Goal: Task Accomplishment & Management: Use online tool/utility

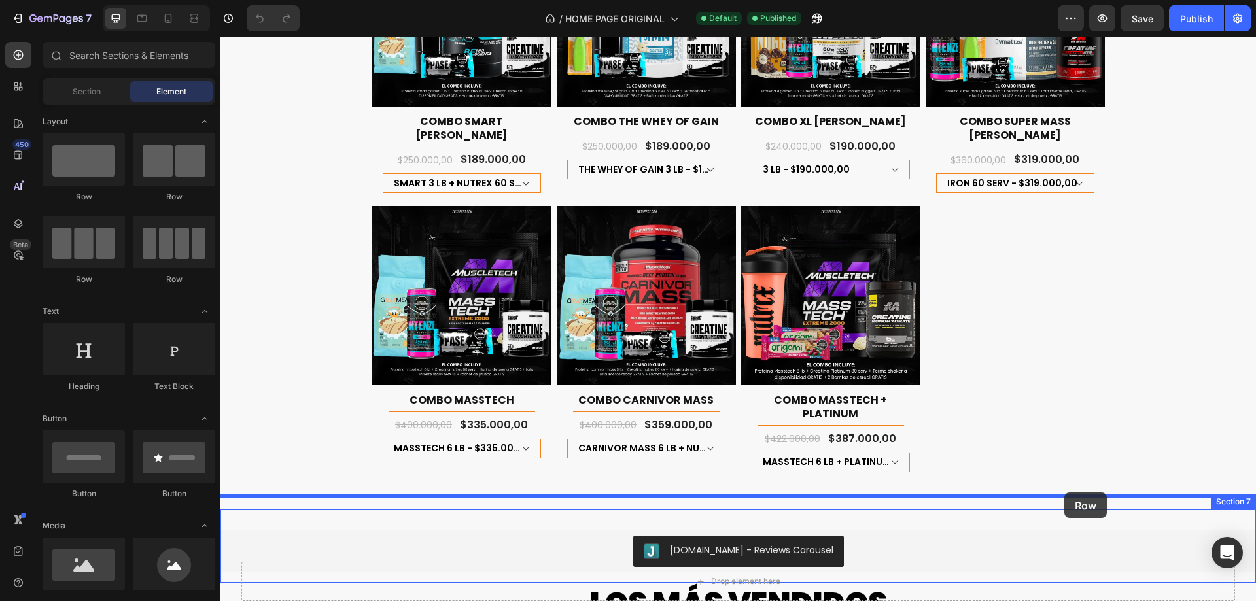
drag, startPoint x: 318, startPoint y: 197, endPoint x: 1064, endPoint y: 492, distance: 802.6
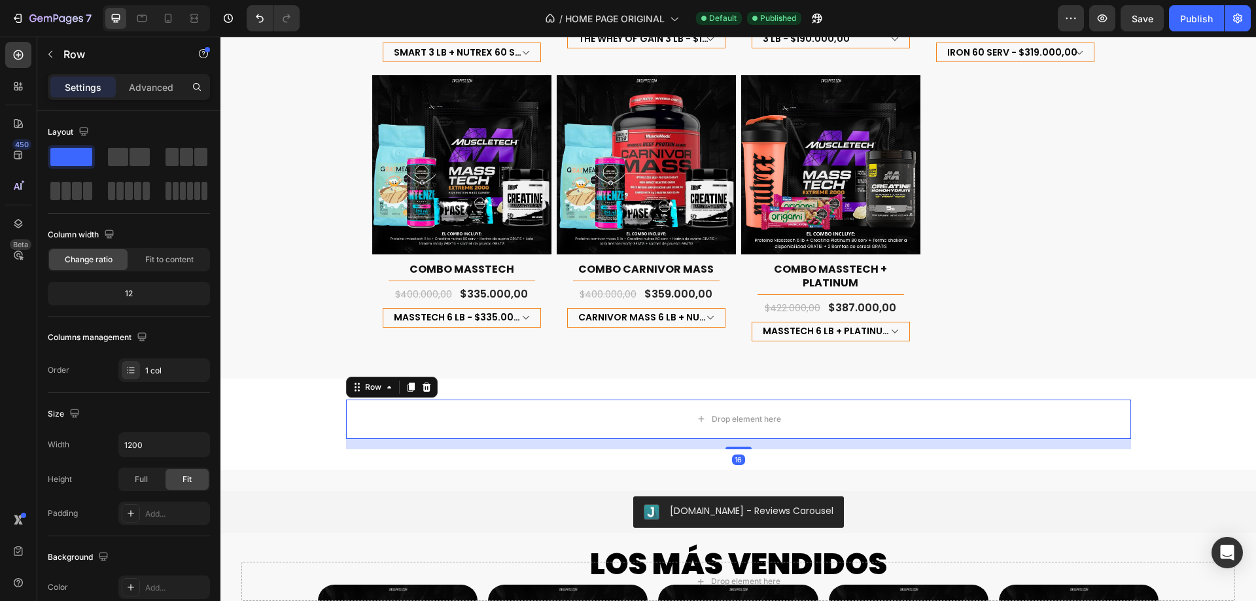
scroll to position [1504, 0]
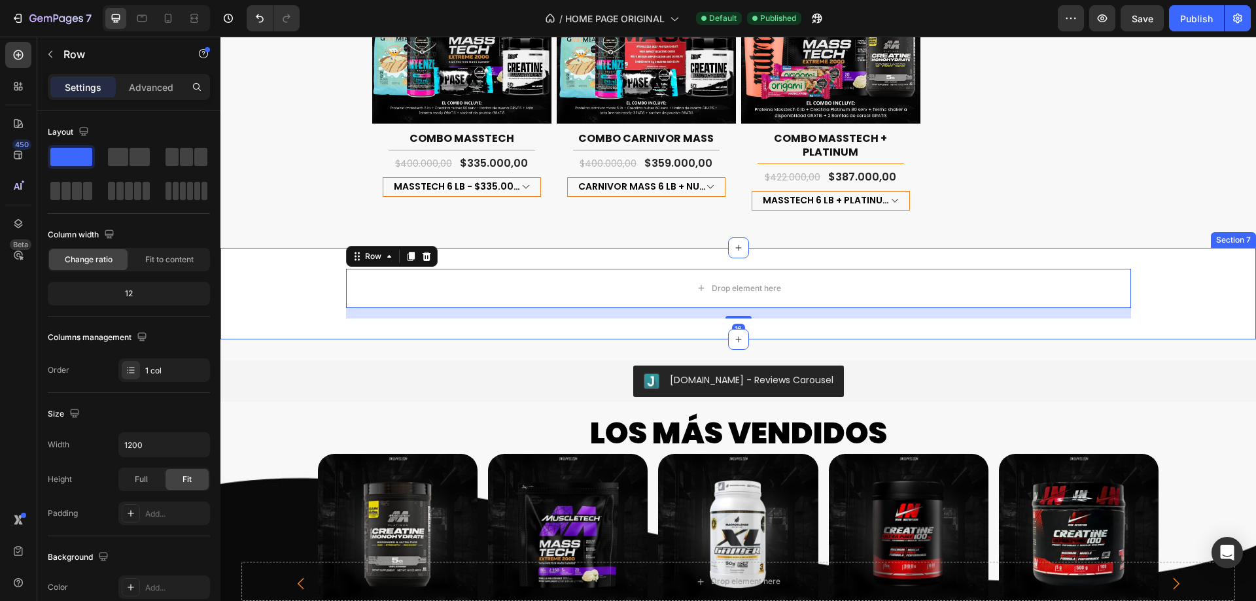
click at [266, 269] on div "Drop element here Row 16" at bounding box center [737, 294] width 1035 height 50
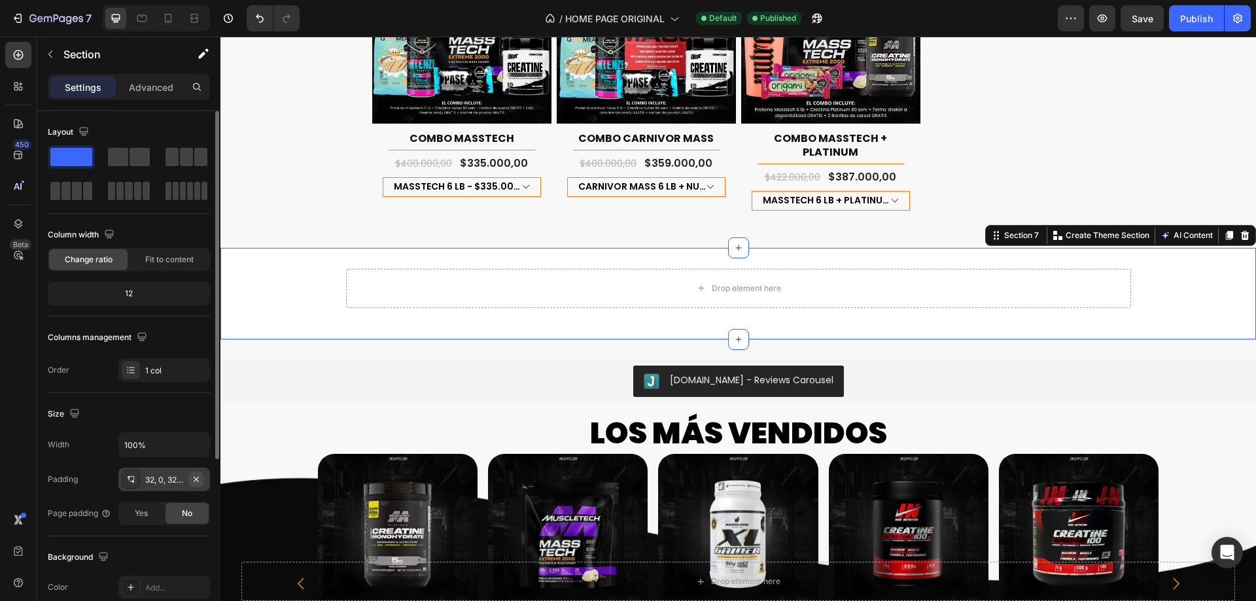
click at [197, 483] on icon "button" at bounding box center [196, 479] width 10 height 10
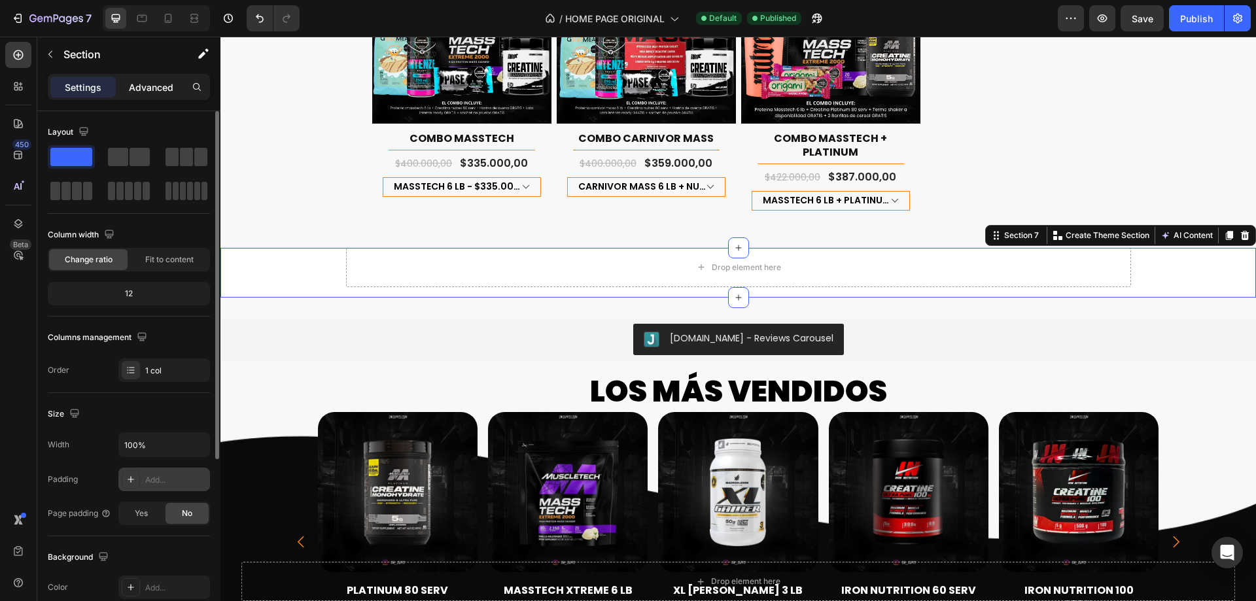
click at [145, 77] on div "Advanced" at bounding box center [150, 87] width 65 height 21
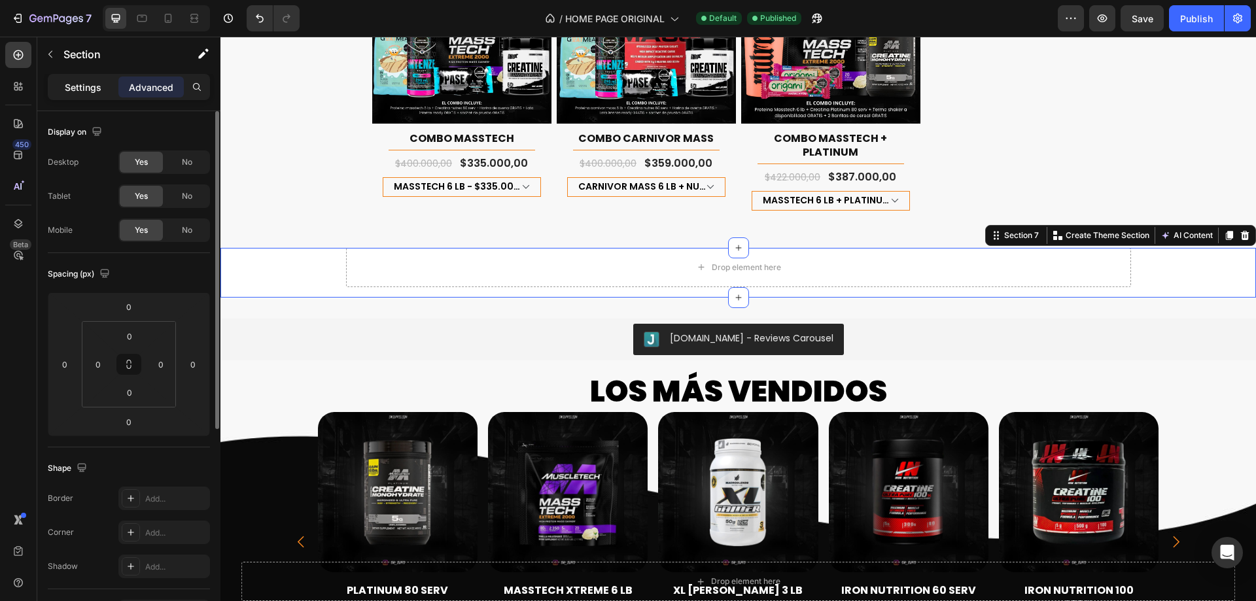
click at [105, 85] on div "Settings" at bounding box center [82, 87] width 65 height 21
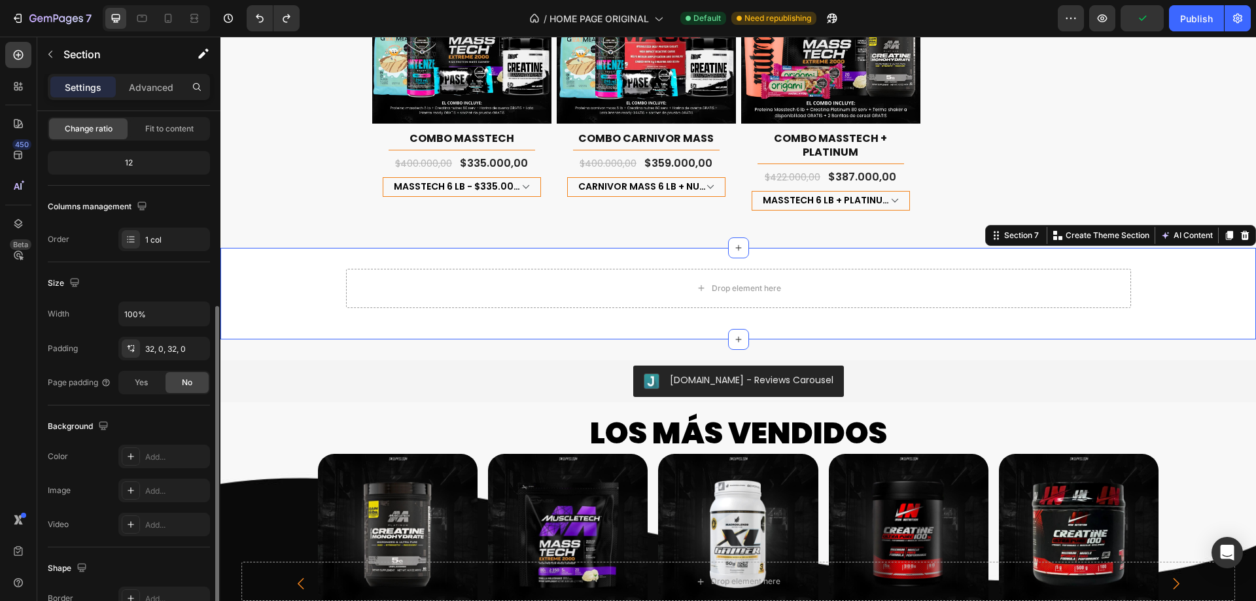
scroll to position [196, 0]
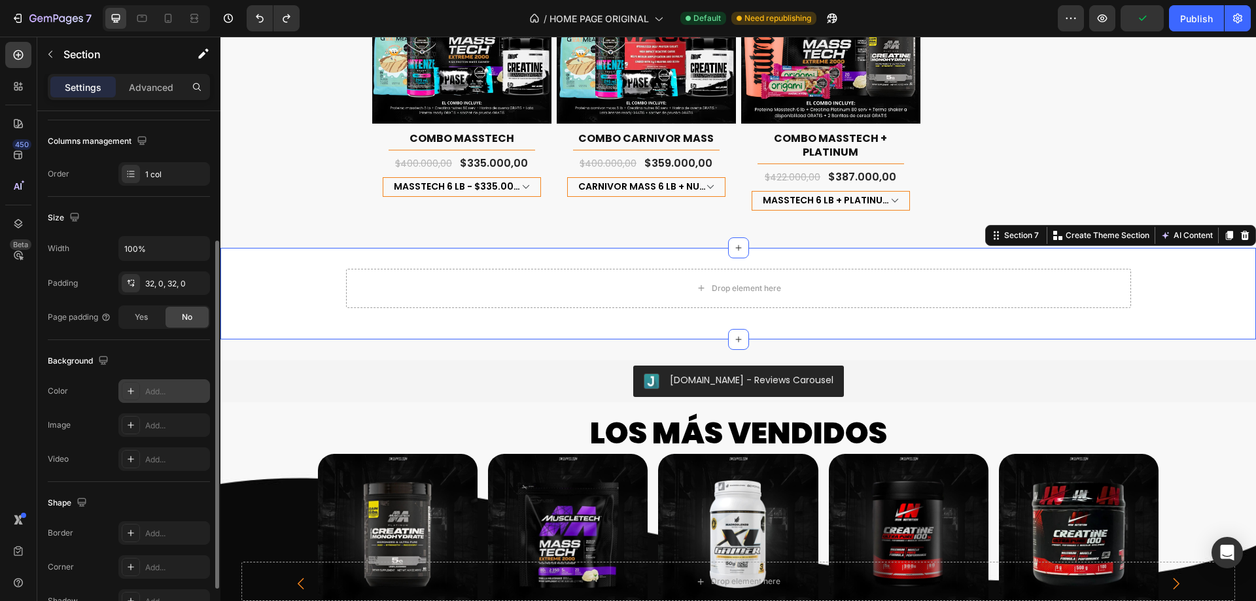
click at [146, 392] on div "Add..." at bounding box center [175, 392] width 61 height 12
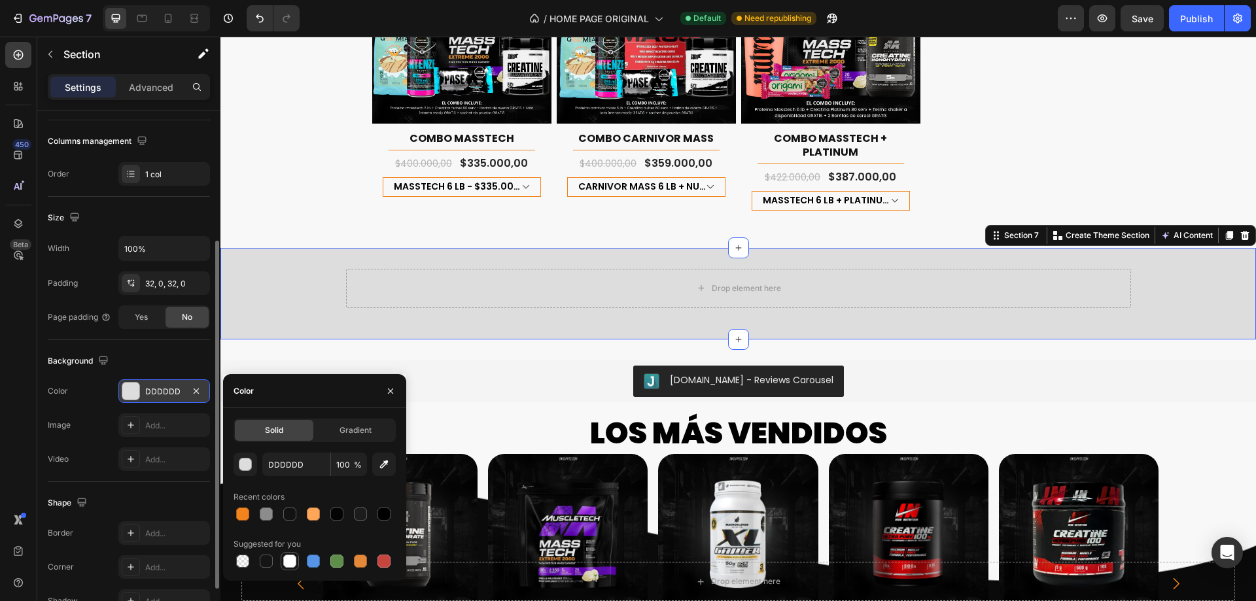
click at [290, 564] on div at bounding box center [289, 561] width 13 height 13
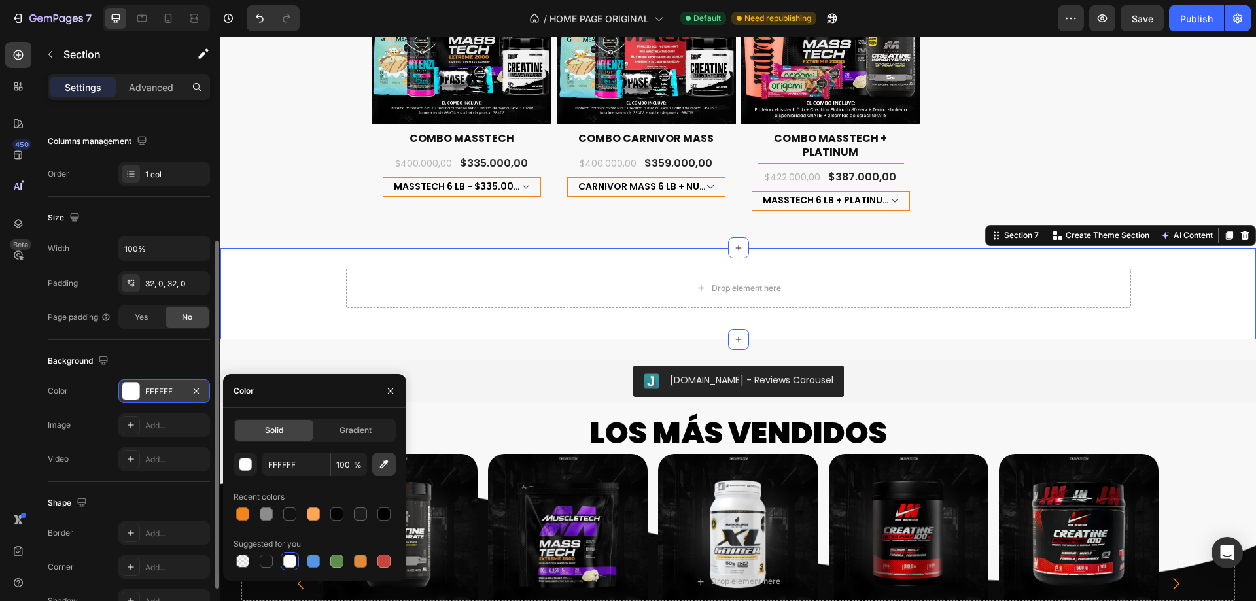
click at [383, 461] on icon "button" at bounding box center [383, 464] width 13 height 13
type input "F8F8F8"
click at [395, 388] on icon "button" at bounding box center [390, 391] width 10 height 10
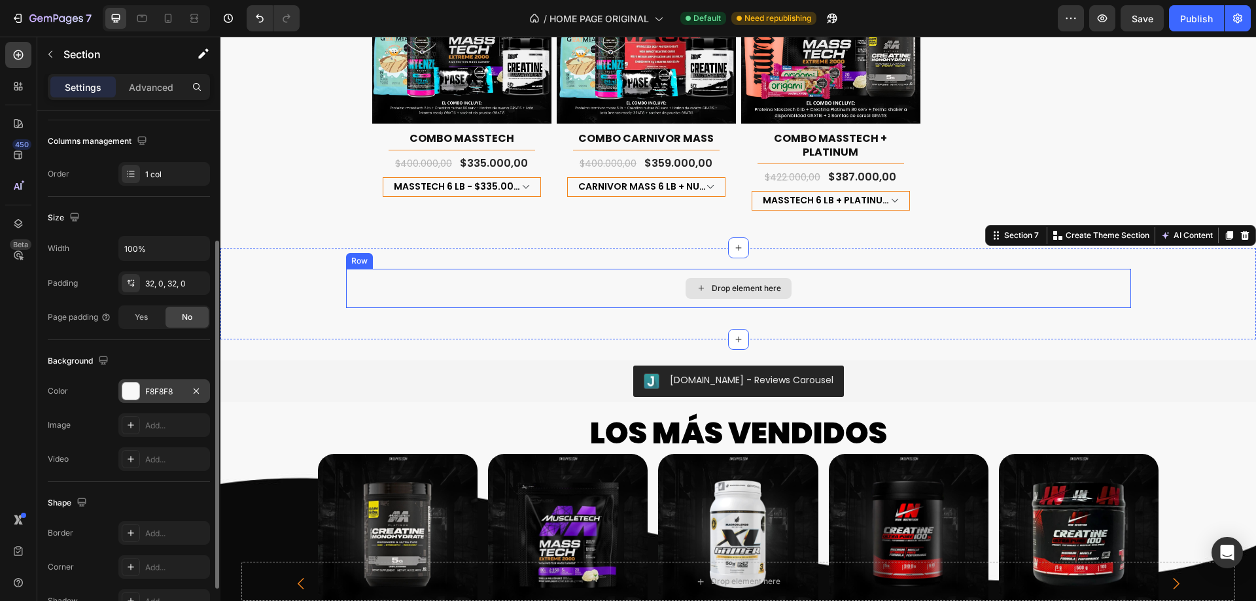
click at [611, 282] on div "Drop element here" at bounding box center [738, 288] width 785 height 39
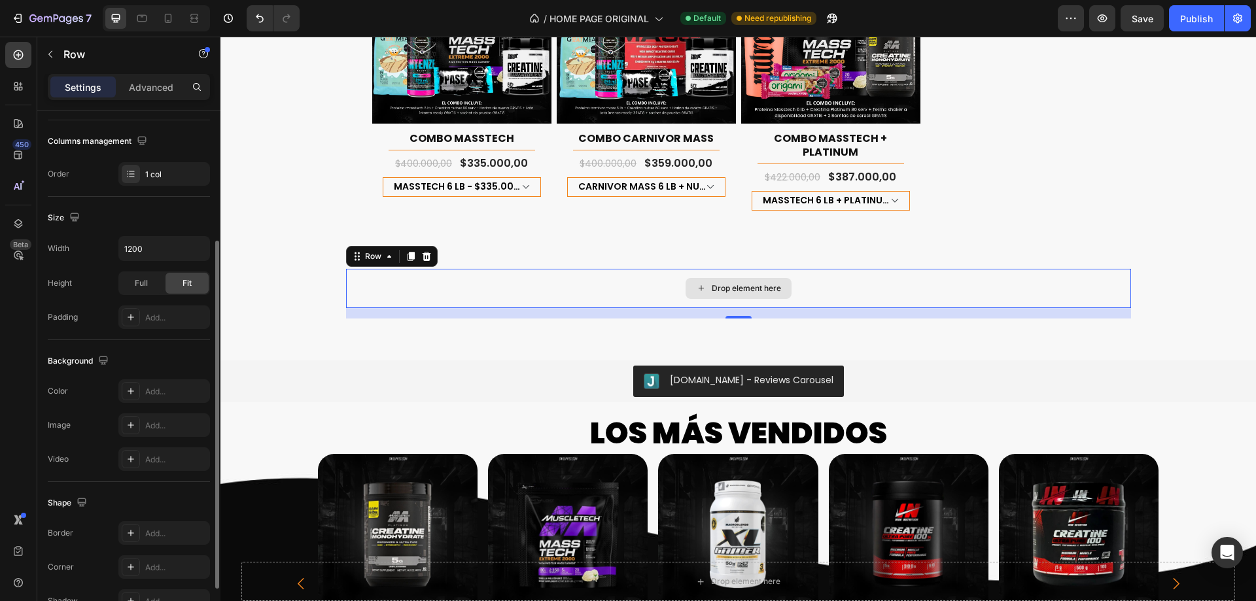
scroll to position [0, 0]
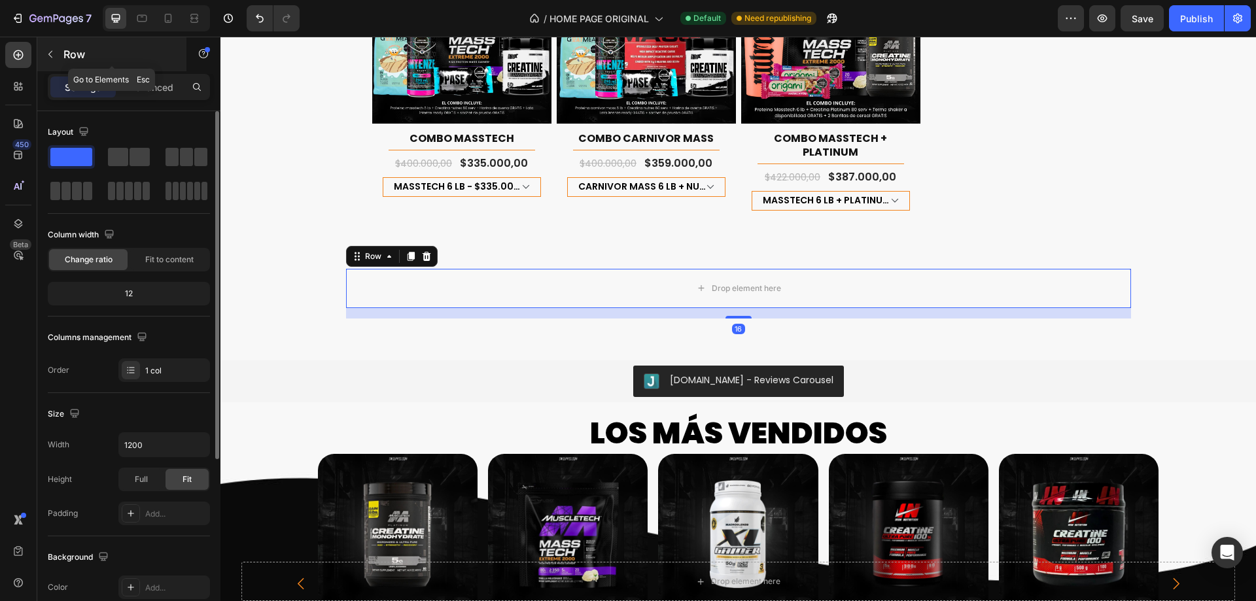
click at [128, 54] on p "Row" at bounding box center [118, 54] width 111 height 16
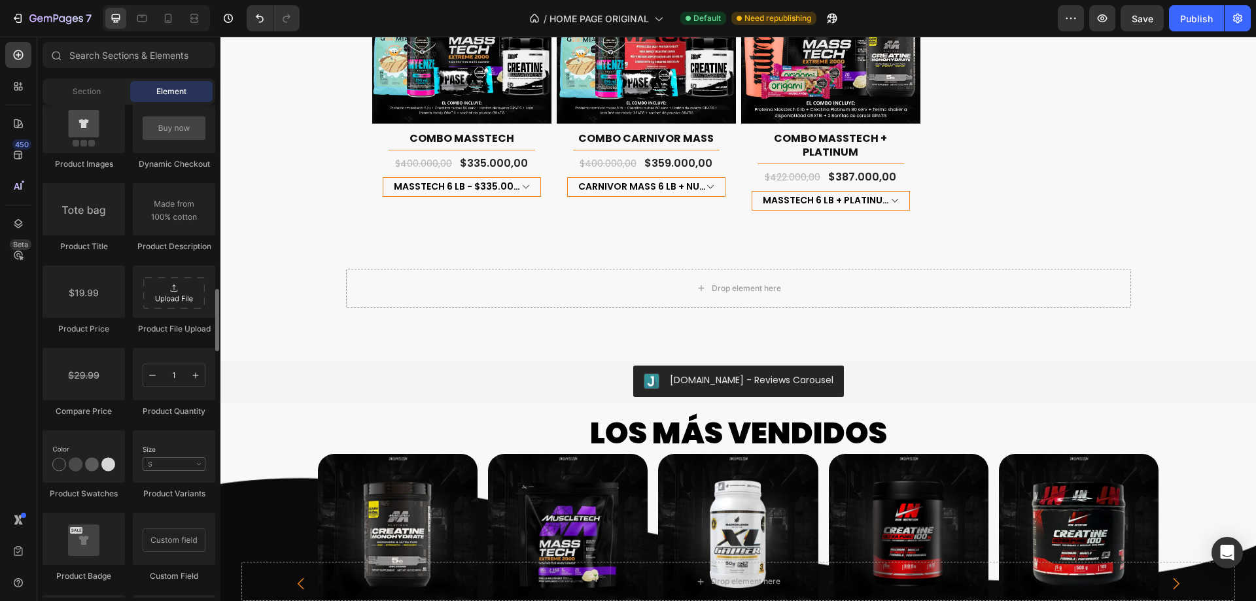
scroll to position [1635, 0]
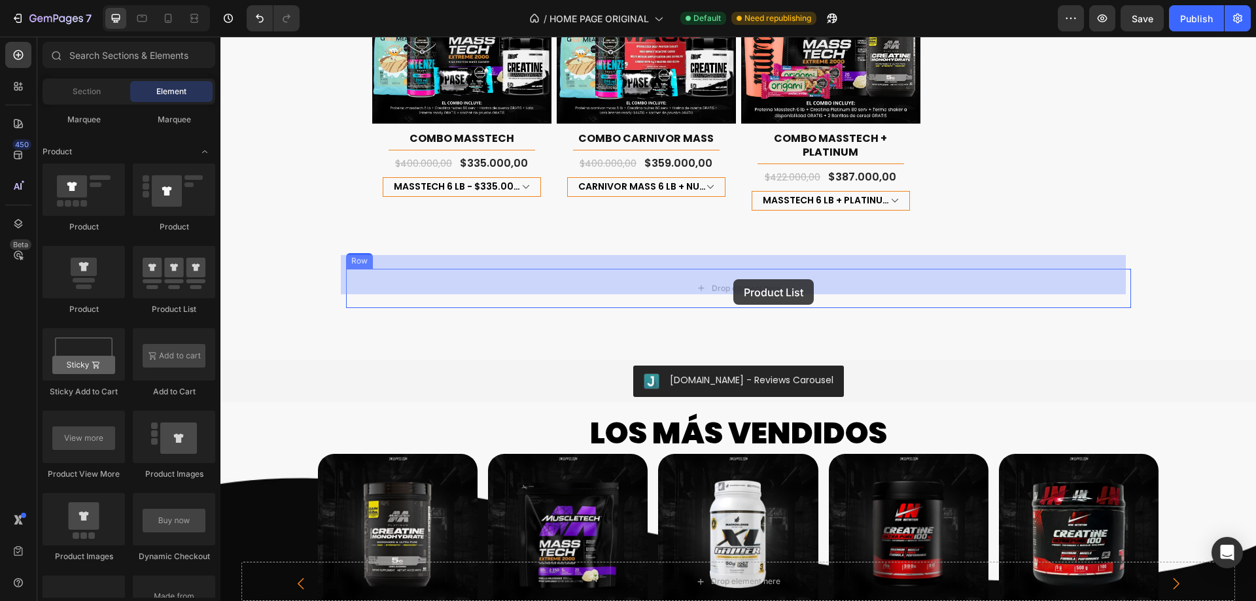
drag, startPoint x: 388, startPoint y: 319, endPoint x: 733, endPoint y: 279, distance: 347.0
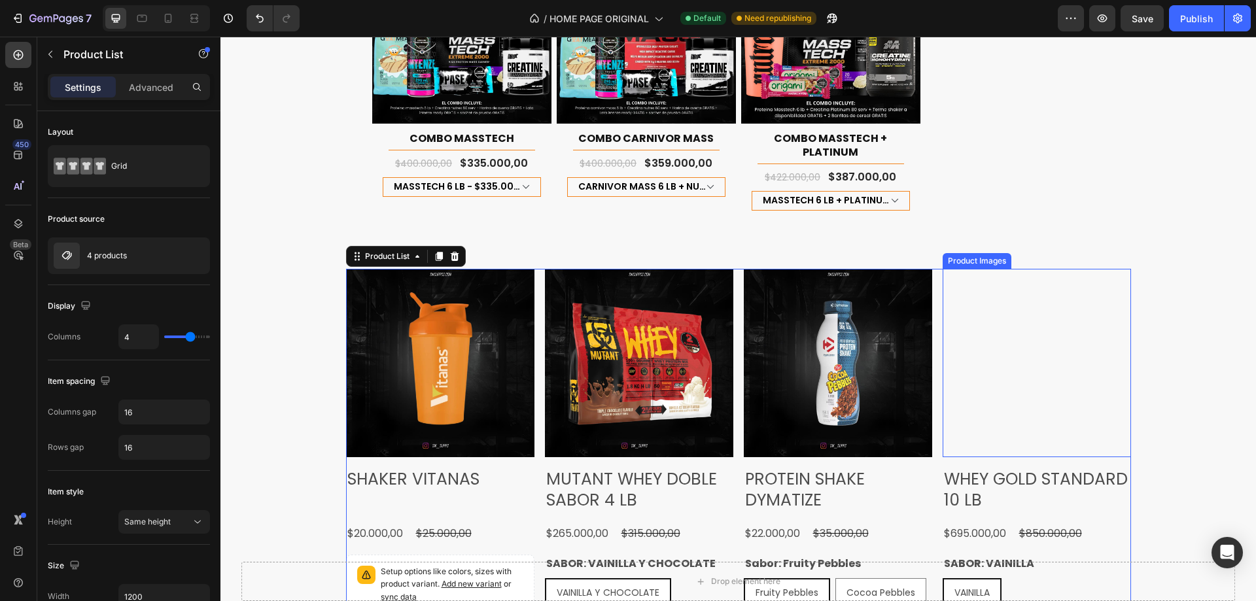
scroll to position [1570, 0]
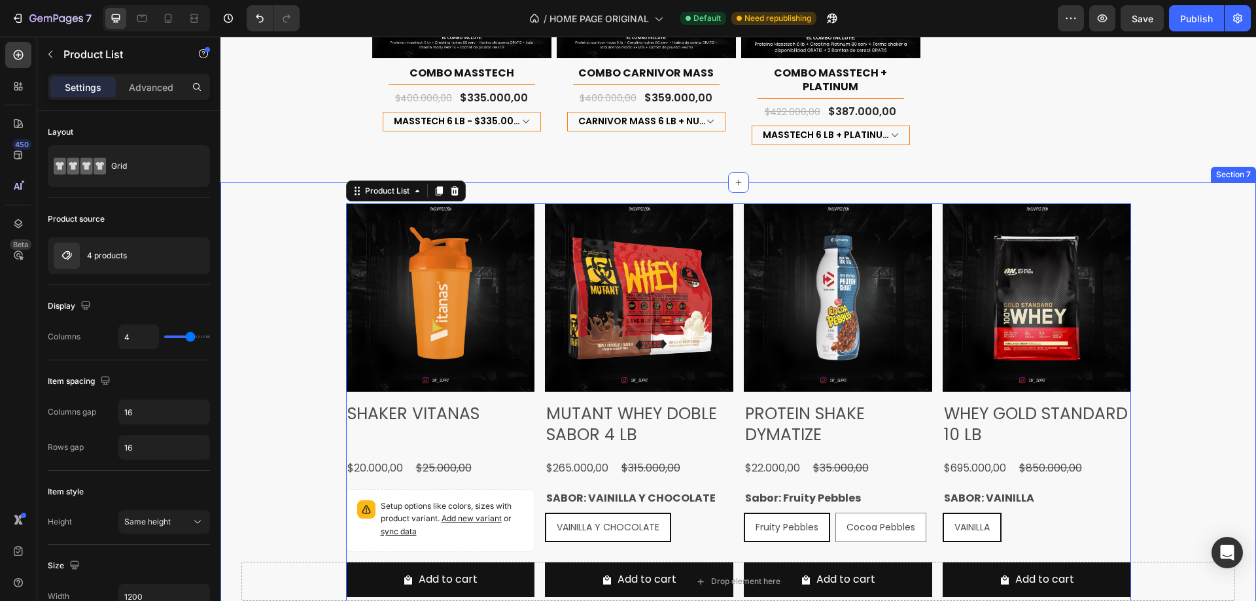
click at [1170, 360] on div "Product Images SHAKER VITANAS Product Title $20.000,00 Product Price Product Pr…" at bounding box center [737, 410] width 1035 height 415
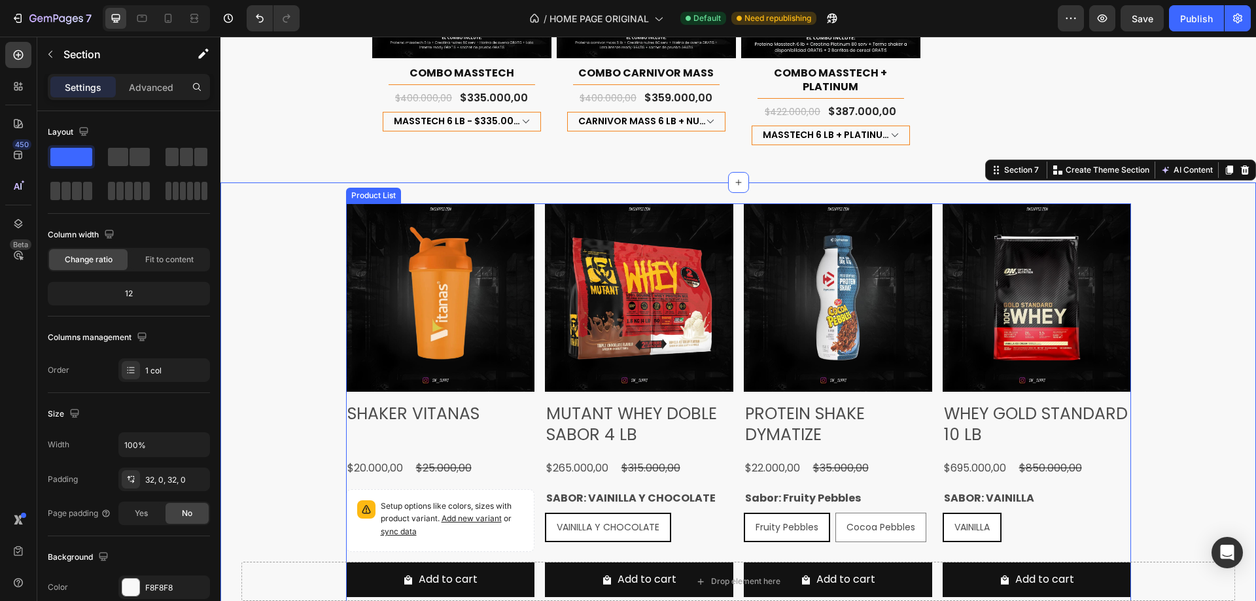
click at [535, 383] on div "Product Images SHAKER VITANAS Product Title $20.000,00 Product Price Product Pr…" at bounding box center [738, 405] width 785 height 405
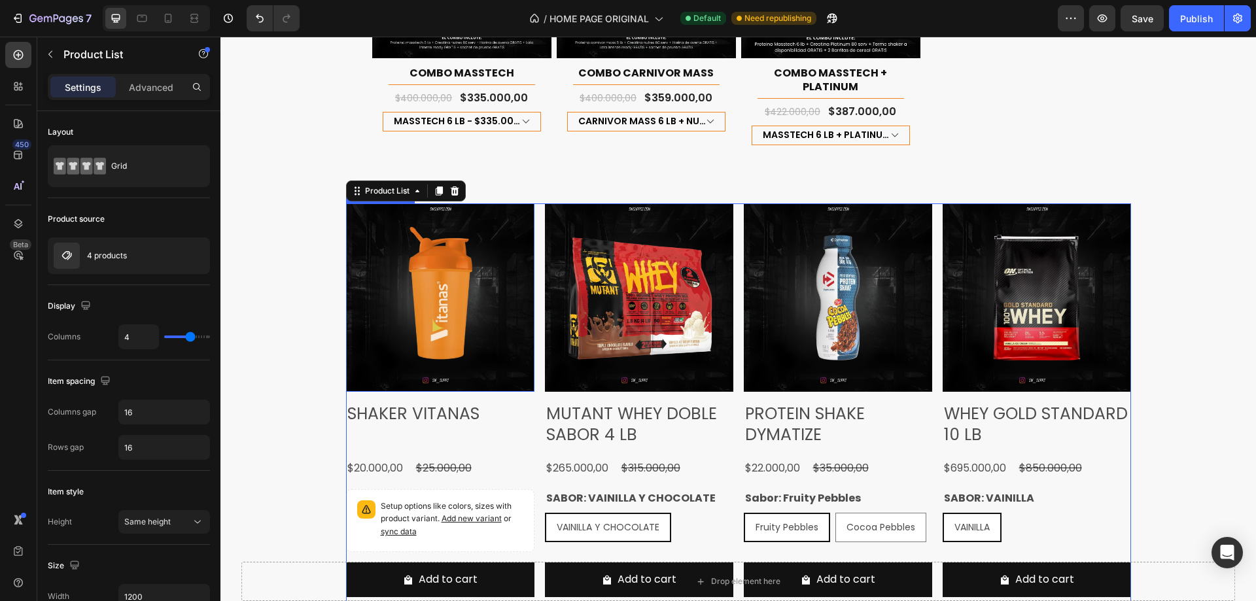
click at [381, 274] on img at bounding box center [440, 297] width 188 height 188
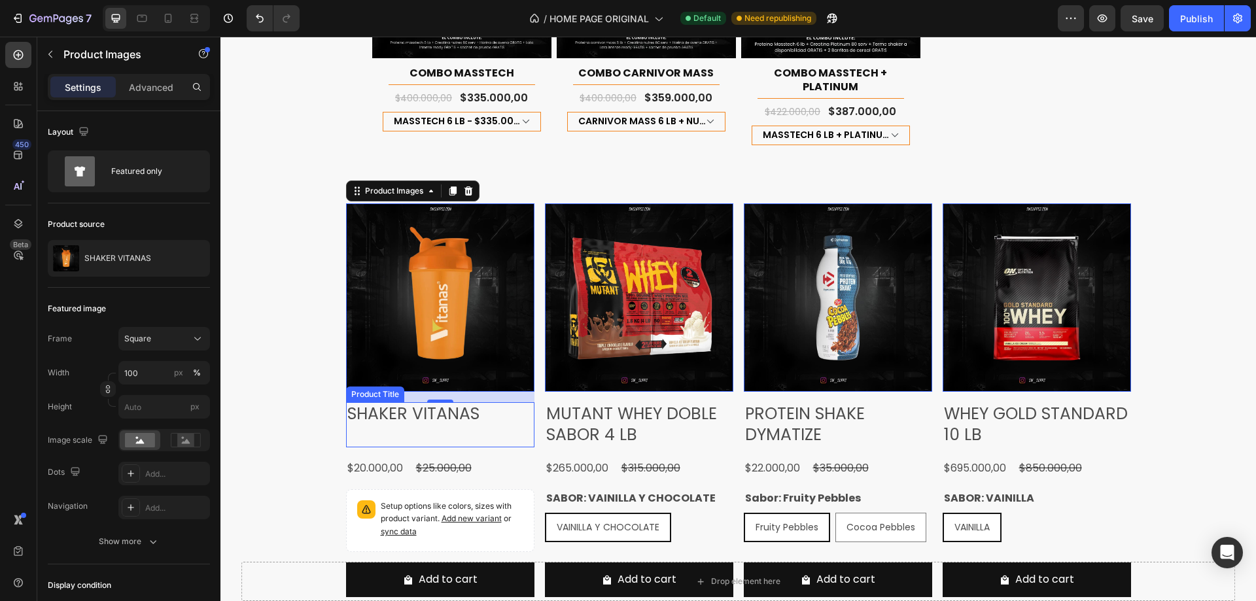
click at [515, 402] on h2 "SHAKER VITANAS" at bounding box center [440, 414] width 188 height 24
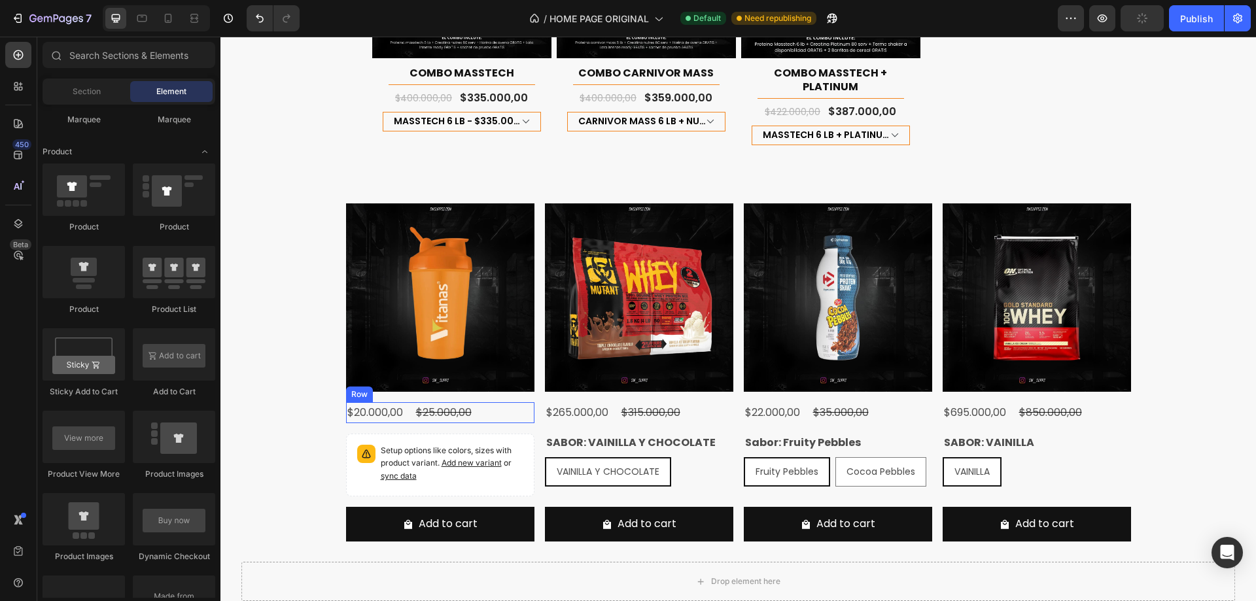
click at [503, 402] on div "$20.000,00 Product Price Product Price $25.000,00 Product Price Product Price R…" at bounding box center [440, 413] width 188 height 22
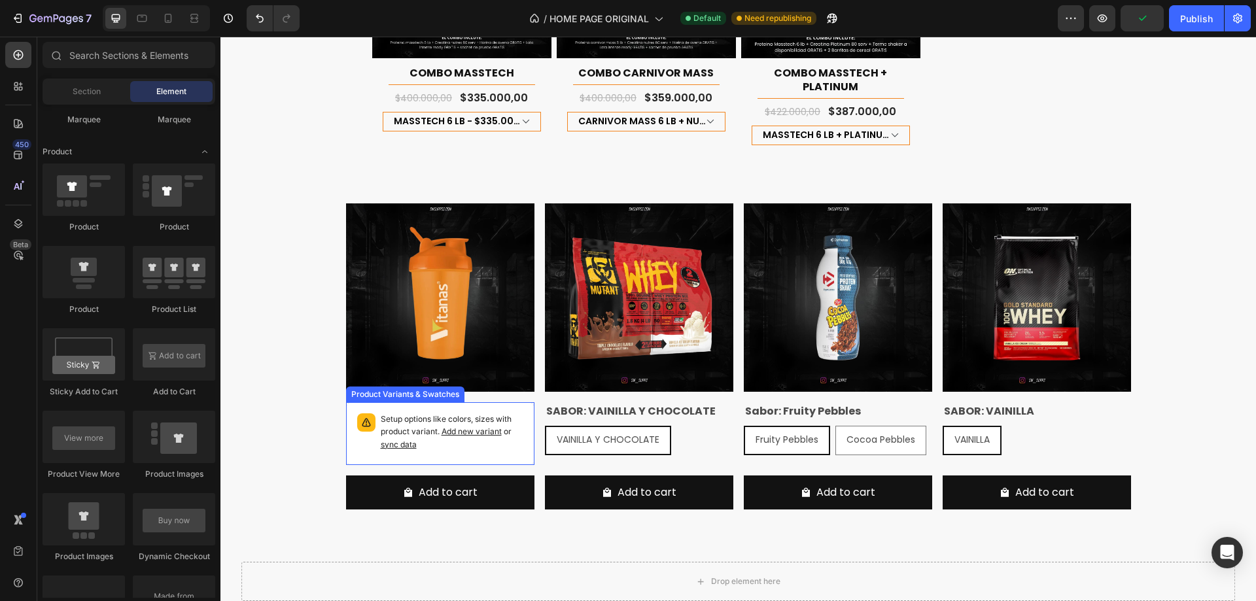
click at [515, 413] on p "Setup options like colors, sizes with product variant. Add new variant or sync …" at bounding box center [452, 432] width 143 height 38
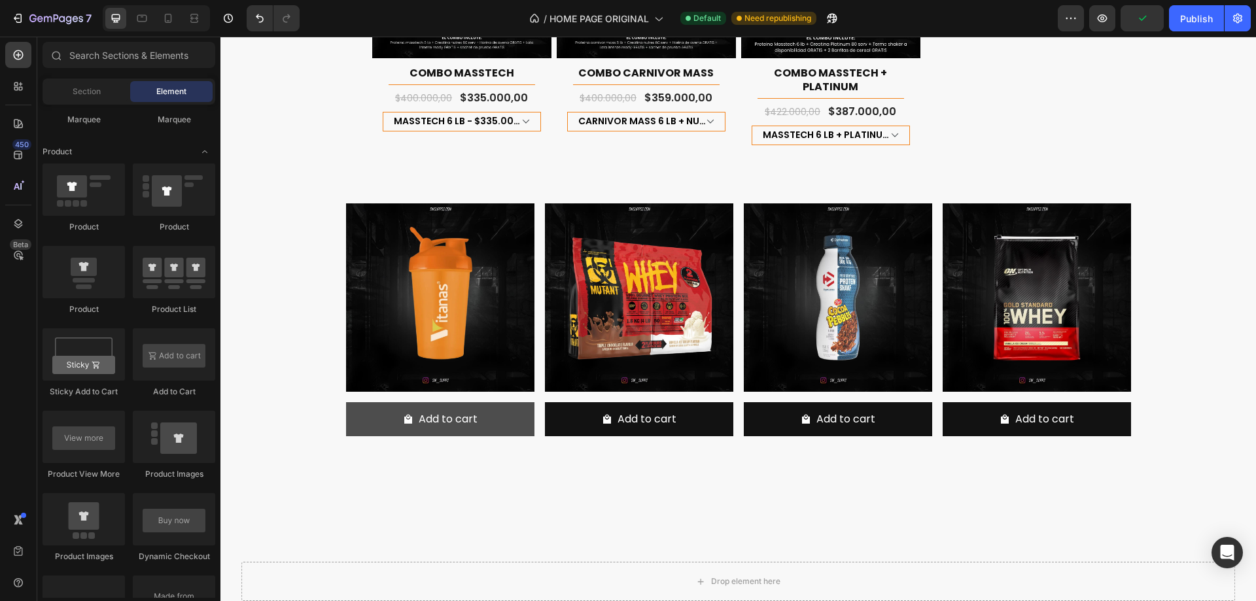
click at [514, 402] on button "Add to cart" at bounding box center [440, 419] width 188 height 35
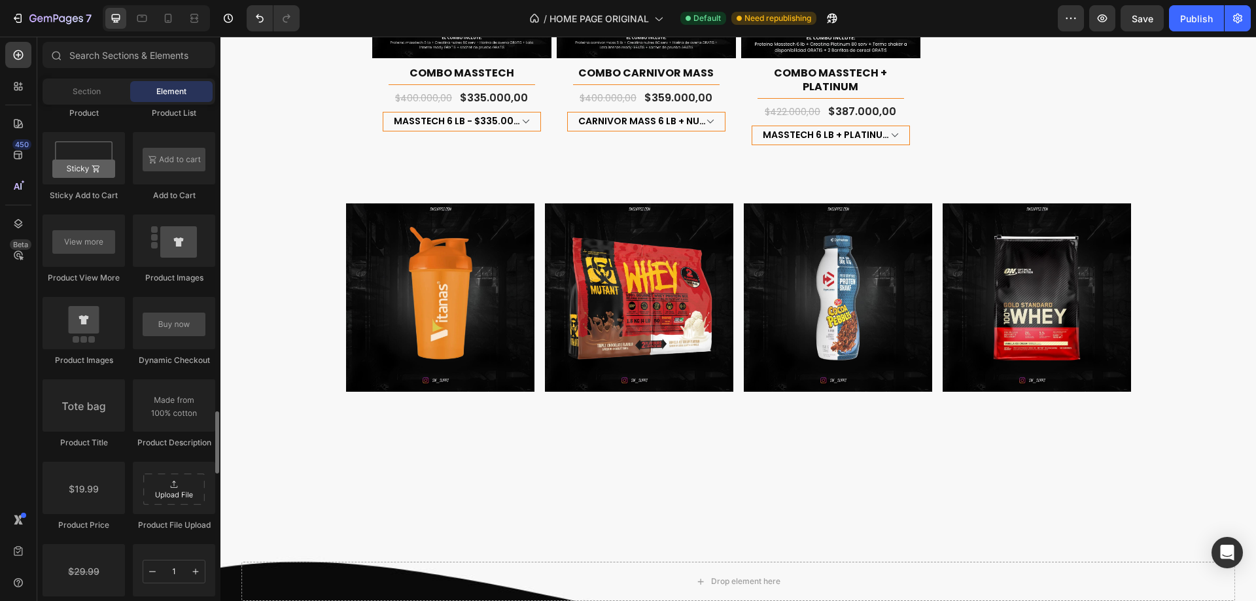
scroll to position [1897, 0]
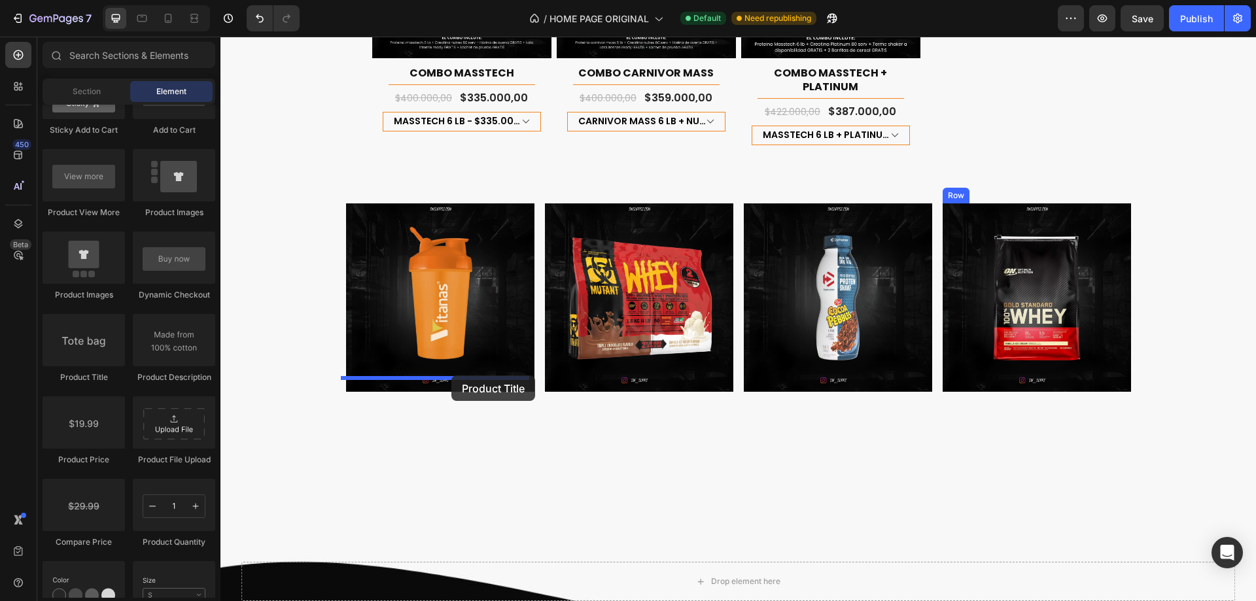
drag, startPoint x: 300, startPoint y: 391, endPoint x: 451, endPoint y: 375, distance: 151.9
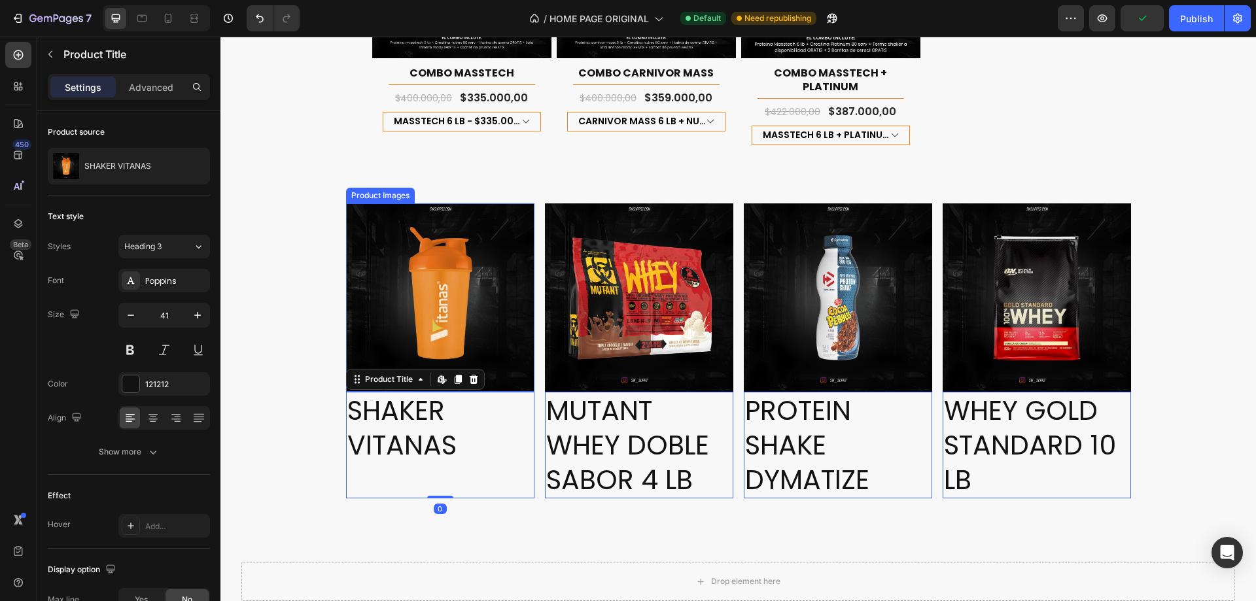
scroll to position [1504, 0]
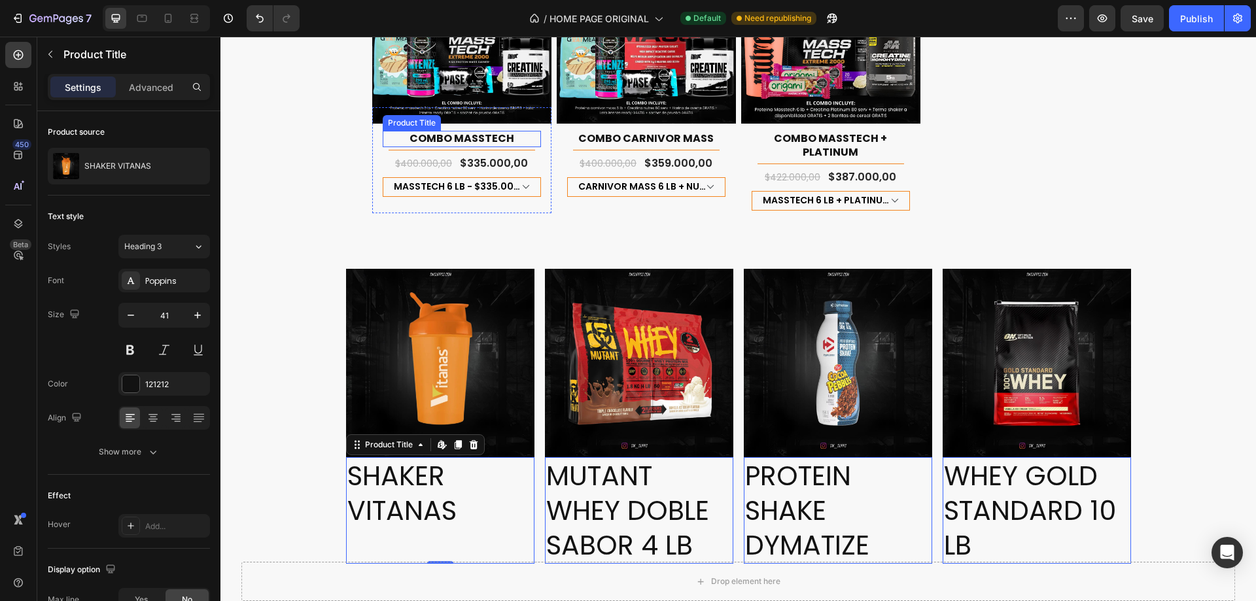
click at [490, 131] on h1 "COMBO MASSTECH" at bounding box center [462, 139] width 158 height 16
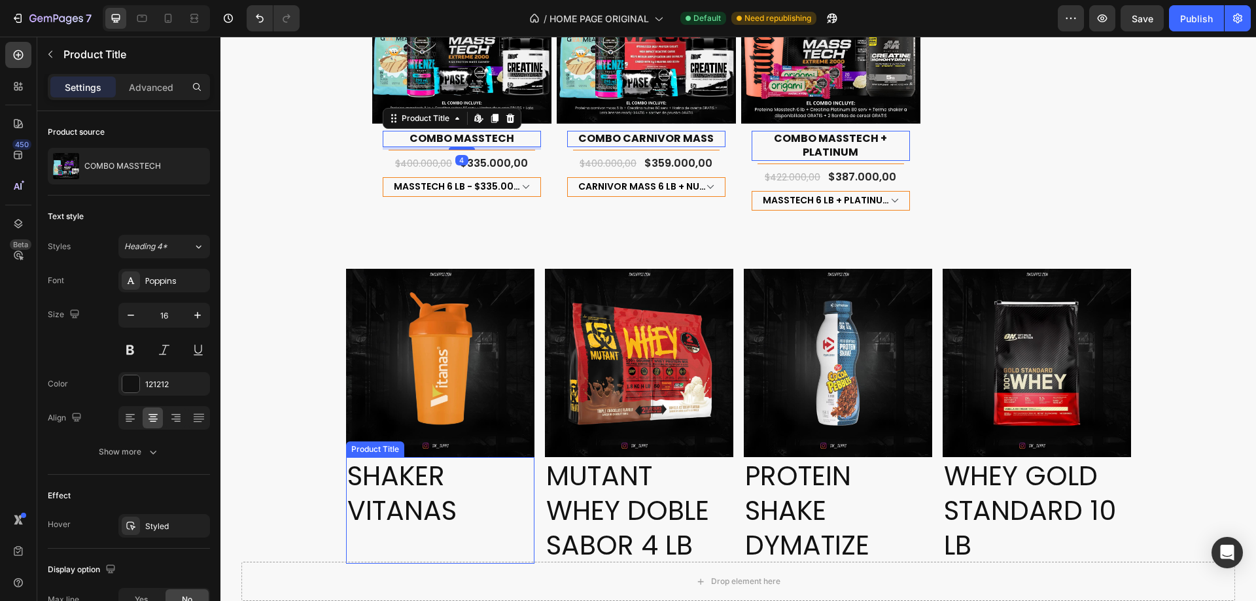
click at [426, 481] on h2 "SHAKER VITANAS" at bounding box center [440, 493] width 188 height 73
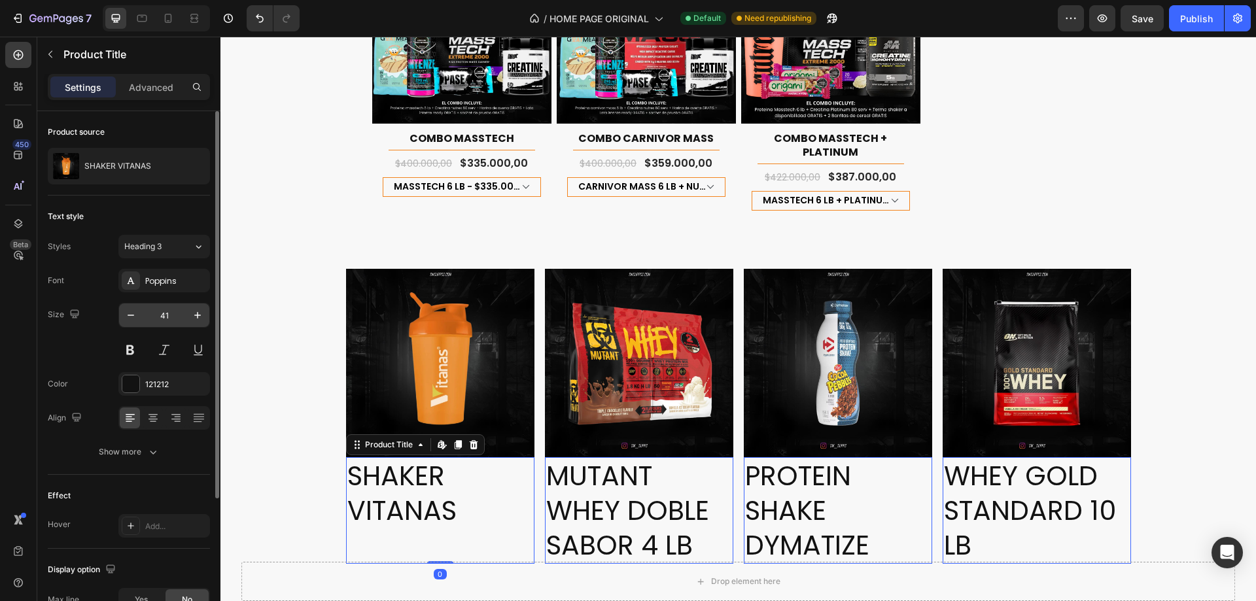
click at [175, 309] on input "41" at bounding box center [164, 315] width 43 height 24
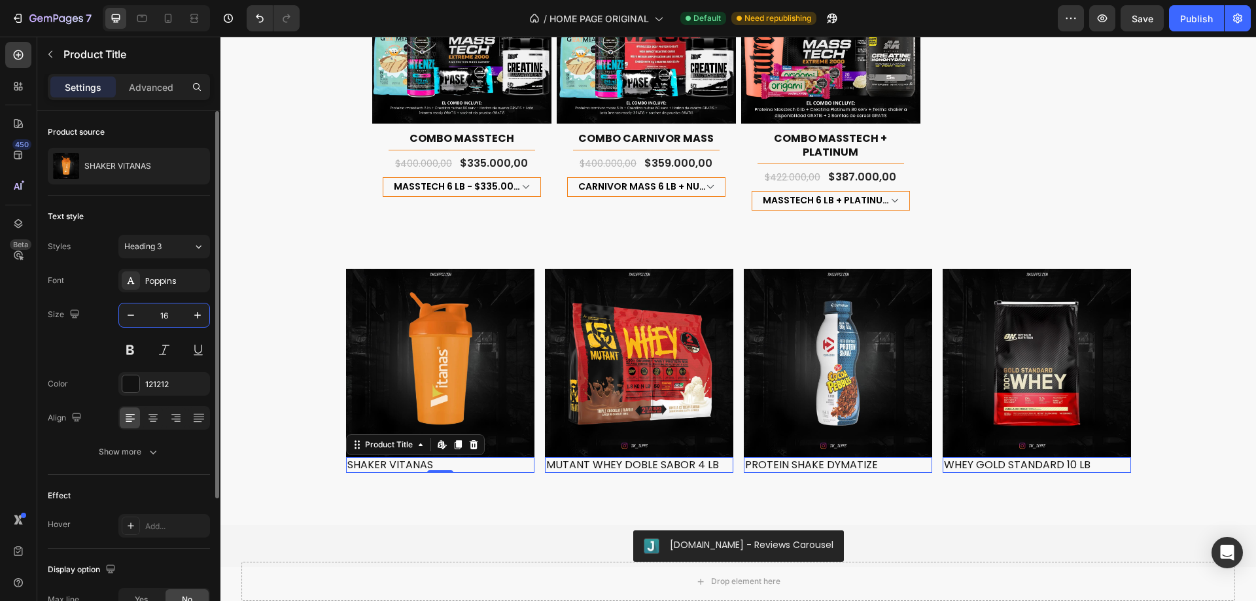
type input "16"
drag, startPoint x: 175, startPoint y: 309, endPoint x: 83, endPoint y: 342, distance: 97.4
click at [83, 342] on div "Size 16" at bounding box center [129, 332] width 162 height 59
click at [150, 464] on div "Text style Styles Heading 3 Font Poppins Size 16 Color 121212 Align Show more" at bounding box center [129, 335] width 162 height 279
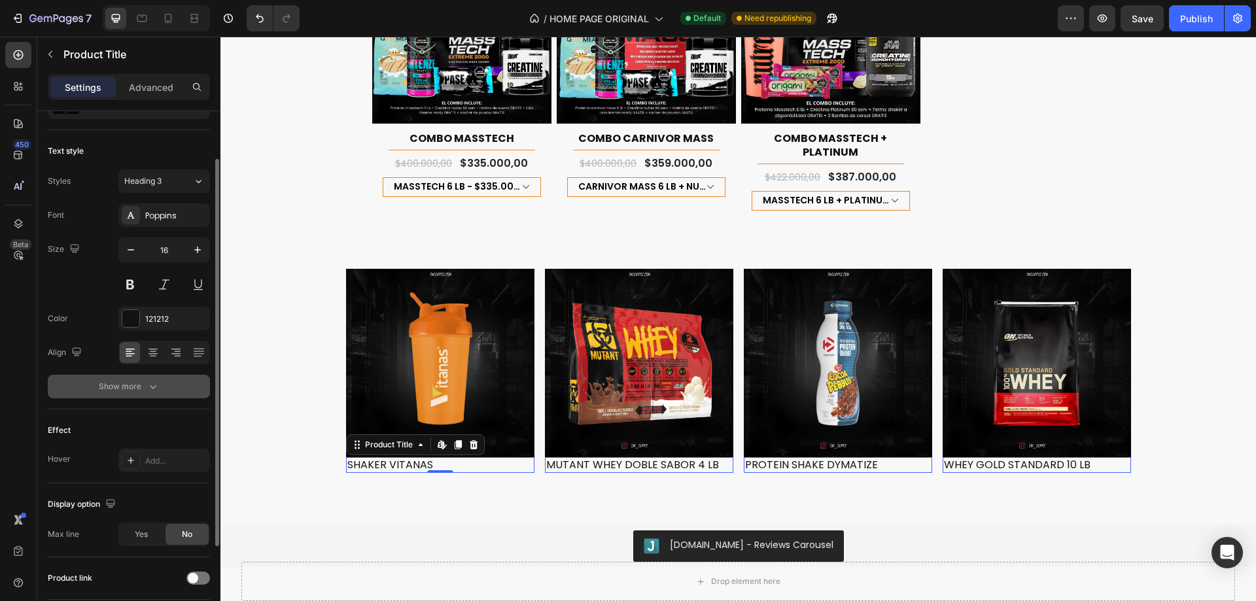
click at [150, 381] on icon "button" at bounding box center [152, 386] width 13 height 13
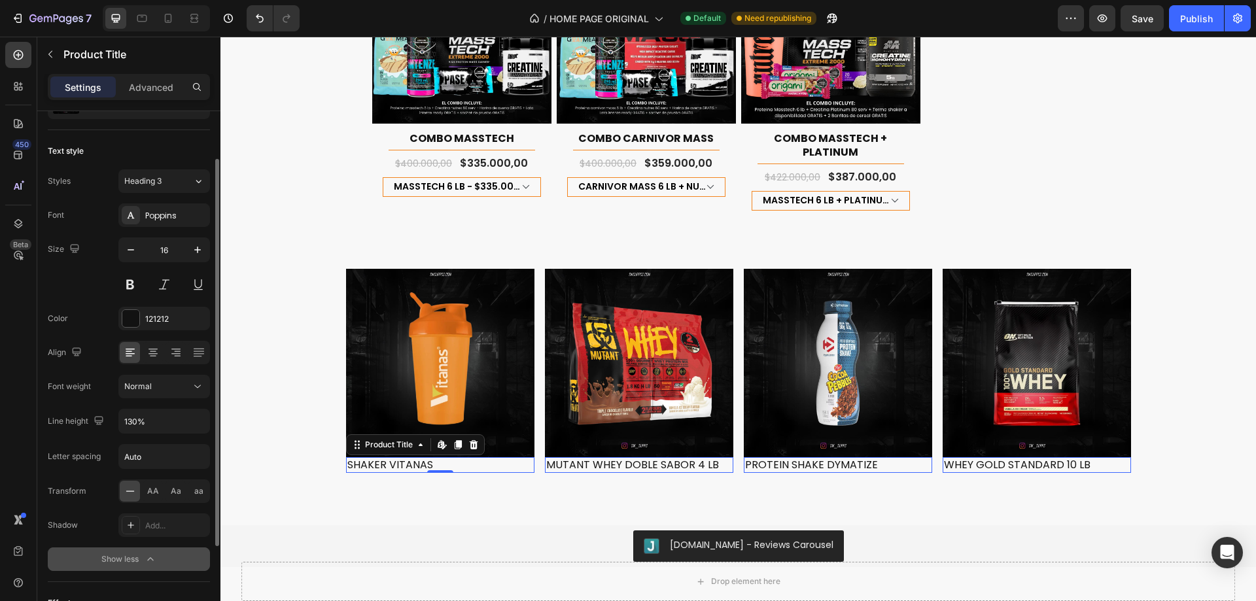
click at [165, 402] on div "Font Poppins Size 16 Color 121212 Align Font weight Normal Line height 130% Let…" at bounding box center [129, 387] width 162 height 368
click at [168, 399] on div "Font Poppins Size 16 Color 121212 Align Font weight Normal Line height 130% Let…" at bounding box center [129, 387] width 162 height 368
click at [175, 388] on div "Normal" at bounding box center [157, 387] width 67 height 12
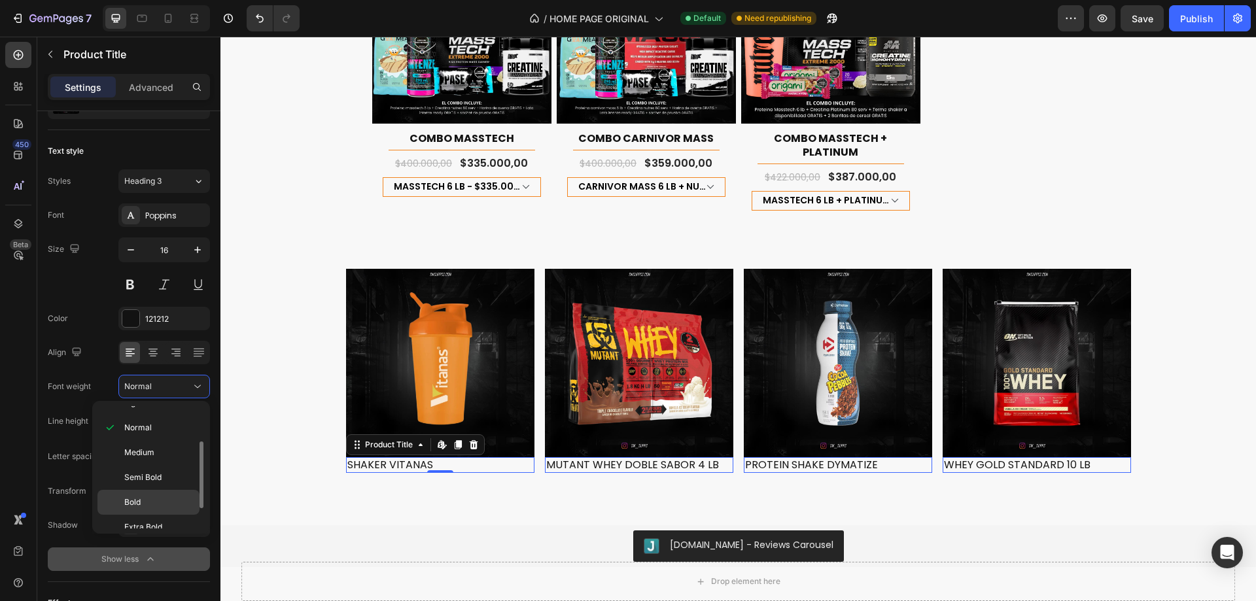
click at [154, 504] on p "Bold" at bounding box center [158, 502] width 69 height 12
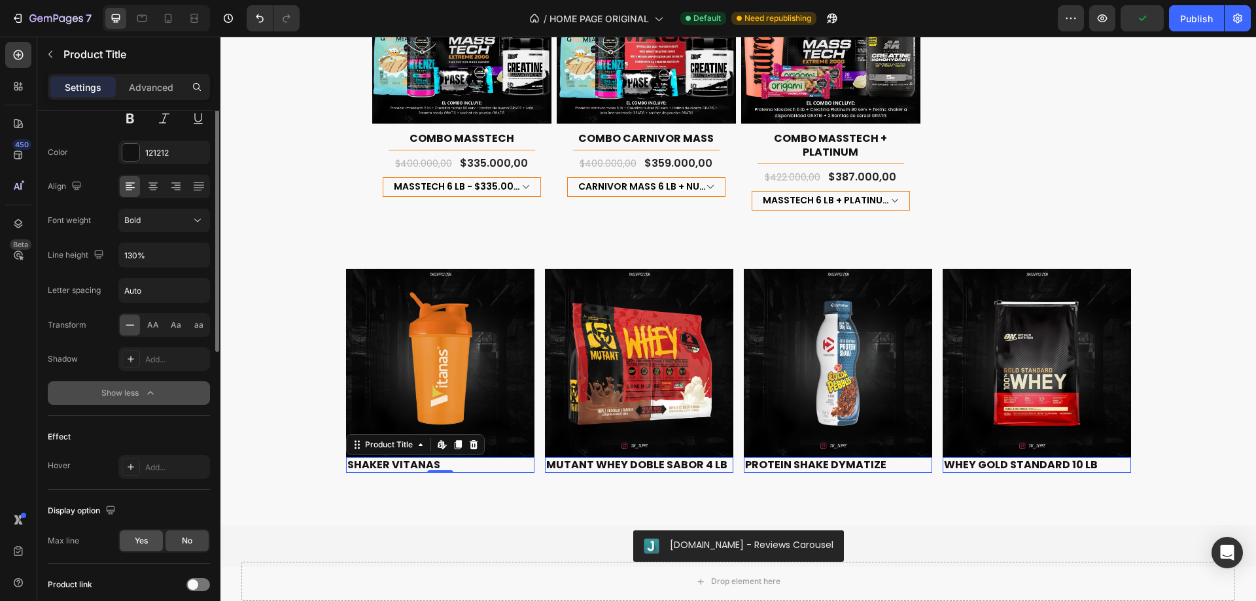
scroll to position [35, 0]
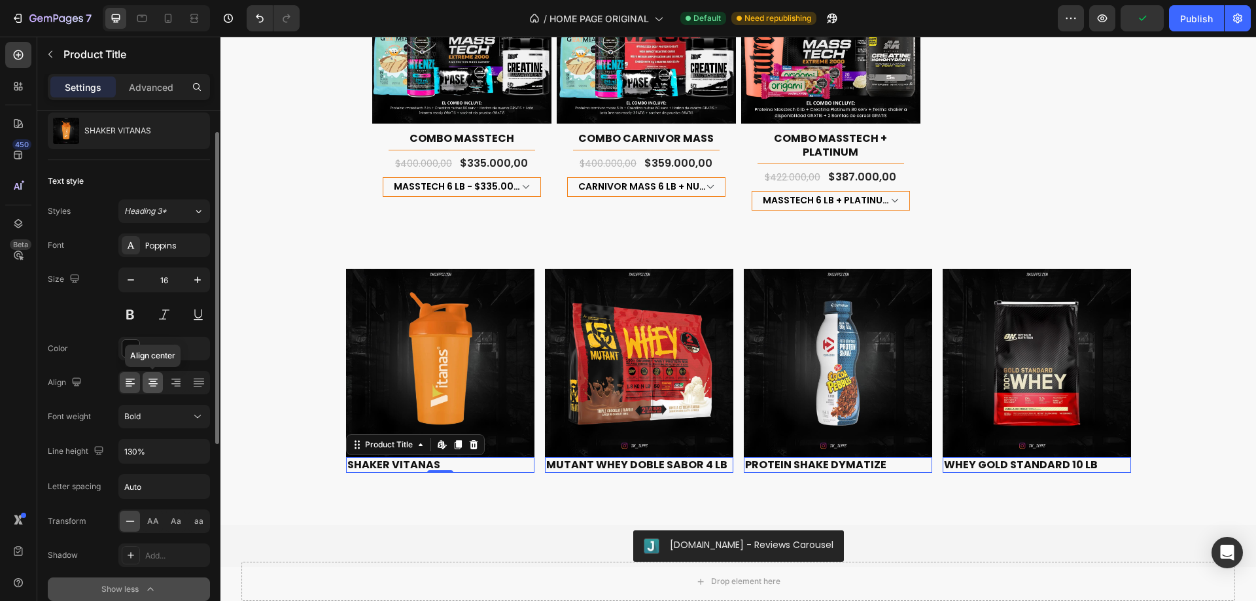
click at [152, 381] on icon at bounding box center [153, 381] width 7 height 1
click at [94, 315] on div "Size 16" at bounding box center [129, 296] width 162 height 59
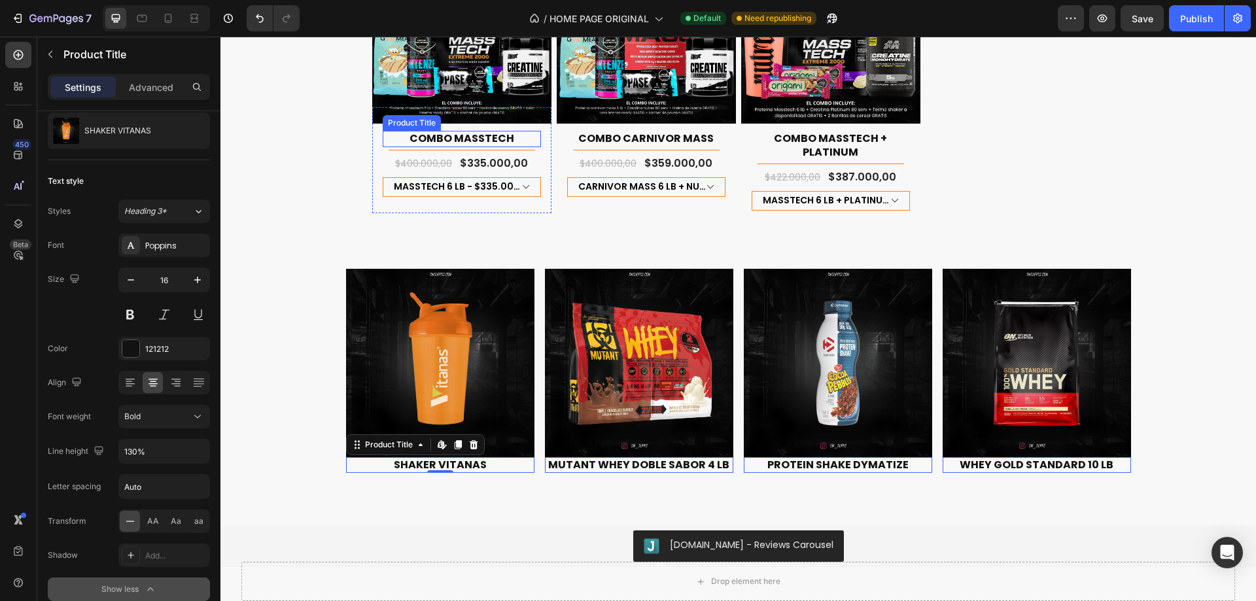
click at [501, 131] on h1 "COMBO MASSTECH" at bounding box center [462, 139] width 158 height 16
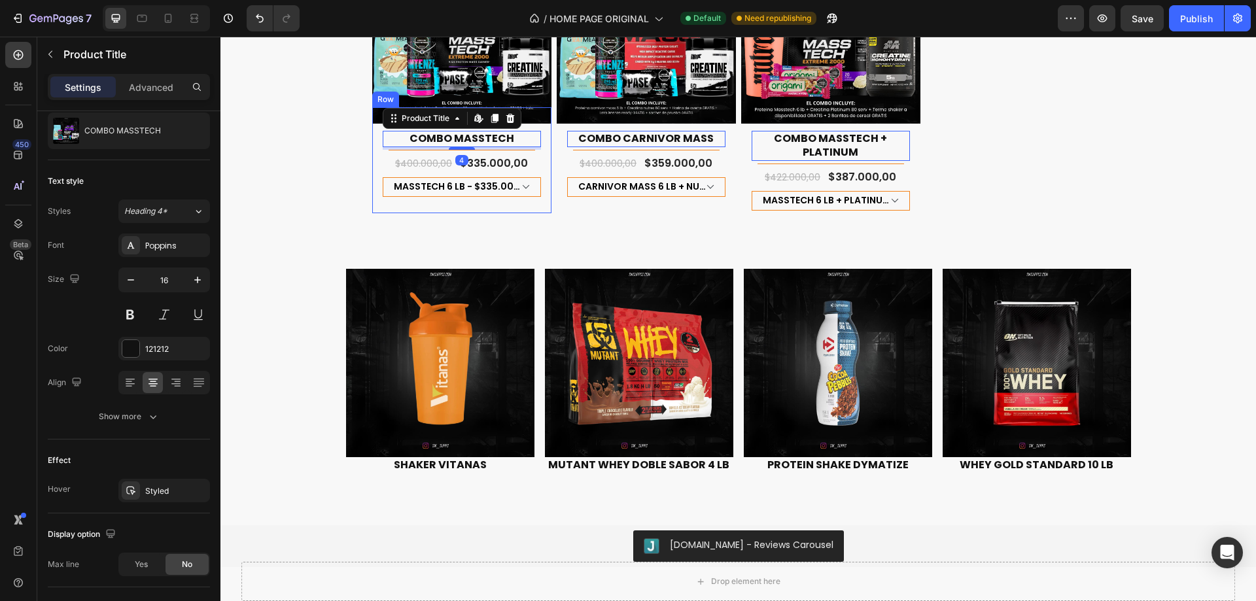
click at [539, 109] on div "COMBO MASSTECH Product Title Edit content in Shopify 4 Title Line Row $400.000,…" at bounding box center [461, 159] width 179 height 105
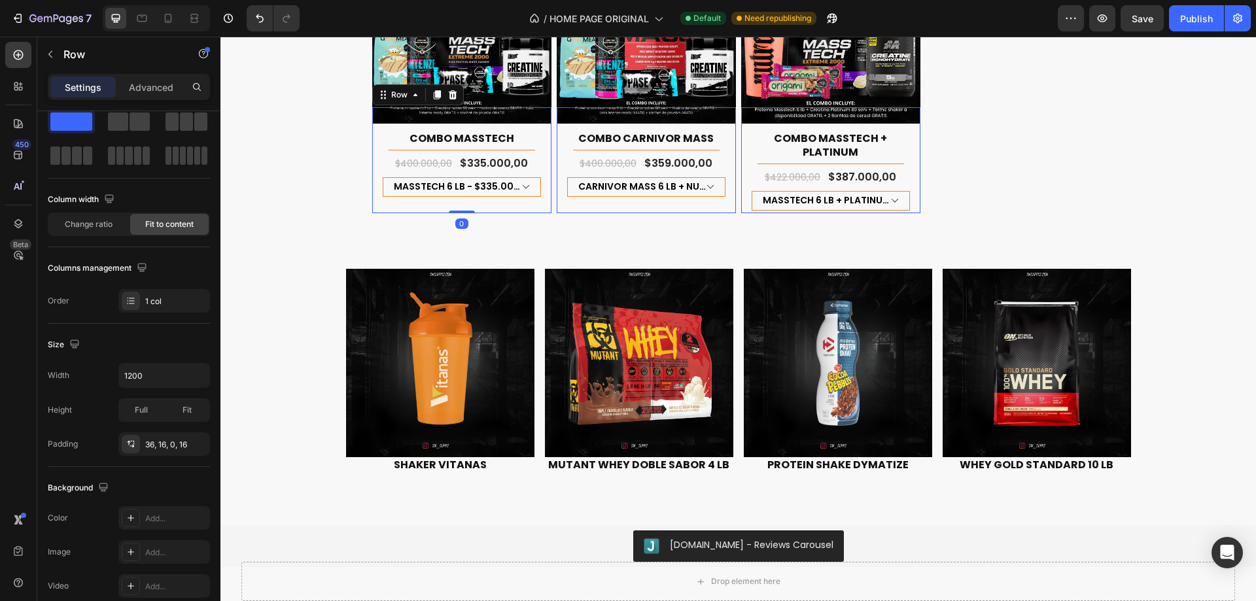
scroll to position [0, 0]
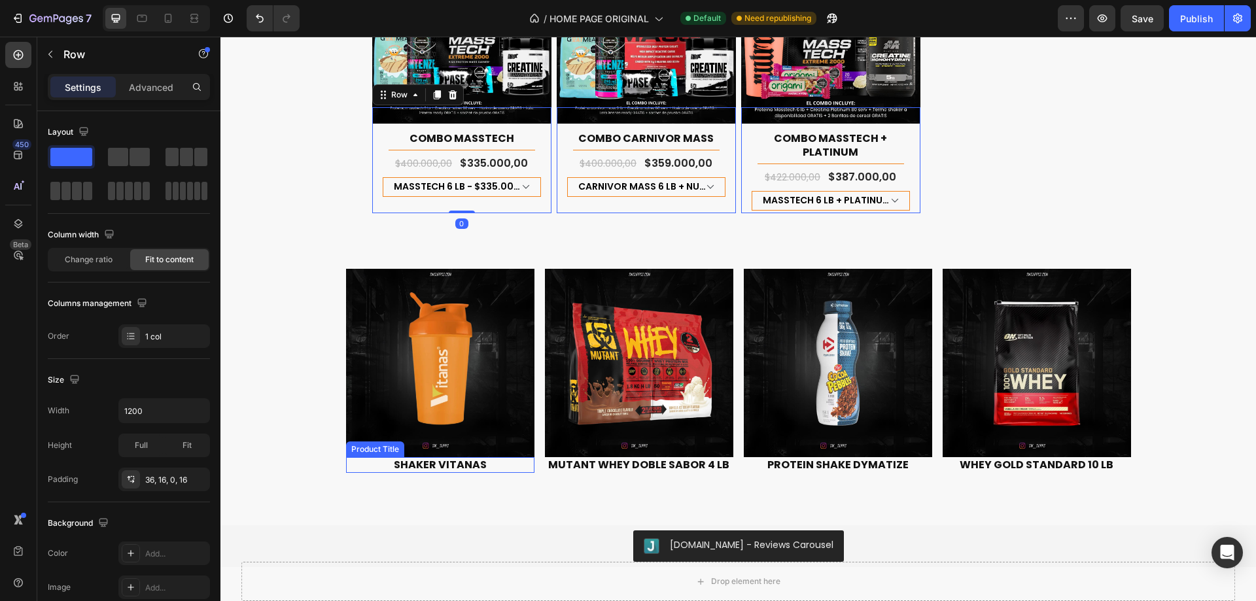
click at [496, 457] on h2 "SHAKER VITANAS" at bounding box center [440, 465] width 188 height 16
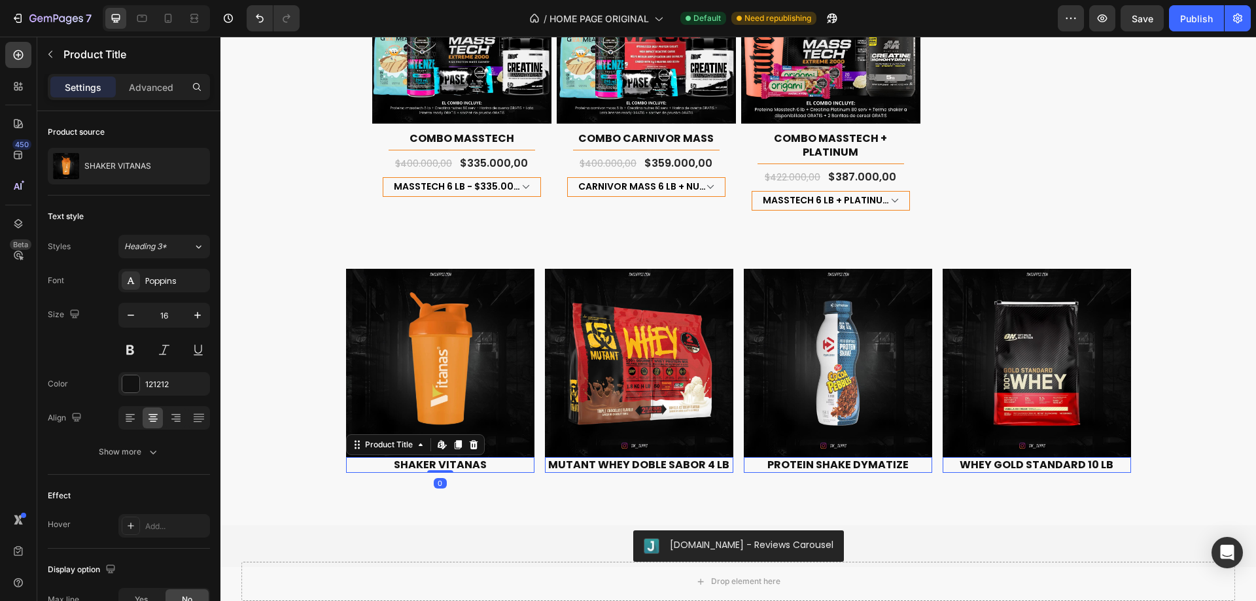
click at [149, 75] on div "Settings Advanced" at bounding box center [129, 87] width 162 height 26
click at [160, 82] on p "Advanced" at bounding box center [151, 87] width 44 height 14
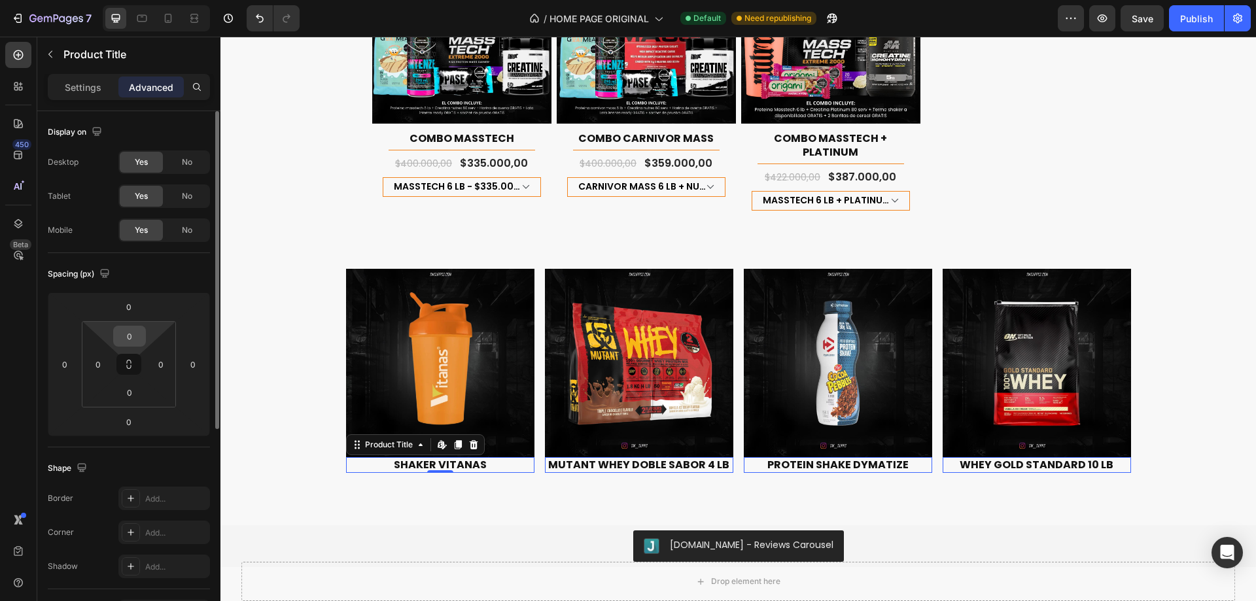
click at [137, 337] on input "0" at bounding box center [129, 336] width 26 height 20
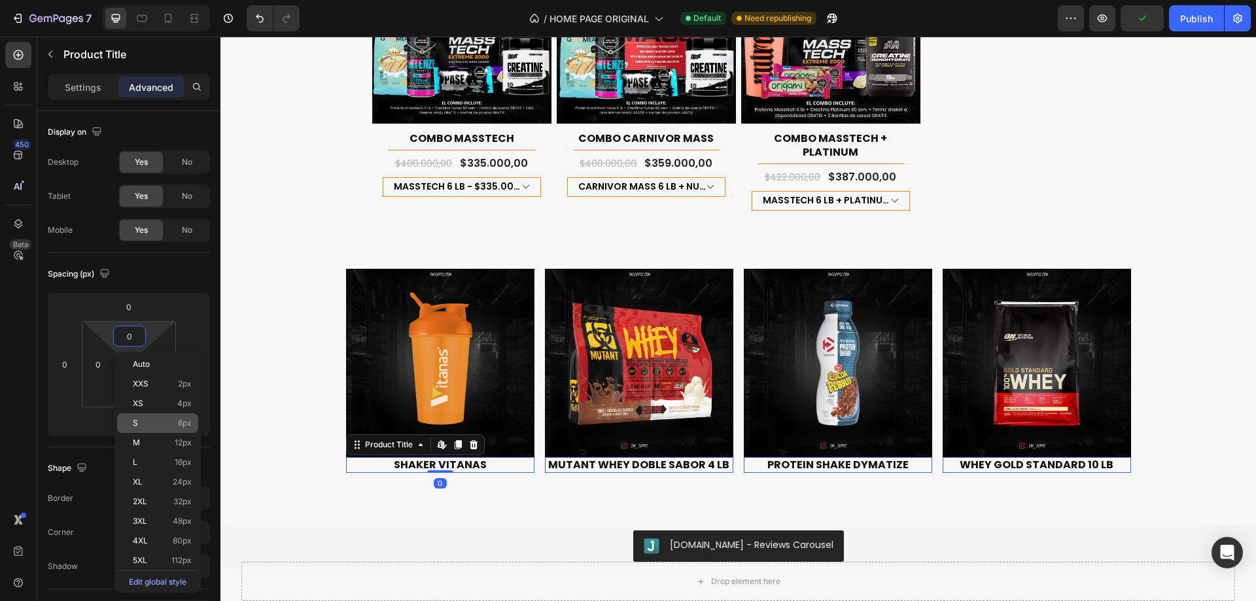
click at [178, 422] on span "8px" at bounding box center [185, 423] width 14 height 9
type input "8"
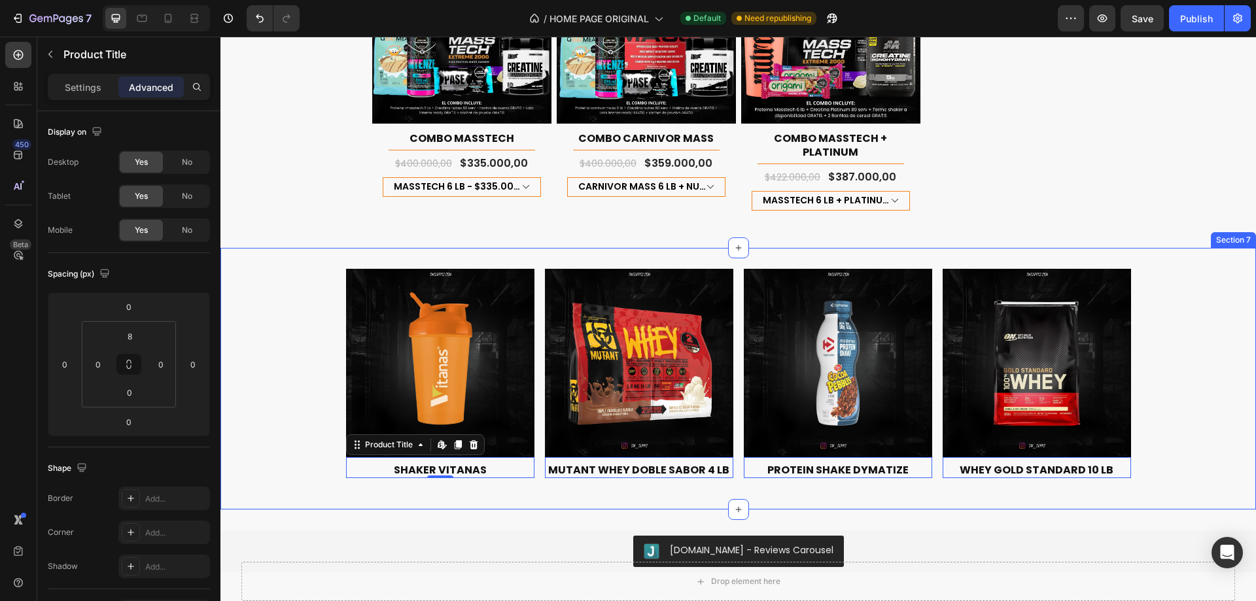
click at [1137, 411] on div "Product Images SHAKER VITANAS Product Title Edit content in Shopify 0 Row Produ…" at bounding box center [737, 379] width 1035 height 220
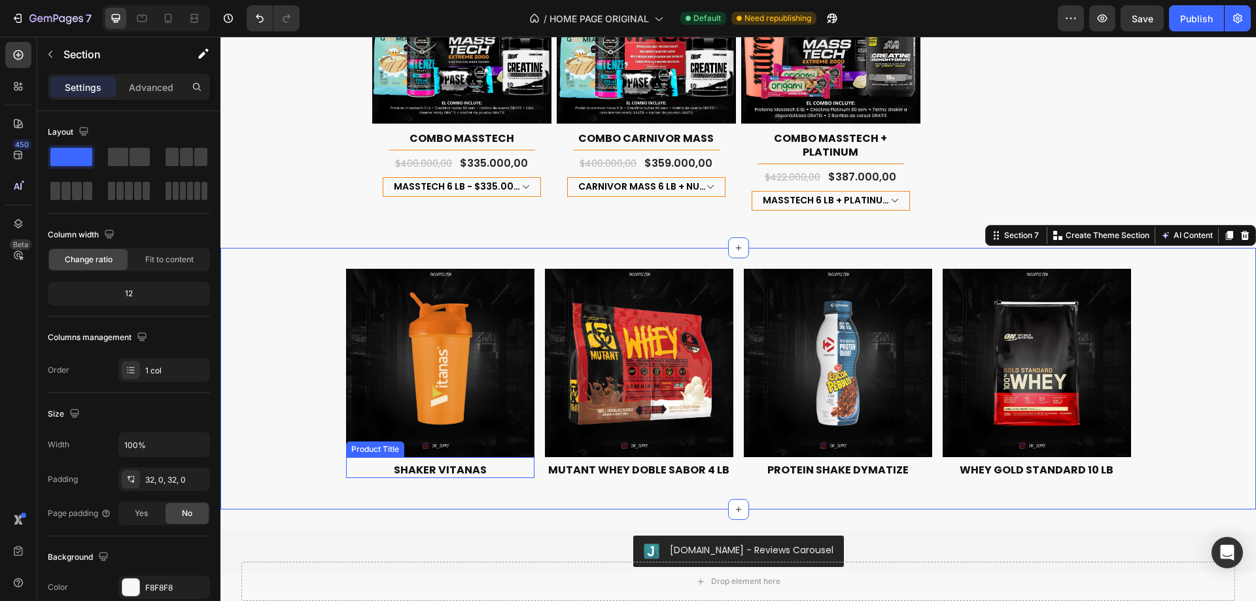
click at [465, 462] on h2 "SHAKER VITANAS" at bounding box center [440, 470] width 188 height 16
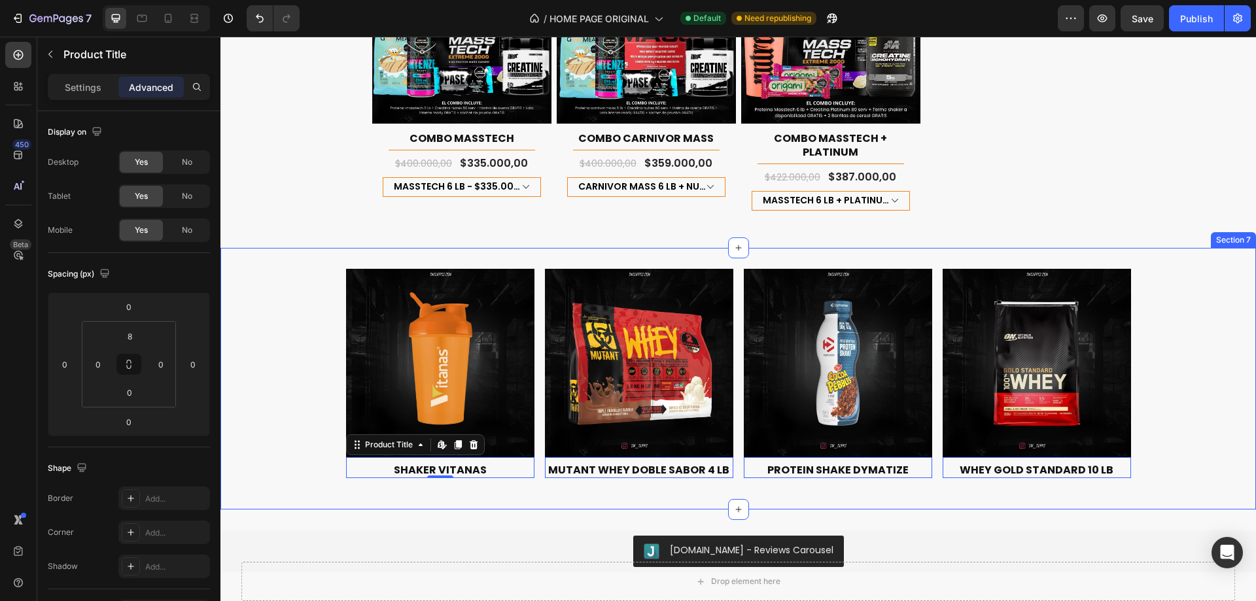
click at [269, 339] on div "Product Images SHAKER VITANAS Product Title Edit content in Shopify 0 Row Produ…" at bounding box center [737, 379] width 1035 height 220
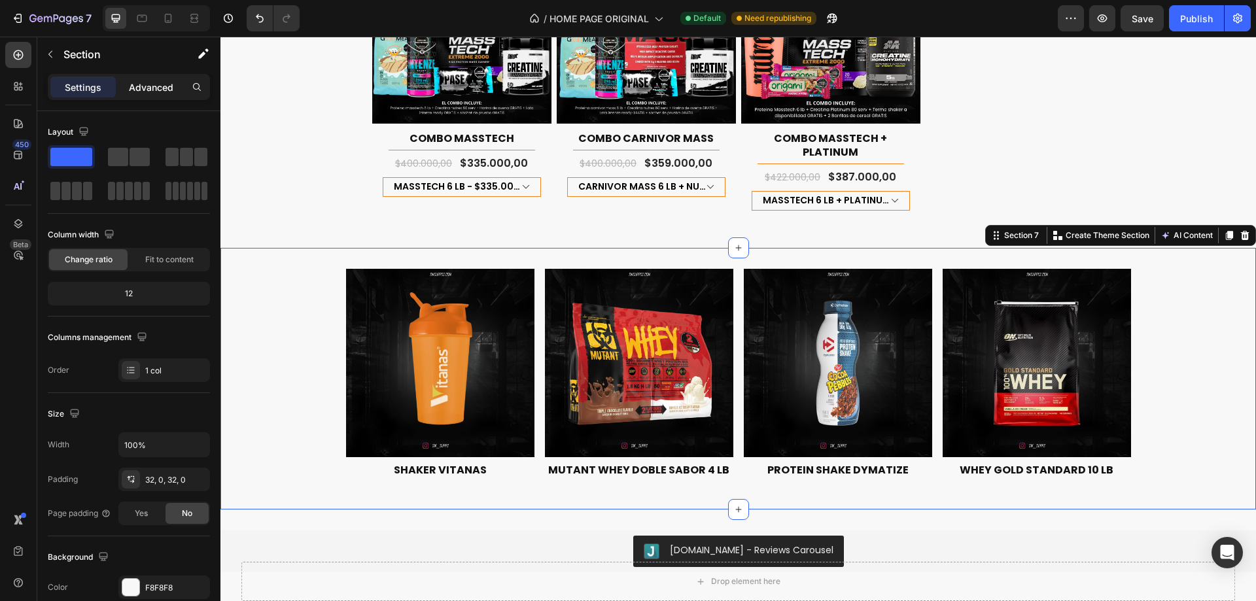
click at [158, 80] on p "Advanced" at bounding box center [151, 87] width 44 height 14
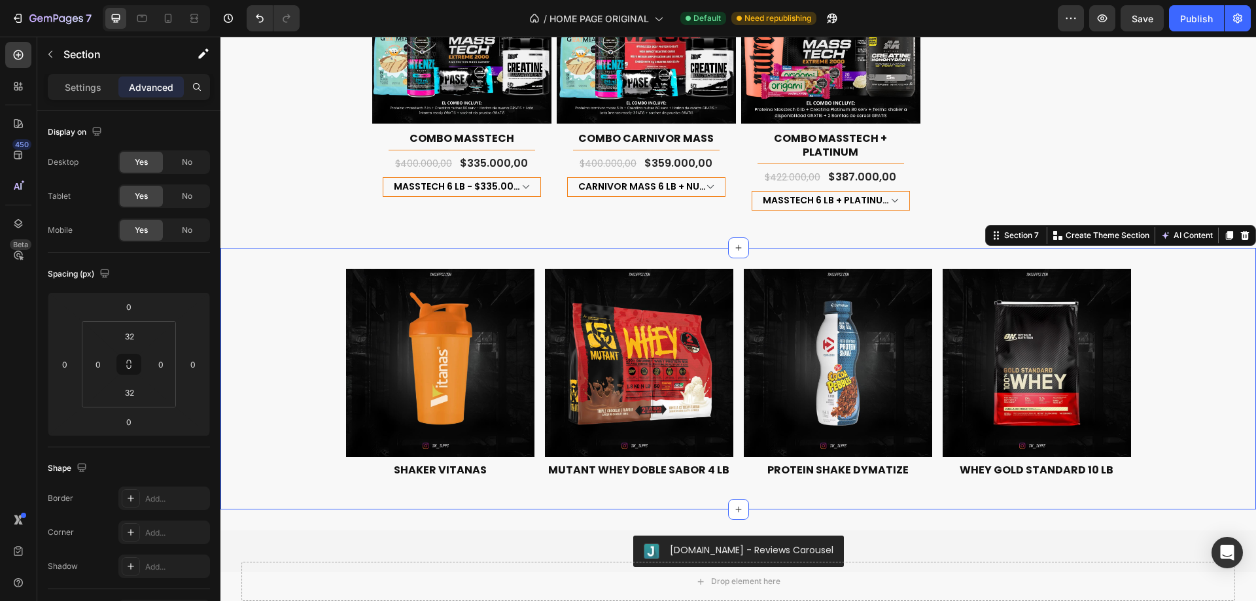
click at [126, 55] on p "Section" at bounding box center [116, 54] width 107 height 16
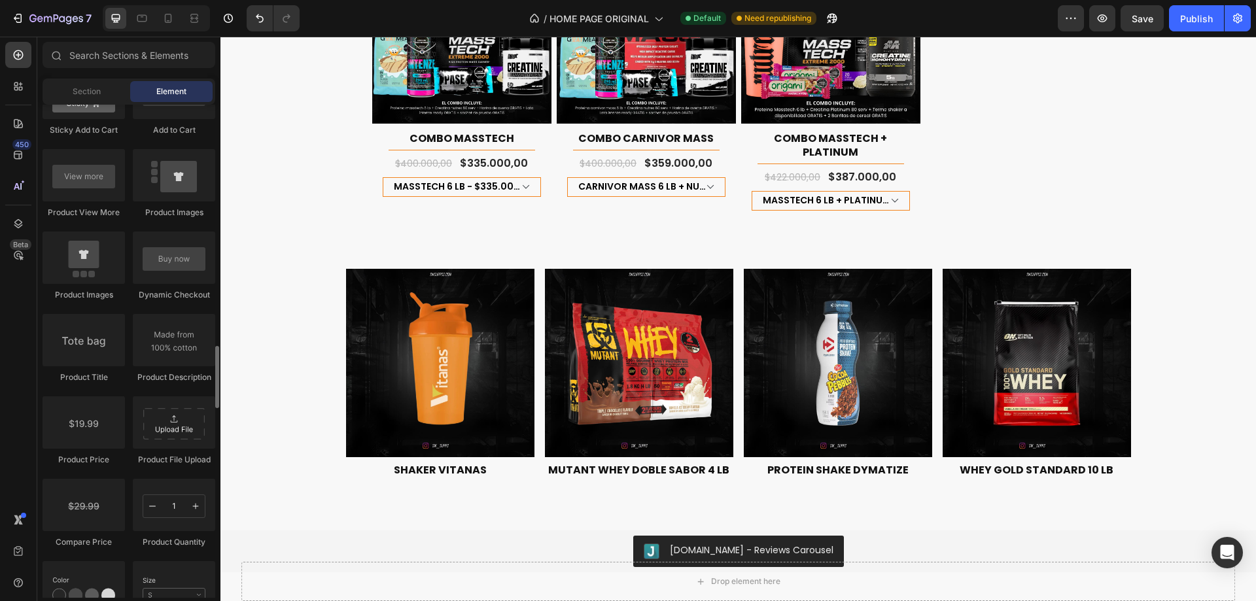
scroll to position [1831, 0]
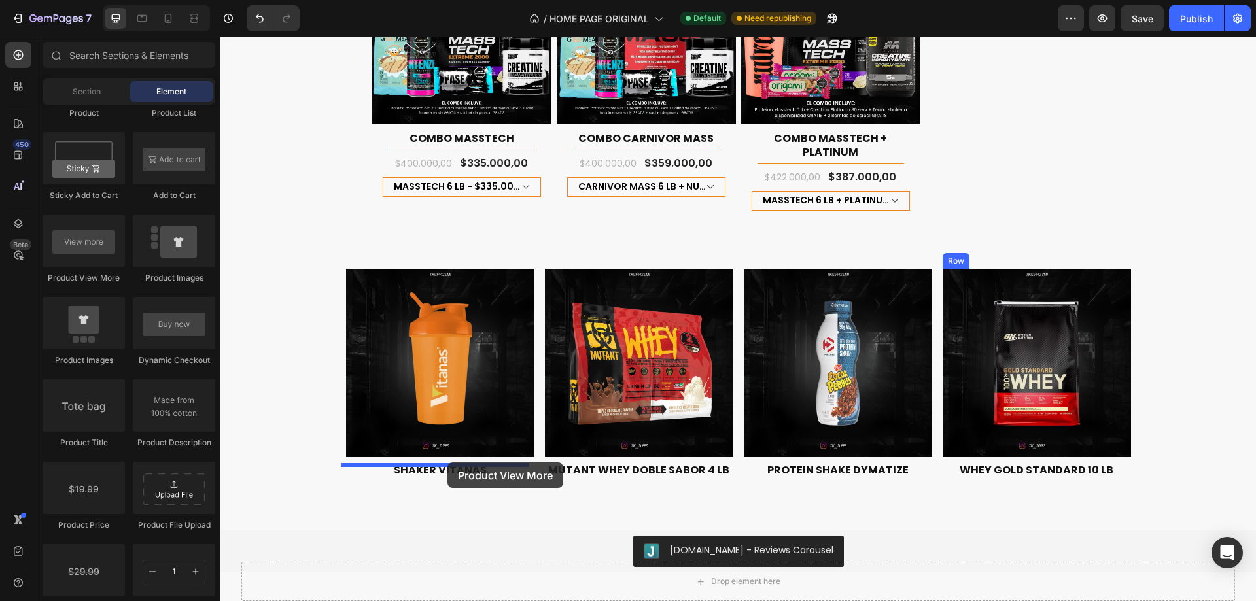
drag, startPoint x: 318, startPoint y: 292, endPoint x: 439, endPoint y: 464, distance: 210.3
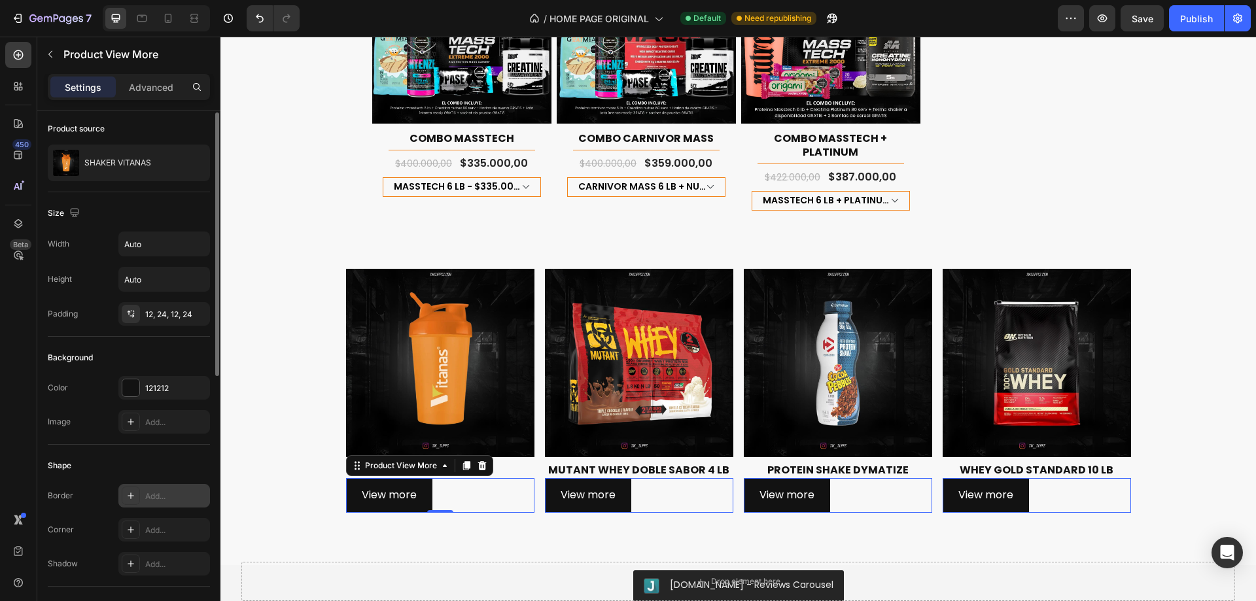
scroll to position [0, 0]
click at [388, 486] on p "View more" at bounding box center [389, 495] width 55 height 19
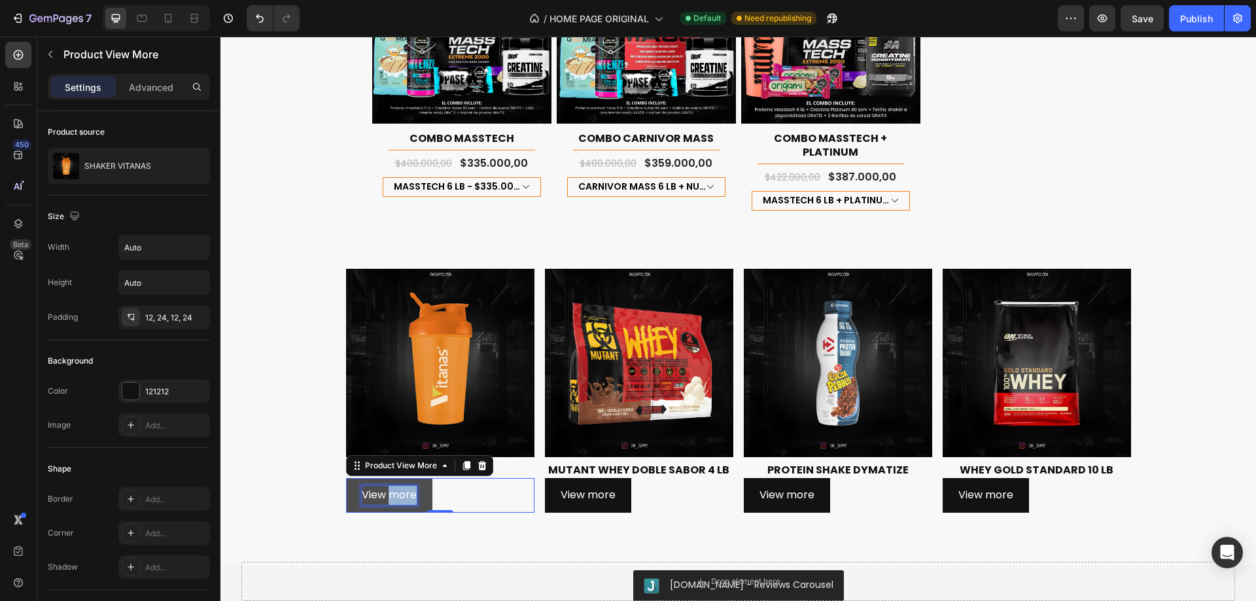
click at [388, 486] on p "View more" at bounding box center [389, 495] width 55 height 19
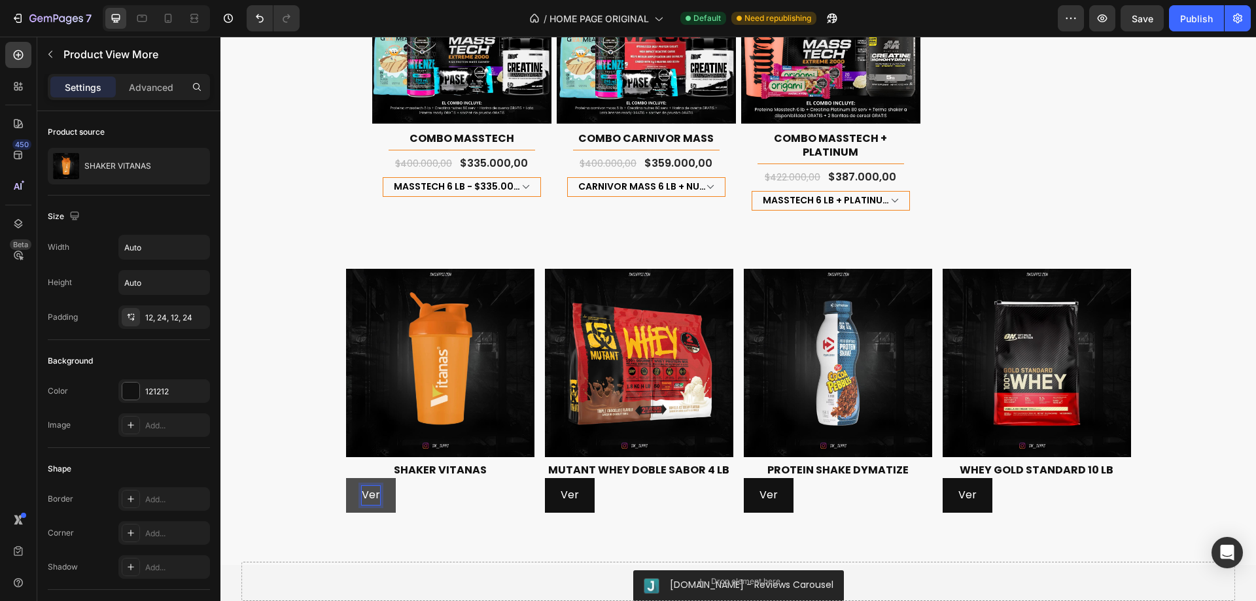
click at [346, 478] on button "Ver" at bounding box center [371, 495] width 50 height 35
click at [443, 485] on div "Ver más" at bounding box center [440, 495] width 188 height 35
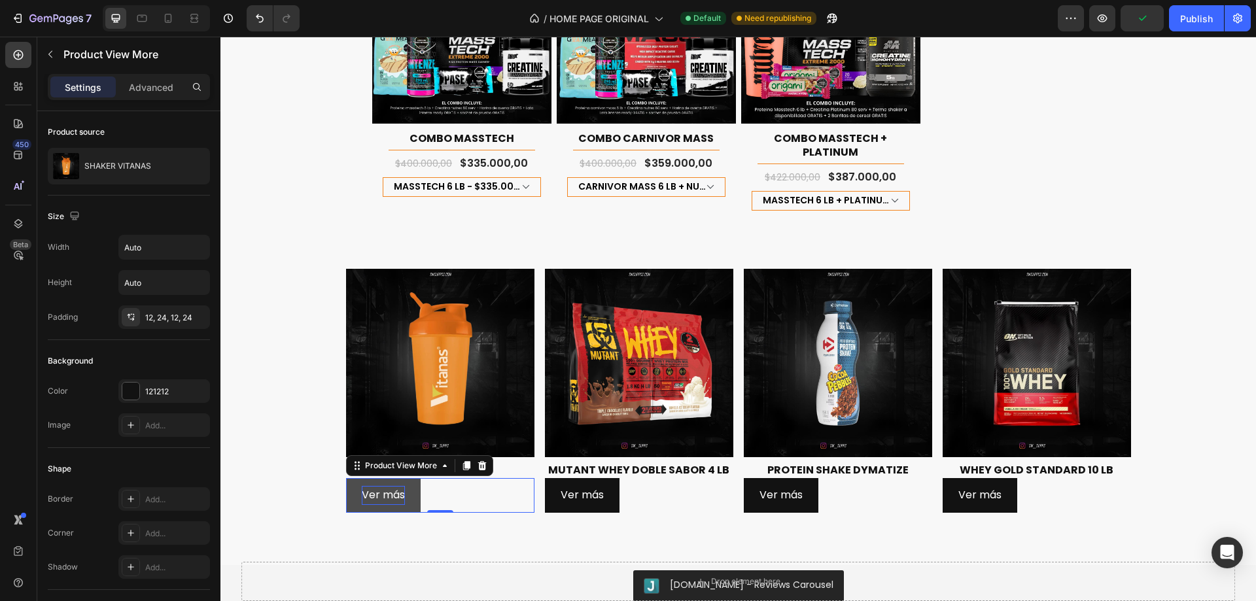
click at [430, 483] on div "Ver más" at bounding box center [440, 495] width 188 height 35
click at [158, 390] on div "121212" at bounding box center [164, 392] width 38 height 12
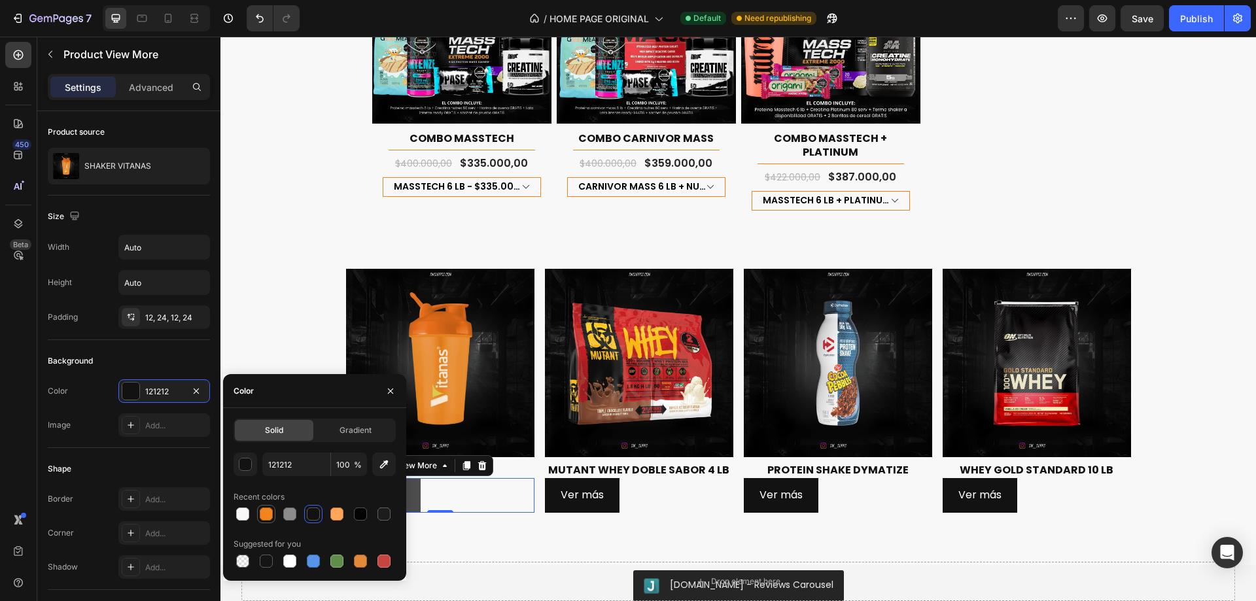
click at [264, 507] on div at bounding box center [266, 514] width 16 height 16
type input "F3841D"
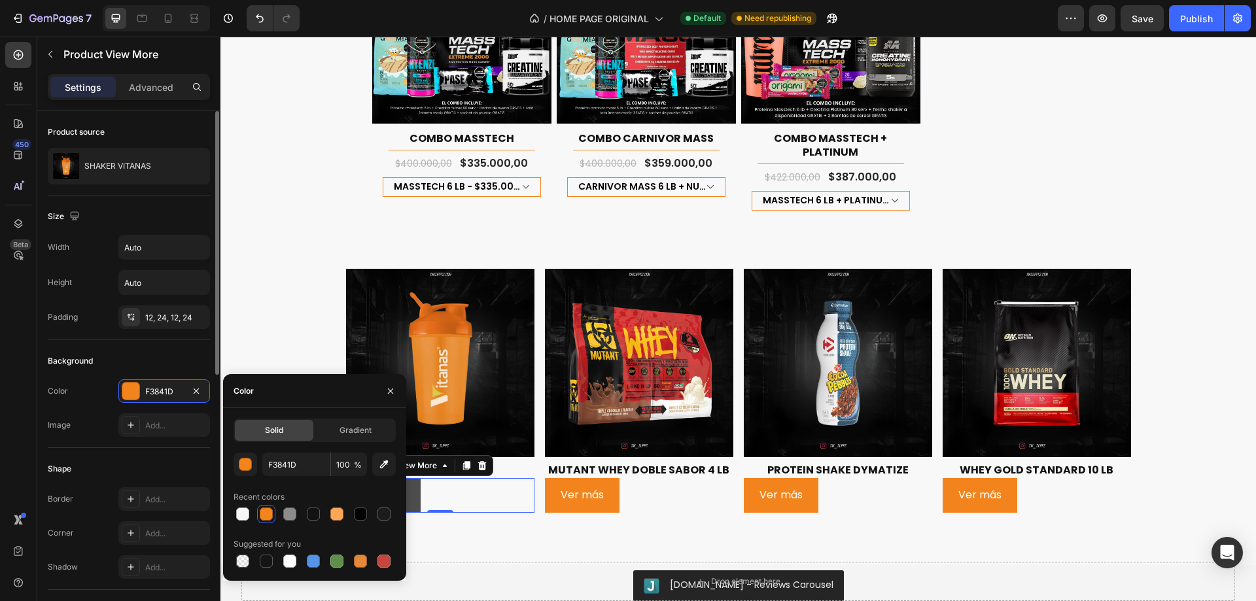
click at [131, 458] on div "Shape" at bounding box center [129, 468] width 162 height 21
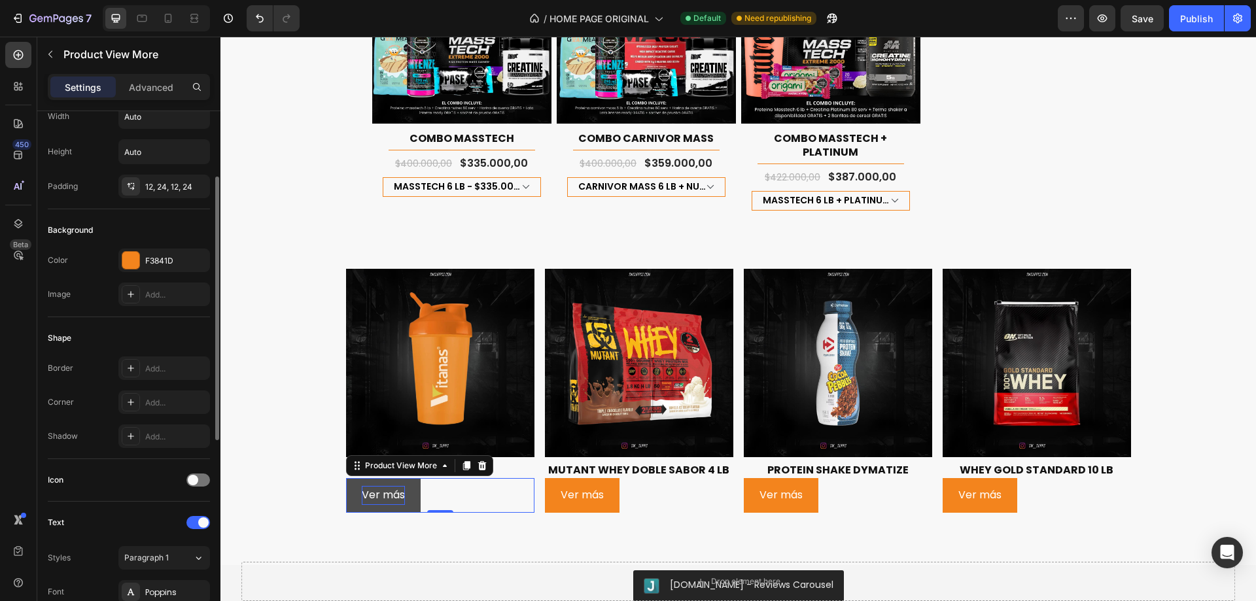
scroll to position [196, 0]
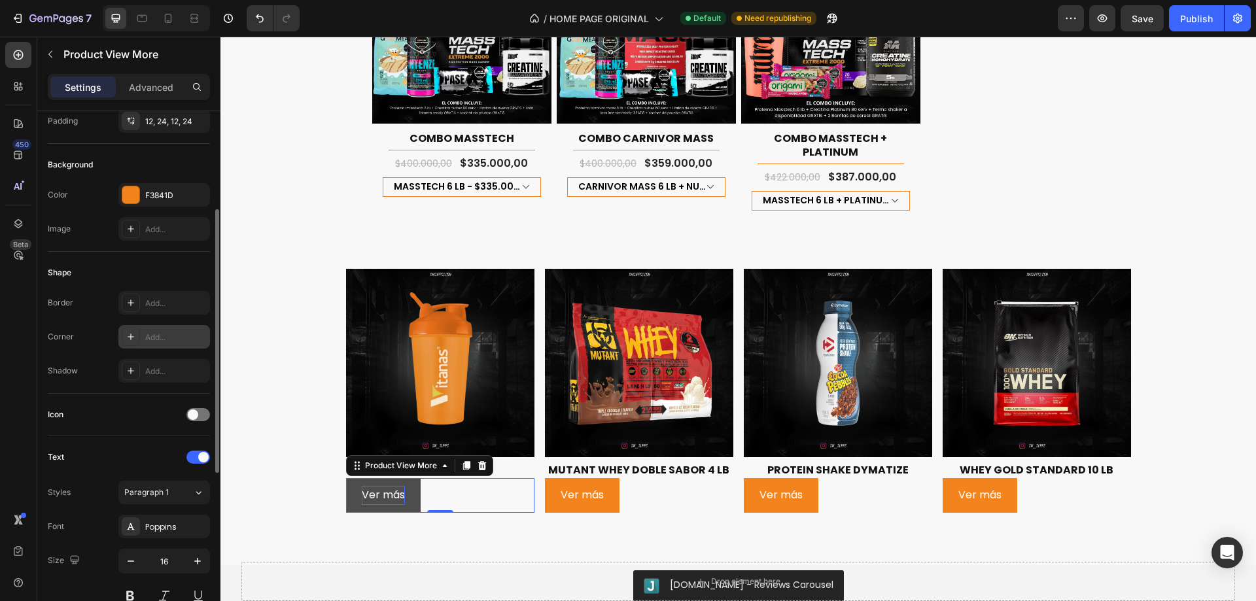
click at [164, 336] on div "Add..." at bounding box center [175, 338] width 61 height 12
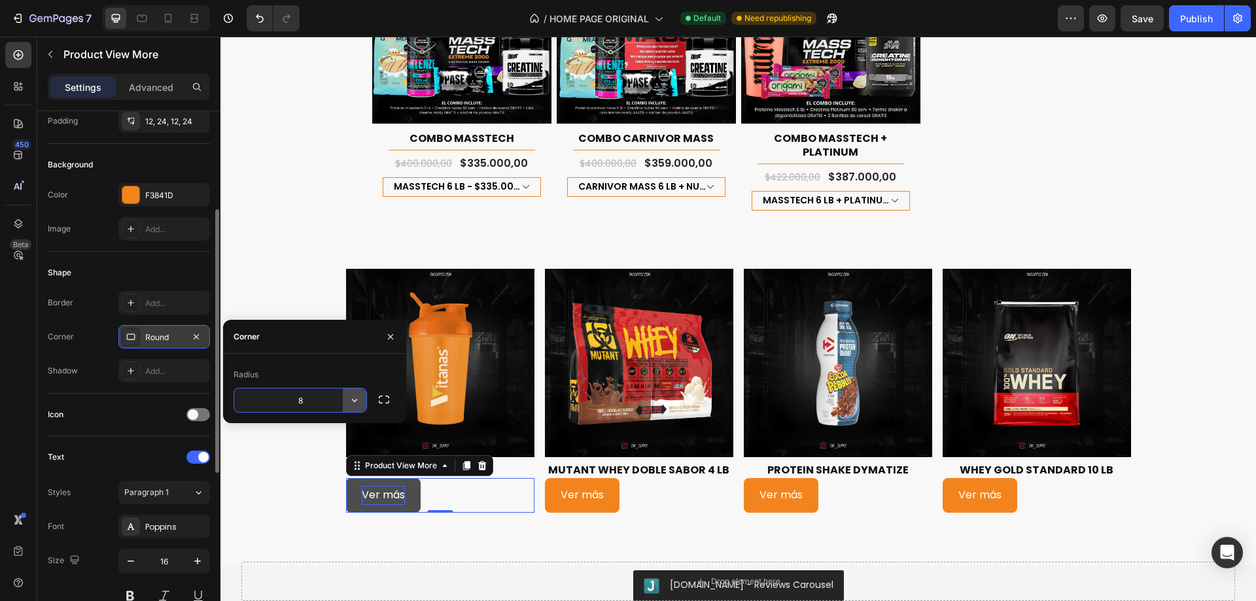
click at [354, 405] on icon "button" at bounding box center [354, 400] width 13 height 13
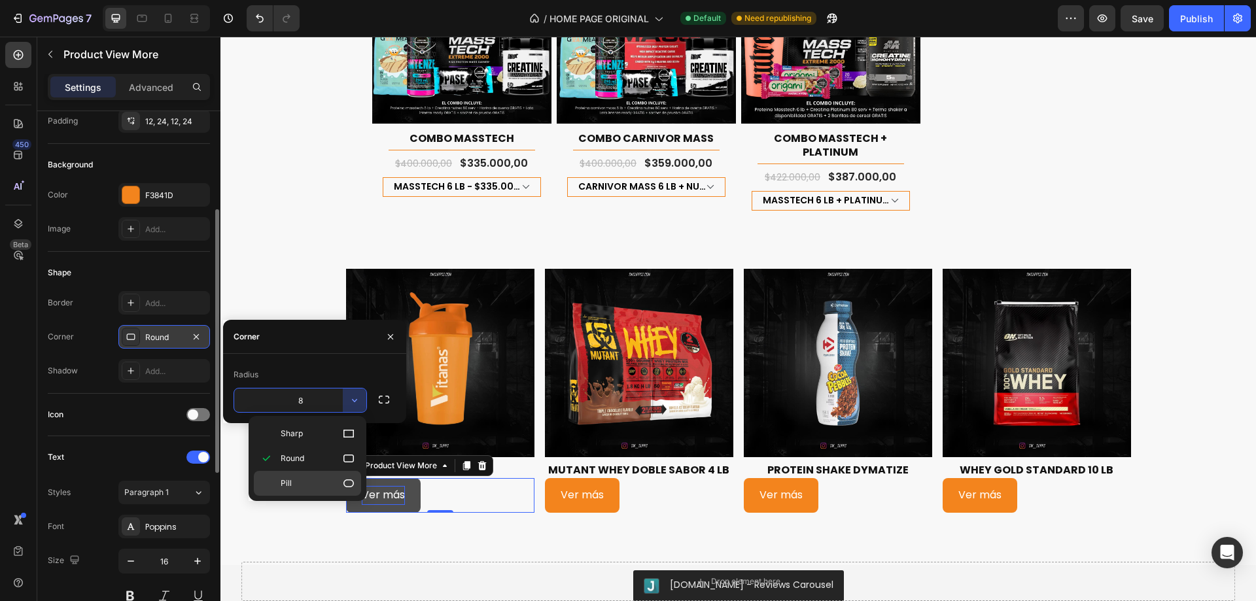
click at [324, 484] on p "Pill" at bounding box center [318, 483] width 75 height 13
type input "9999"
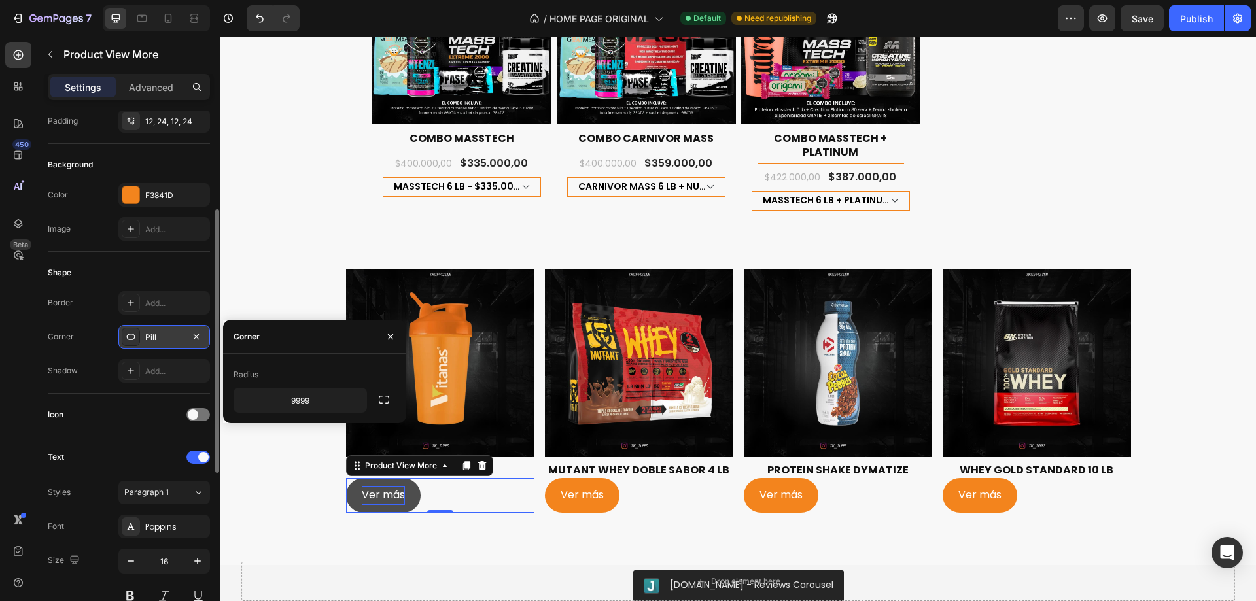
click at [109, 394] on div "Icon" at bounding box center [129, 415] width 162 height 43
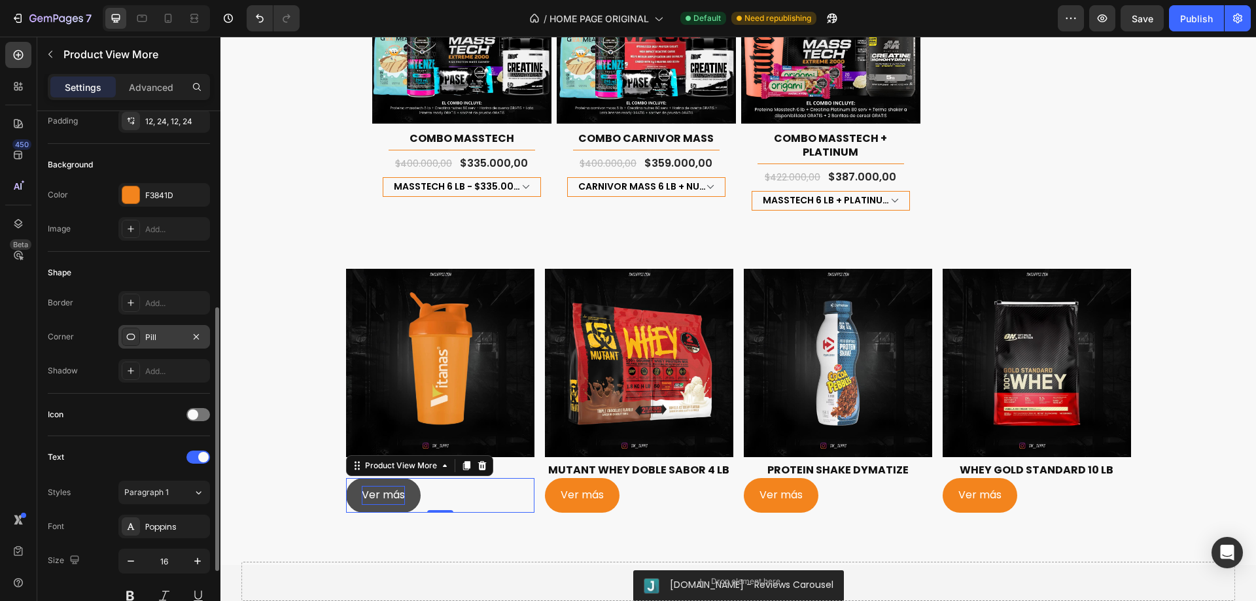
scroll to position [526, 0]
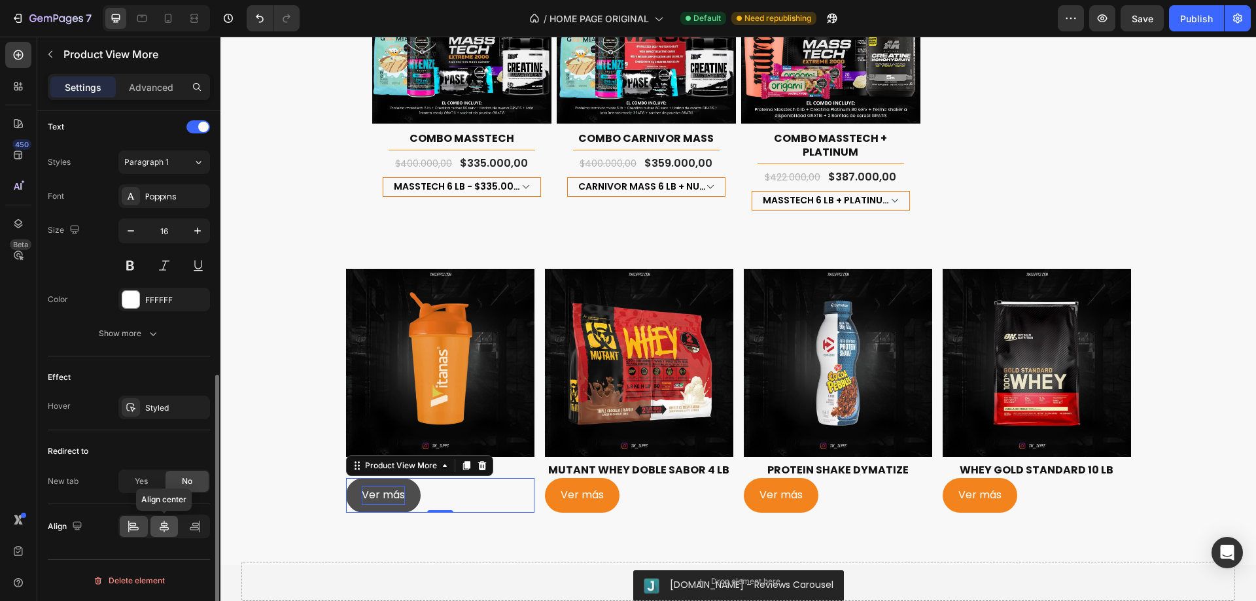
click at [160, 532] on icon at bounding box center [164, 526] width 13 height 13
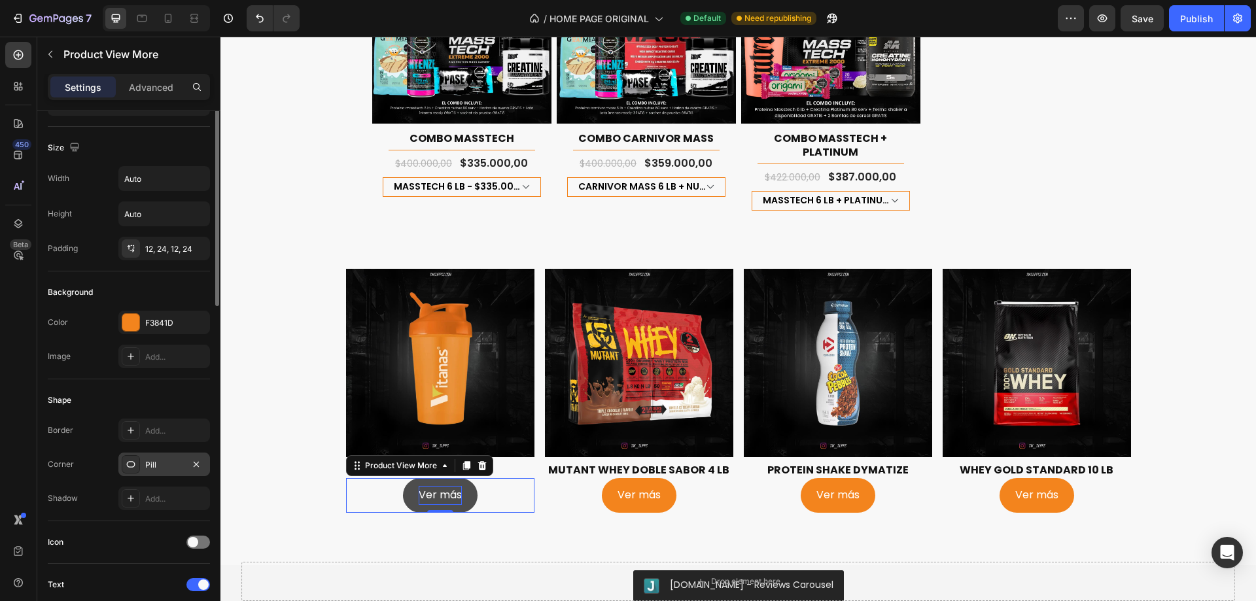
scroll to position [0, 0]
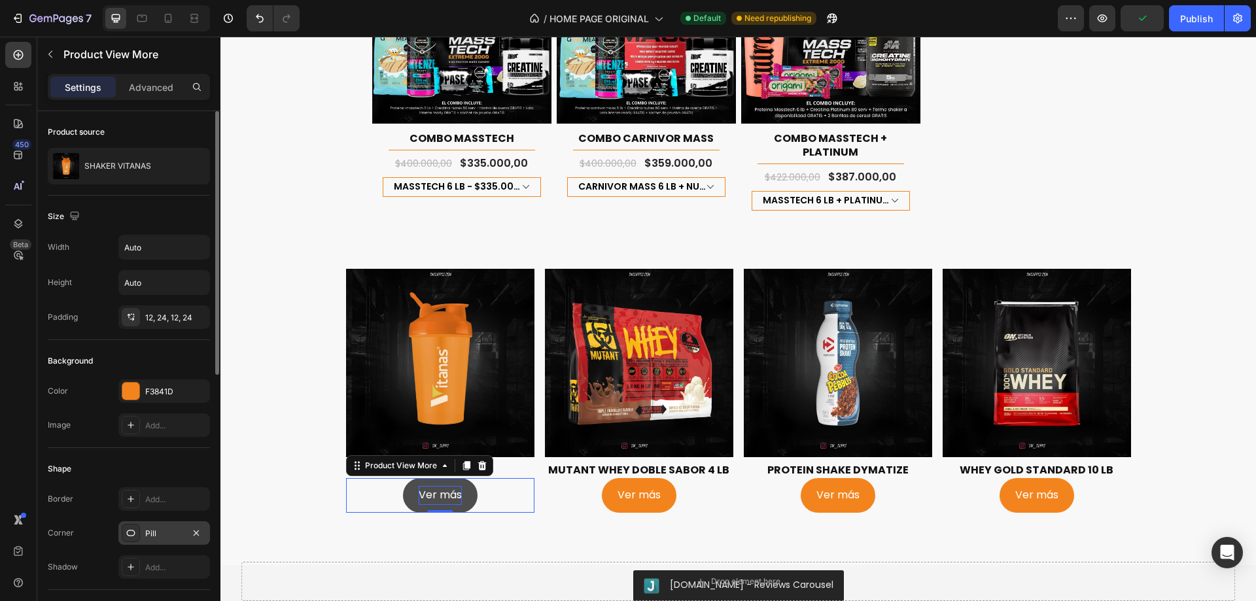
click at [116, 351] on div "Background" at bounding box center [129, 361] width 162 height 21
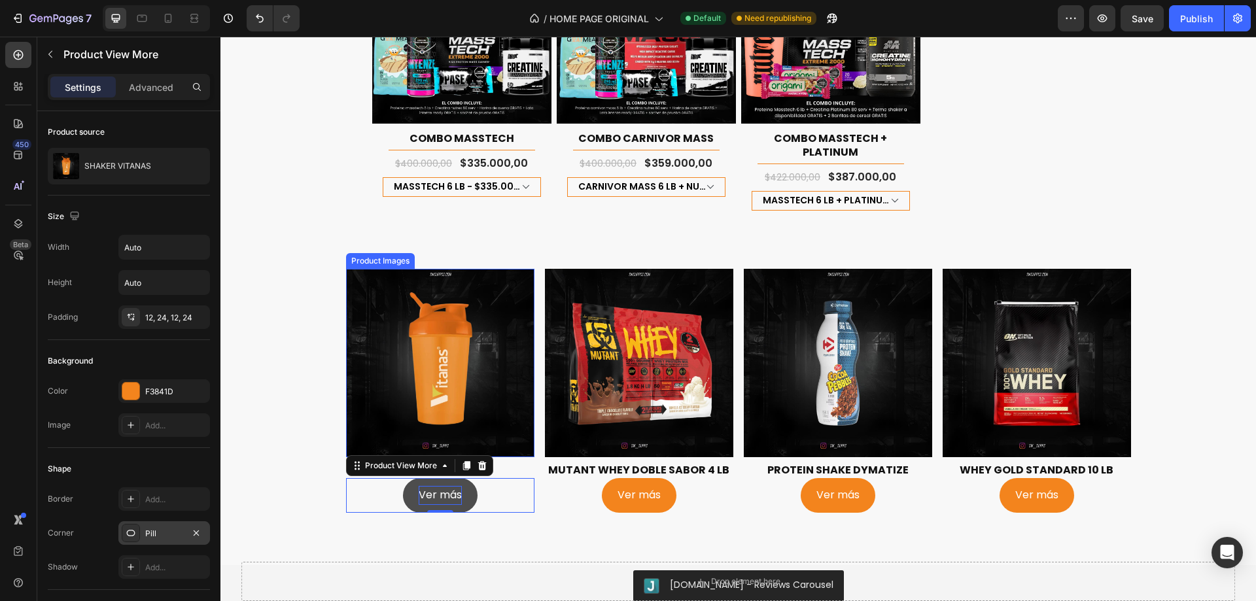
click at [481, 347] on img at bounding box center [440, 363] width 188 height 188
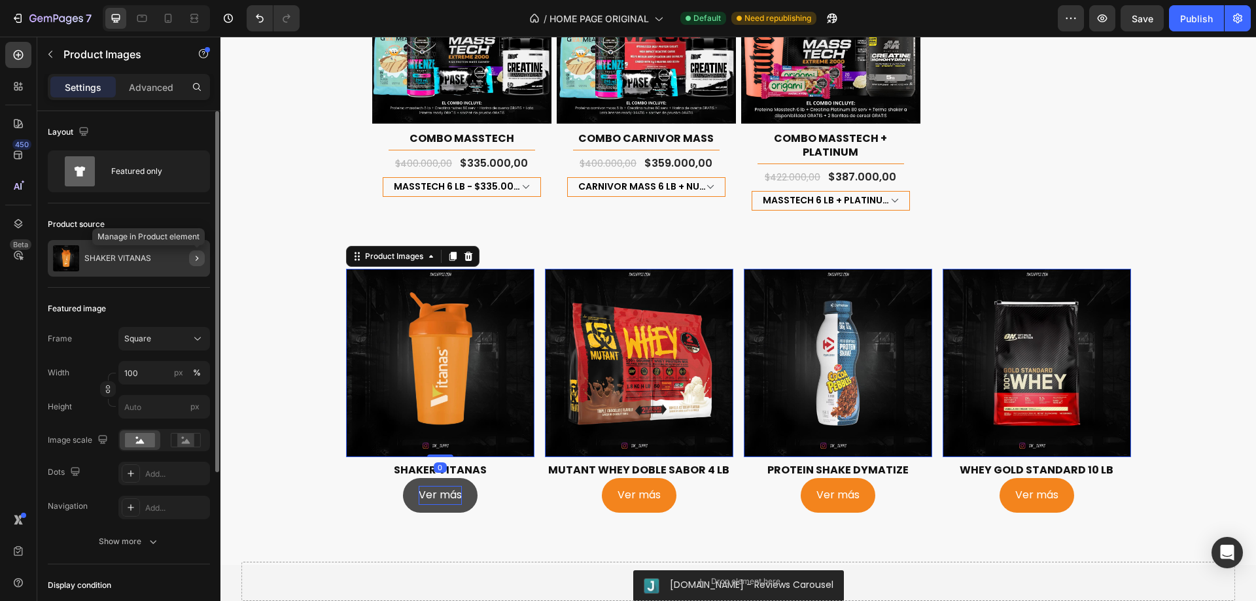
click at [190, 257] on button "button" at bounding box center [197, 258] width 16 height 16
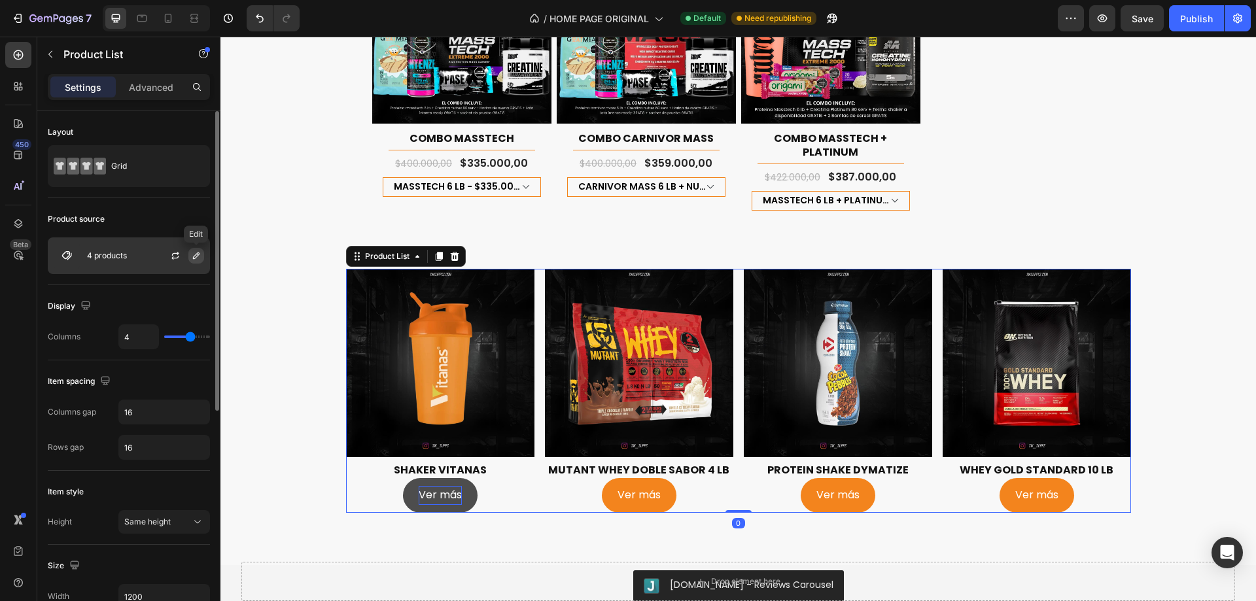
click at [195, 263] on button "button" at bounding box center [196, 256] width 16 height 16
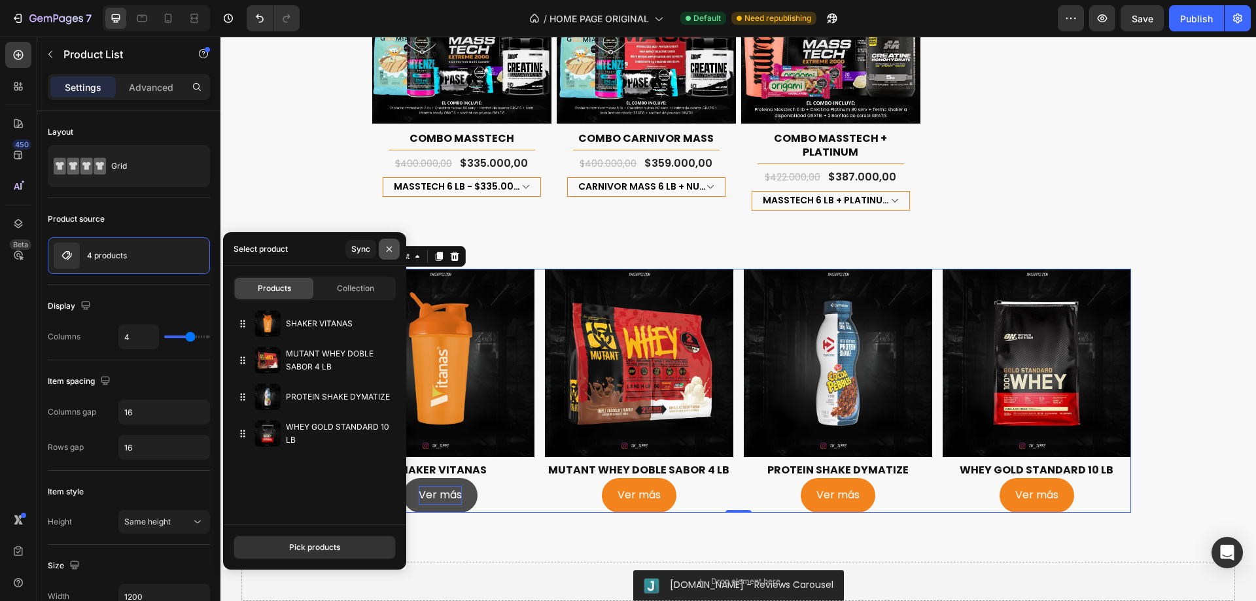
click at [388, 246] on icon "button" at bounding box center [389, 249] width 10 height 10
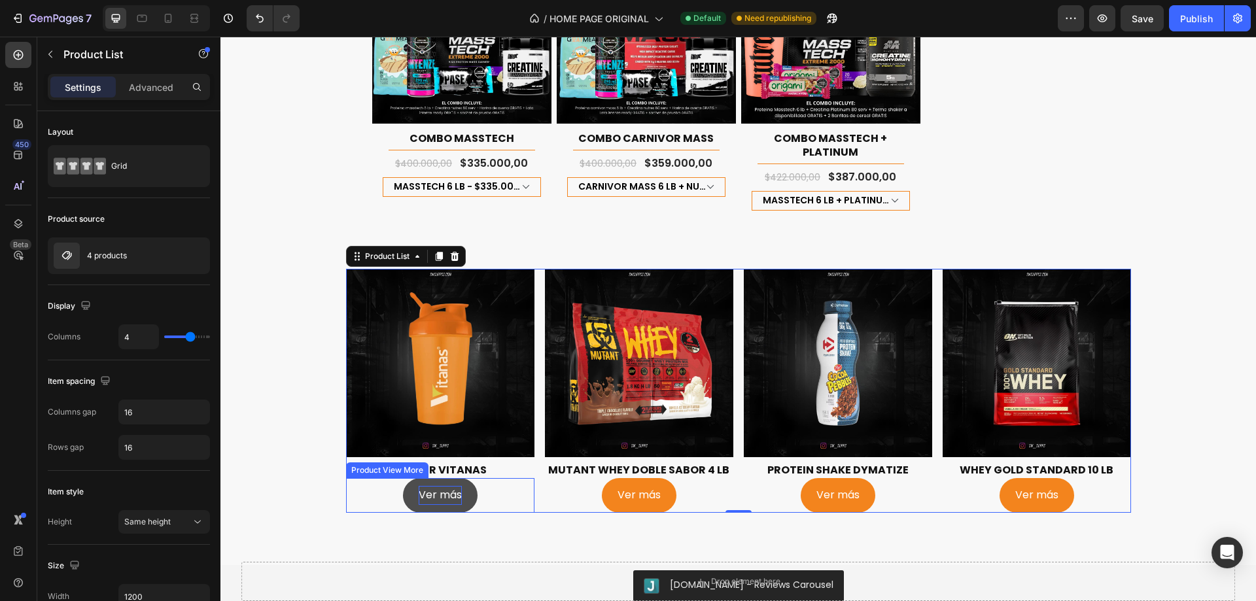
click at [493, 478] on div "Ver más" at bounding box center [440, 495] width 188 height 35
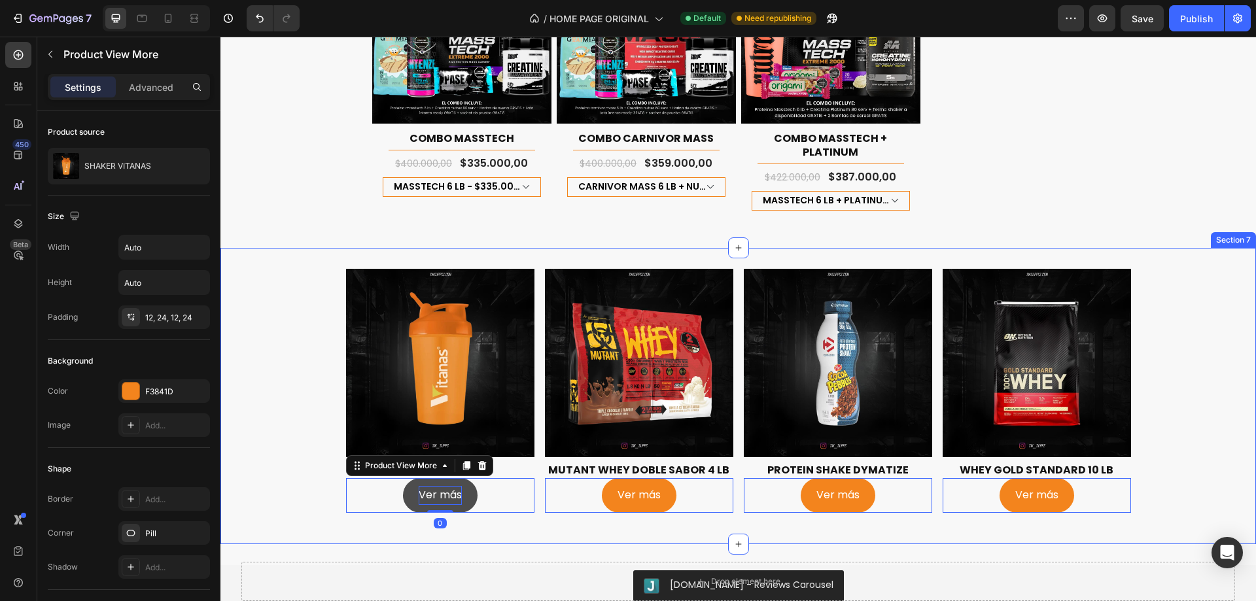
click at [266, 404] on div "Product Images SHAKER VITANAS Product Title Ver más Product View More 0 Row Pro…" at bounding box center [737, 396] width 1035 height 255
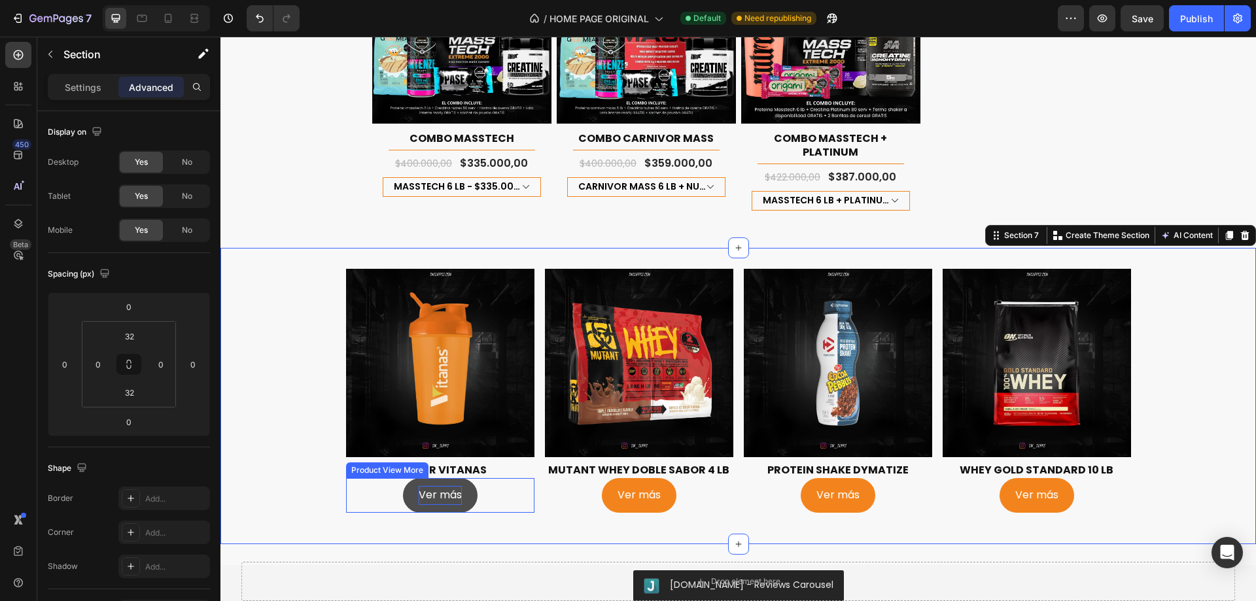
click at [489, 478] on div "Ver más" at bounding box center [440, 495] width 188 height 35
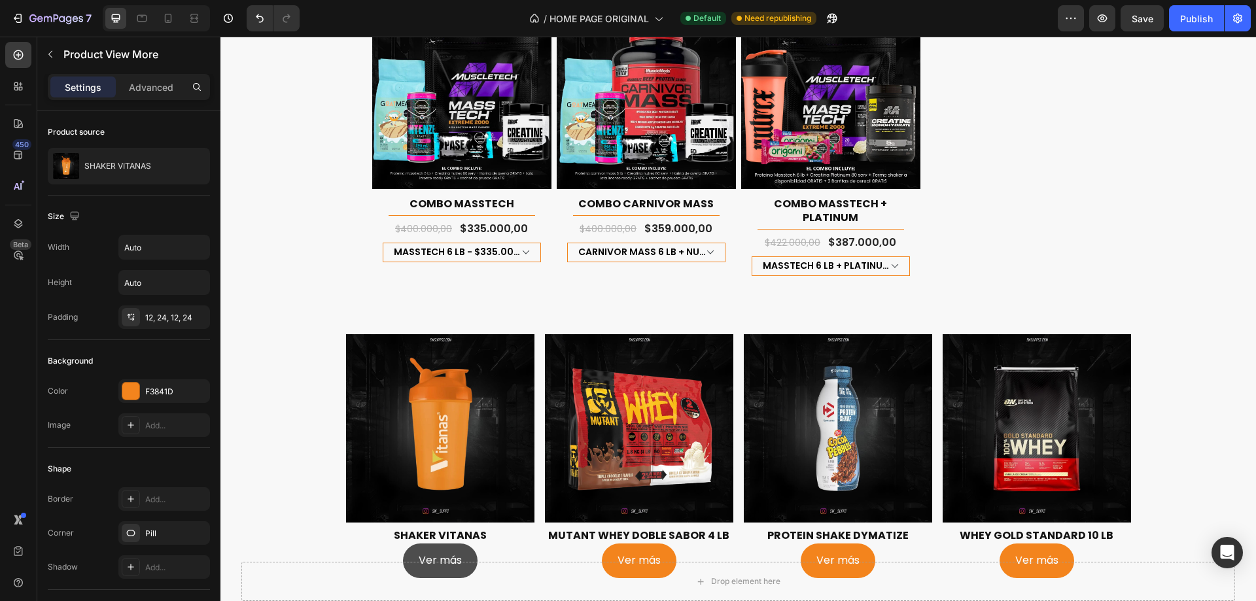
scroll to position [1570, 0]
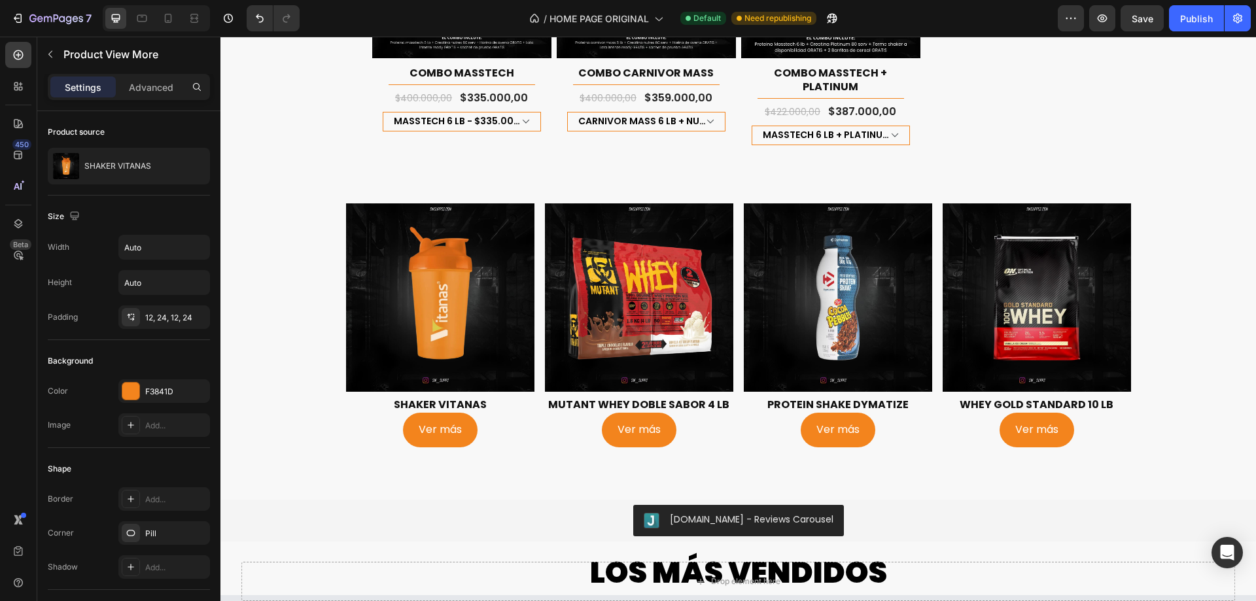
click at [486, 414] on div "Ver más" at bounding box center [440, 430] width 188 height 35
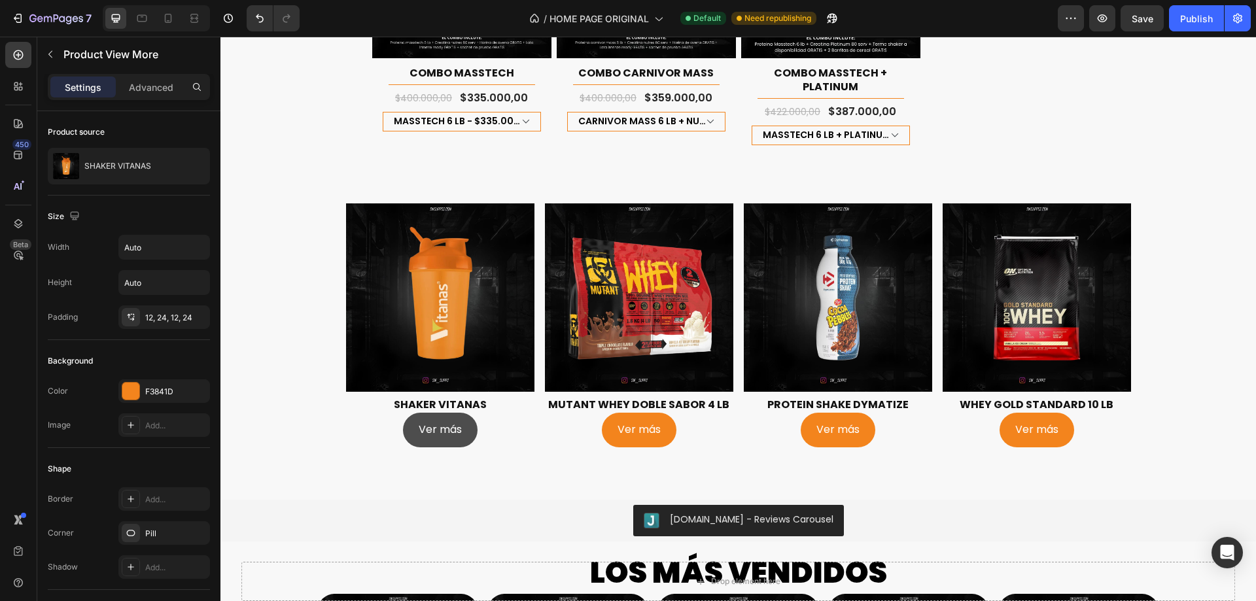
click at [460, 415] on button "Ver más" at bounding box center [440, 430] width 75 height 35
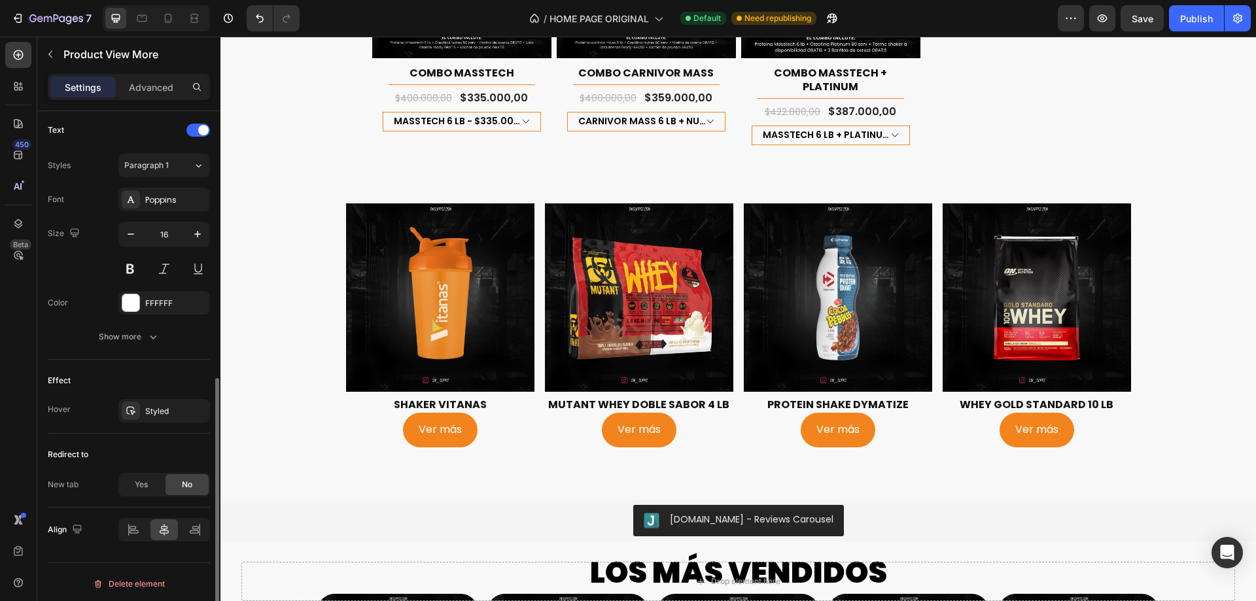
scroll to position [526, 0]
click at [158, 410] on div "Styled" at bounding box center [164, 408] width 38 height 12
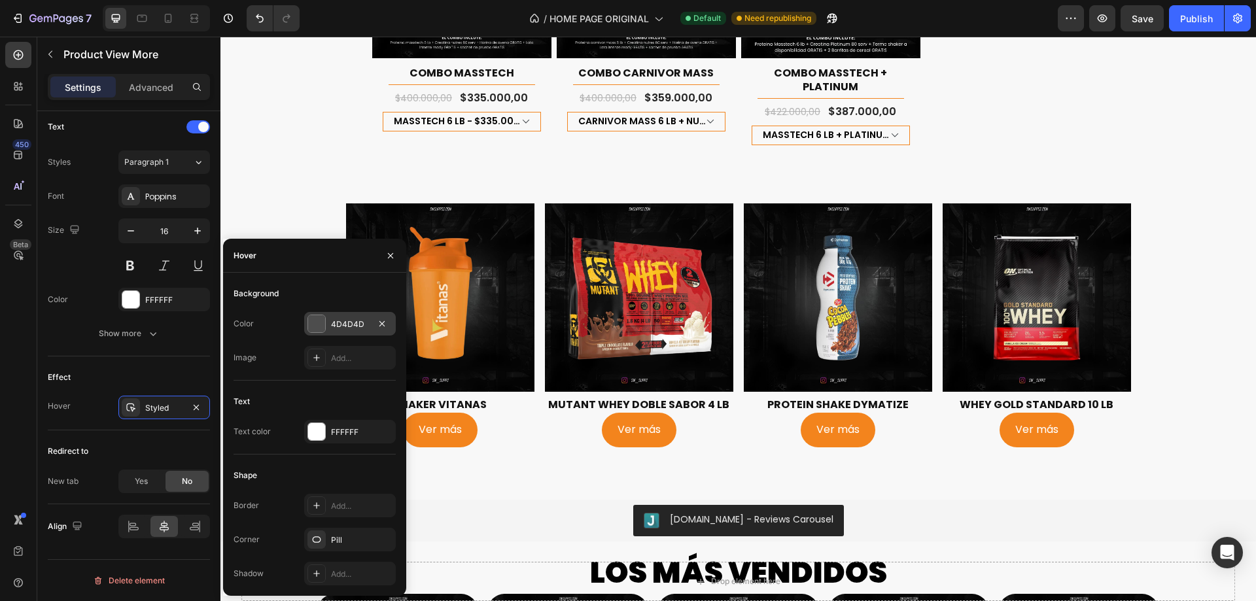
click at [346, 327] on div "4D4D4D" at bounding box center [350, 324] width 38 height 12
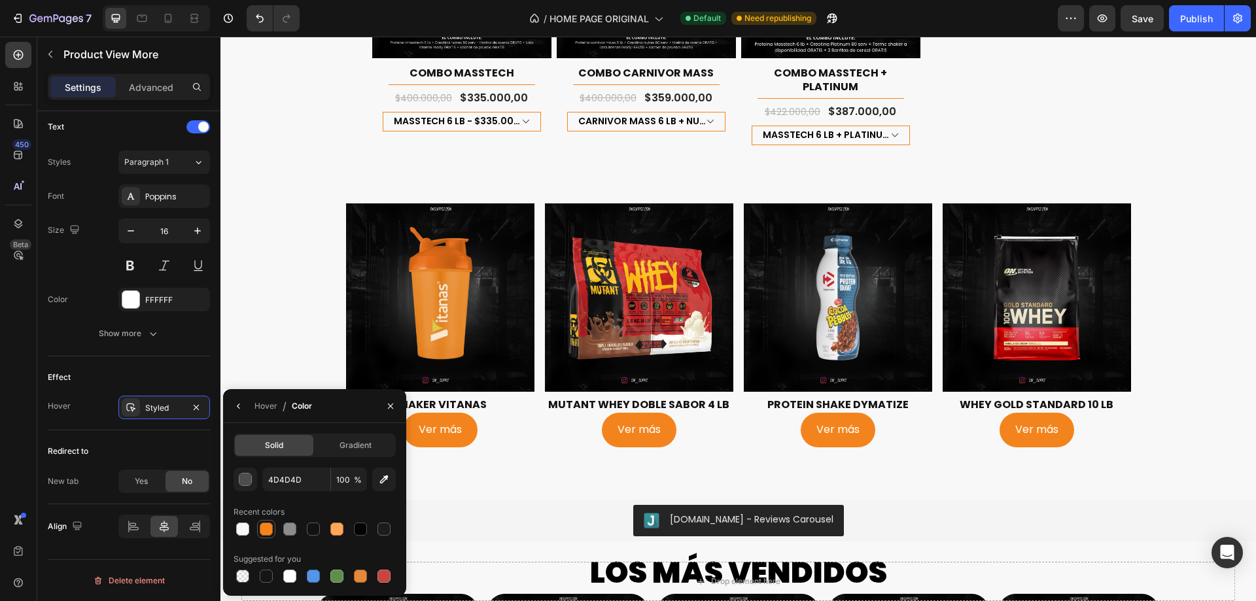
click at [262, 531] on div at bounding box center [266, 529] width 13 height 13
click at [241, 479] on div "button" at bounding box center [245, 479] width 13 height 13
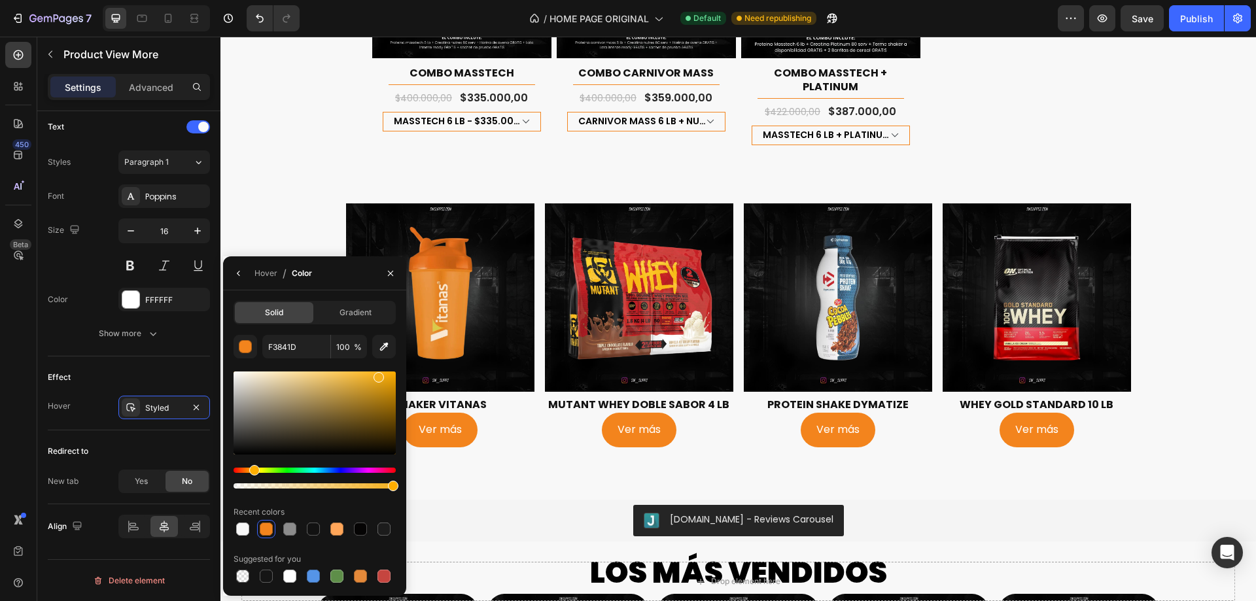
click at [252, 466] on div "Hue" at bounding box center [254, 470] width 10 height 10
type input "F3AF1C"
click at [326, 508] on div "Recent colors" at bounding box center [314, 512] width 162 height 21
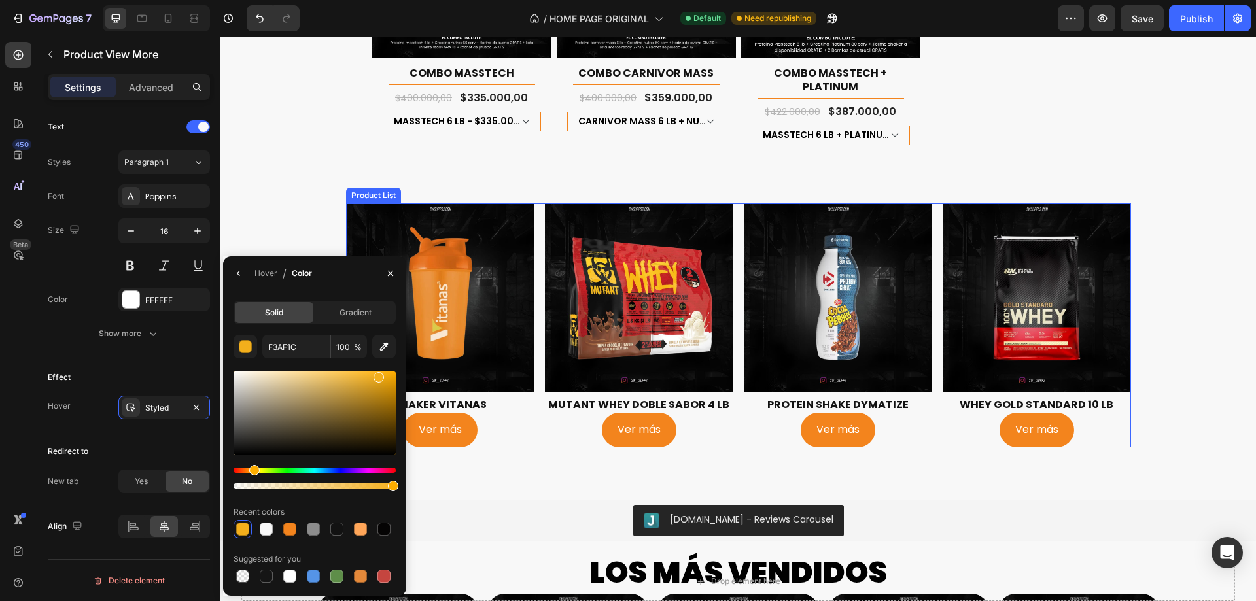
click at [531, 417] on div "Product Images SHAKER VITANAS Product Title Ver más Product View More Row Produ…" at bounding box center [738, 325] width 785 height 245
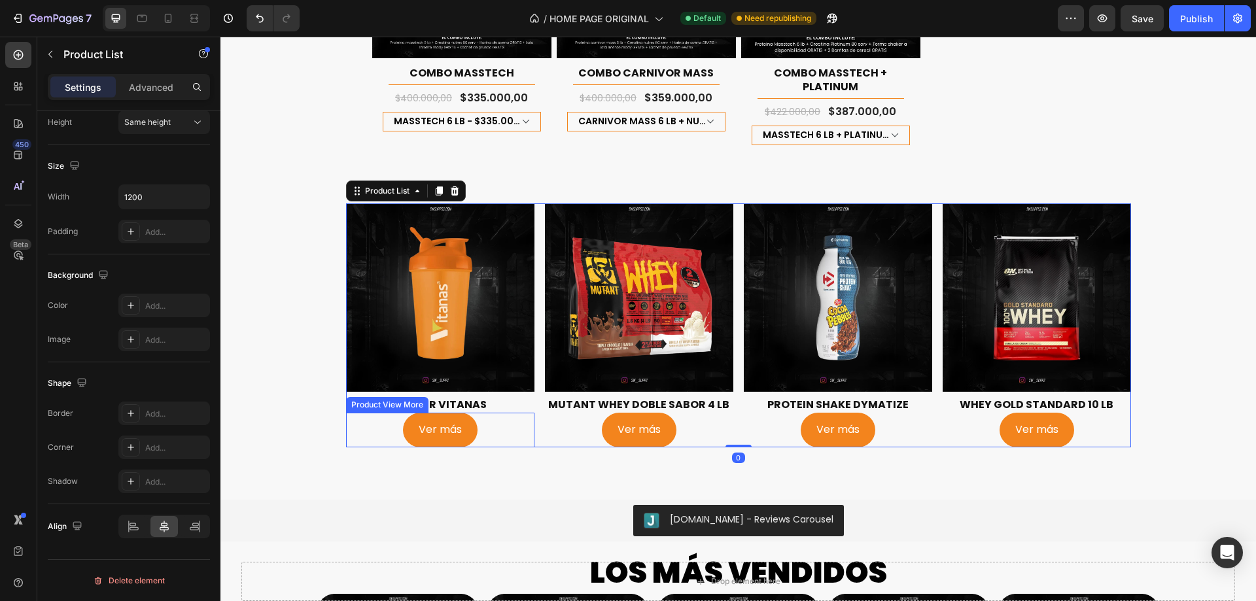
scroll to position [0, 0]
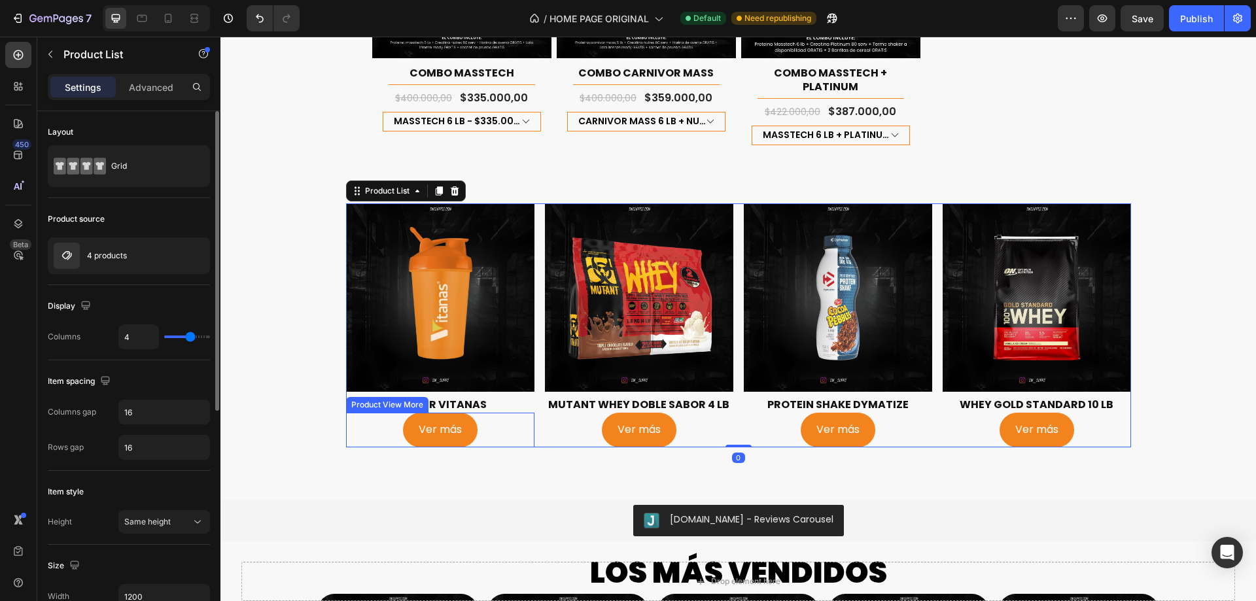
click at [480, 413] on div "Ver más" at bounding box center [440, 430] width 188 height 35
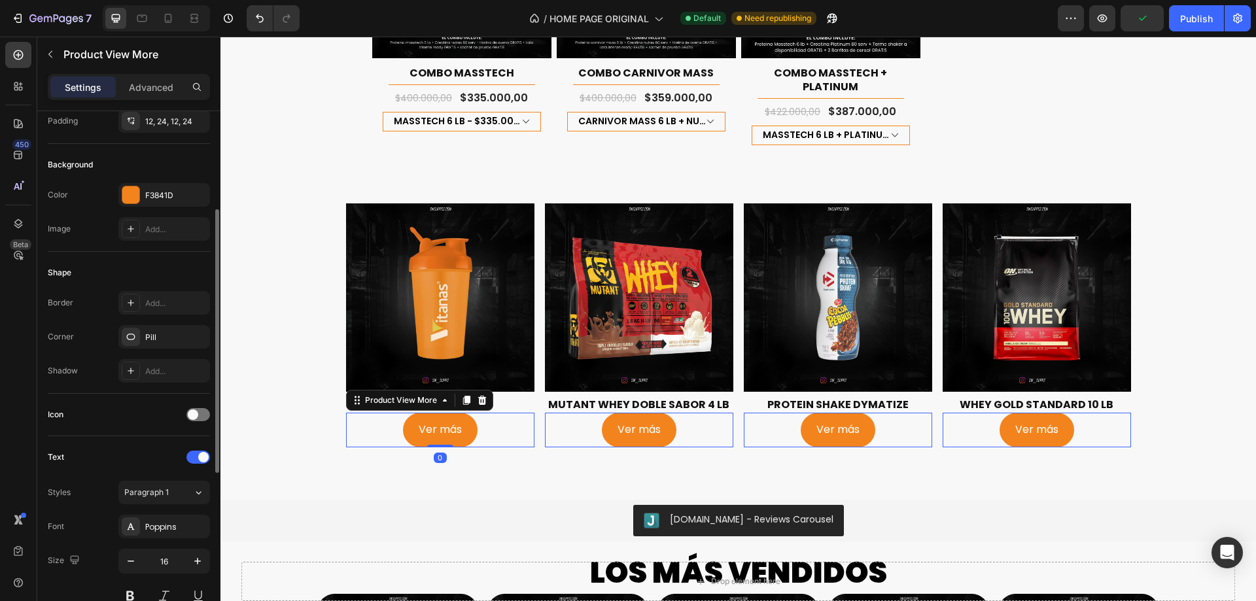
scroll to position [65, 0]
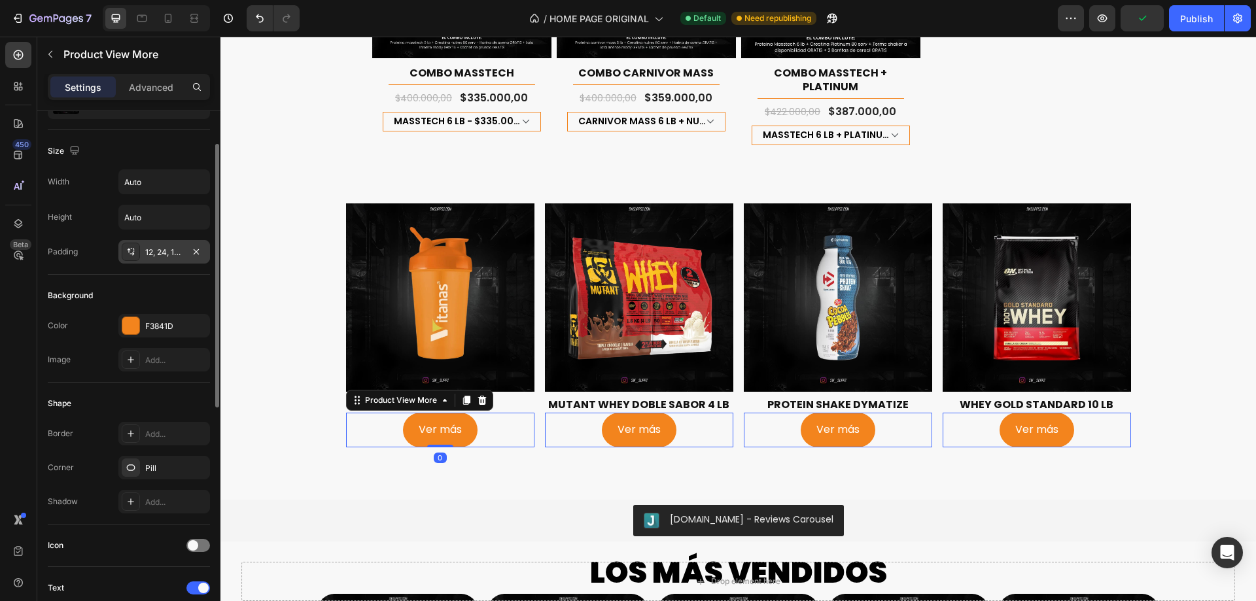
click at [150, 251] on div "12, 24, 12, 24" at bounding box center [164, 253] width 38 height 12
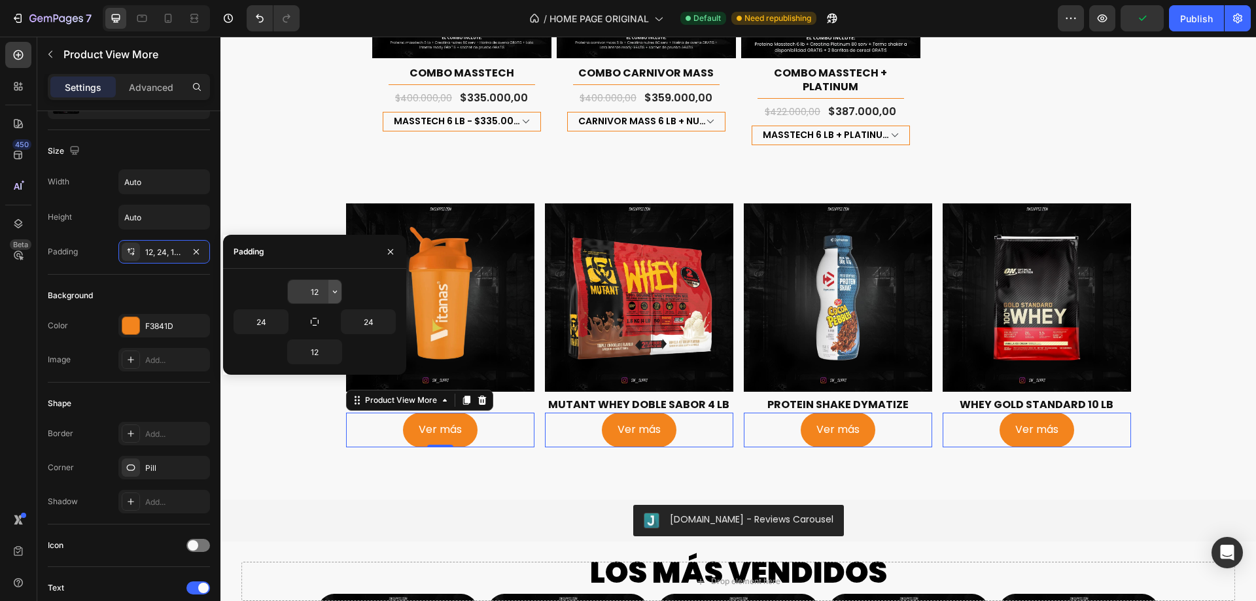
click at [335, 293] on icon "button" at bounding box center [335, 291] width 10 height 10
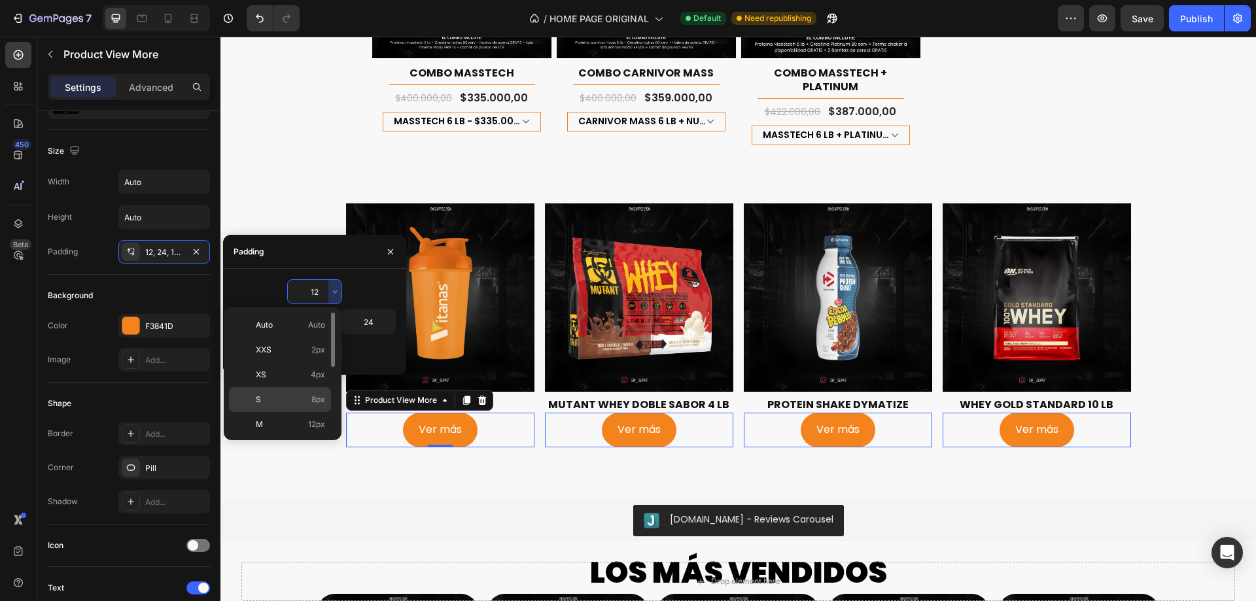
click at [317, 388] on div "S 8px" at bounding box center [280, 399] width 102 height 25
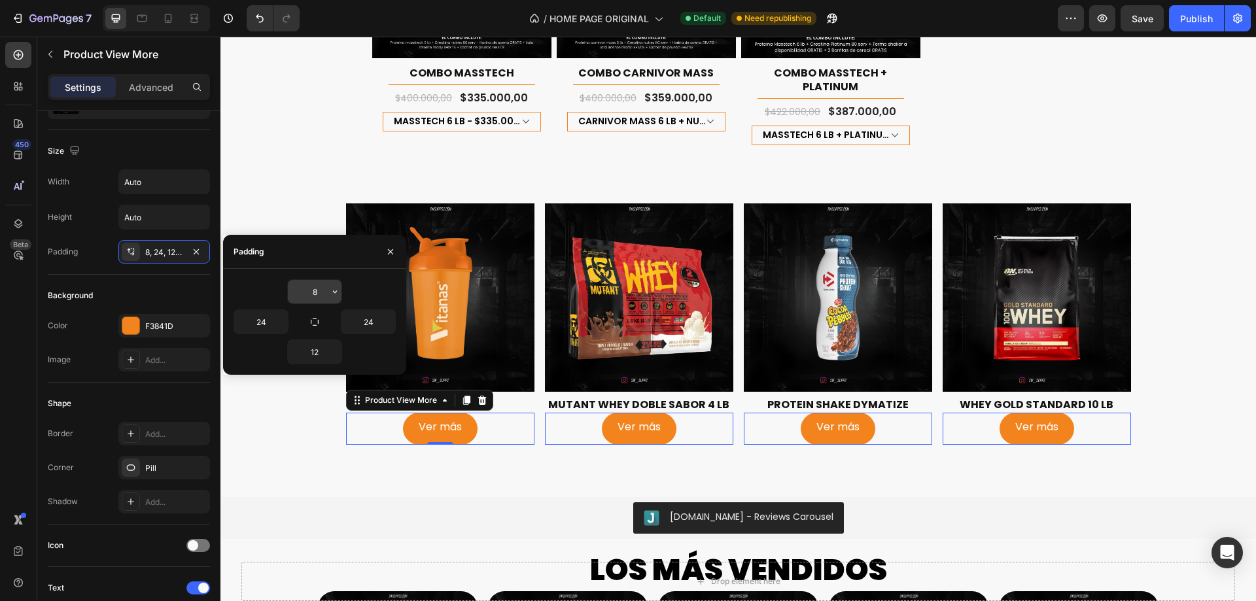
click at [336, 285] on button "button" at bounding box center [334, 292] width 13 height 24
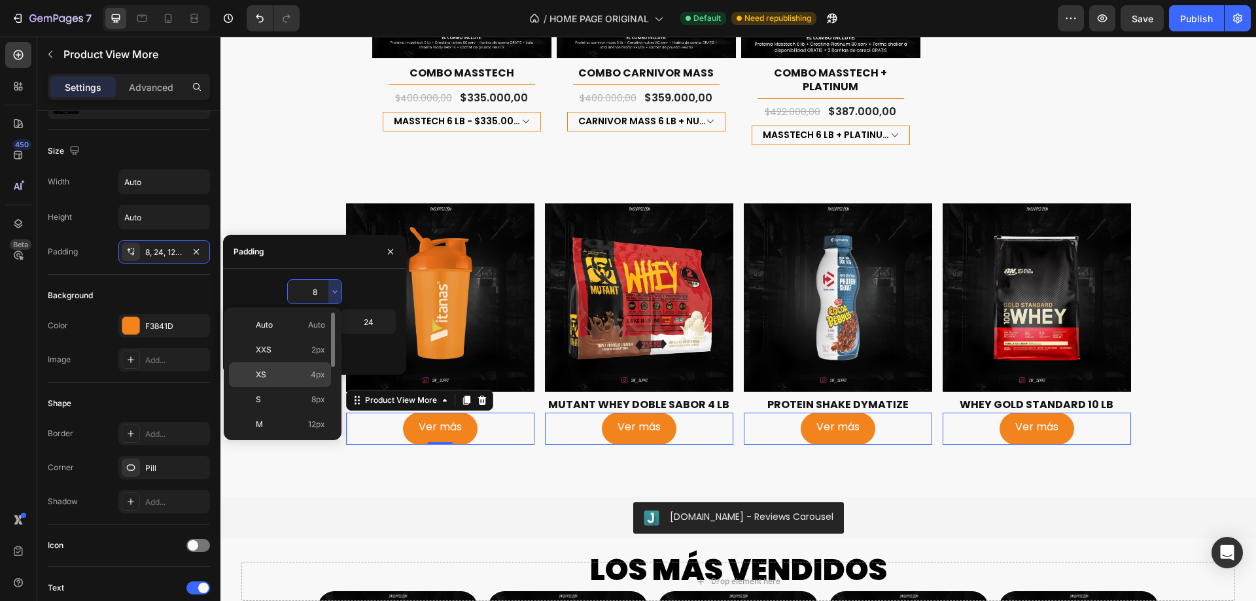
click at [317, 371] on span "4px" at bounding box center [318, 375] width 14 height 12
type input "4"
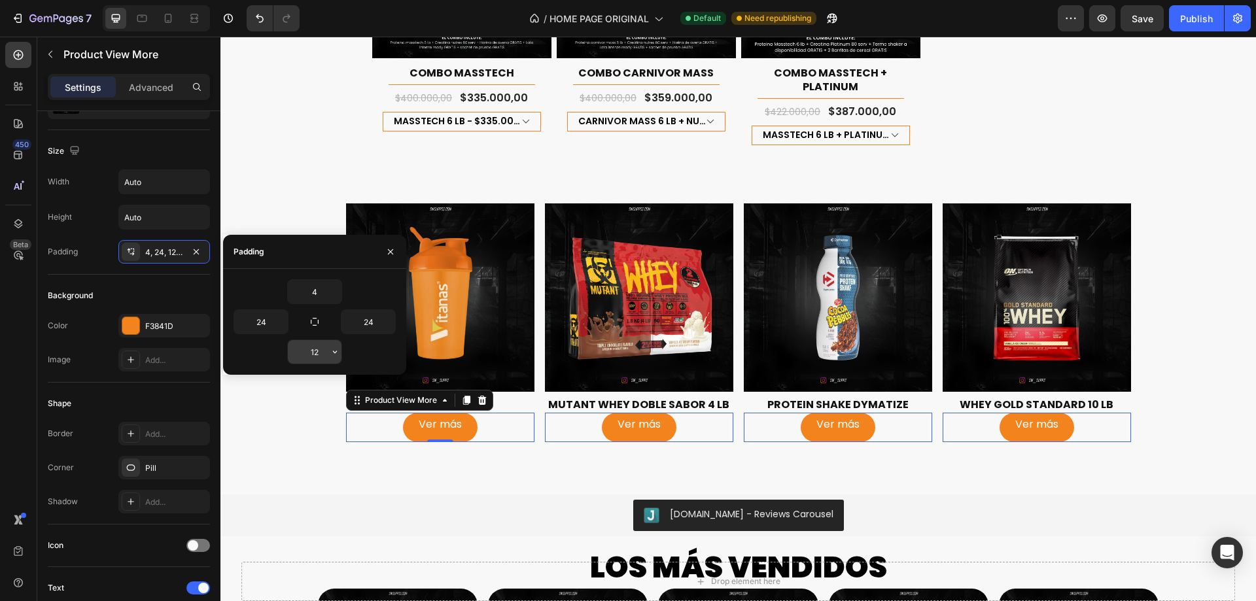
click at [330, 355] on icon "button" at bounding box center [335, 352] width 10 height 10
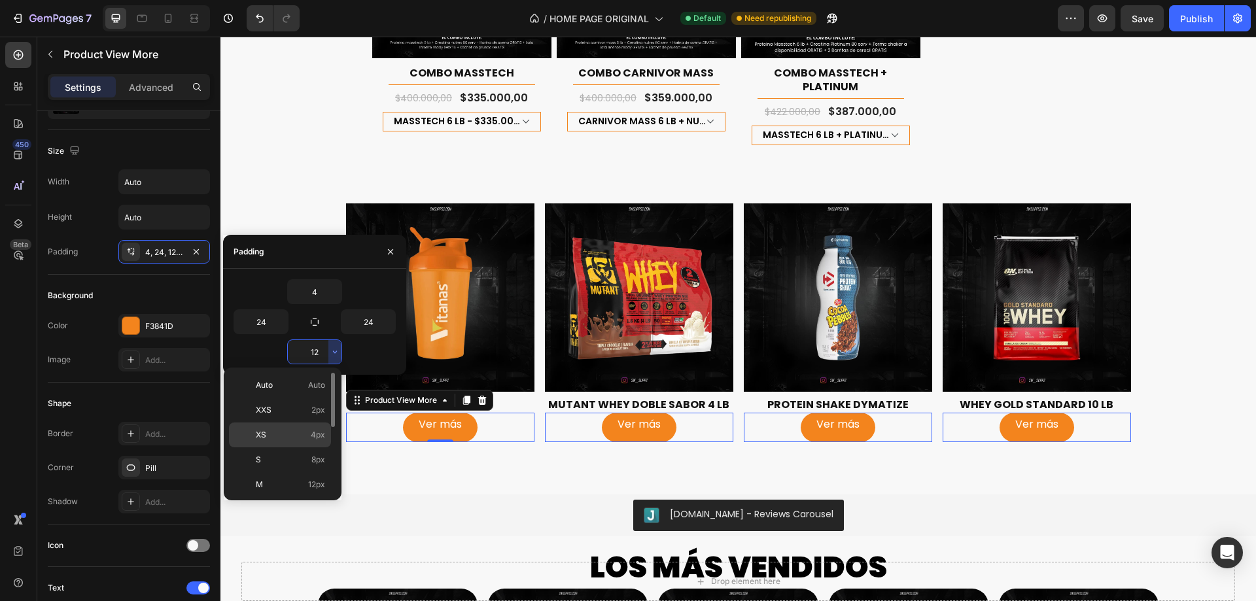
click at [317, 432] on span "4px" at bounding box center [318, 435] width 14 height 12
type input "4"
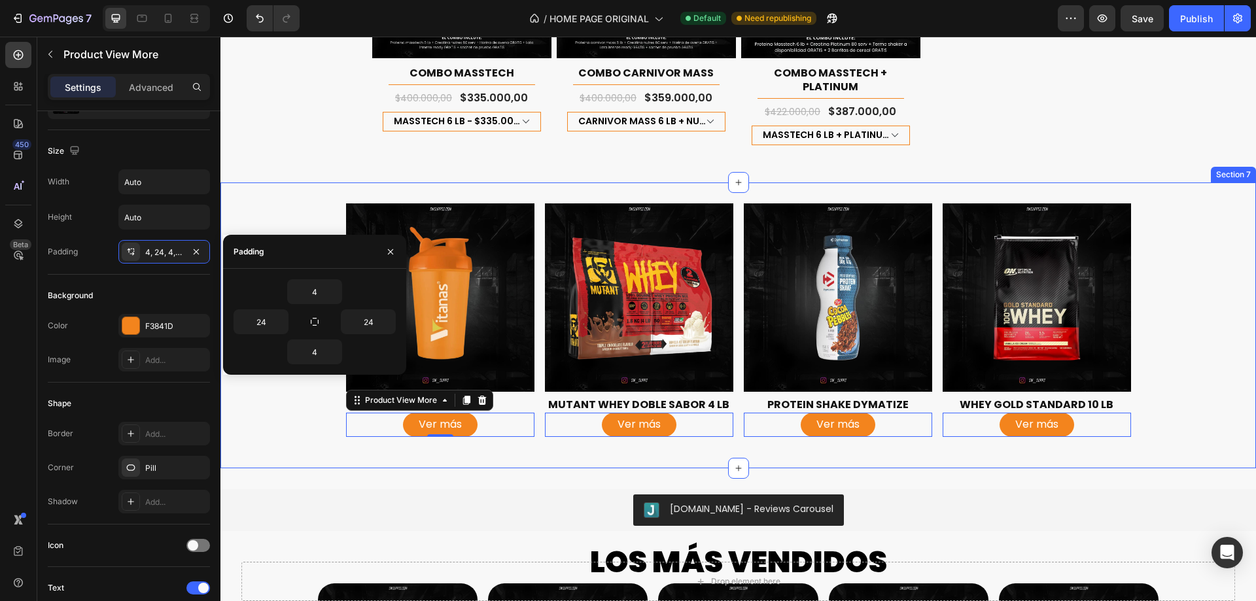
click at [615, 436] on div "Product Images SHAKER VITANAS Product Title Ver más Product View More 0 Row Pro…" at bounding box center [737, 325] width 1035 height 286
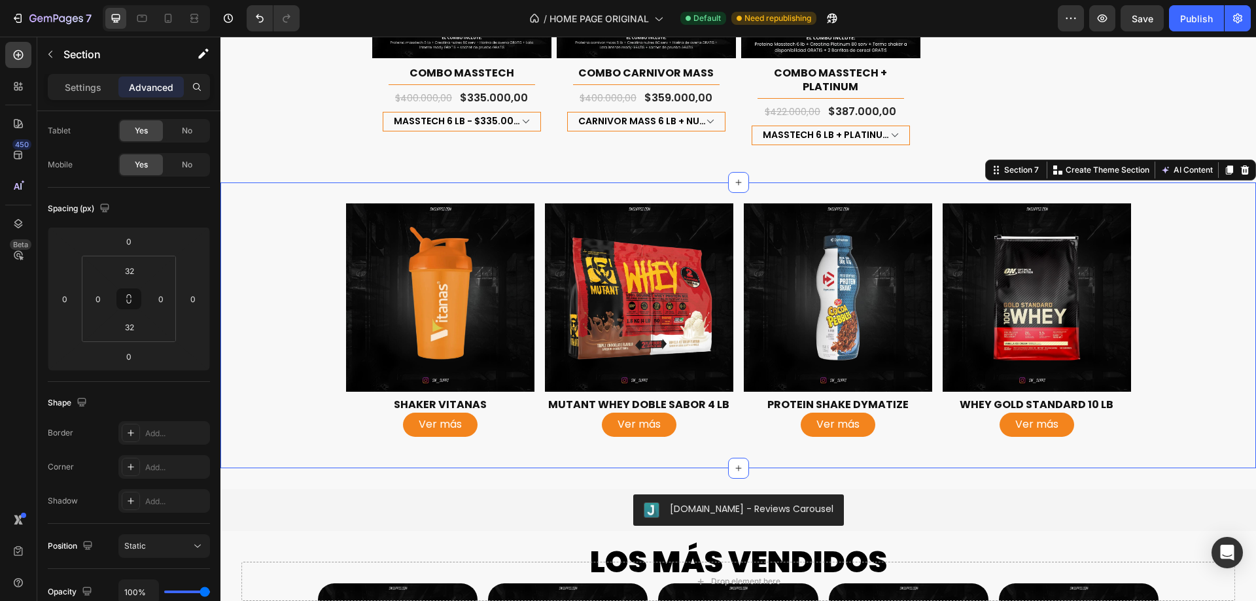
scroll to position [0, 0]
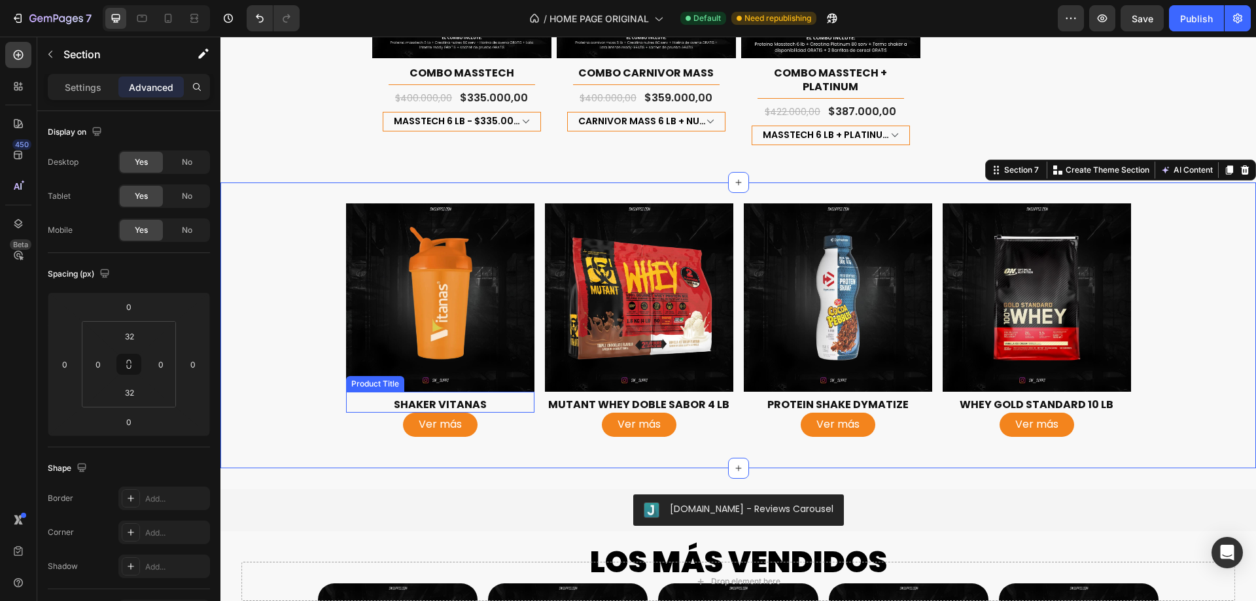
click at [496, 397] on h2 "SHAKER VITANAS" at bounding box center [440, 405] width 188 height 16
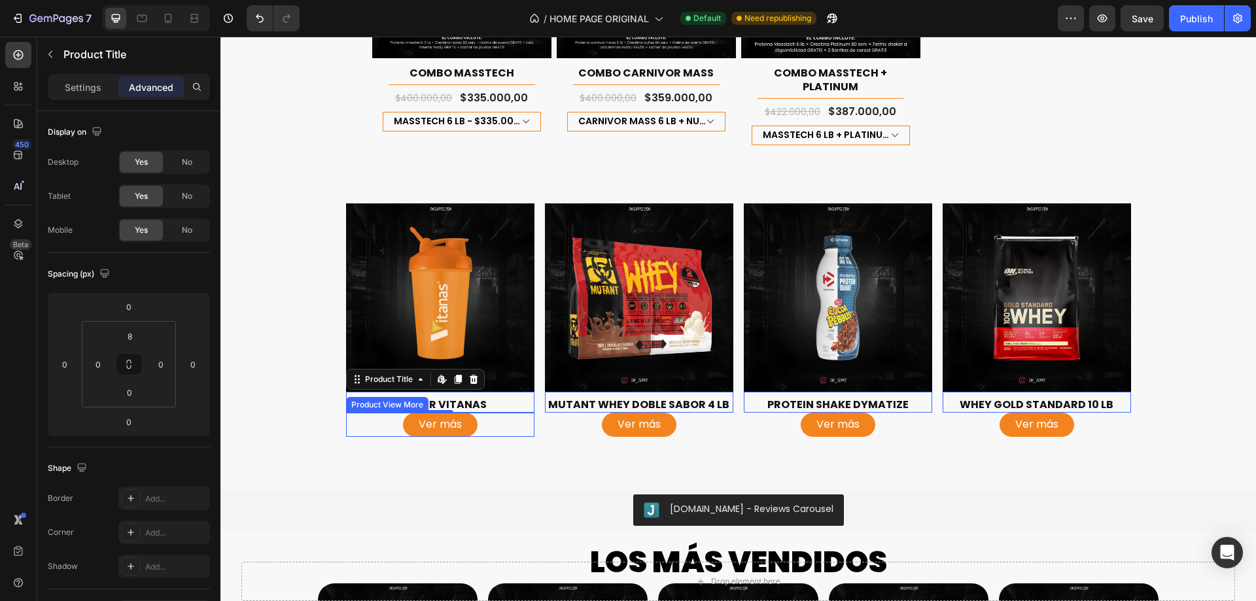
click at [473, 413] on div "Ver más" at bounding box center [440, 425] width 188 height 24
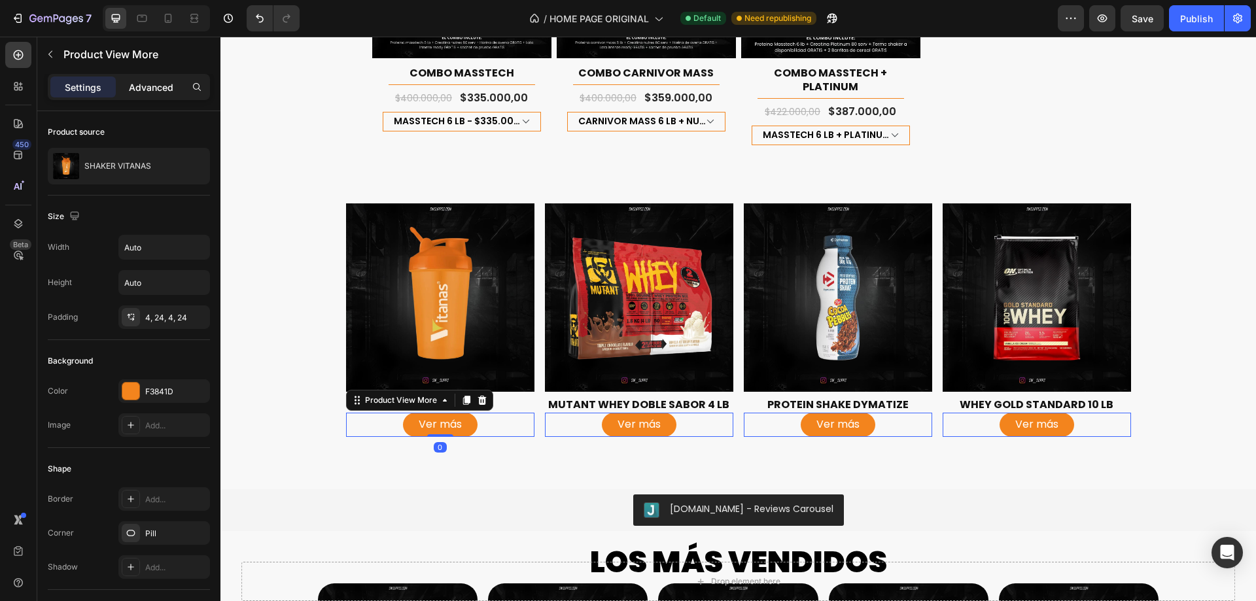
click at [134, 88] on p "Advanced" at bounding box center [151, 87] width 44 height 14
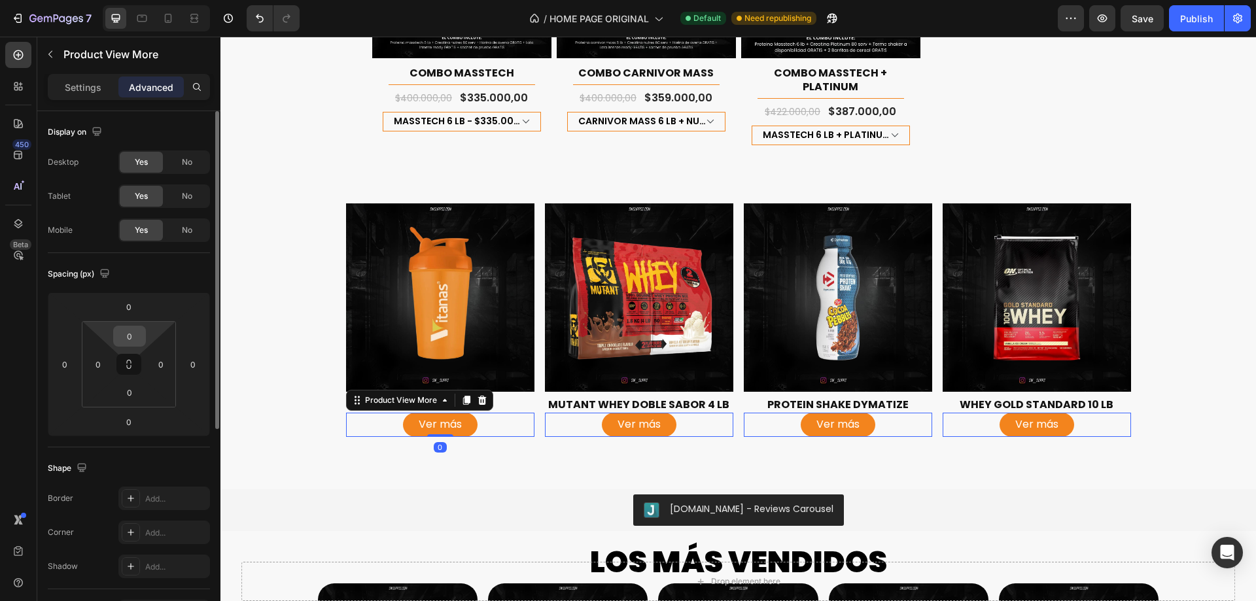
click at [131, 0] on html "7 Version history / HOME PAGE ORIGINAL Default Need republishing Preview Save P…" at bounding box center [628, 0] width 1256 height 0
click at [135, 329] on input "0" at bounding box center [129, 336] width 26 height 20
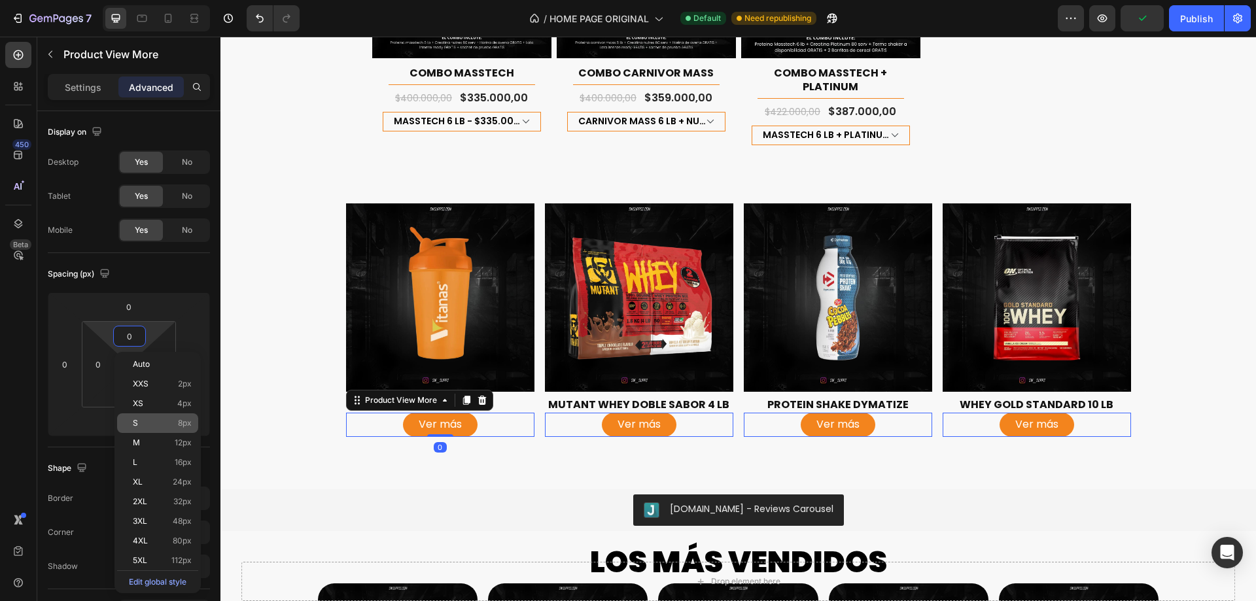
click at [185, 422] on span "8px" at bounding box center [185, 423] width 14 height 9
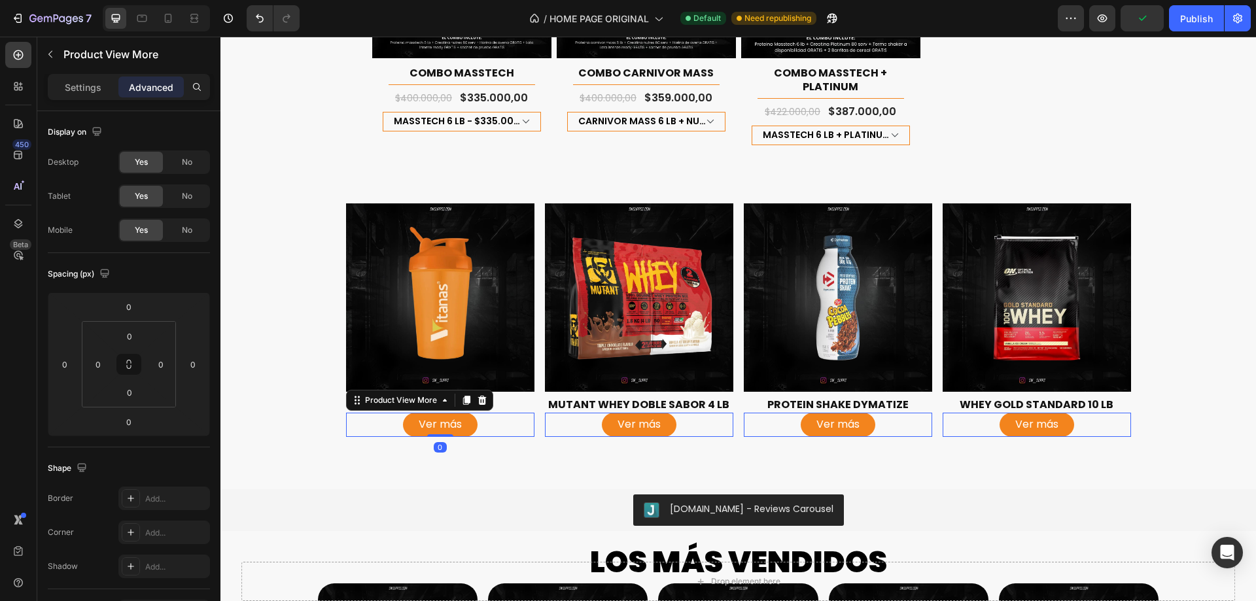
type input "8"
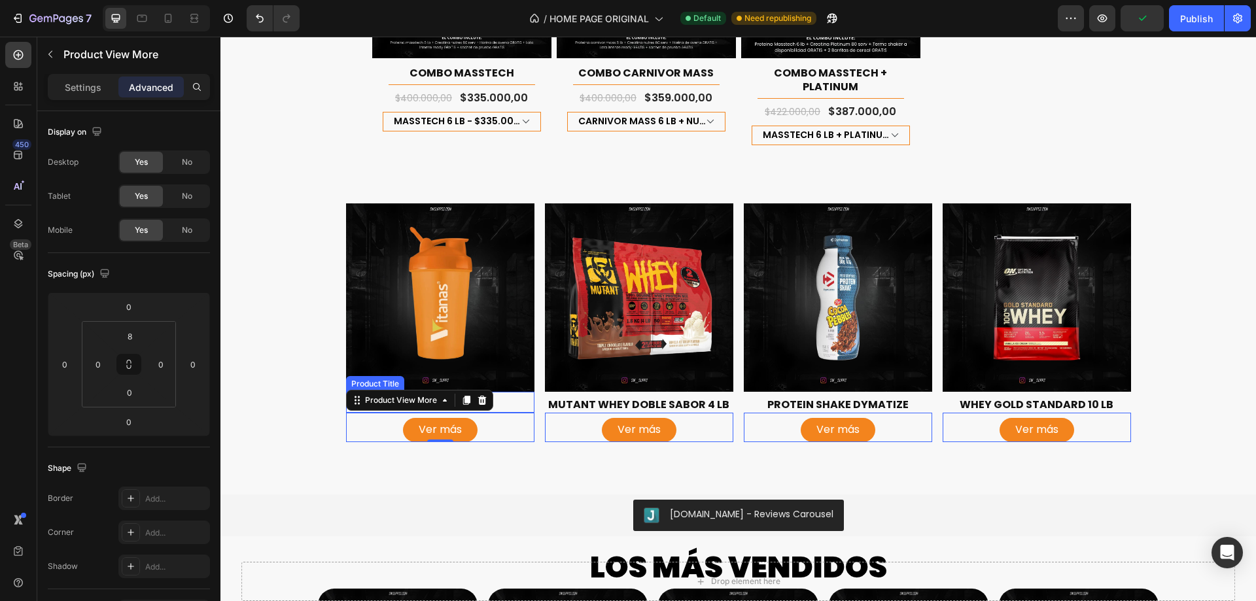
click at [508, 397] on h2 "SHAKER VITANAS" at bounding box center [440, 405] width 188 height 16
click at [499, 418] on div "Ver más" at bounding box center [440, 430] width 188 height 24
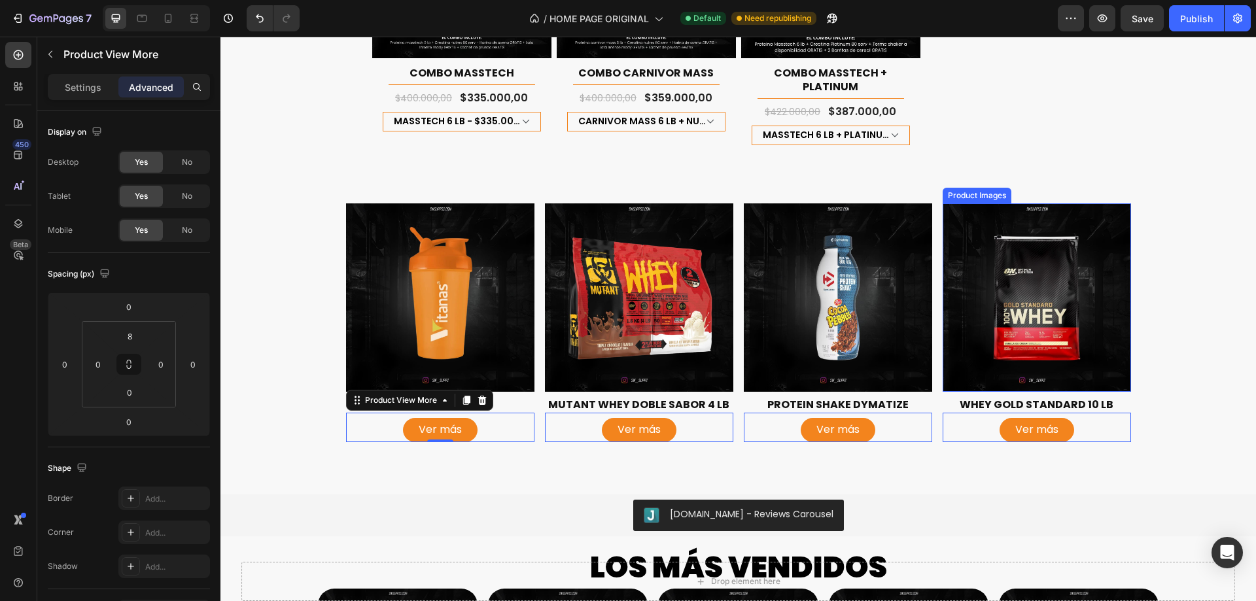
click at [1162, 333] on div "Product Images SHAKER VITANAS Product Title Ver más Product View More 0 Row Pro…" at bounding box center [737, 328] width 1035 height 250
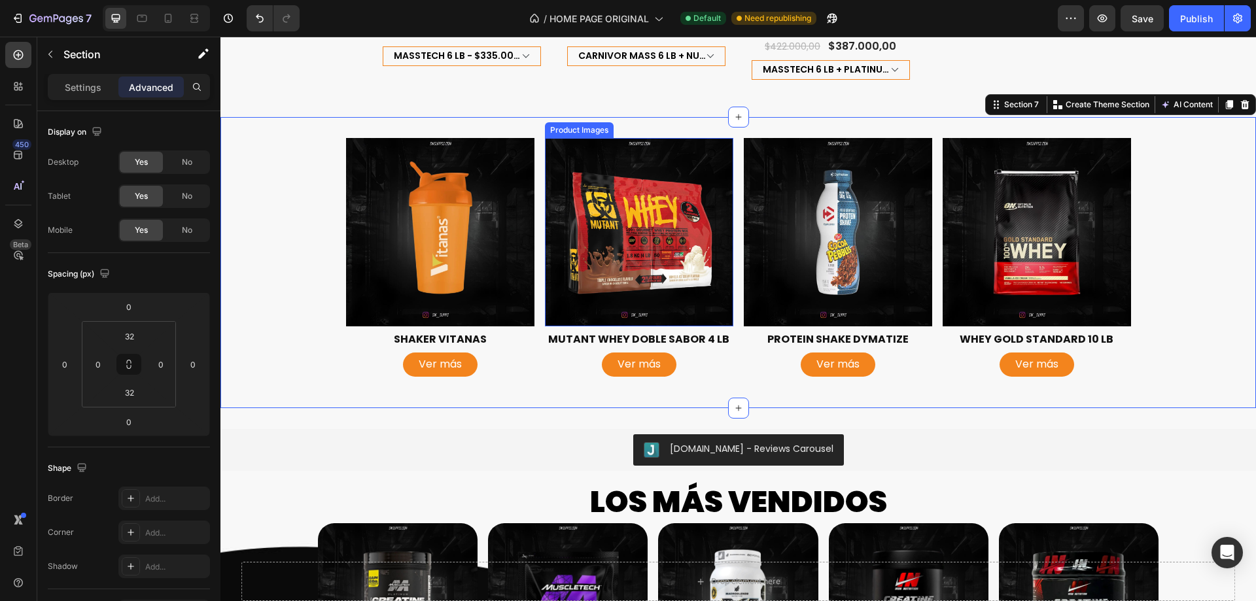
scroll to position [1570, 0]
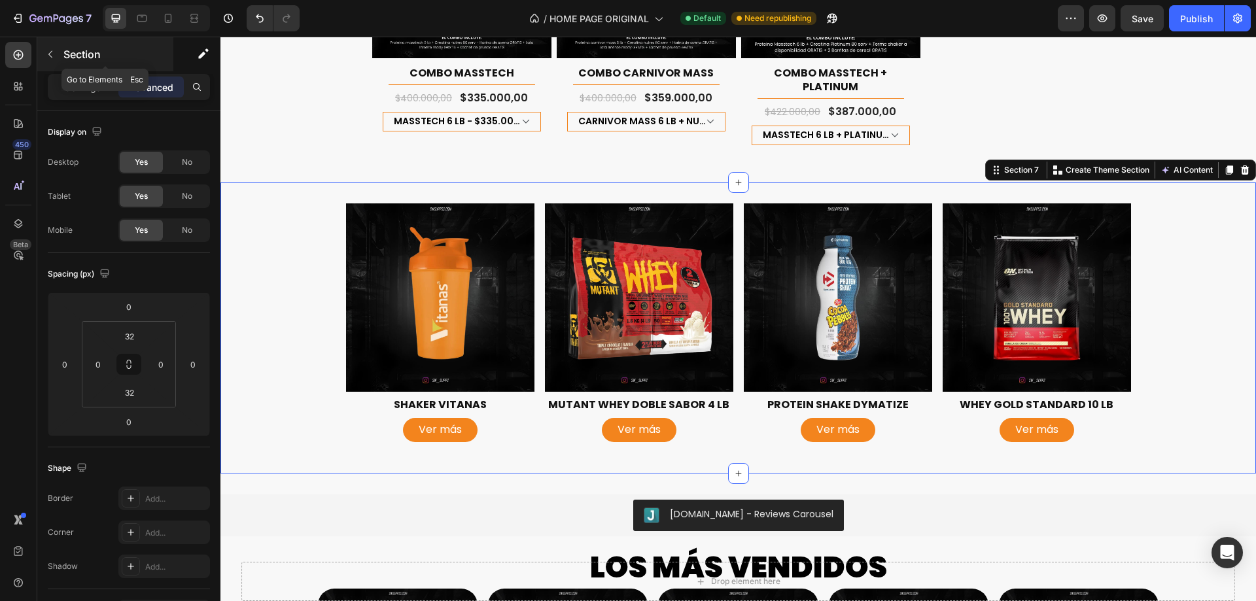
click at [103, 61] on p "Section" at bounding box center [116, 54] width 107 height 16
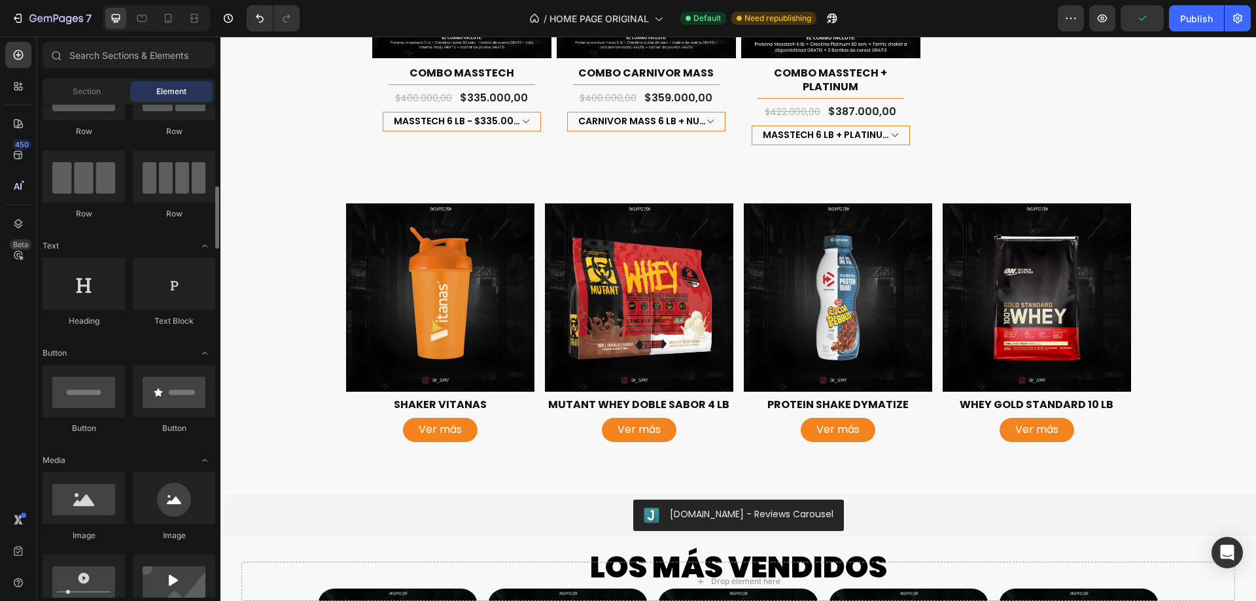
scroll to position [196, 0]
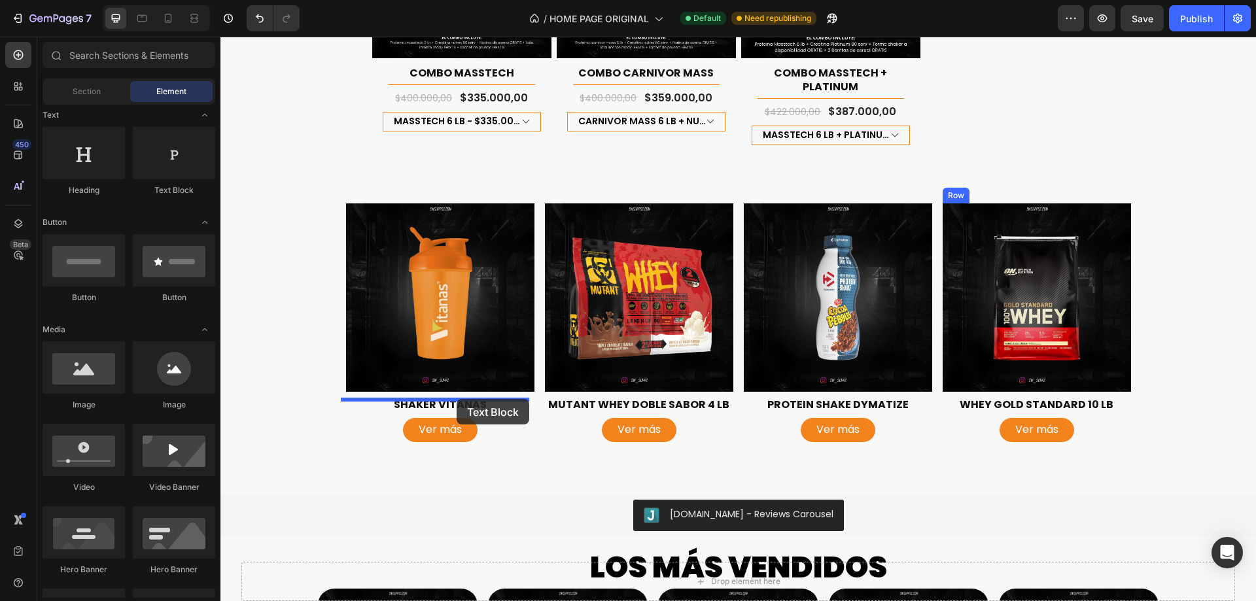
drag, startPoint x: 456, startPoint y: 309, endPoint x: 456, endPoint y: 399, distance: 89.6
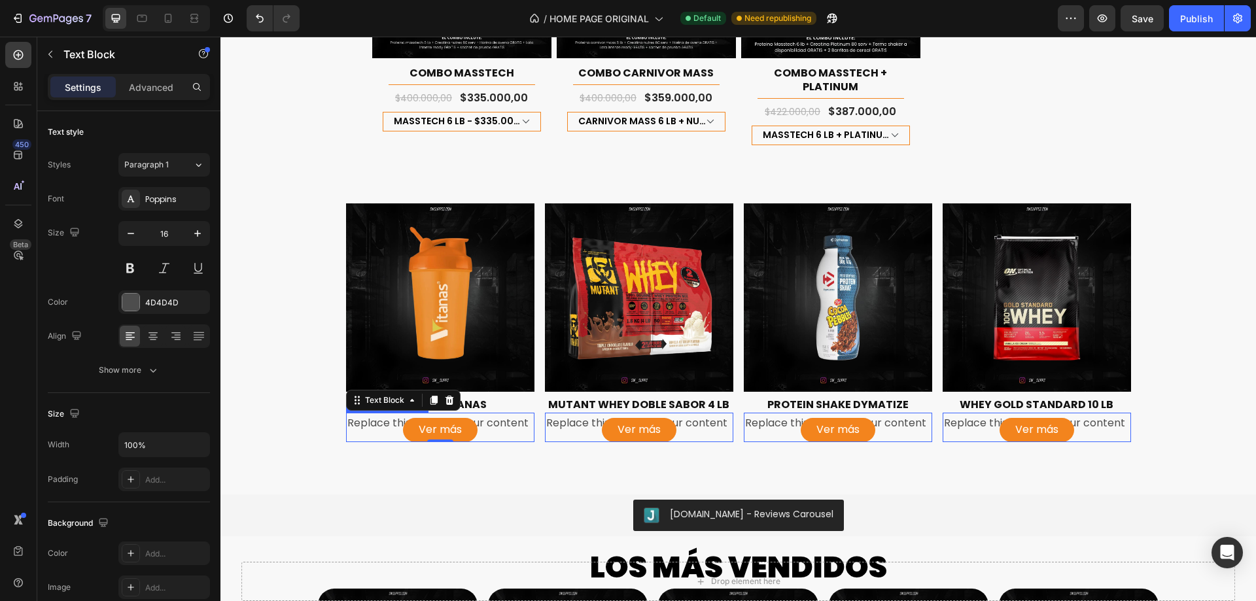
click at [504, 418] on div "Ver más" at bounding box center [440, 430] width 188 height 24
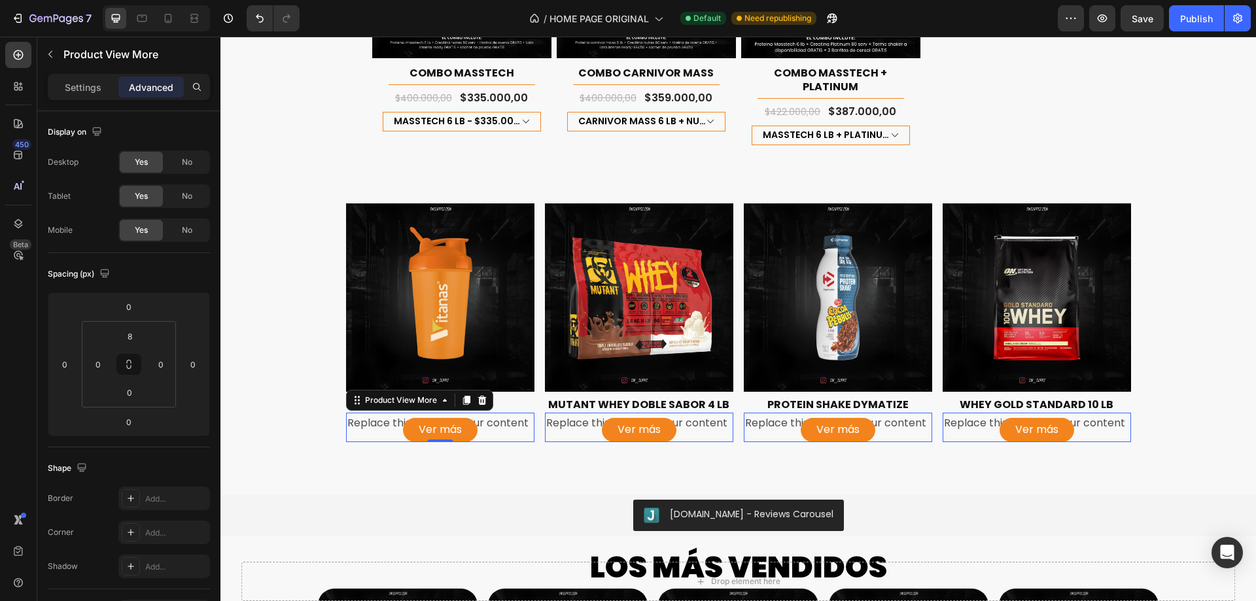
click at [504, 418] on div "Ver más" at bounding box center [440, 430] width 188 height 24
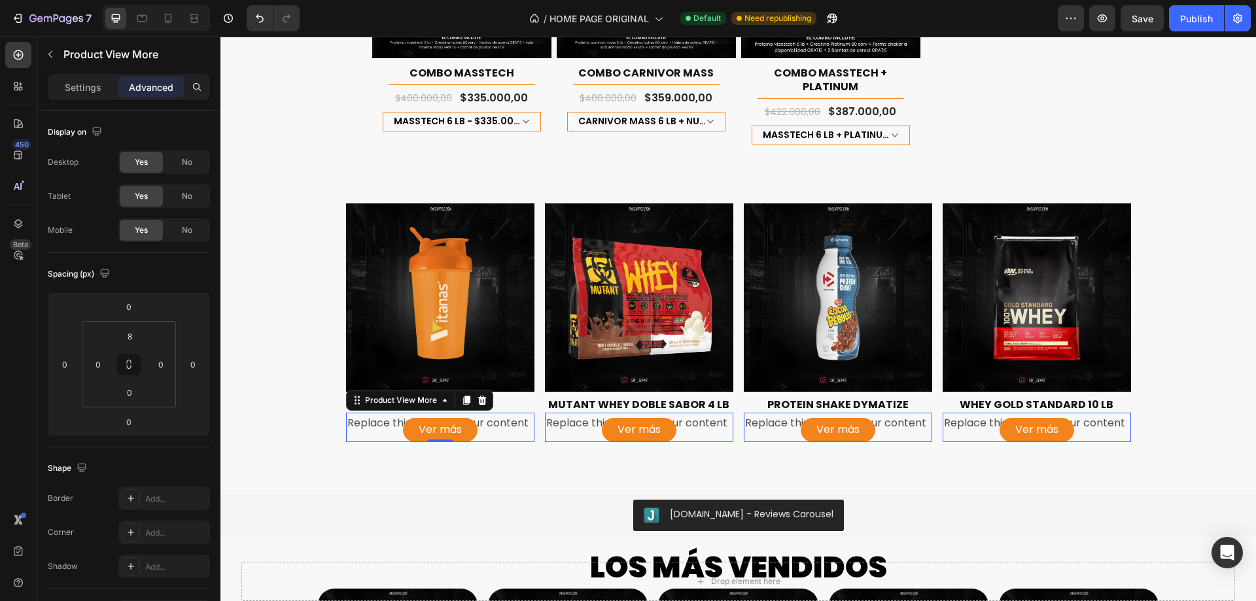
click at [372, 418] on div "Ver más" at bounding box center [440, 430] width 188 height 24
click at [379, 418] on div "Ver más" at bounding box center [440, 430] width 188 height 24
click at [458, 418] on button "Ver más" at bounding box center [440, 430] width 75 height 24
click at [510, 397] on h2 "SHAKER VITANAS" at bounding box center [440, 405] width 188 height 16
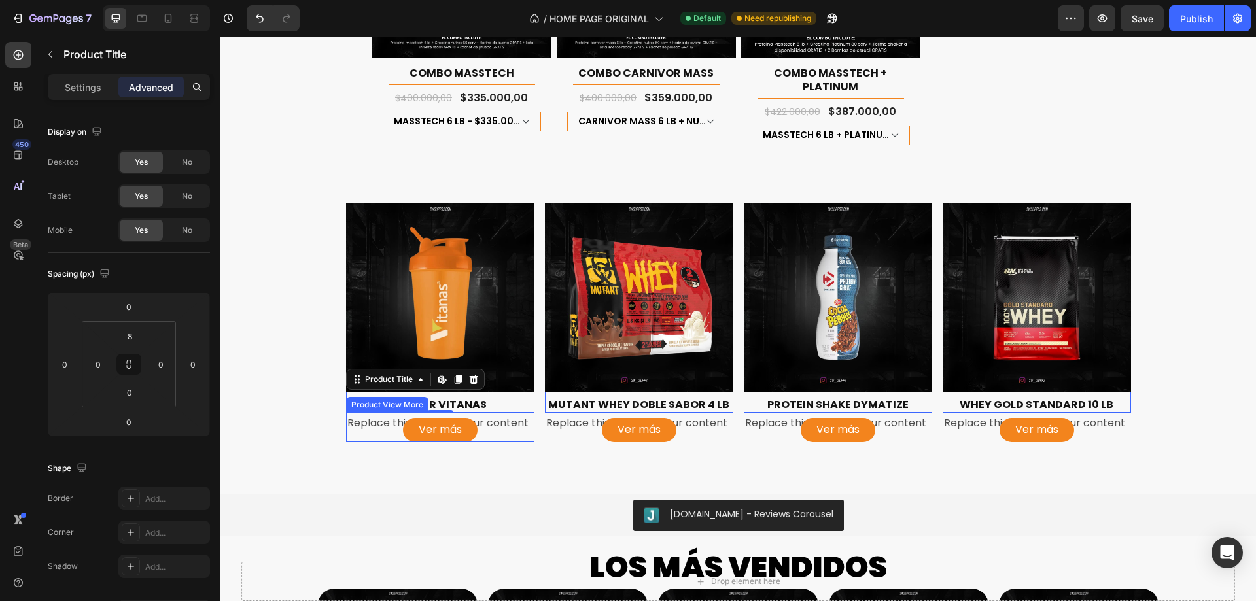
click at [526, 418] on div "Ver más" at bounding box center [440, 430] width 188 height 24
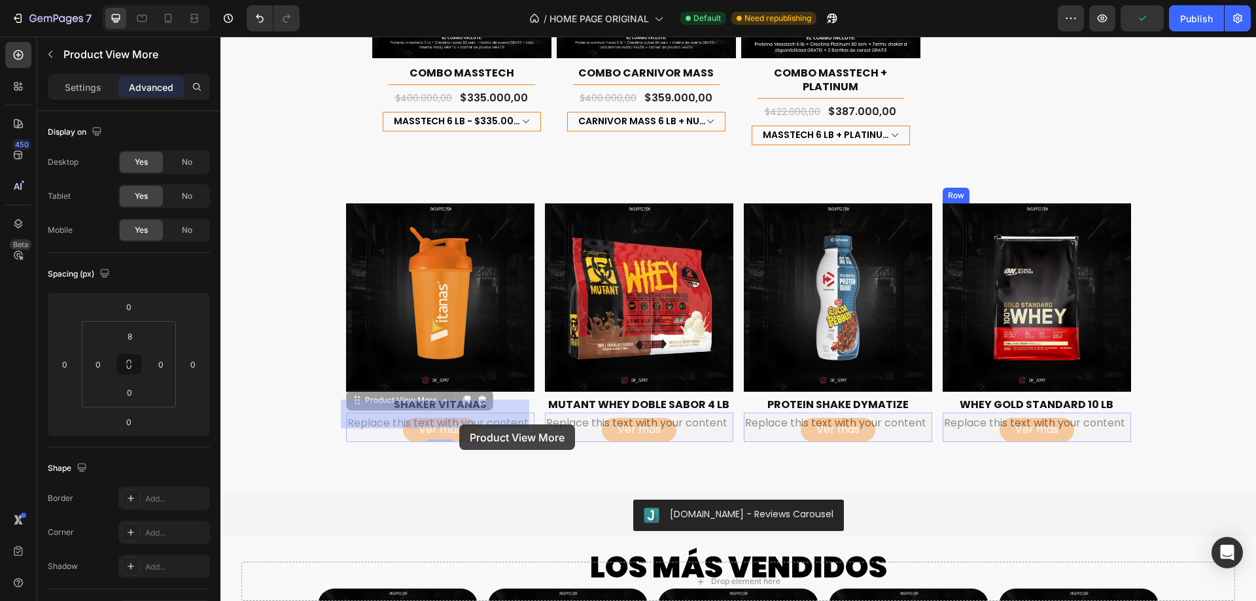
drag, startPoint x: 354, startPoint y: 386, endPoint x: 458, endPoint y: 424, distance: 110.9
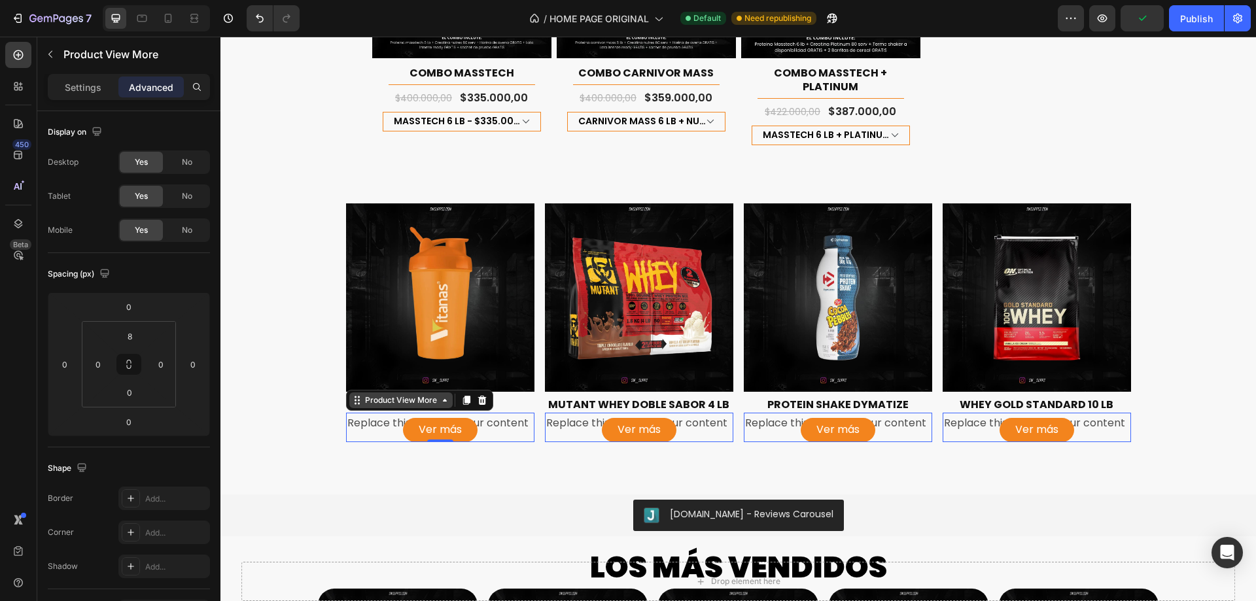
click at [422, 394] on div "Product View More" at bounding box center [400, 400] width 77 height 12
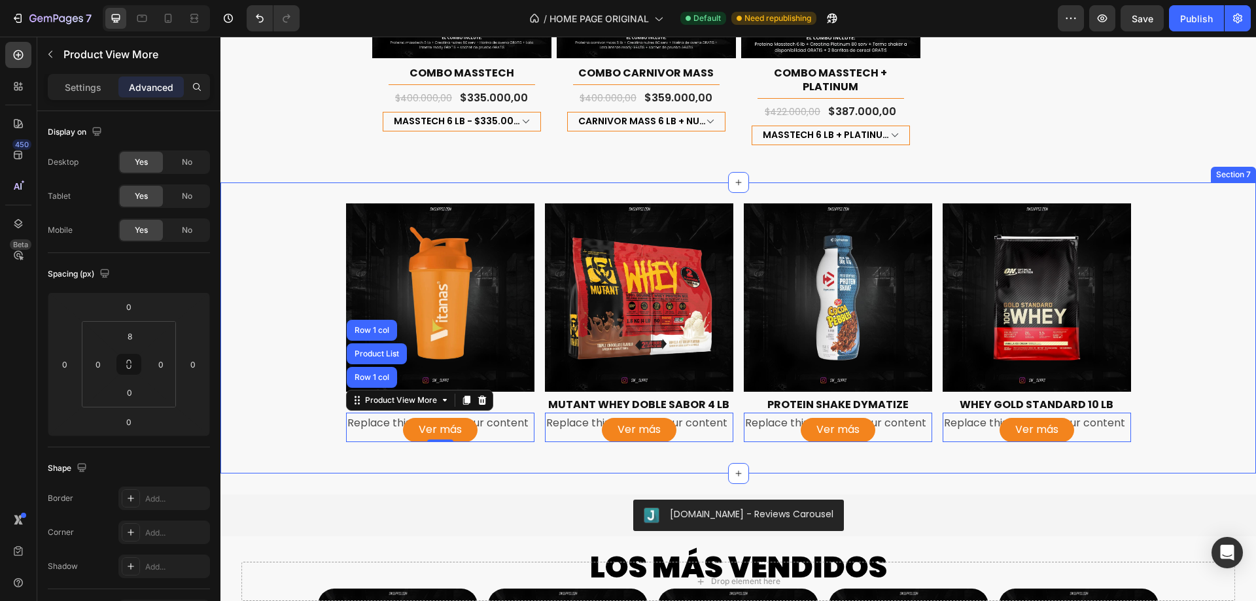
click at [296, 411] on div "Product Images SHAKER VITANAS Product Title Replace this text with your content…" at bounding box center [737, 328] width 1035 height 250
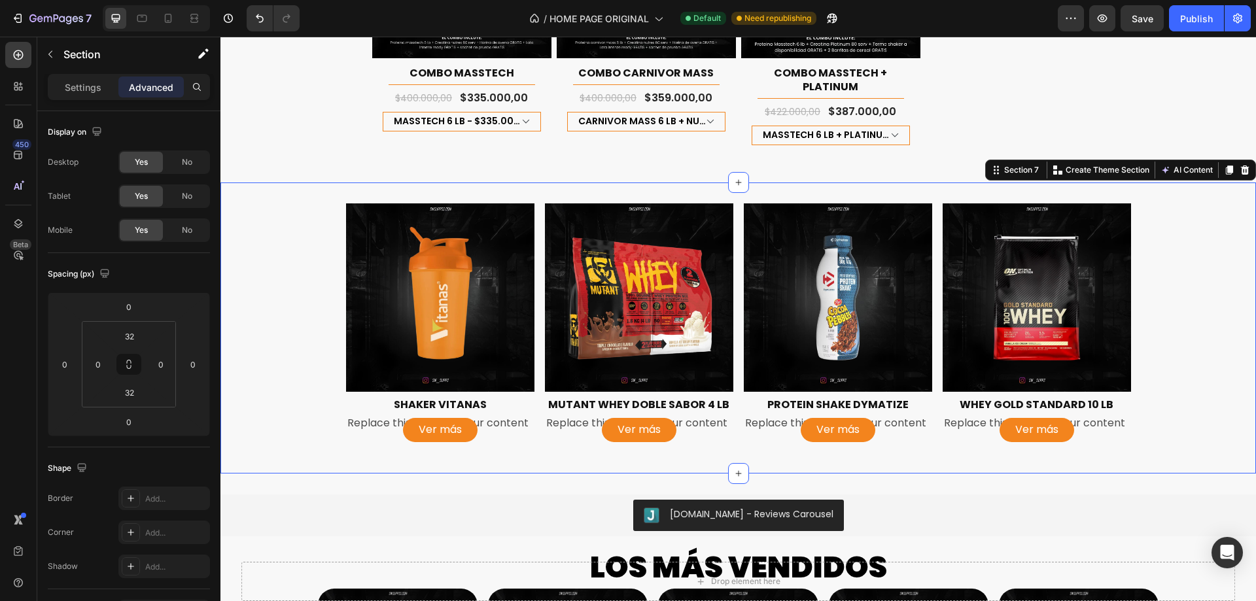
click at [328, 405] on div "Product Images SHAKER VITANAS Product Title Replace this text with your content…" at bounding box center [737, 328] width 1035 height 250
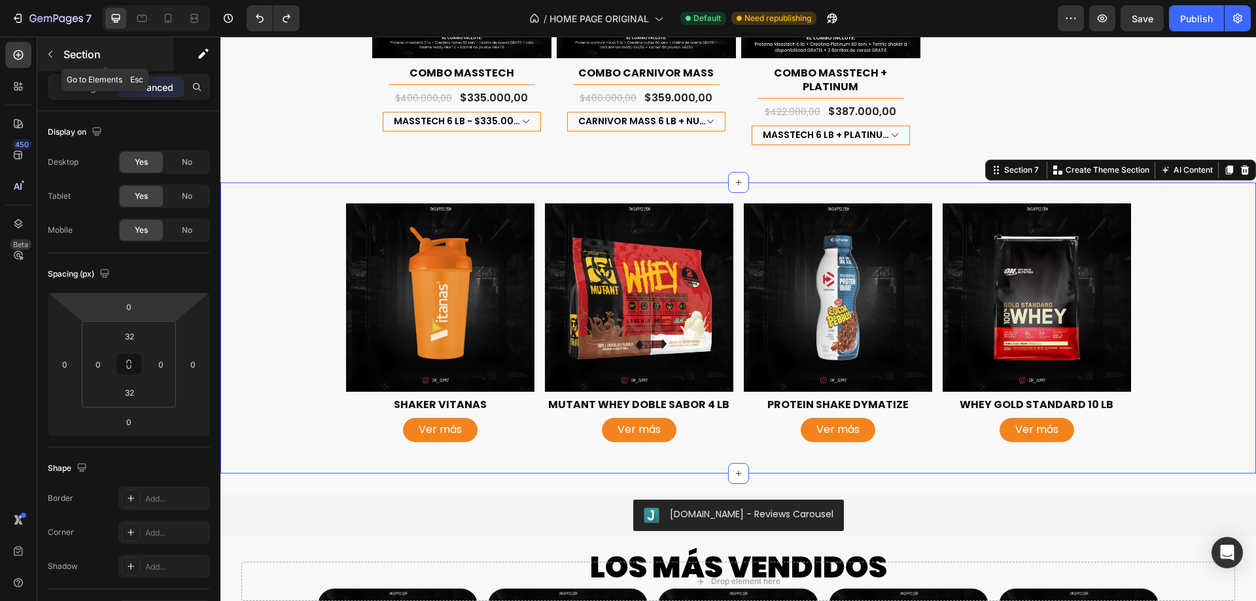
click at [156, 59] on p "Section" at bounding box center [116, 54] width 107 height 16
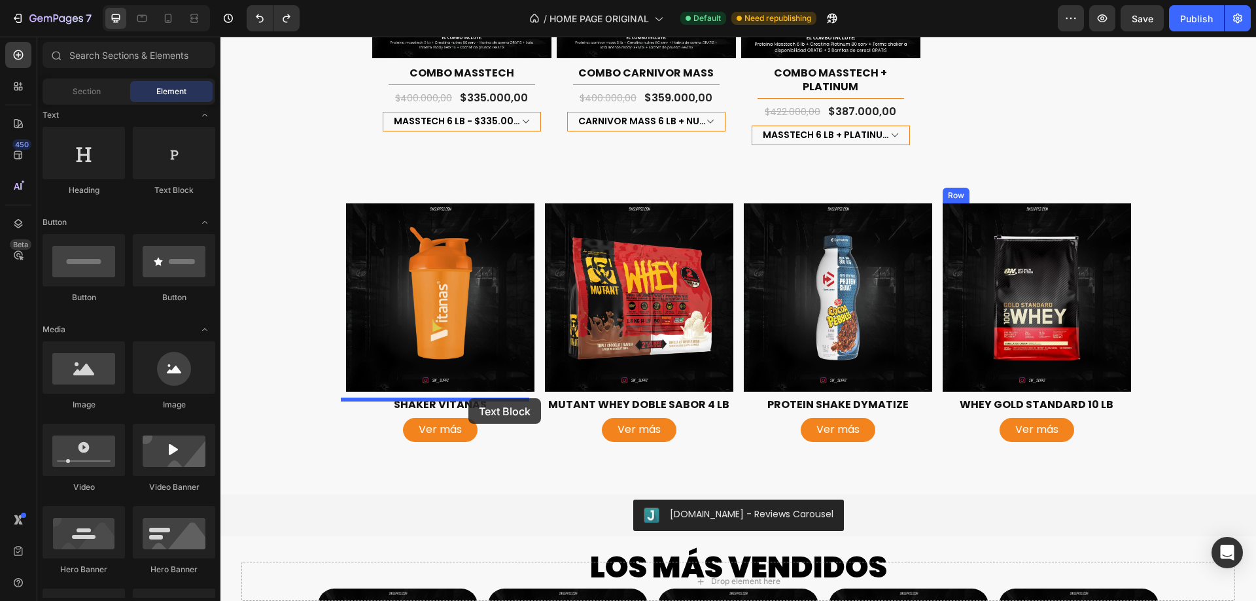
drag, startPoint x: 391, startPoint y: 198, endPoint x: 468, endPoint y: 398, distance: 215.1
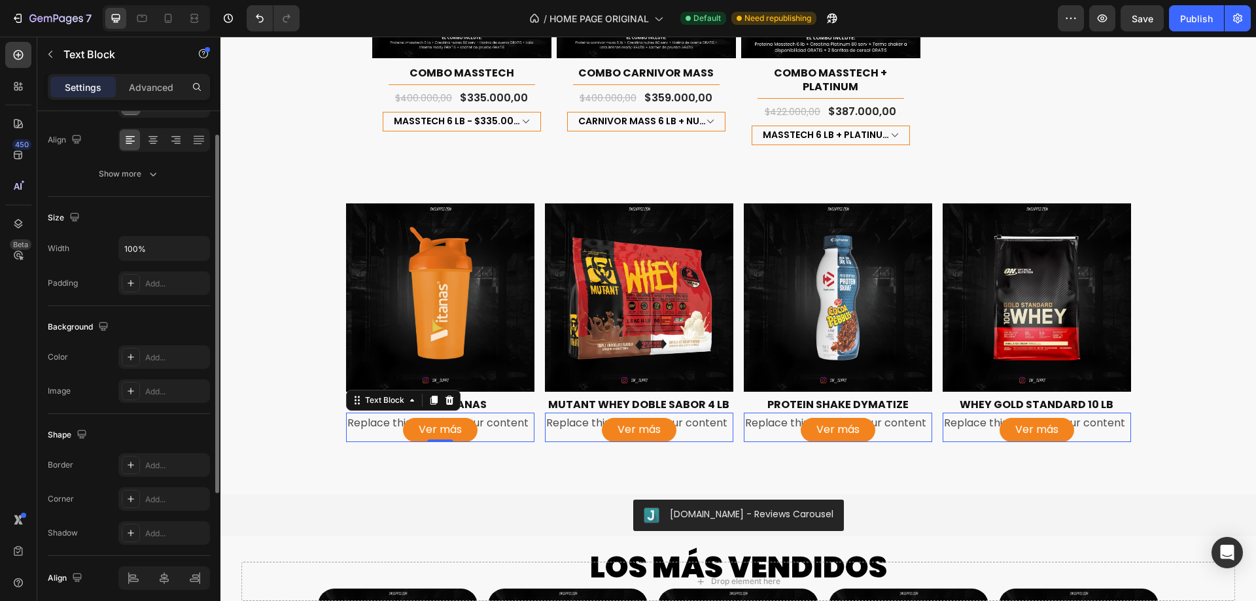
scroll to position [248, 0]
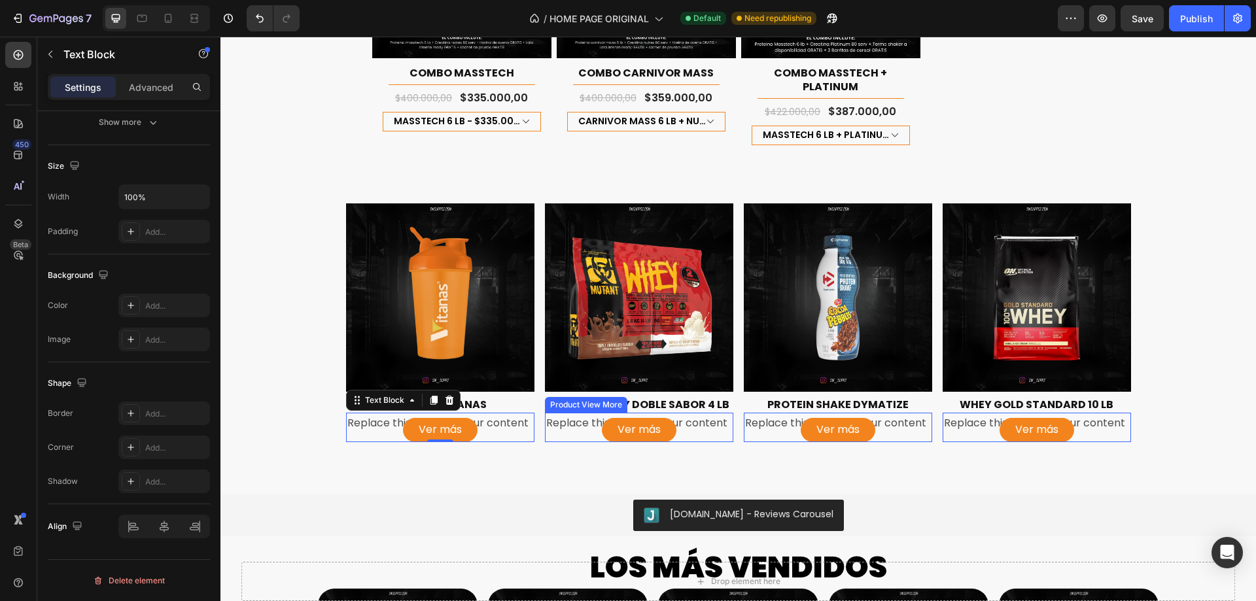
click at [708, 418] on div "Ver más" at bounding box center [639, 430] width 188 height 24
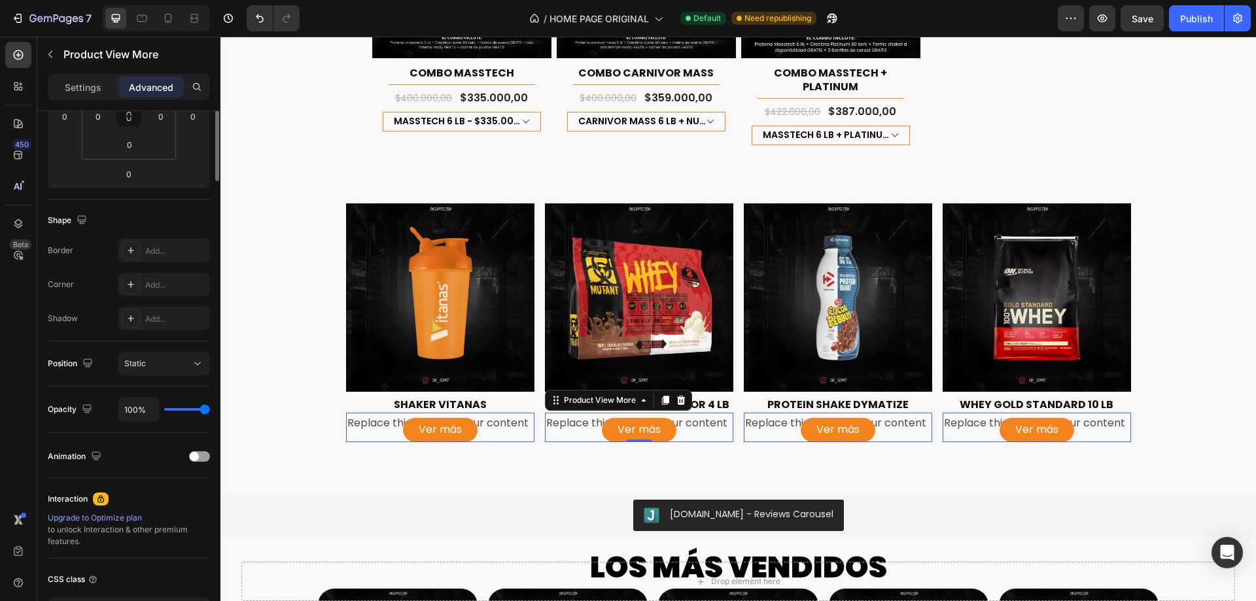
scroll to position [0, 0]
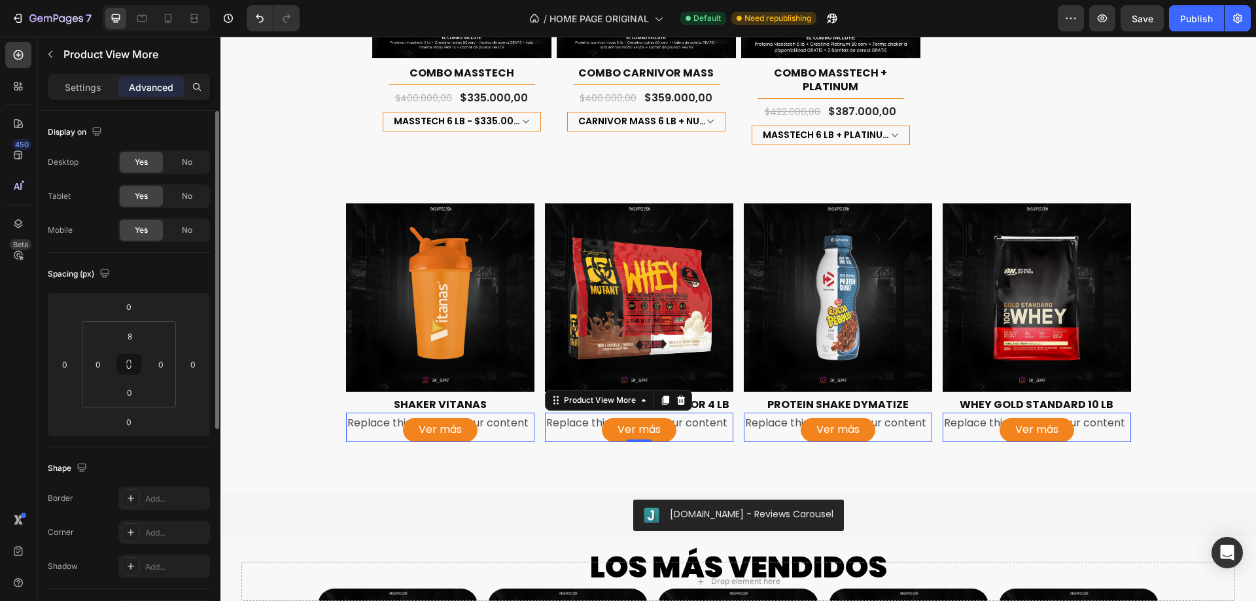
click at [708, 418] on div "Ver más" at bounding box center [639, 430] width 188 height 24
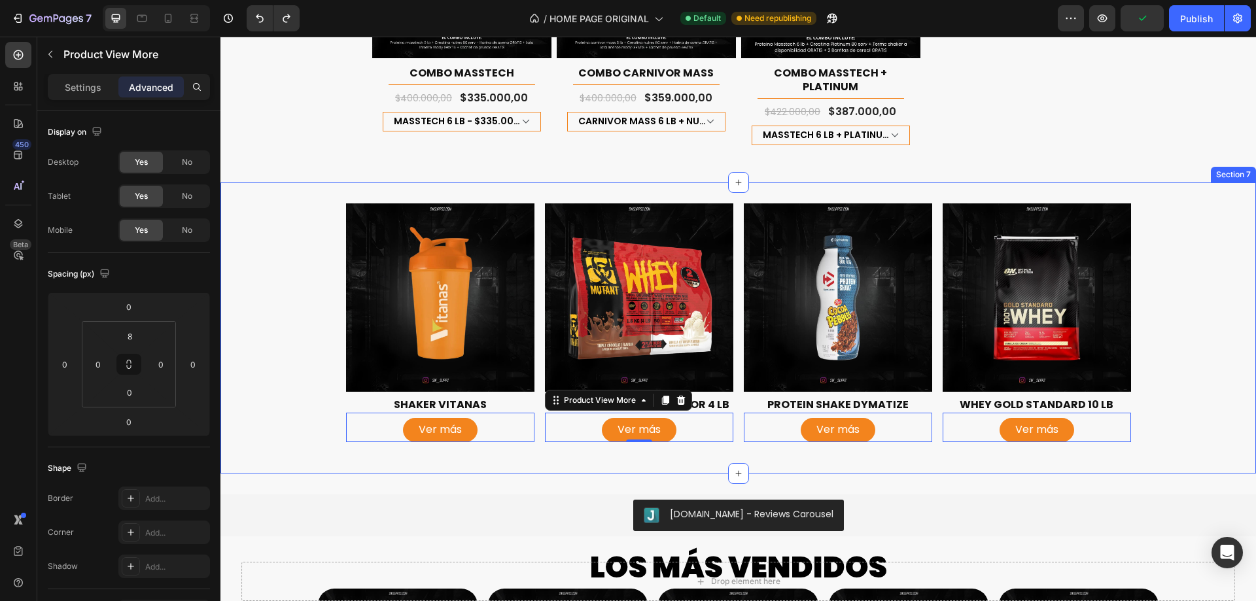
click at [292, 291] on div "Product Images SHAKER VITANAS Product Title Ver más Product View More 0 Row Pro…" at bounding box center [737, 328] width 1035 height 250
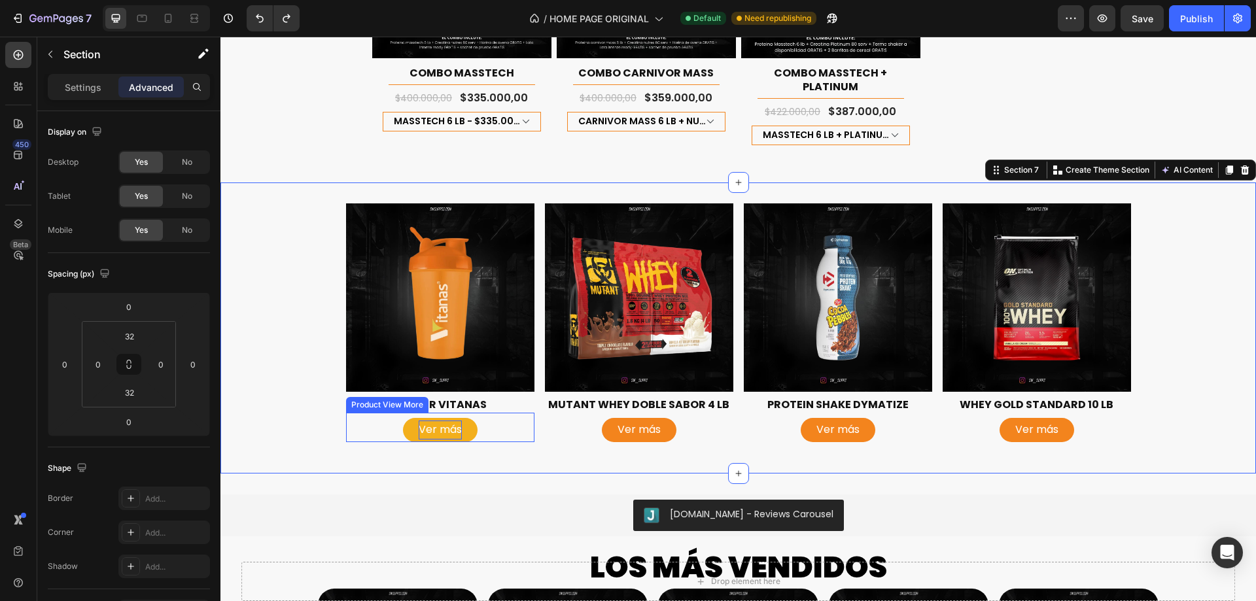
click at [455, 421] on div "Ver más" at bounding box center [440, 430] width 43 height 19
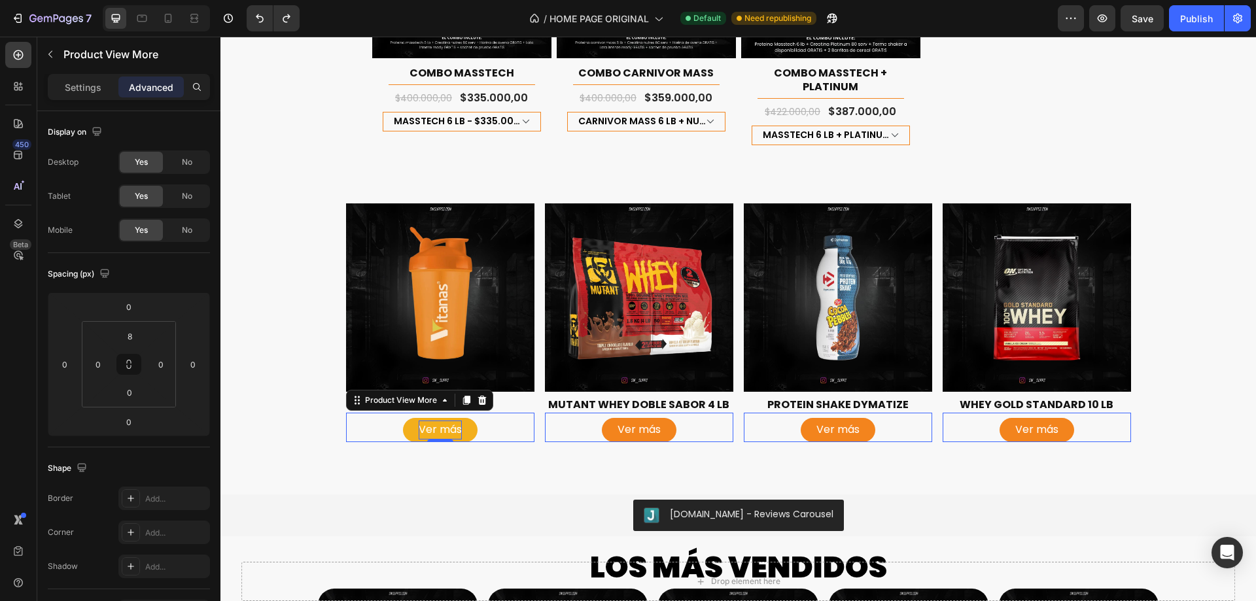
click at [445, 421] on div "Ver más" at bounding box center [440, 430] width 43 height 19
click at [445, 421] on p "Ver más" at bounding box center [440, 430] width 43 height 19
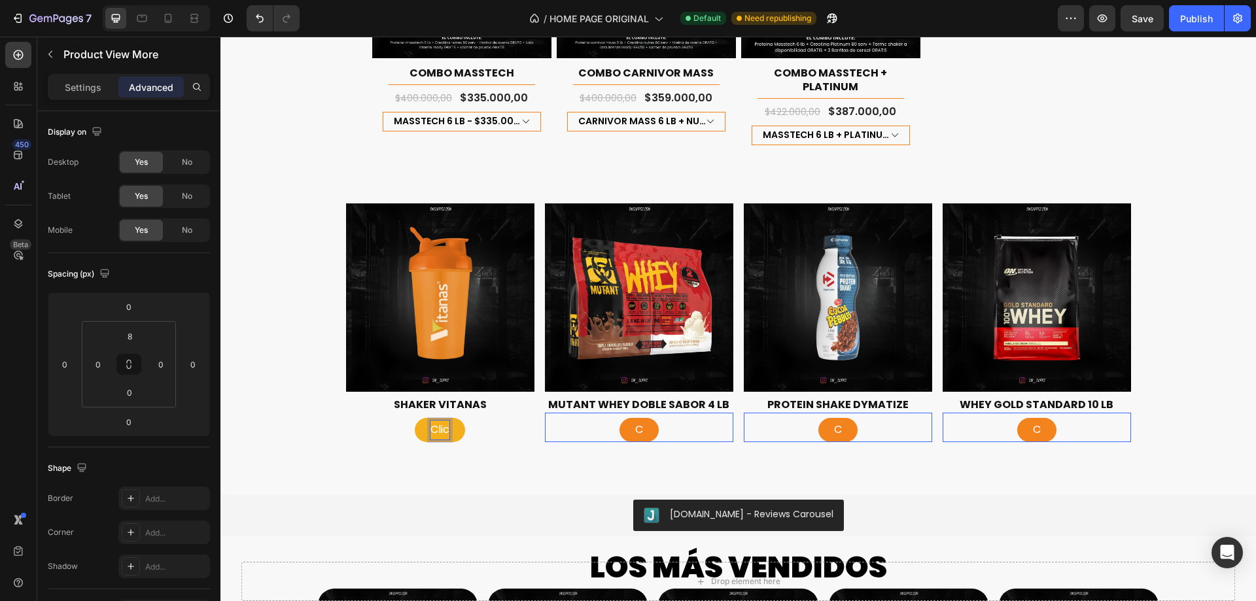
click at [415, 418] on button "Clic" at bounding box center [440, 430] width 50 height 24
click at [398, 418] on button "Click para" at bounding box center [440, 430] width 84 height 24
click at [388, 418] on button "Click para ver" at bounding box center [439, 430] width 103 height 24
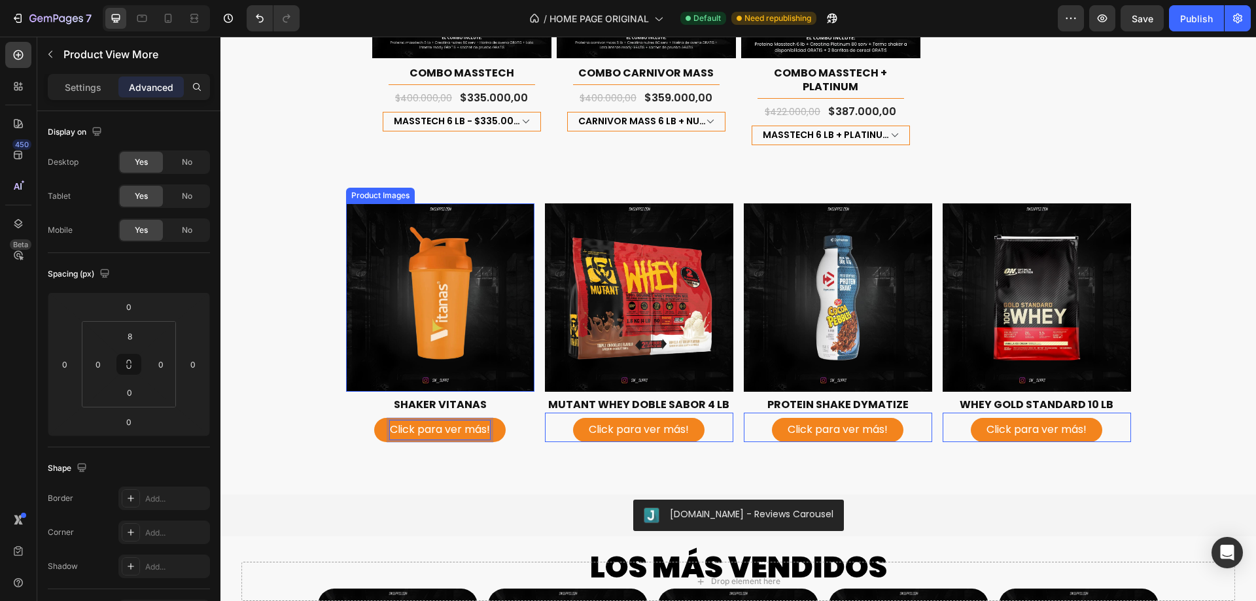
click at [381, 267] on img at bounding box center [440, 297] width 188 height 188
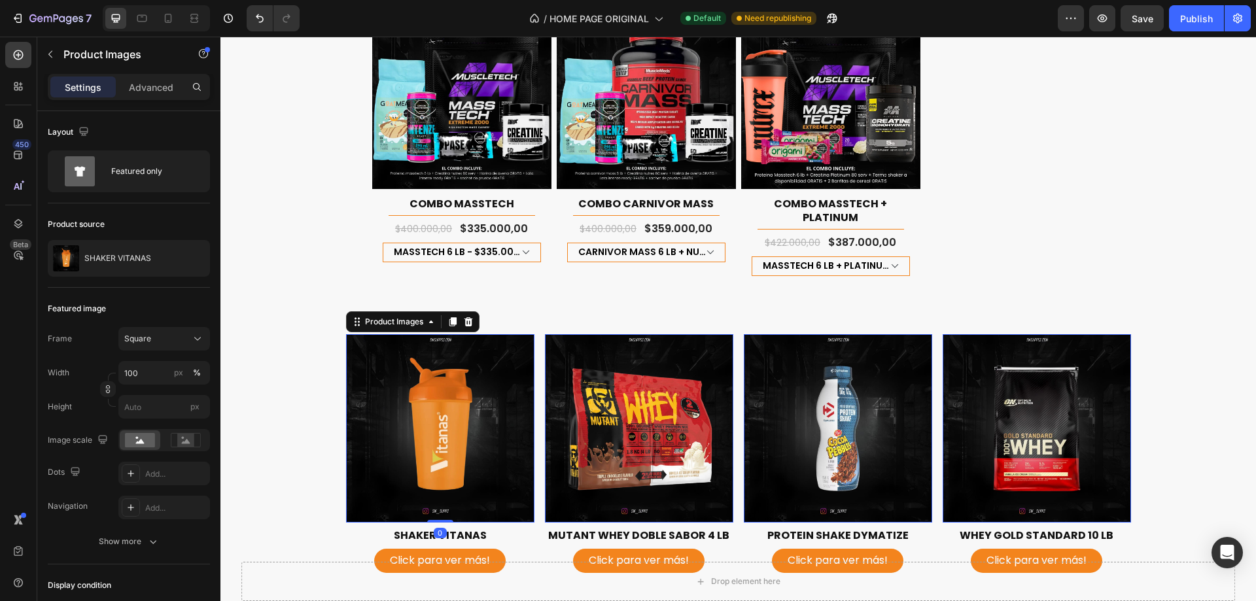
scroll to position [1570, 0]
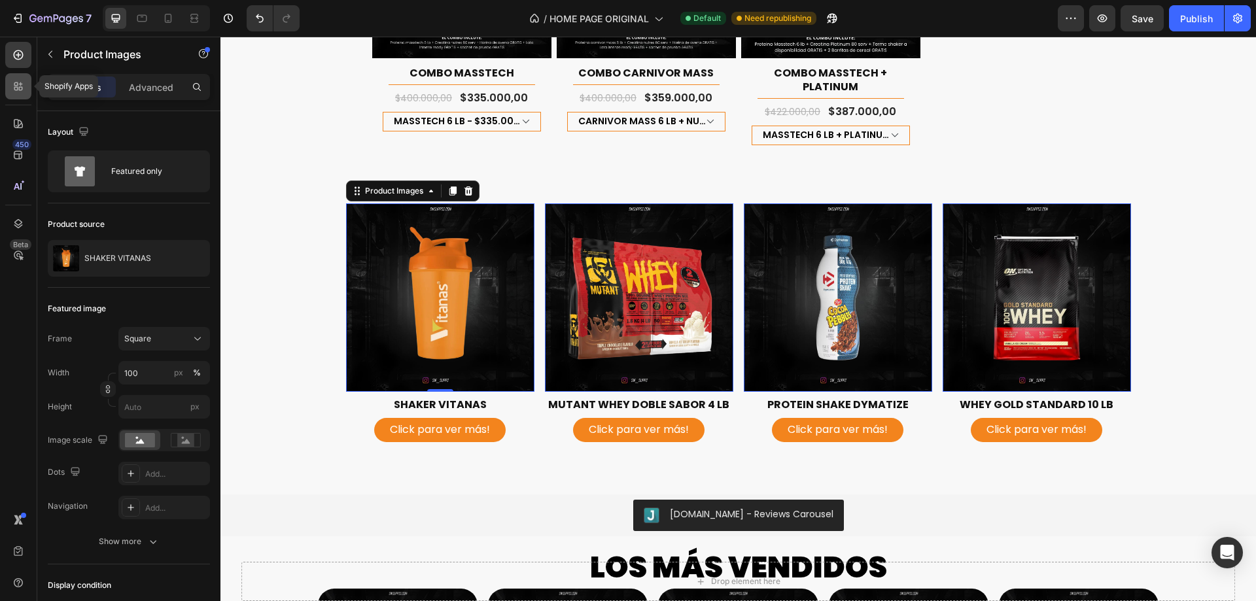
click at [22, 84] on icon at bounding box center [21, 84] width 4 height 4
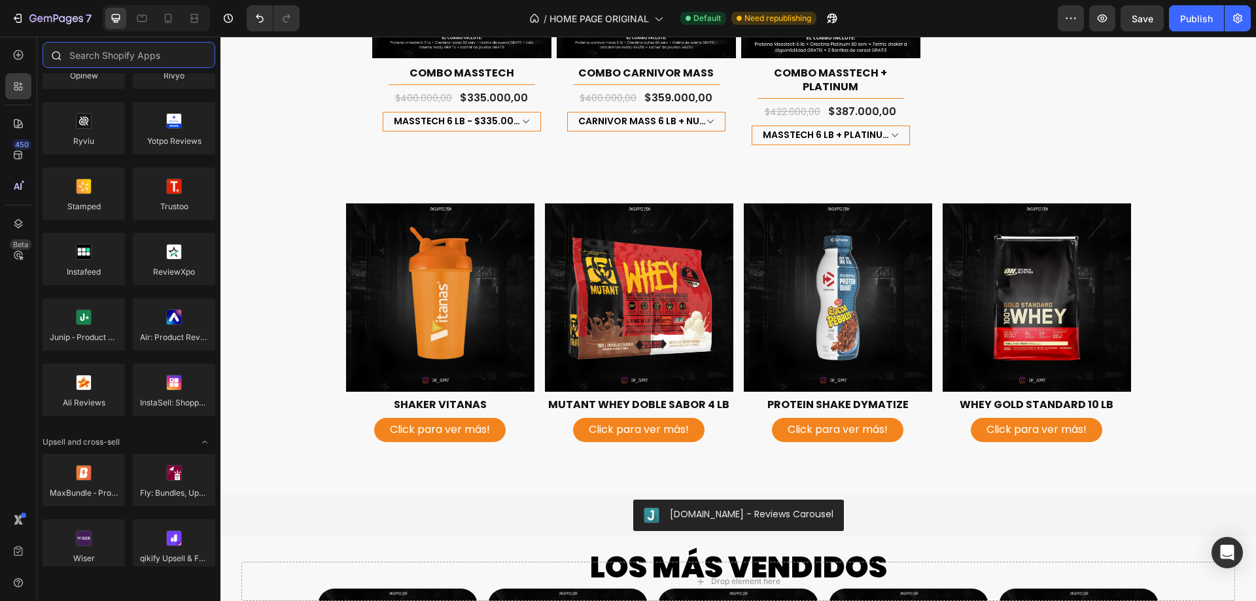
click at [80, 52] on input "text" at bounding box center [129, 55] width 173 height 26
click at [15, 57] on icon at bounding box center [18, 54] width 13 height 13
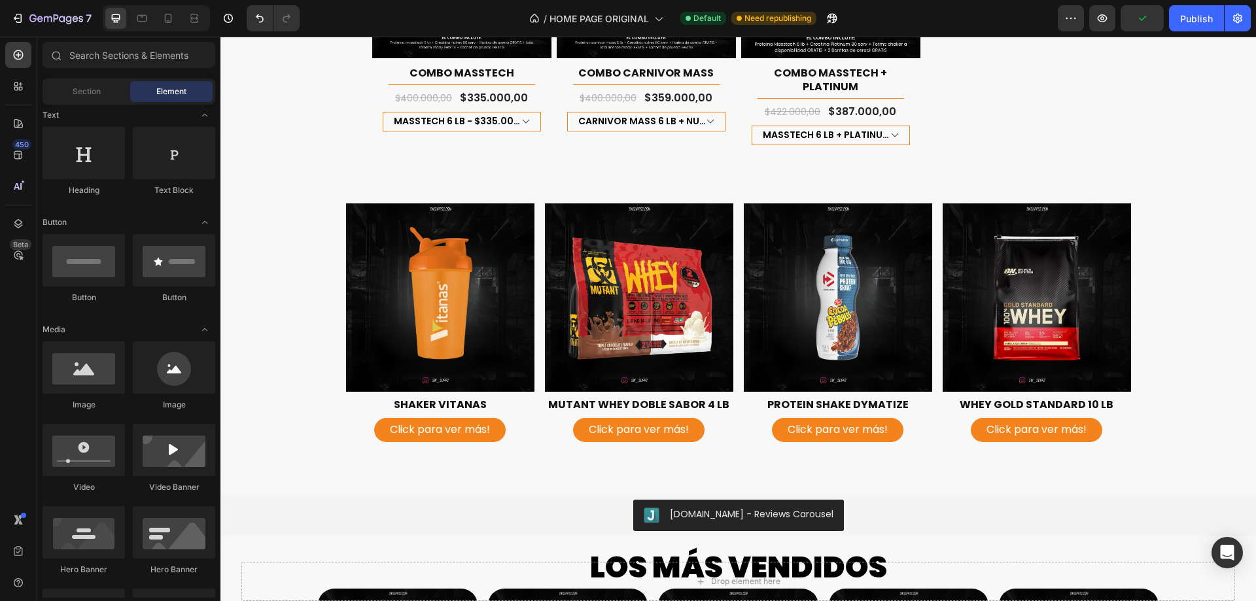
click at [162, 92] on span "Element" at bounding box center [171, 92] width 30 height 12
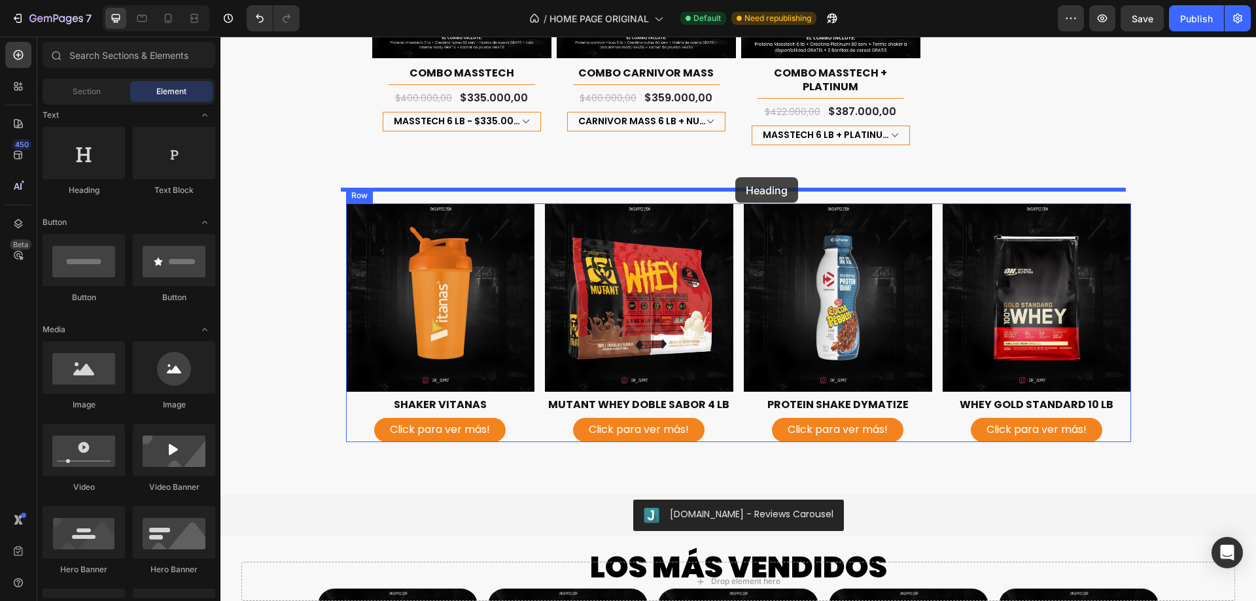
drag, startPoint x: 488, startPoint y: 230, endPoint x: 735, endPoint y: 177, distance: 252.8
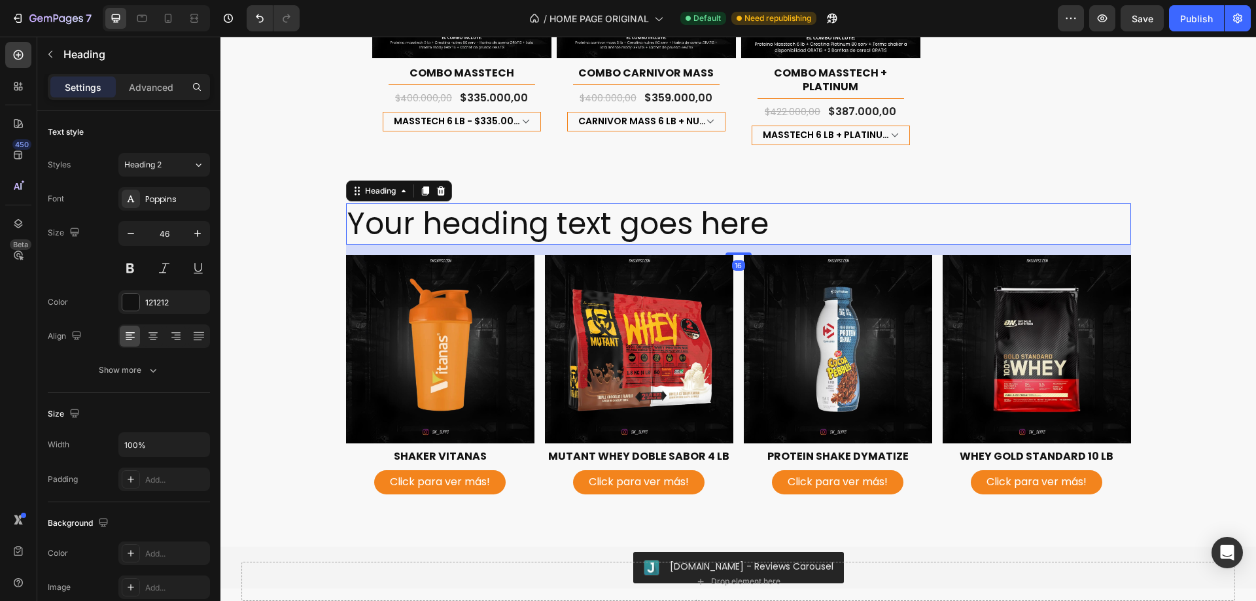
click at [759, 210] on h2 "Your heading text goes here" at bounding box center [738, 224] width 785 height 42
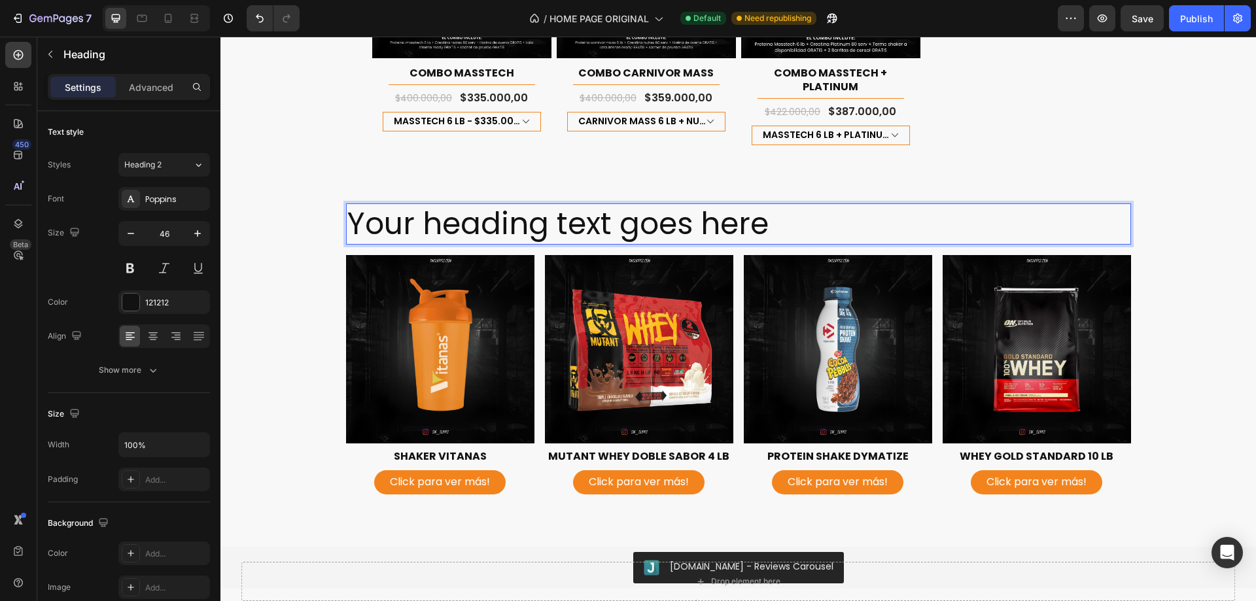
click at [759, 210] on p "Your heading text goes here" at bounding box center [738, 224] width 782 height 39
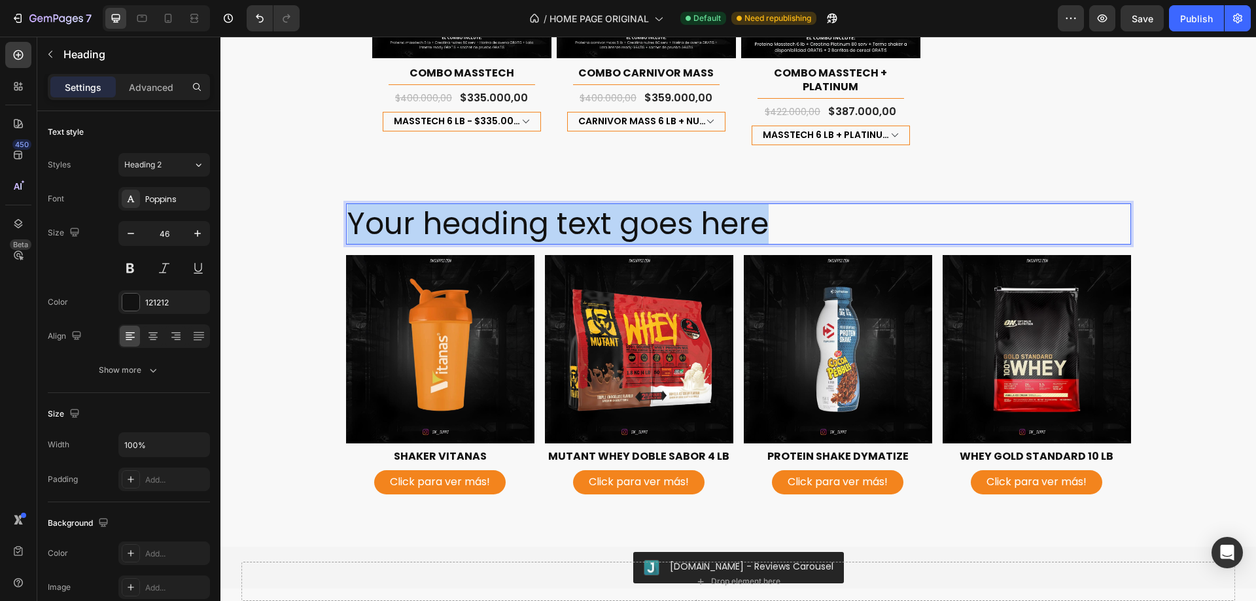
click at [759, 210] on p "Your heading text goes here" at bounding box center [738, 224] width 782 height 39
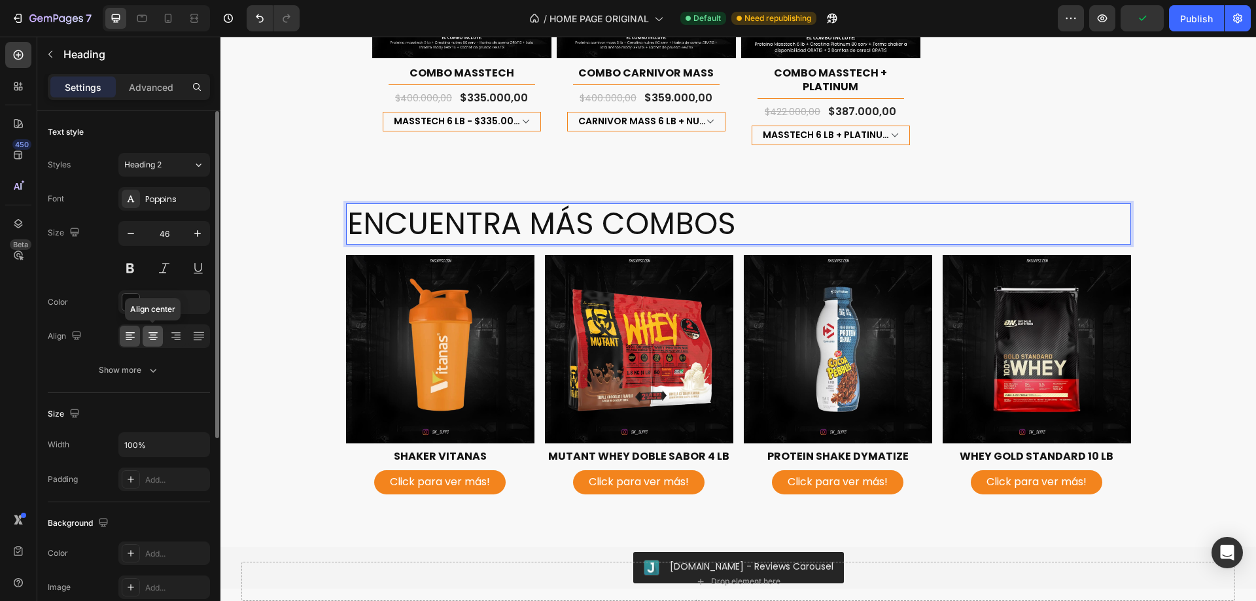
click at [150, 335] on icon at bounding box center [153, 335] width 7 height 1
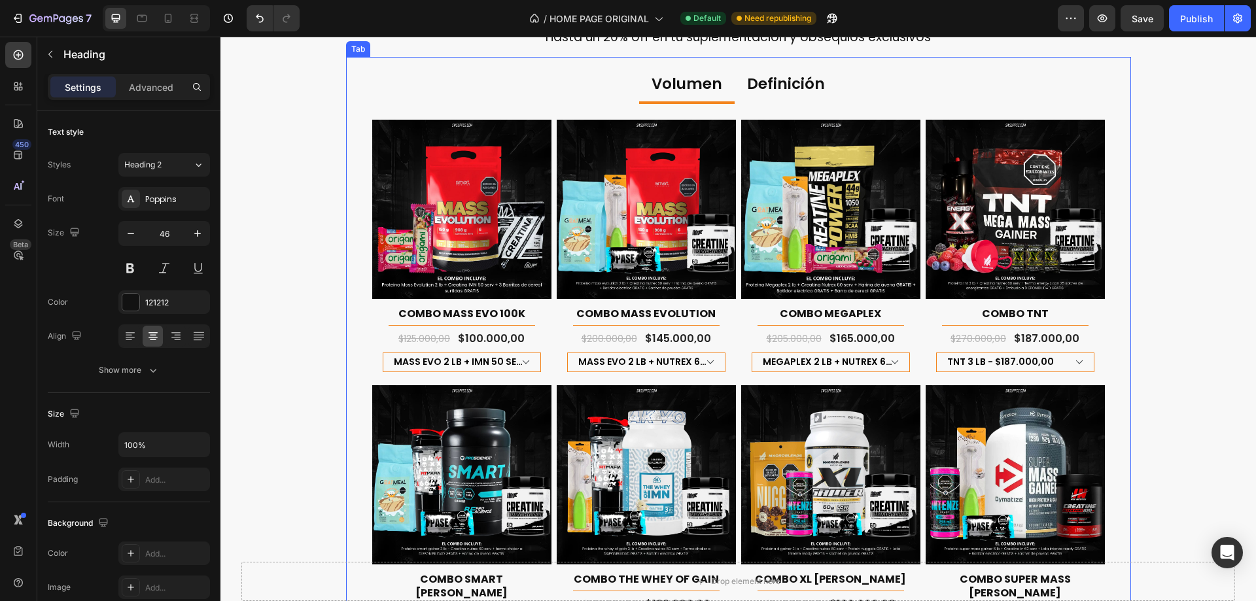
scroll to position [654, 0]
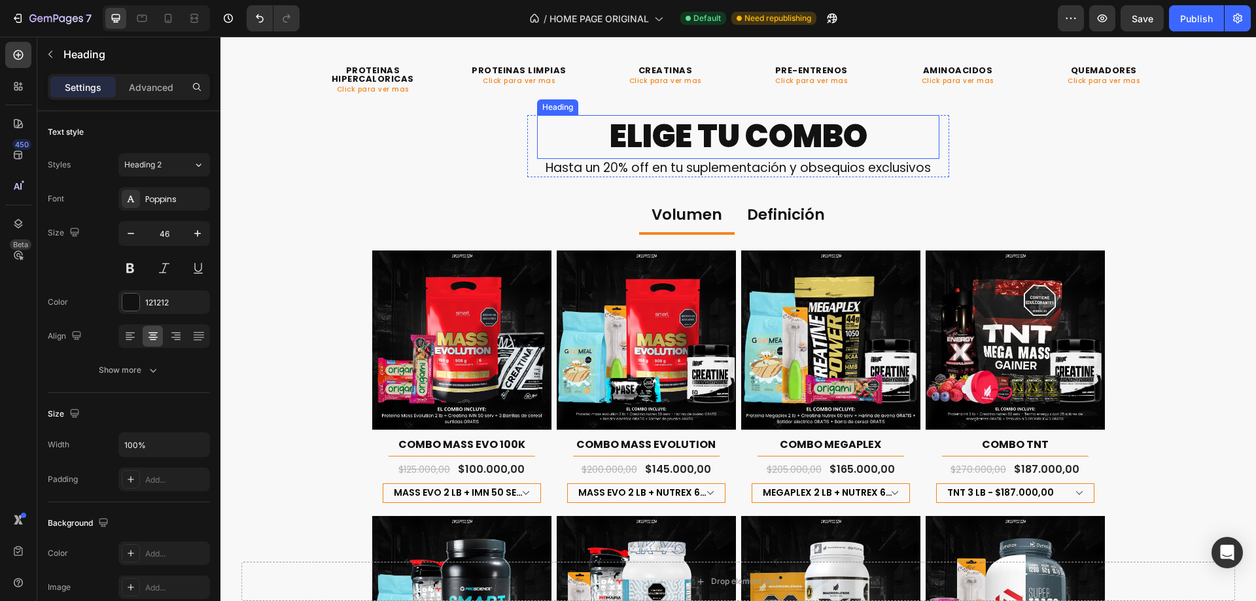
click at [740, 128] on h2 "ELIGE TU COMBO" at bounding box center [738, 136] width 402 height 43
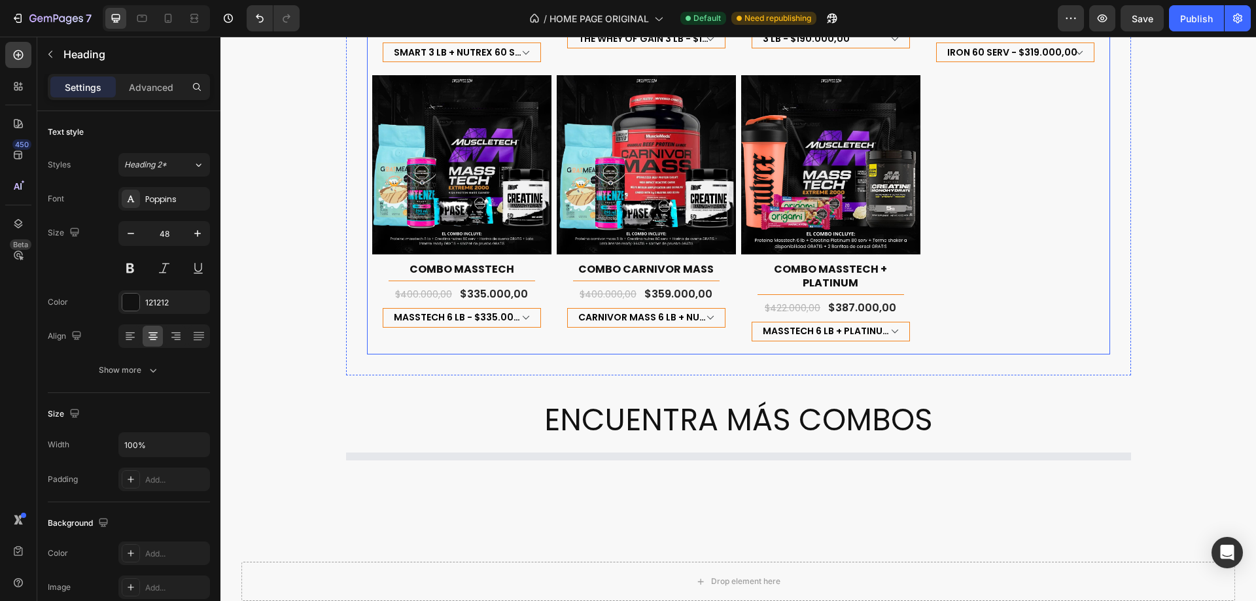
scroll to position [1439, 0]
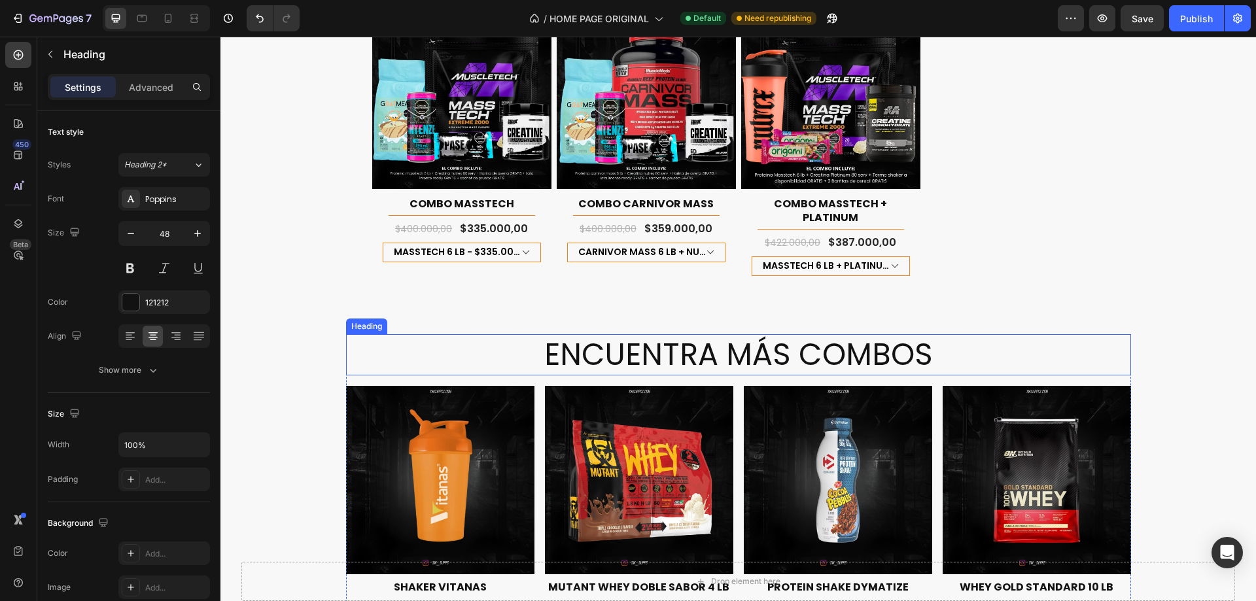
click at [748, 346] on h2 "ENCUENTRA MÁS COMBOS" at bounding box center [738, 355] width 785 height 42
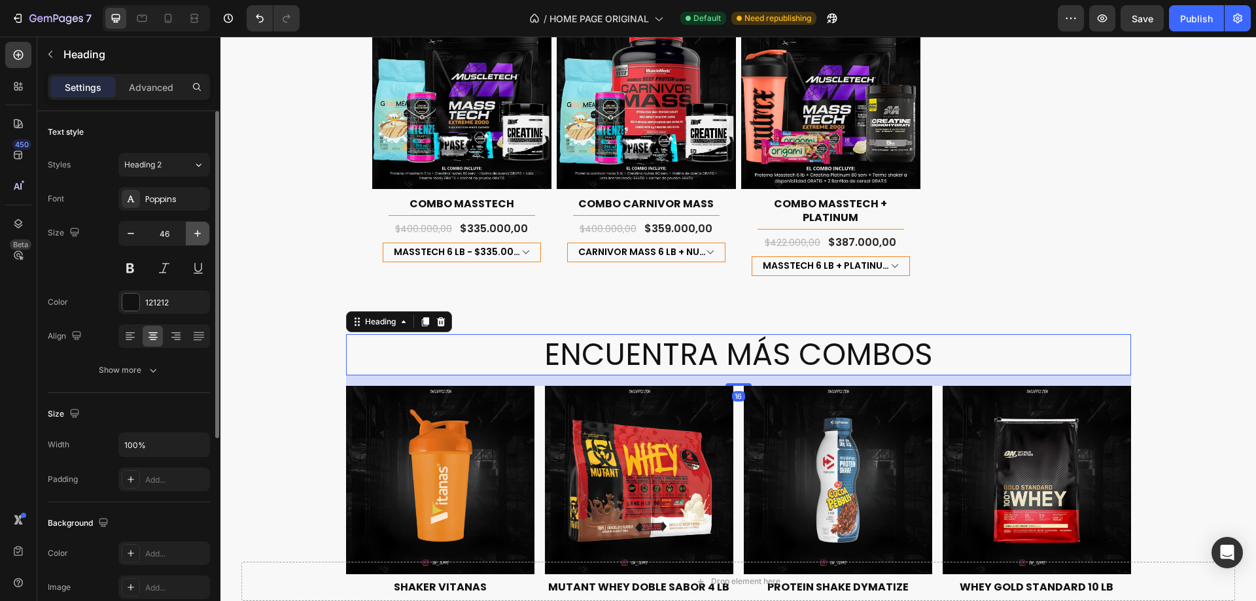
click at [192, 230] on icon "button" at bounding box center [197, 233] width 13 height 13
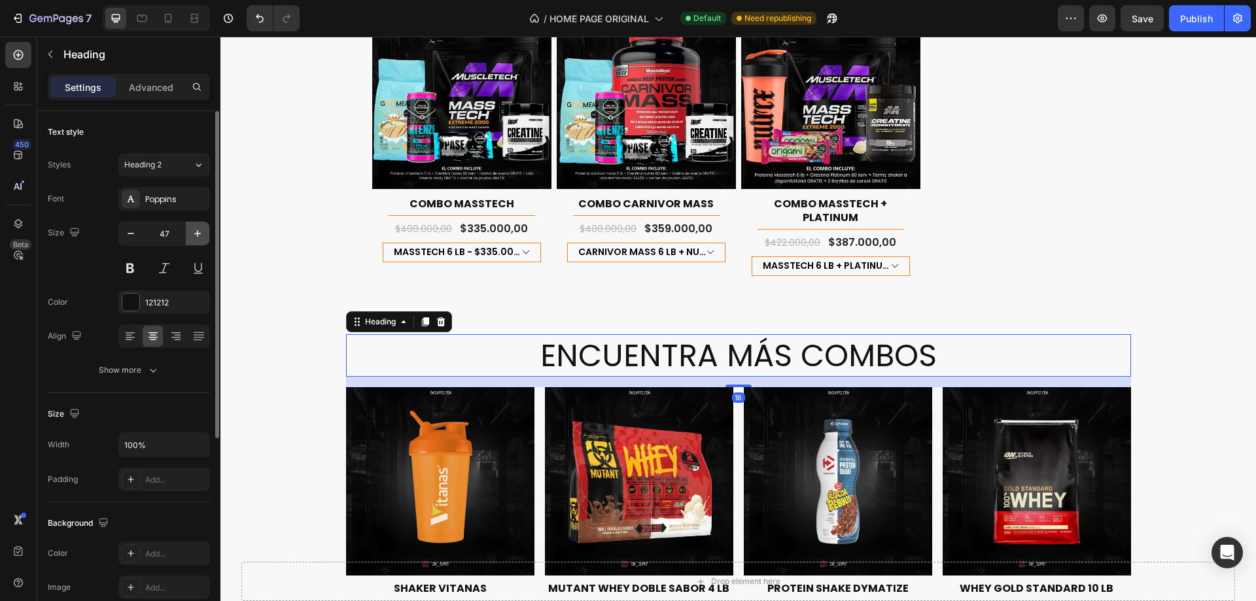
type input "48"
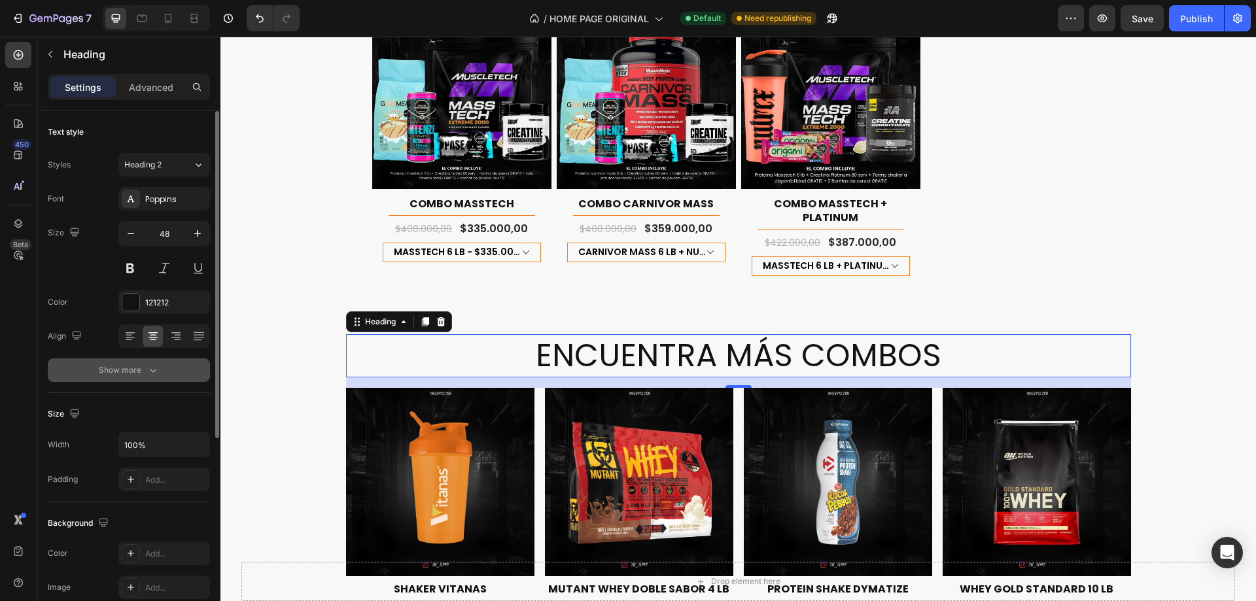
click at [128, 369] on div "Show more" at bounding box center [129, 370] width 61 height 13
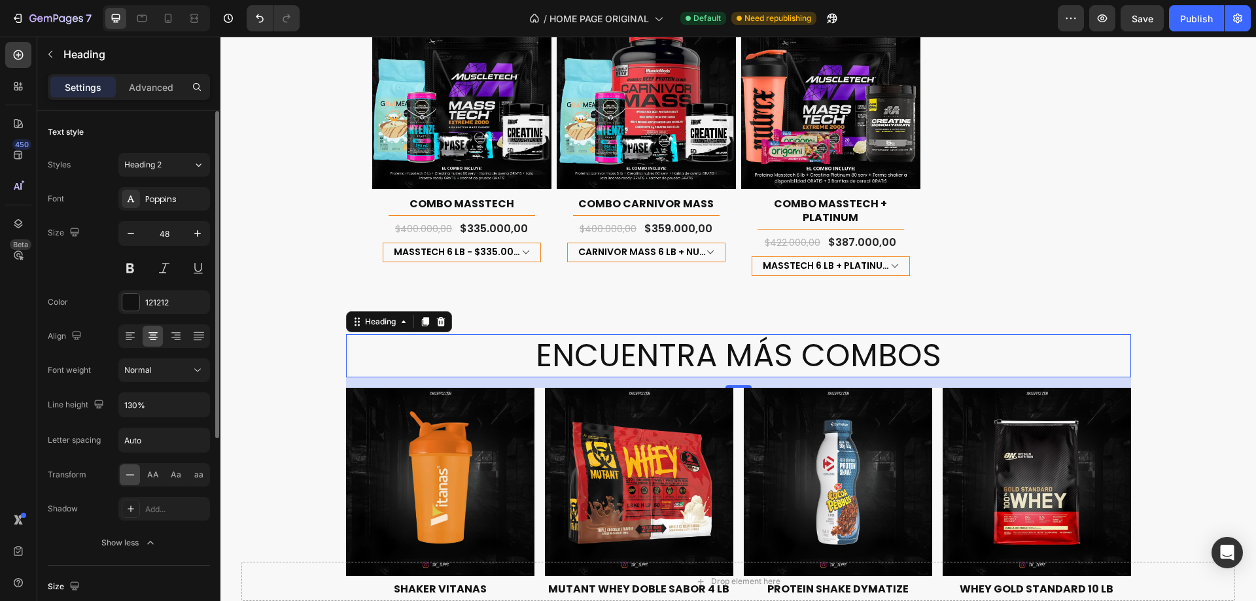
scroll to position [65, 0]
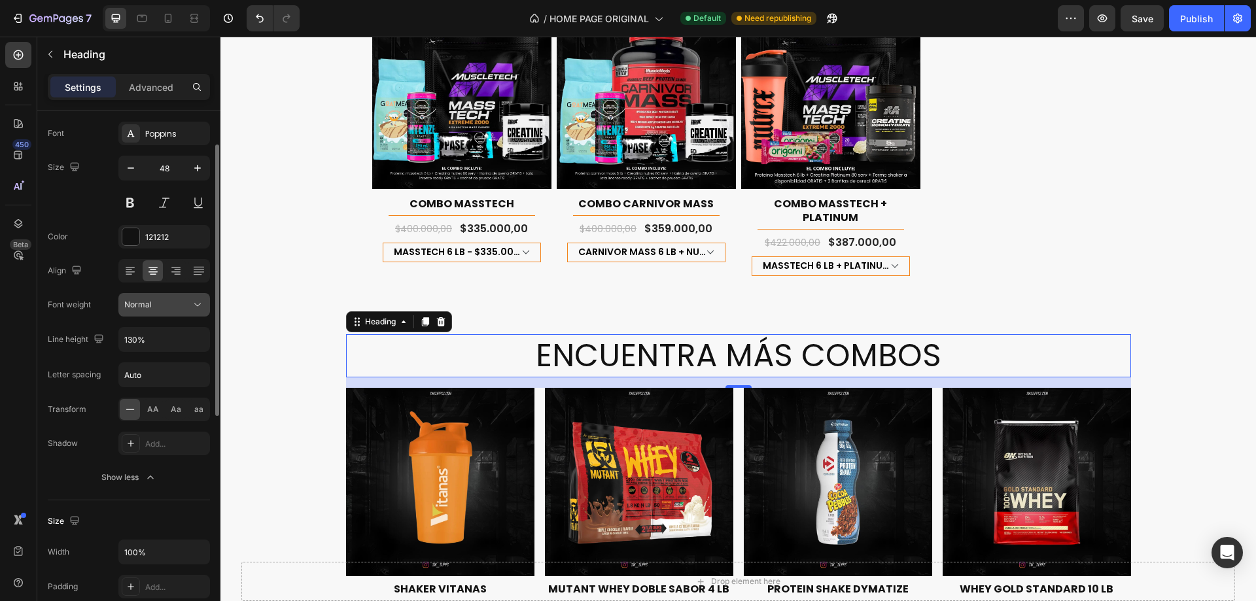
click at [175, 296] on button "Normal" at bounding box center [164, 305] width 92 height 24
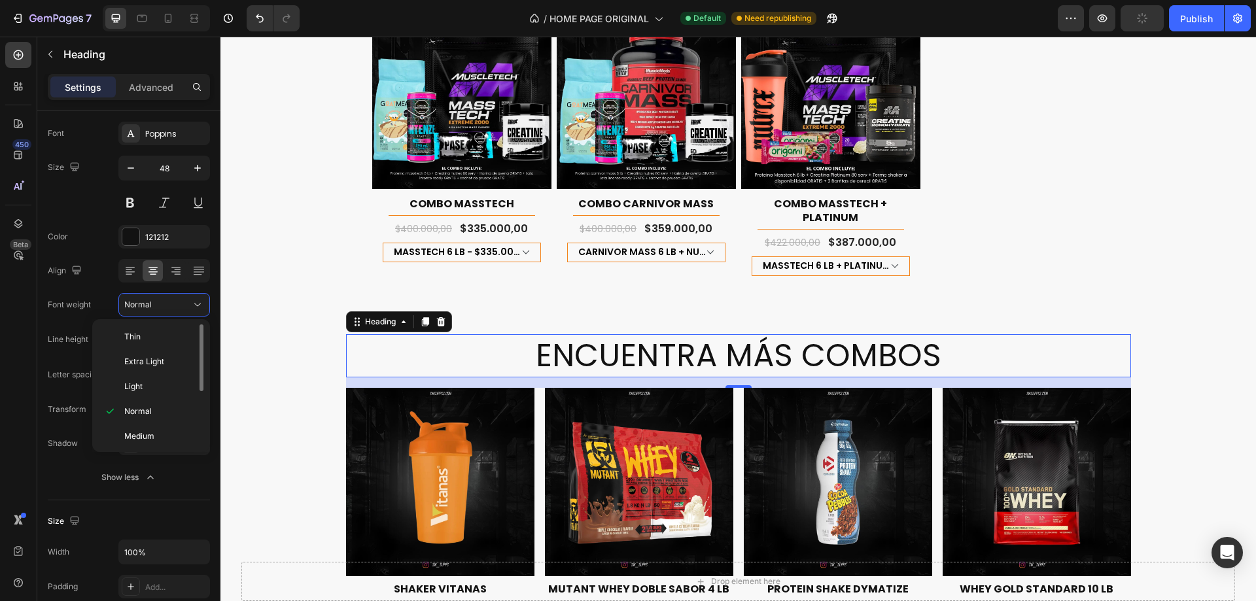
scroll to position [101, 0]
click at [157, 424] on div "Black" at bounding box center [148, 434] width 102 height 25
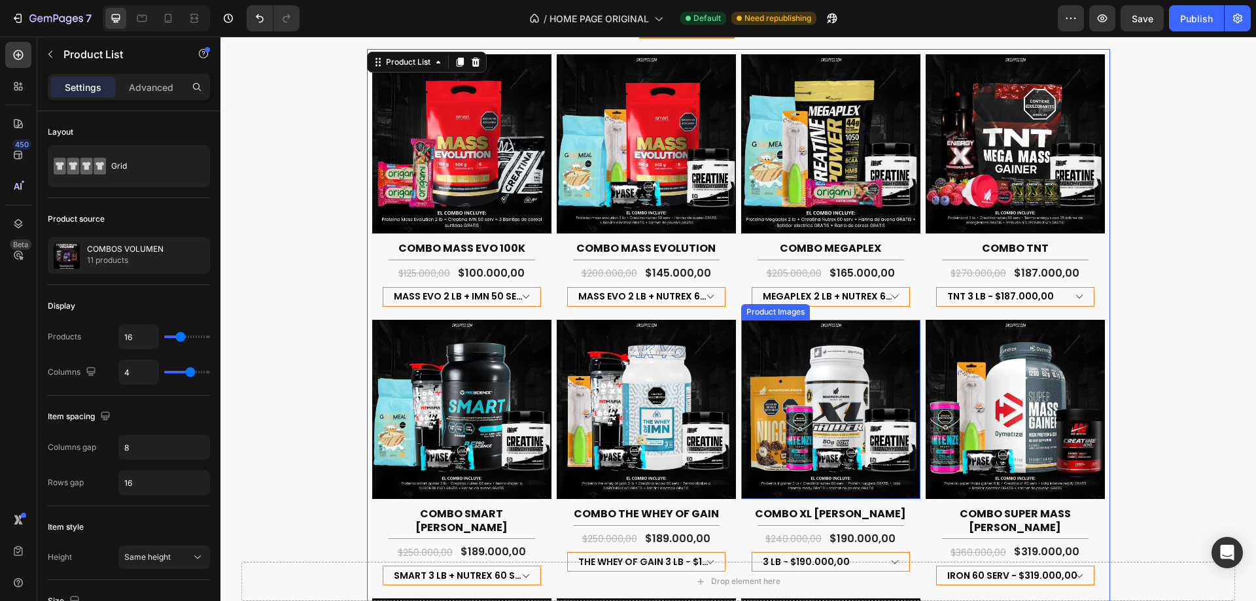
scroll to position [719, 0]
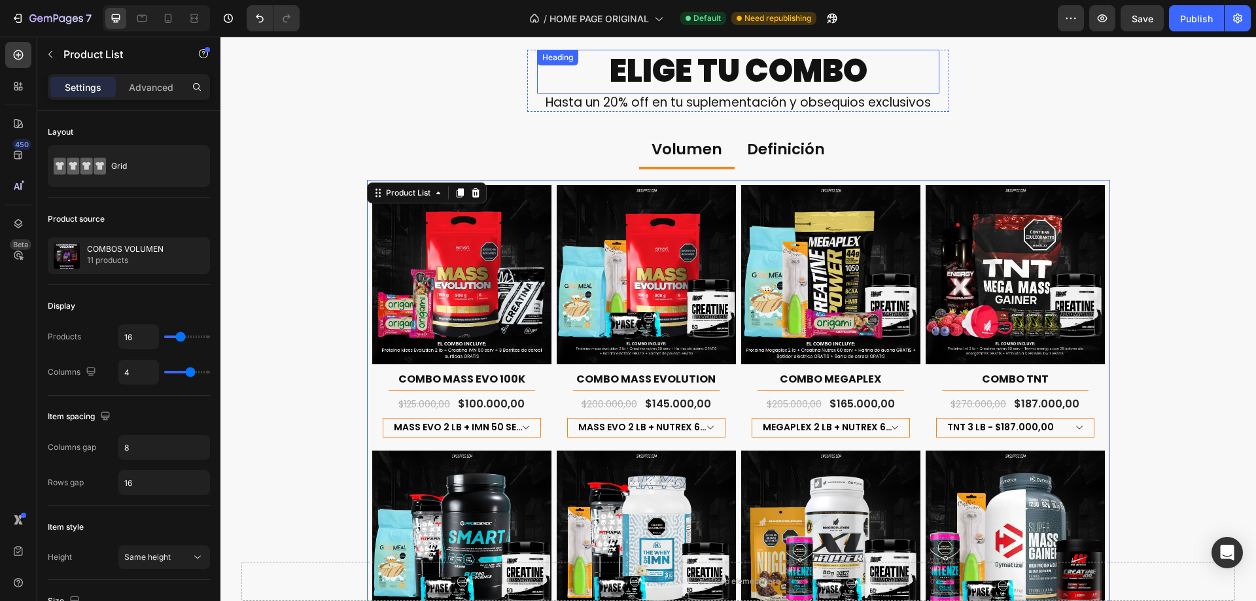
click at [828, 65] on h2 "ELIGE TU COMBO" at bounding box center [738, 71] width 402 height 43
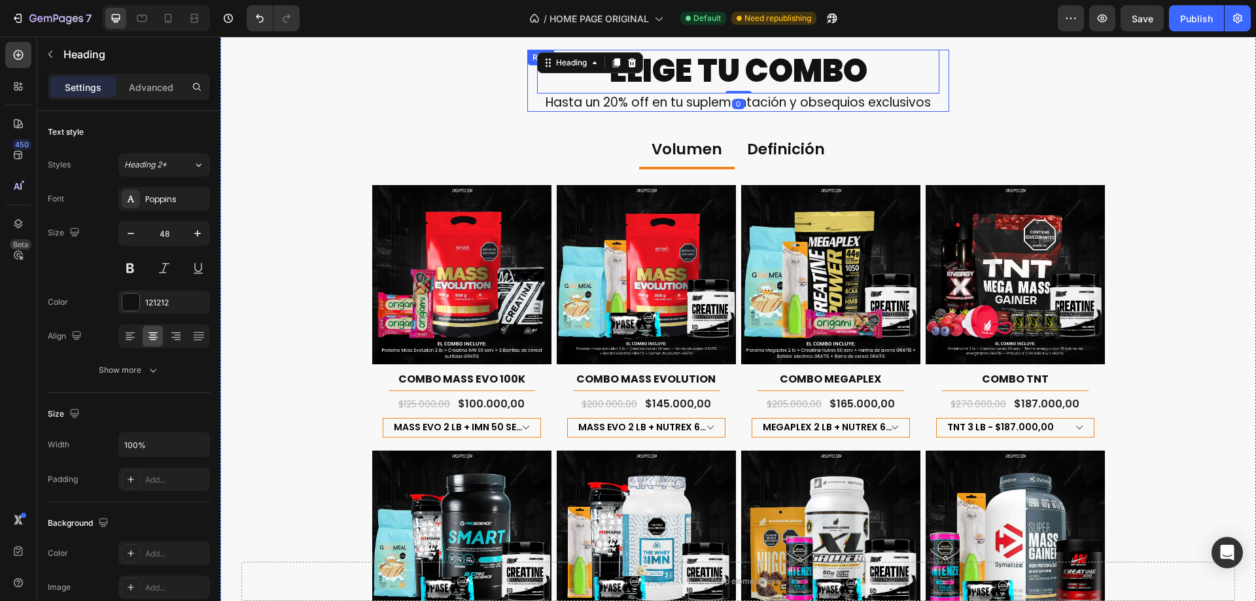
click at [944, 86] on div "ELIGE TU COMBO Heading 0 Hasta un 20% off en tu suplementación y obsequios excl…" at bounding box center [738, 81] width 422 height 62
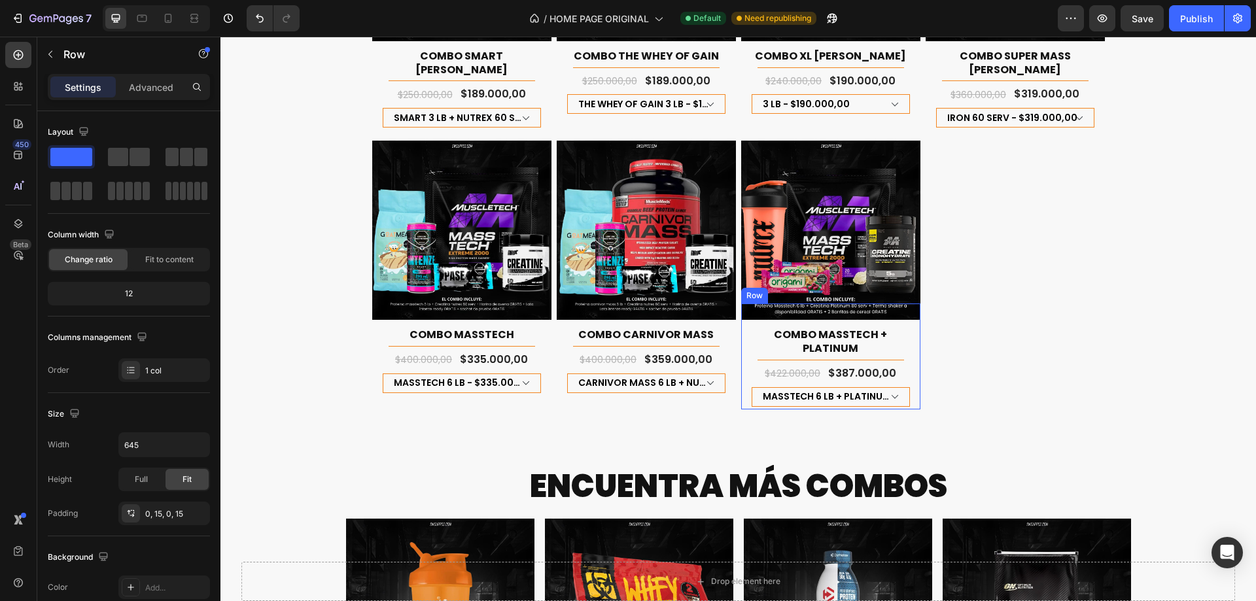
scroll to position [1439, 0]
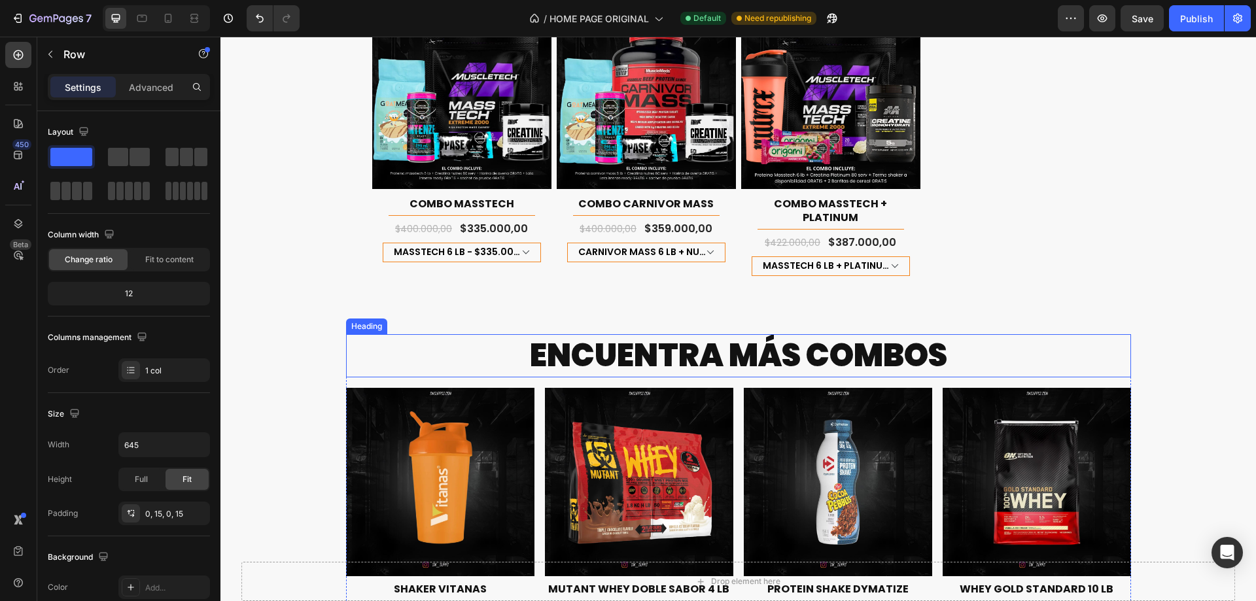
click at [897, 334] on h2 "ENCUENTRA MÁS COMBOS" at bounding box center [738, 355] width 785 height 43
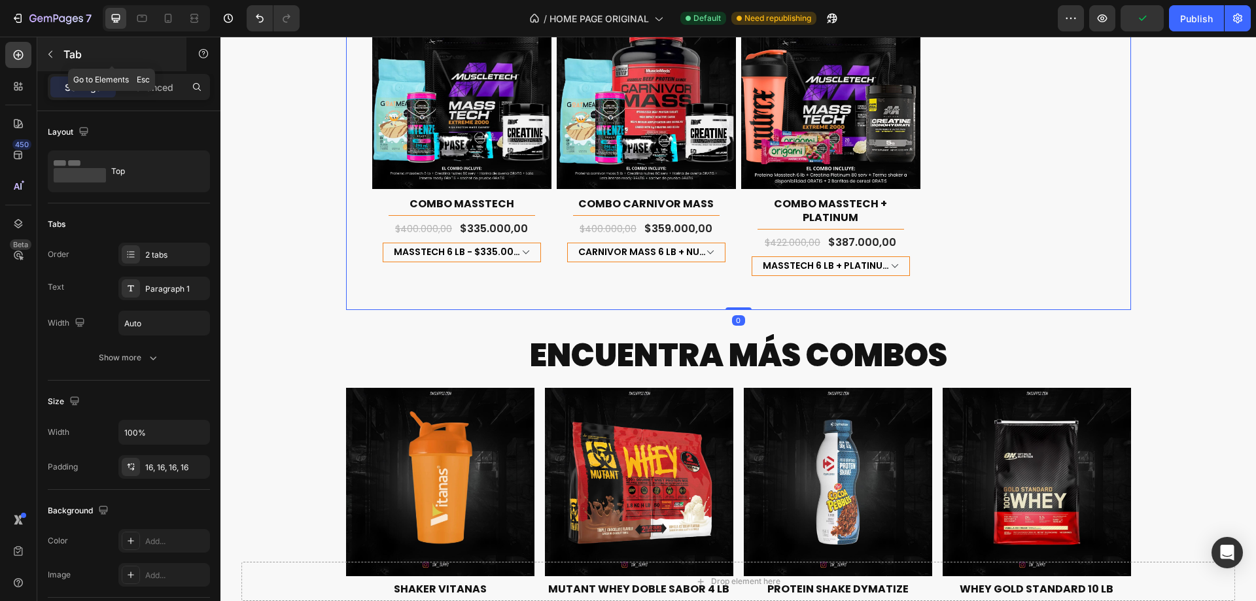
click at [135, 71] on div "Tab" at bounding box center [111, 54] width 149 height 34
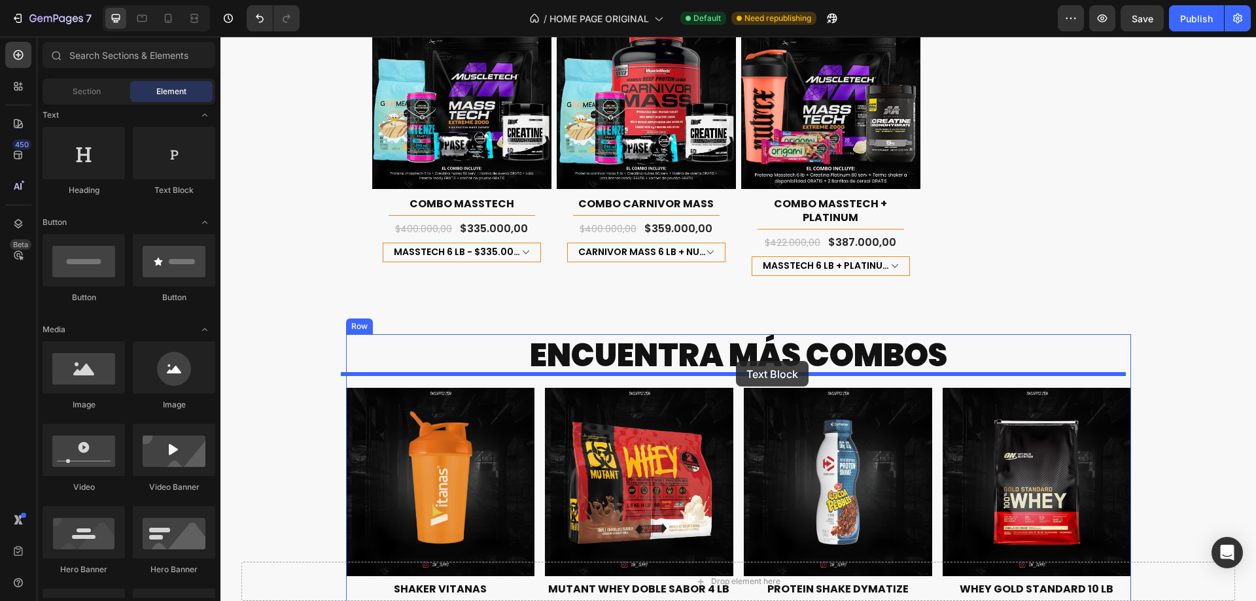
drag, startPoint x: 382, startPoint y: 199, endPoint x: 736, endPoint y: 361, distance: 388.9
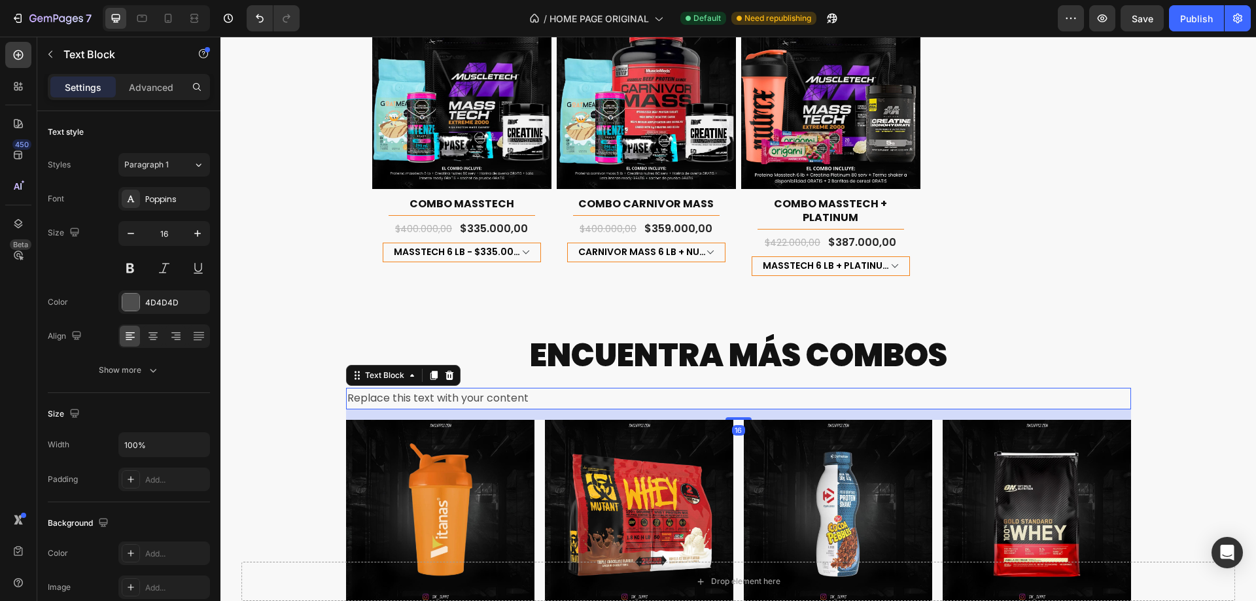
click at [707, 388] on div "Replace this text with your content" at bounding box center [738, 399] width 785 height 22
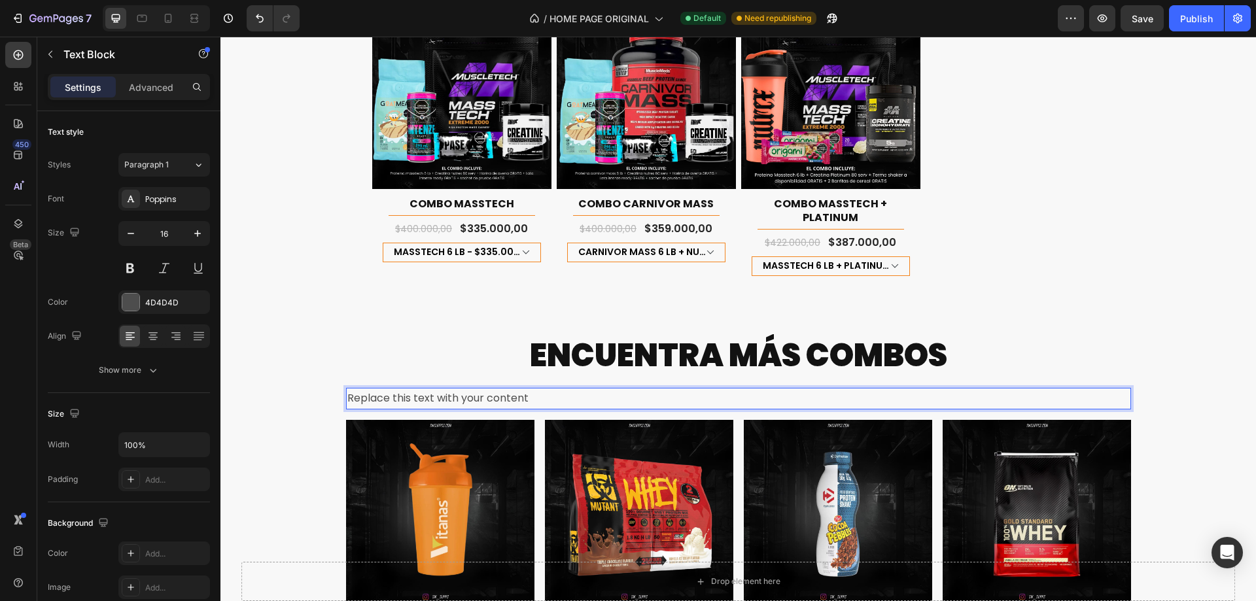
click at [707, 389] on p "Replace this text with your content" at bounding box center [738, 398] width 782 height 19
click at [151, 334] on icon at bounding box center [152, 336] width 13 height 13
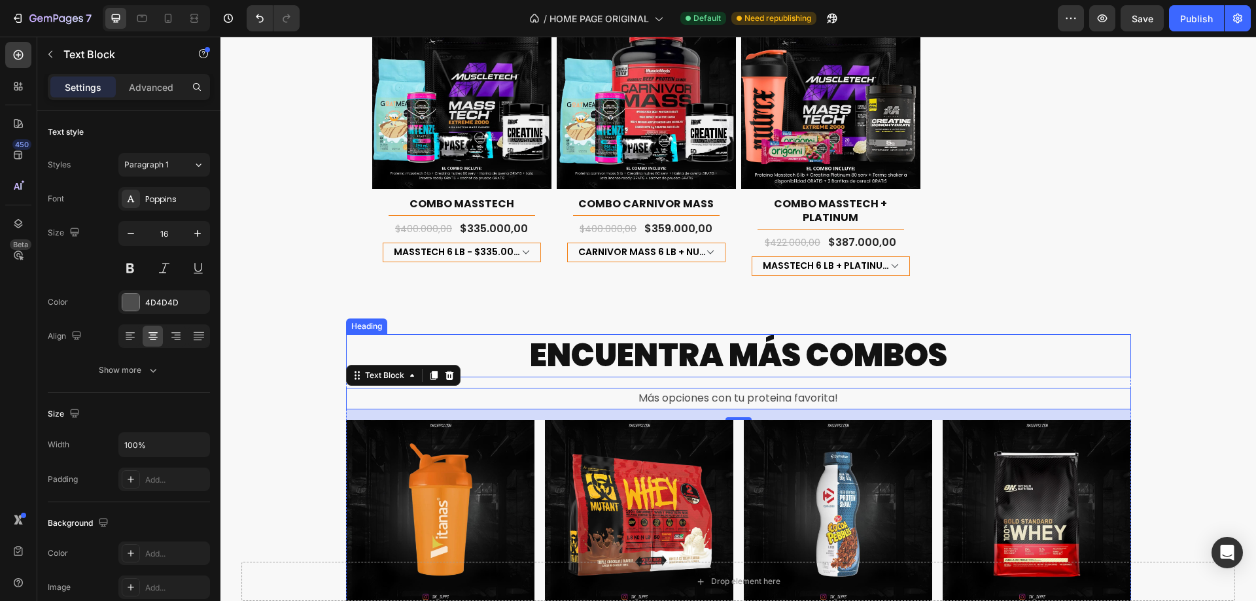
drag, startPoint x: 1035, startPoint y: 332, endPoint x: 1021, endPoint y: 349, distance: 21.8
click at [1036, 334] on h2 "ENCUENTRA MÁS COMBOS" at bounding box center [738, 355] width 785 height 43
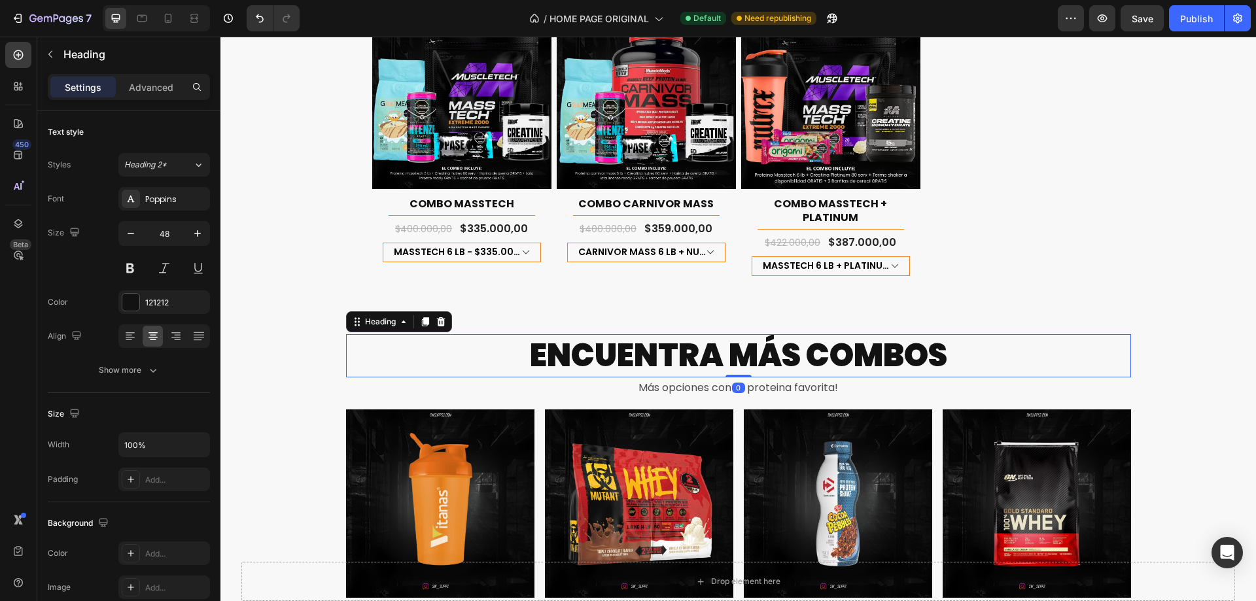
drag, startPoint x: 737, startPoint y: 373, endPoint x: 811, endPoint y: 366, distance: 74.3
click at [739, 336] on div "ENCUENTRA MÁS COMBOS Heading 0" at bounding box center [738, 355] width 785 height 43
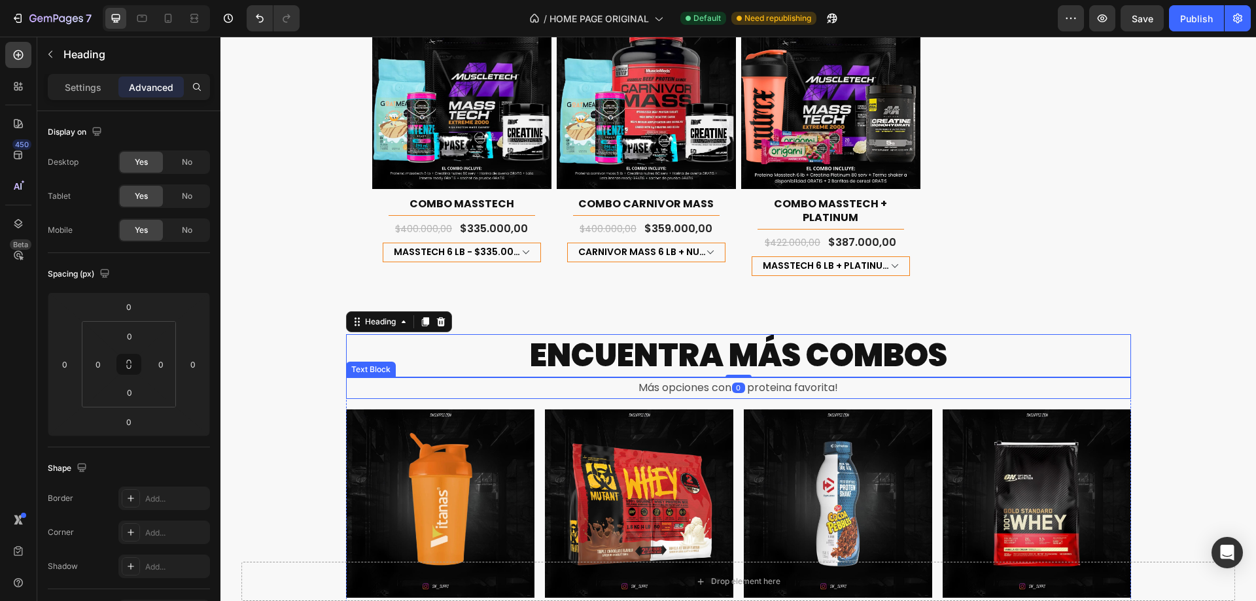
click at [846, 379] on p "Más opciones con tu proteina favorita!" at bounding box center [738, 388] width 782 height 19
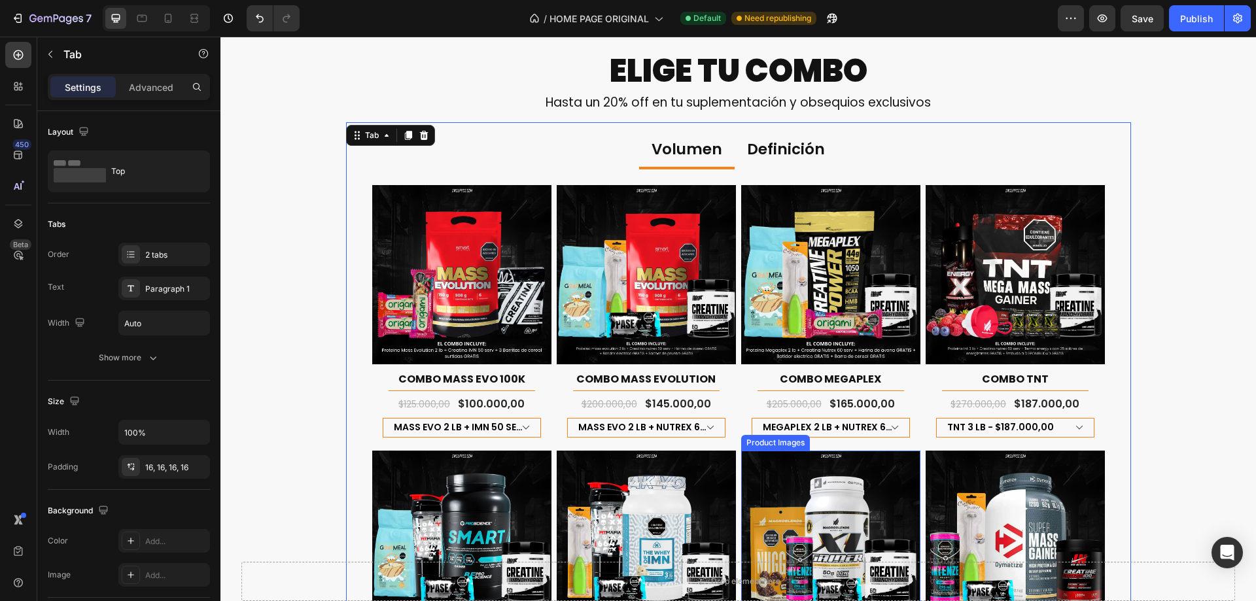
scroll to position [654, 0]
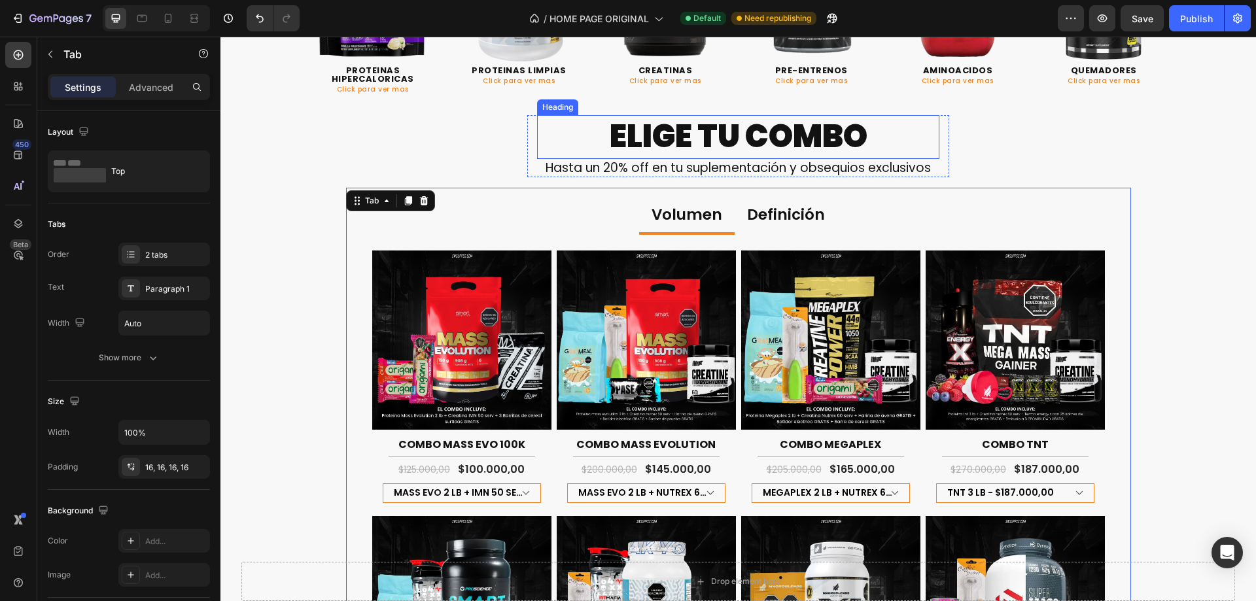
click at [848, 152] on h2 "ELIGE TU COMBO" at bounding box center [738, 136] width 402 height 43
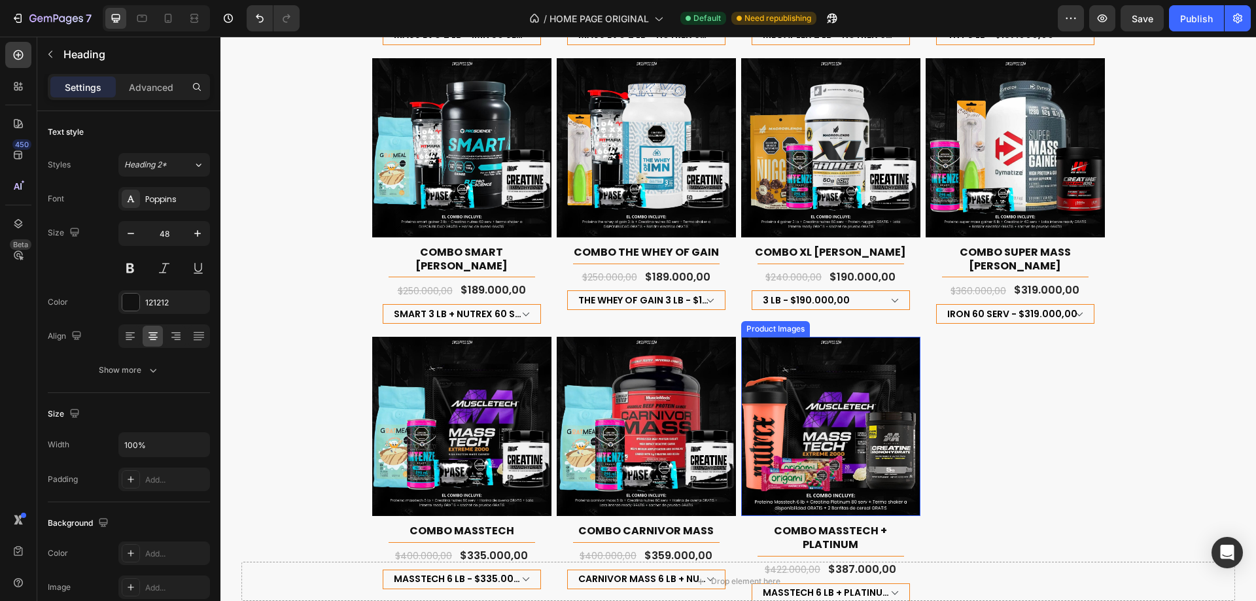
scroll to position [1439, 0]
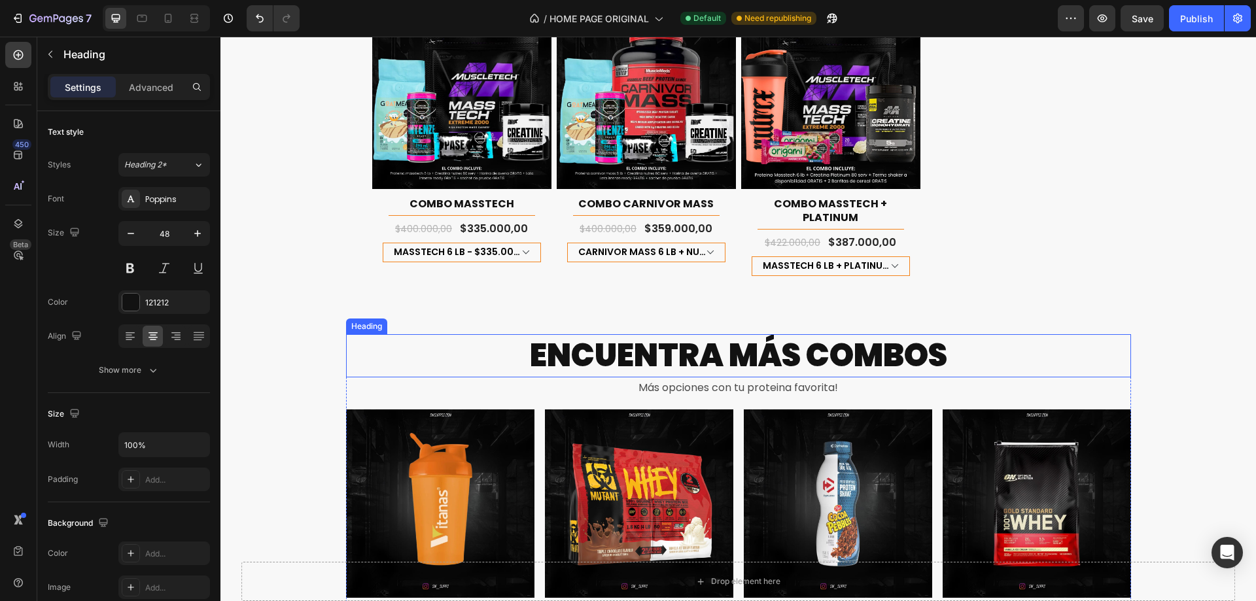
click at [853, 341] on h2 "ENCUENTRA MÁS COMBOS" at bounding box center [738, 355] width 785 height 43
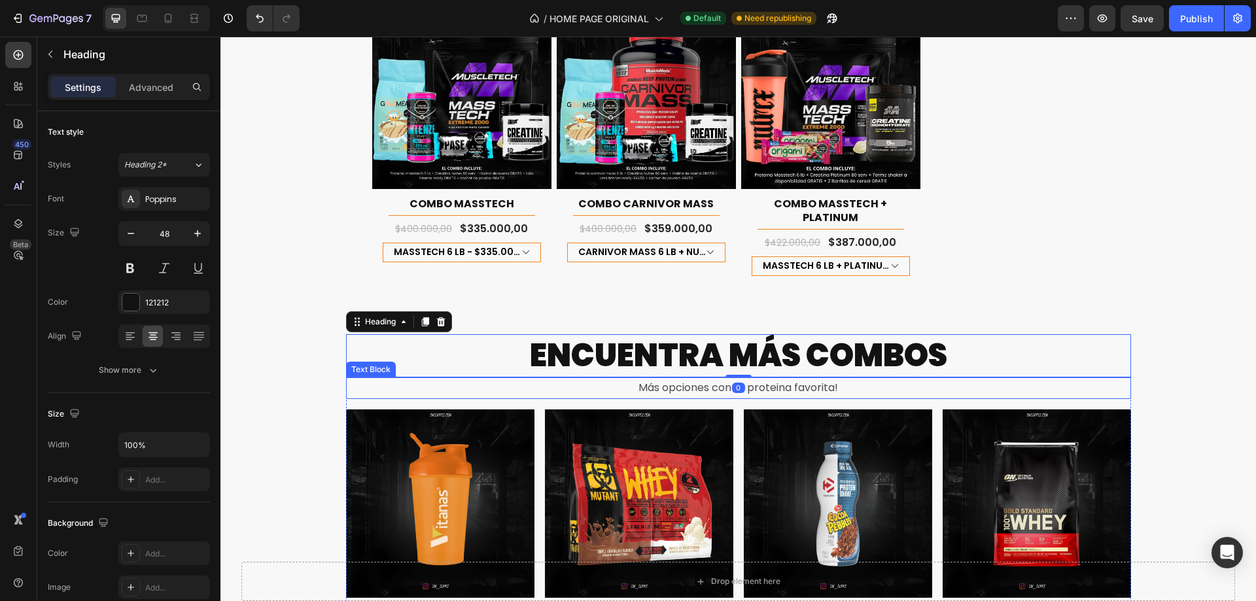
click at [867, 379] on p "Más opciones con tu proteina favorita!" at bounding box center [738, 388] width 782 height 19
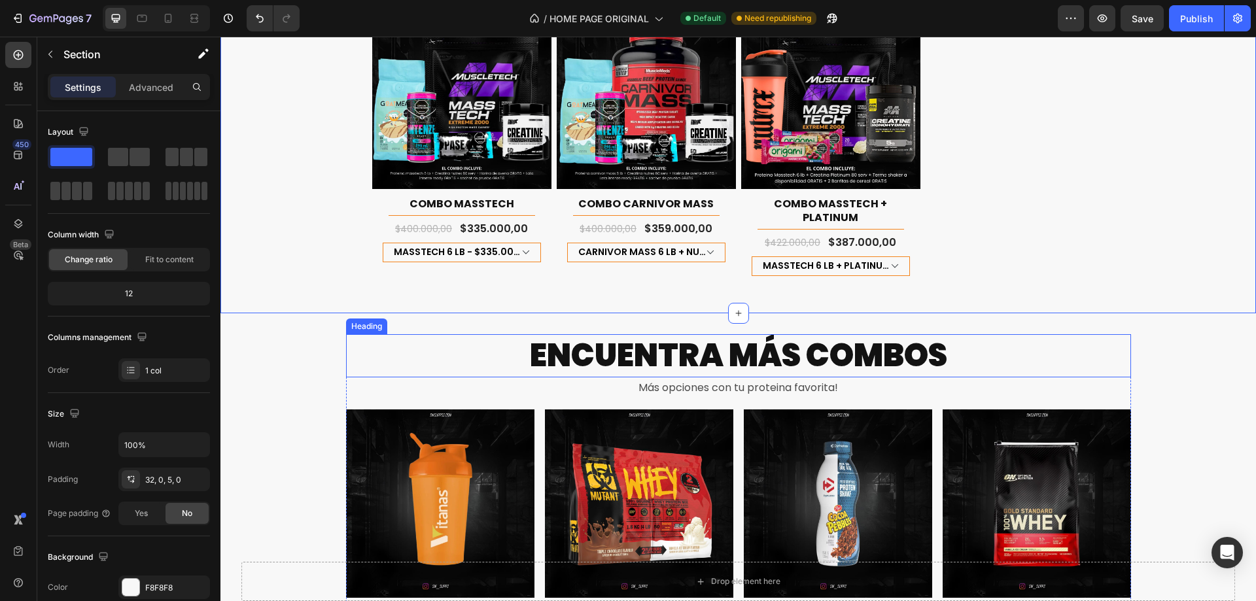
scroll to position [1570, 0]
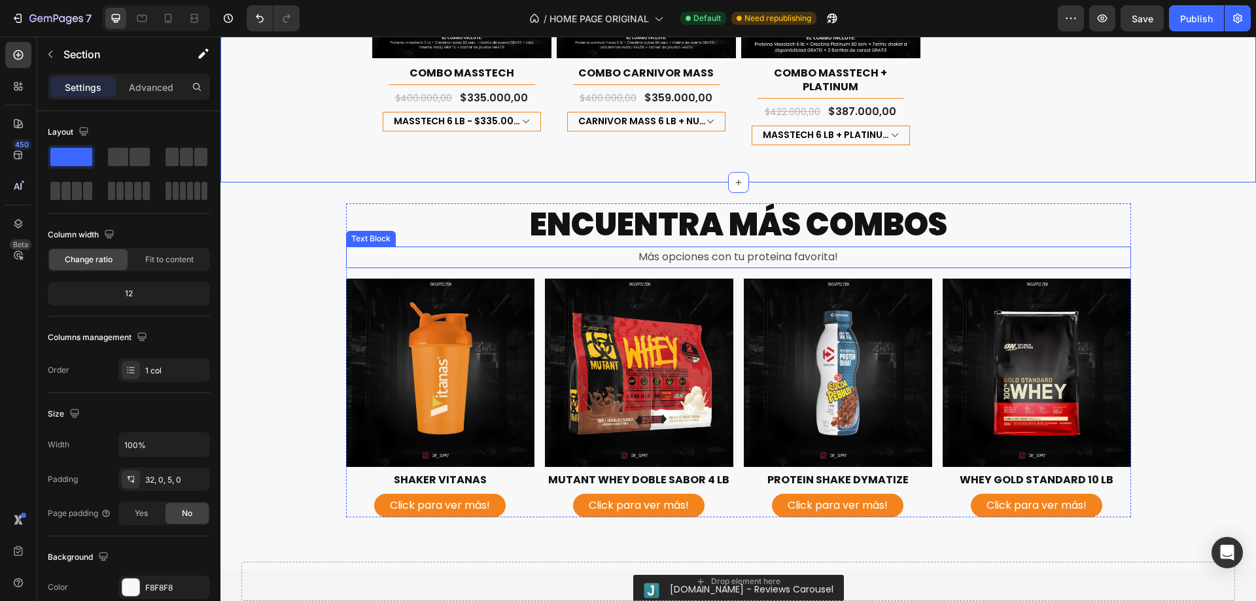
click at [851, 248] on p "Más opciones con tu proteina favorita!" at bounding box center [738, 257] width 782 height 19
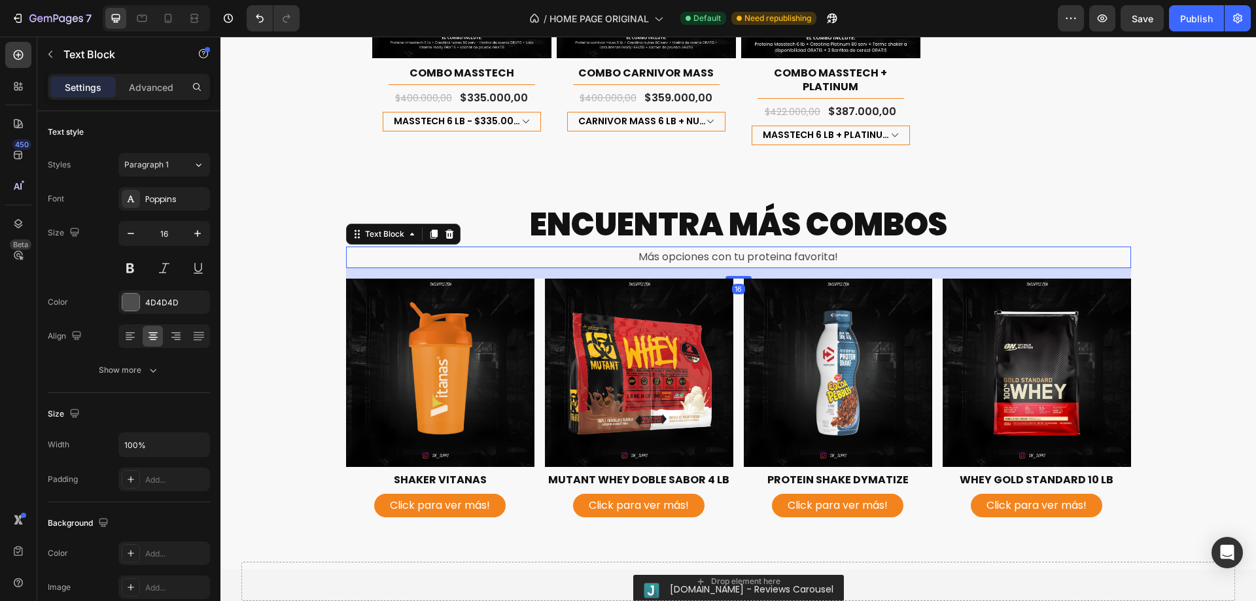
click at [851, 248] on p "Más opciones con tu proteina favorita!" at bounding box center [738, 257] width 782 height 19
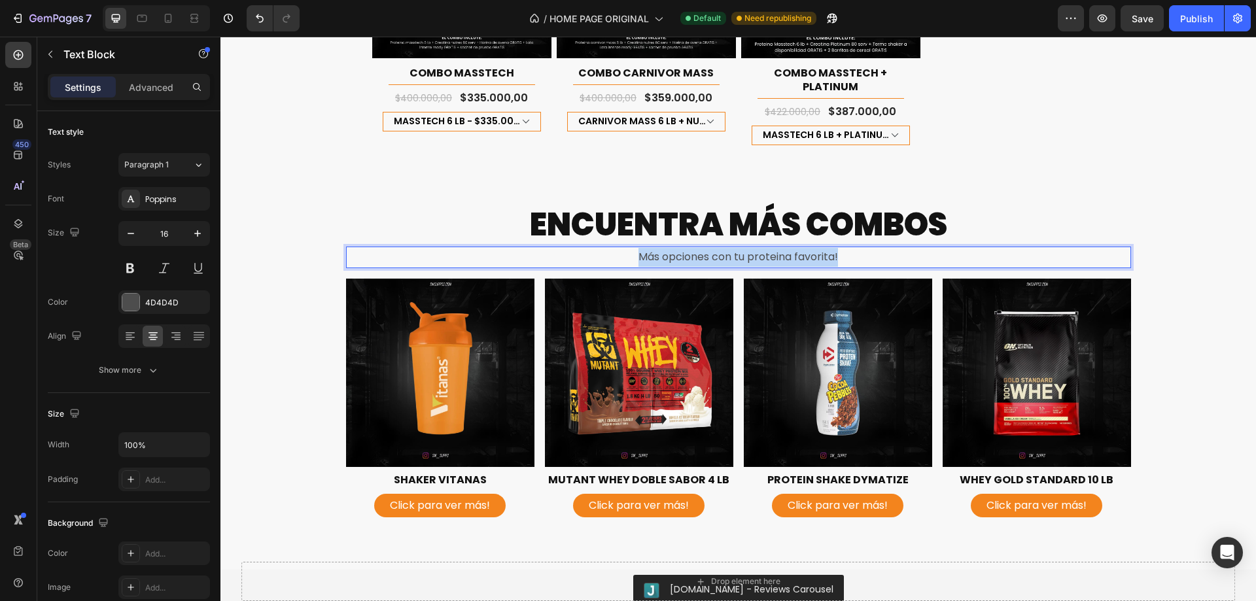
click at [851, 248] on p "Más opciones con tu proteina favorita!" at bounding box center [738, 257] width 782 height 19
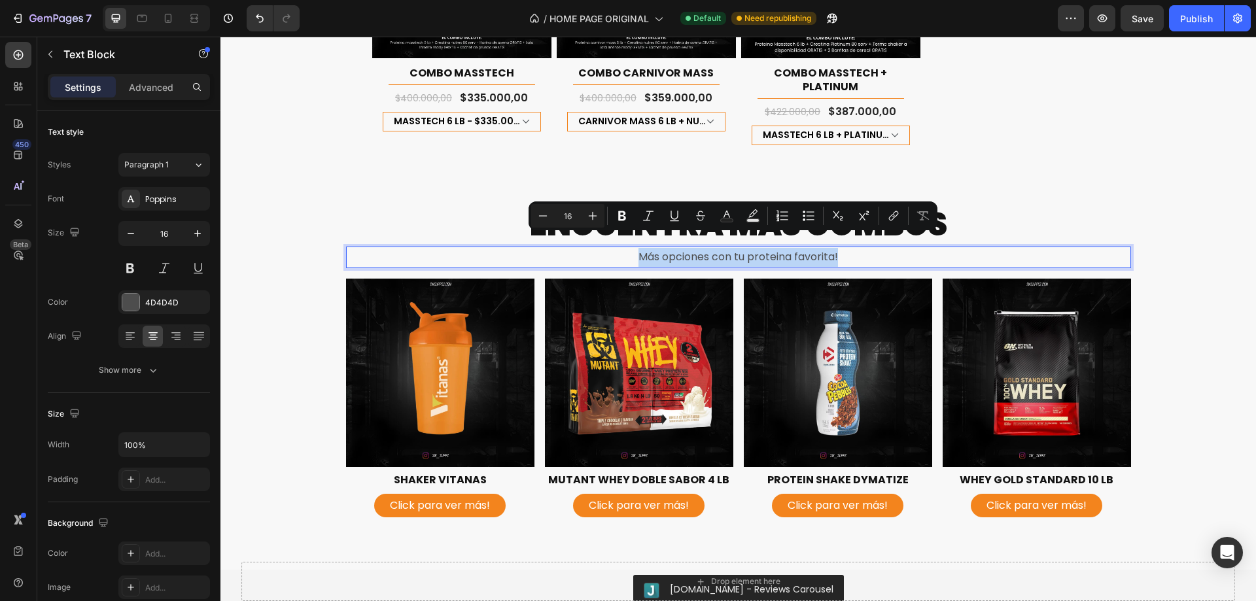
click at [851, 248] on p "Más opciones con tu proteina favorita!" at bounding box center [738, 257] width 782 height 19
click at [1116, 203] on h2 "ENCUENTRA MÁS COMBOS" at bounding box center [738, 224] width 785 height 43
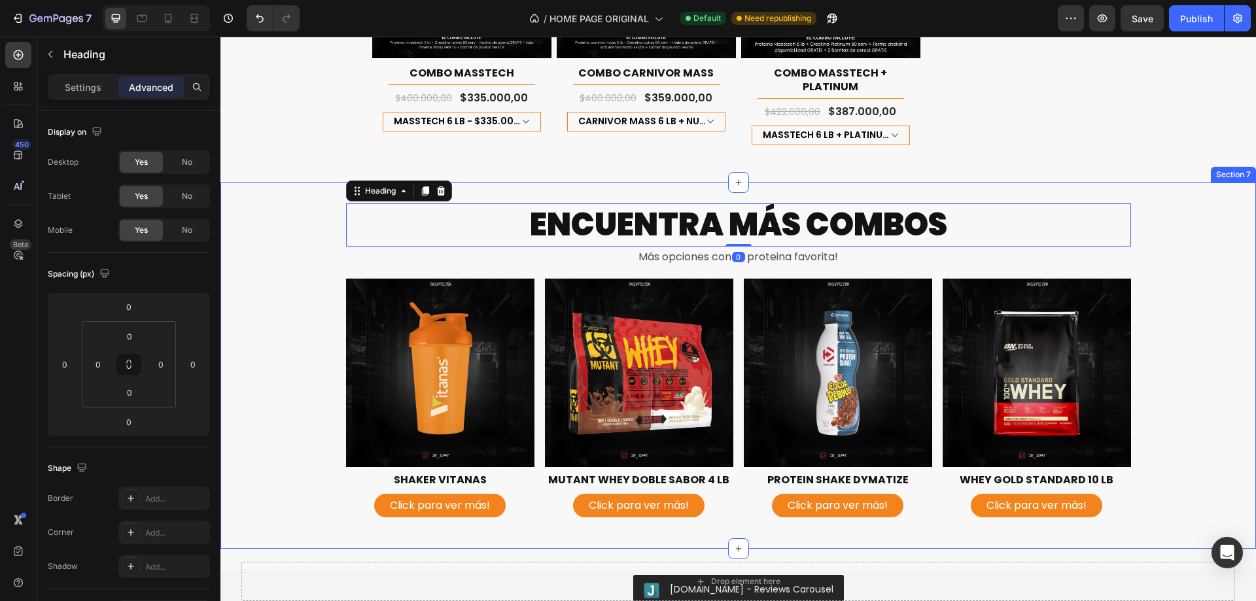
scroll to position [1504, 0]
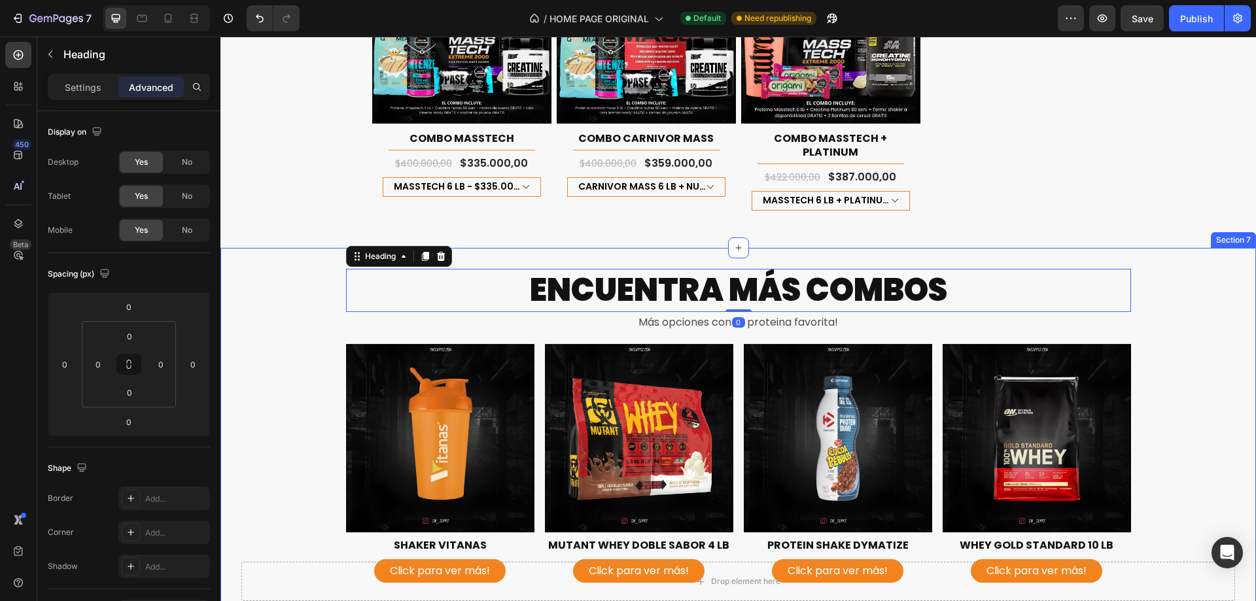
click at [1166, 277] on div "ENCUENTRA MÁS COMBOS Heading 0 Más opciones con tu proteina favorita! Text Bloc…" at bounding box center [737, 431] width 1035 height 325
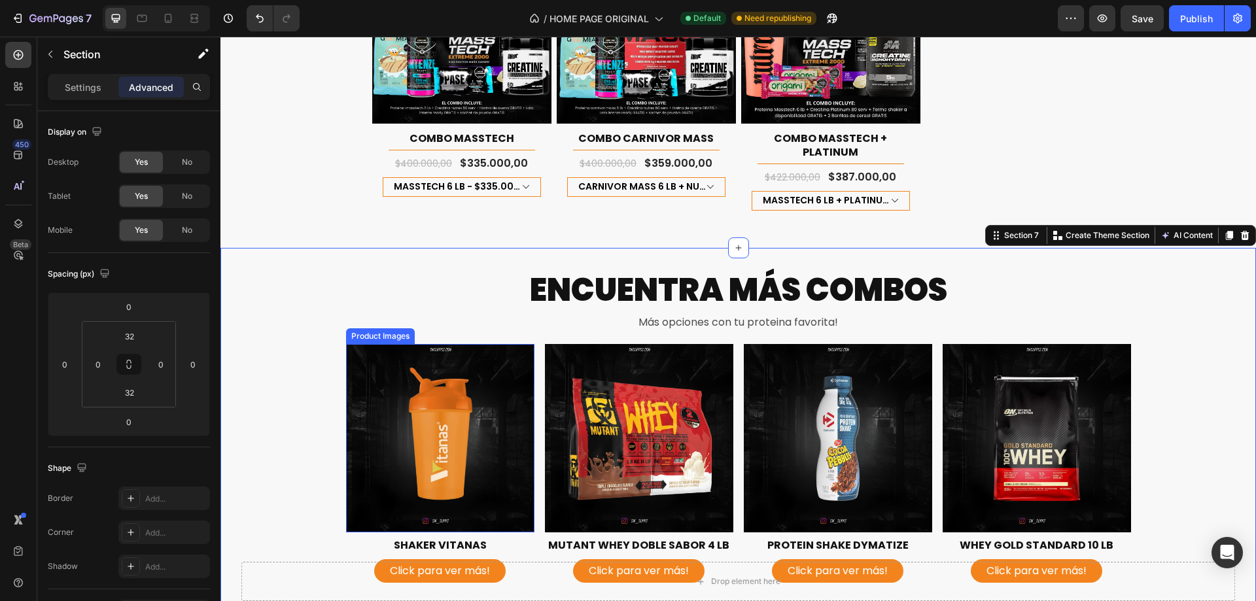
scroll to position [1570, 0]
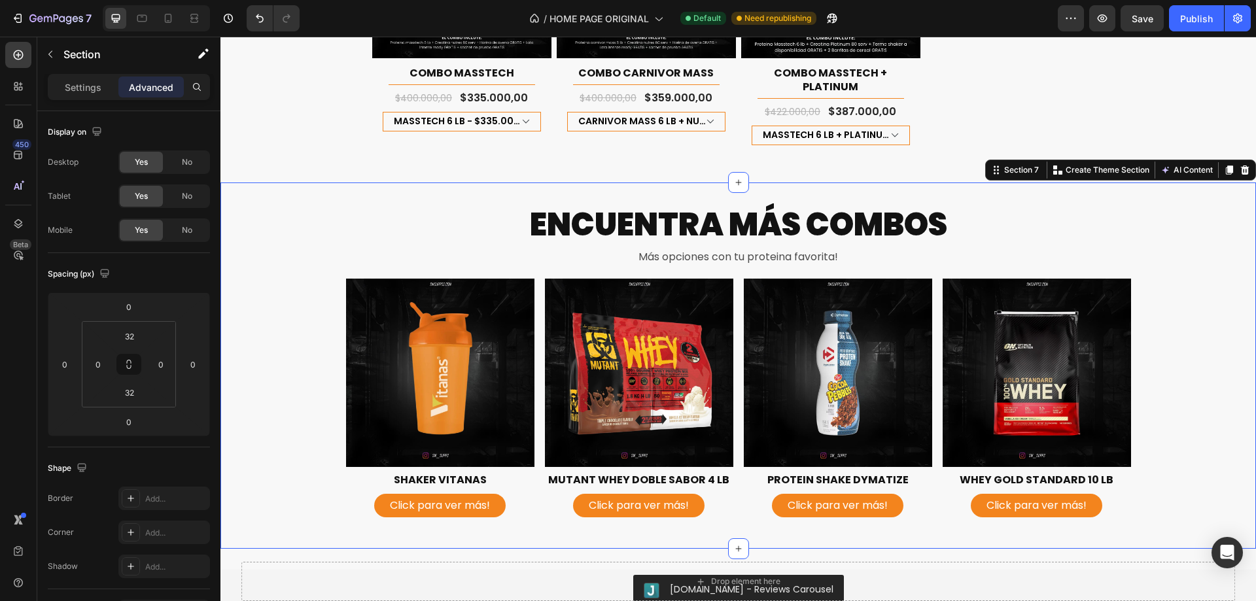
click at [296, 339] on div "ENCUENTRA MÁS COMBOS Heading Más opciones con tu proteina favorita! Text Block …" at bounding box center [737, 365] width 1035 height 325
click at [396, 337] on img at bounding box center [440, 373] width 188 height 188
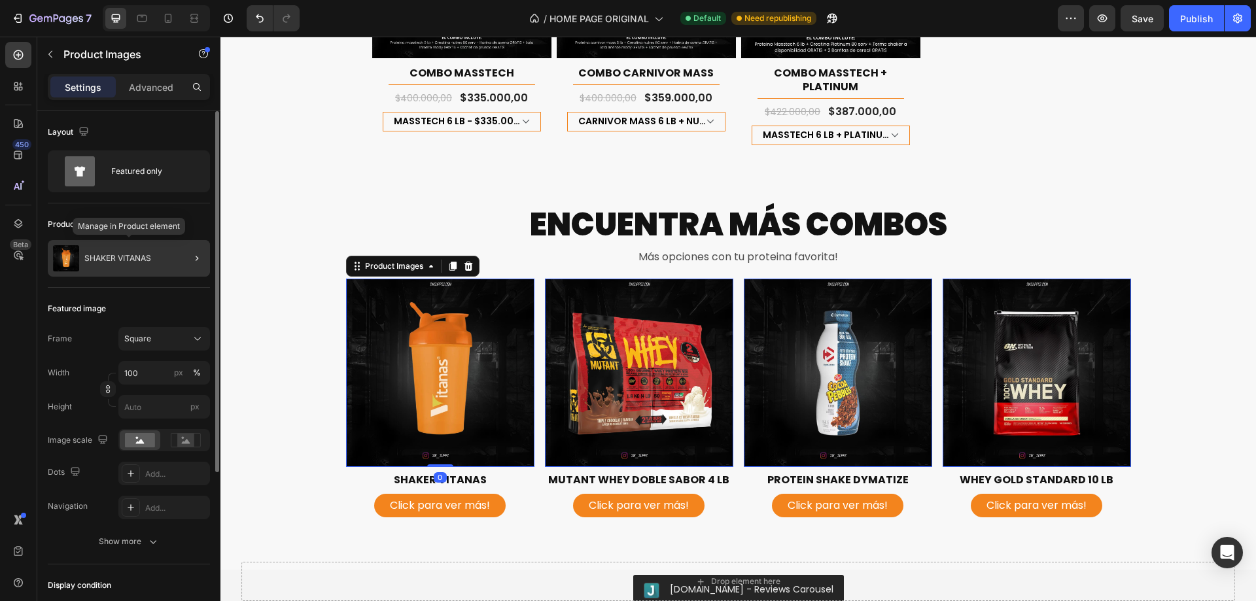
click at [171, 258] on div "SHAKER VITANAS" at bounding box center [129, 258] width 162 height 37
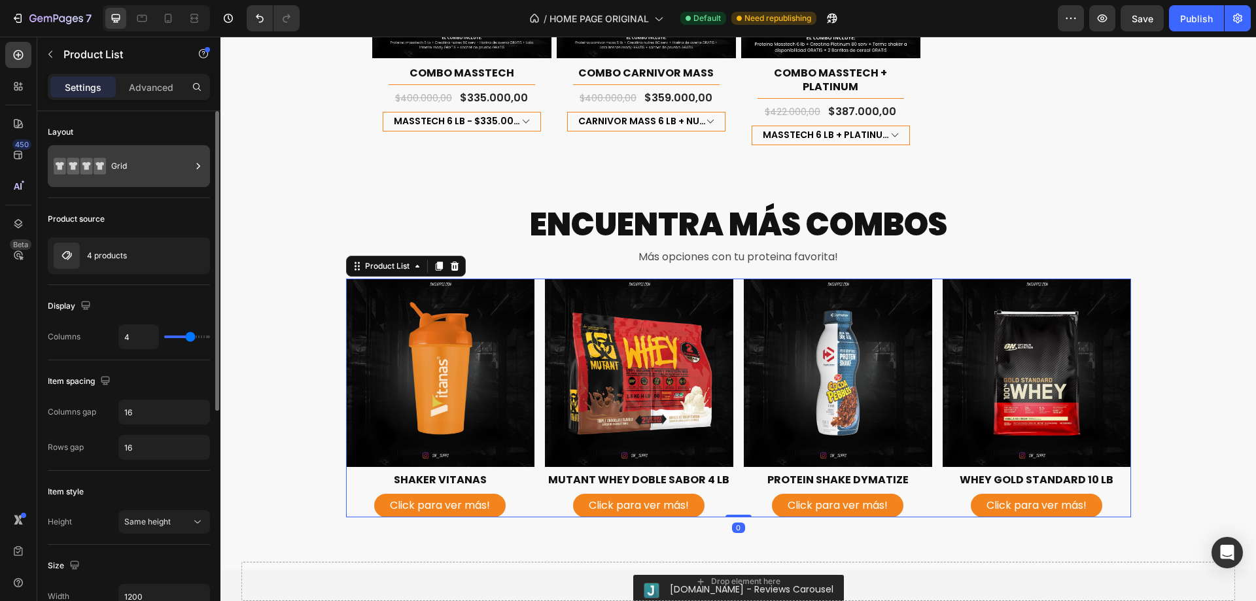
click at [153, 168] on div "Grid" at bounding box center [151, 166] width 80 height 30
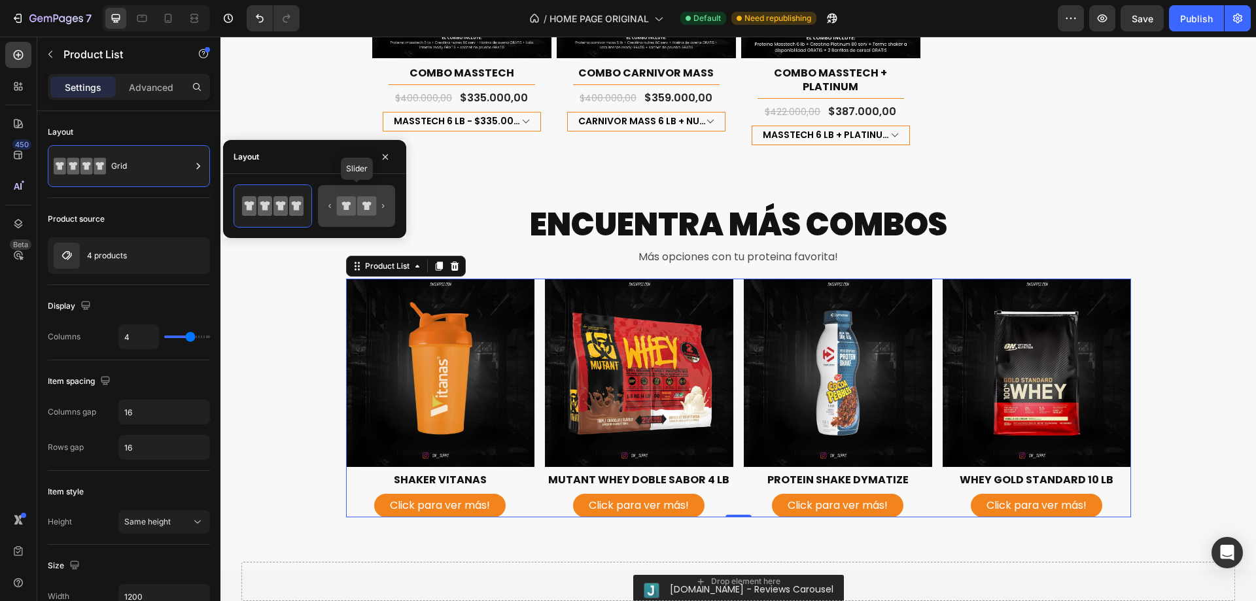
click at [378, 199] on icon at bounding box center [356, 206] width 61 height 26
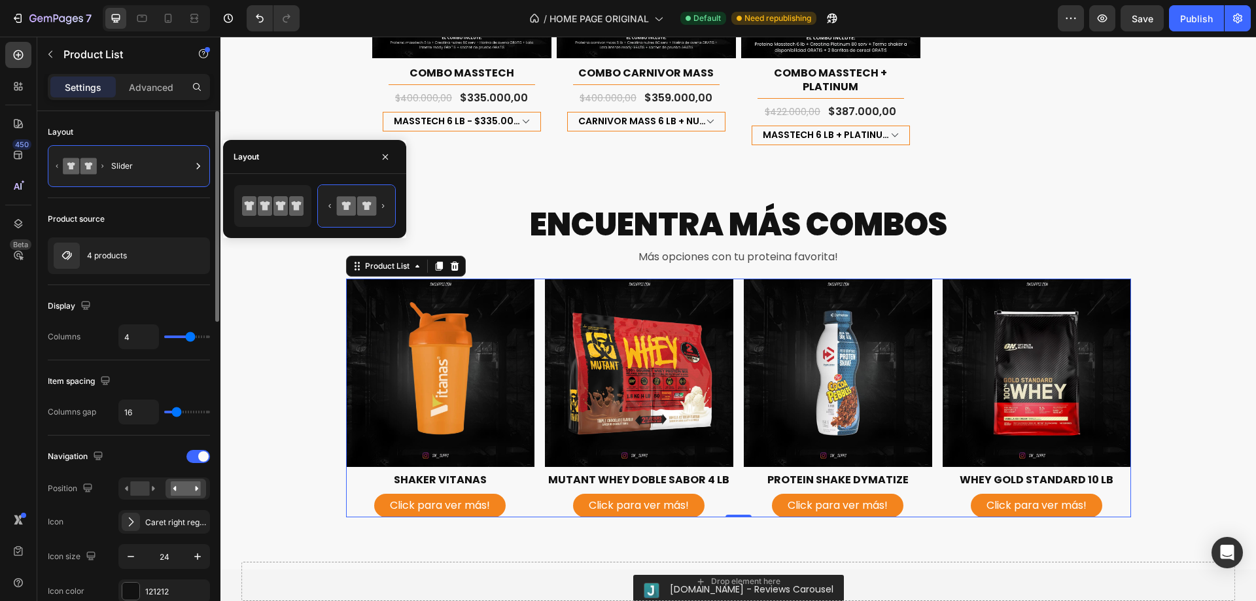
click at [179, 210] on div "Product source" at bounding box center [129, 219] width 162 height 21
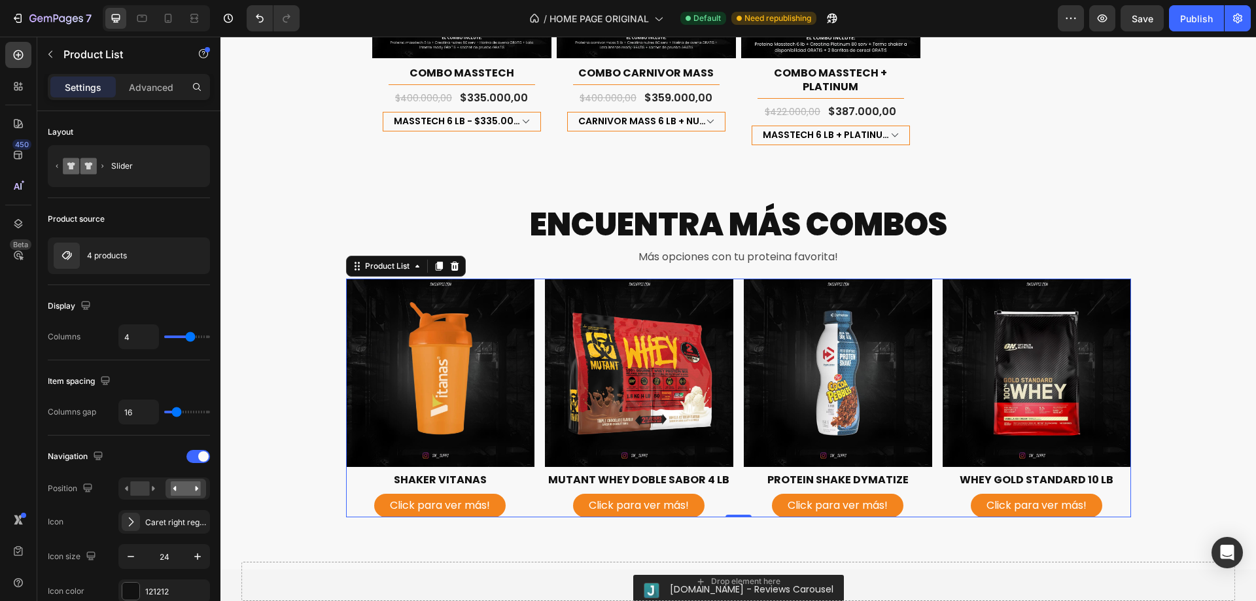
click at [533, 320] on div "Product Images SHAKER VITANAS Product Title Click para ver más! Product View Mo…" at bounding box center [738, 398] width 785 height 239
click at [192, 163] on icon at bounding box center [198, 166] width 13 height 13
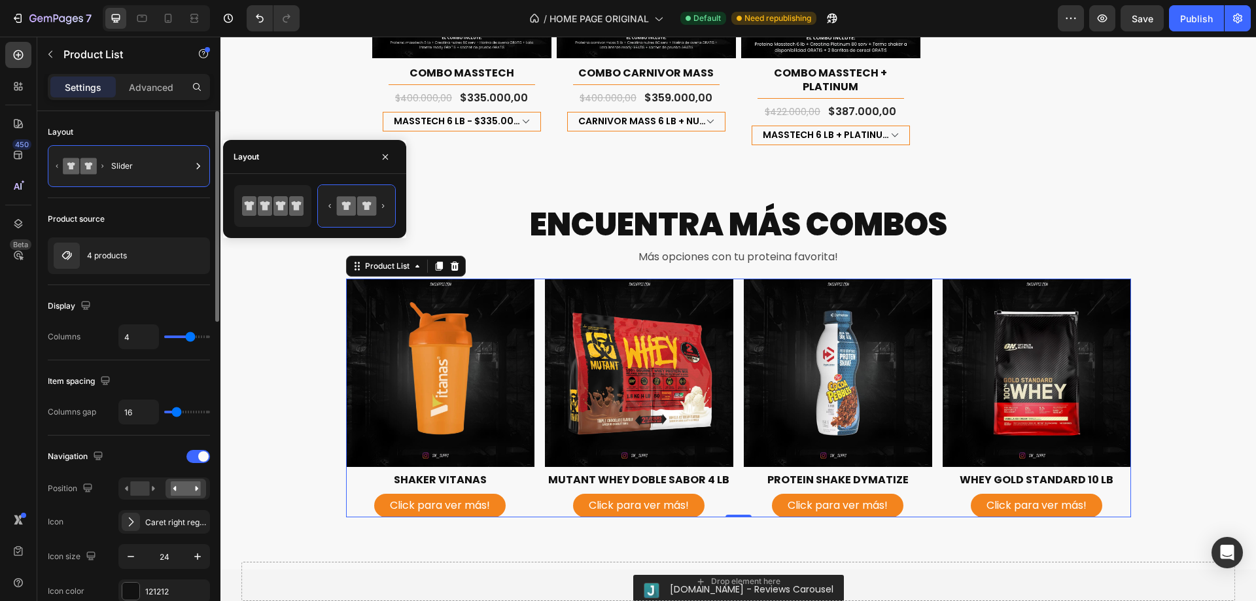
click at [173, 211] on div "Product source" at bounding box center [129, 219] width 162 height 21
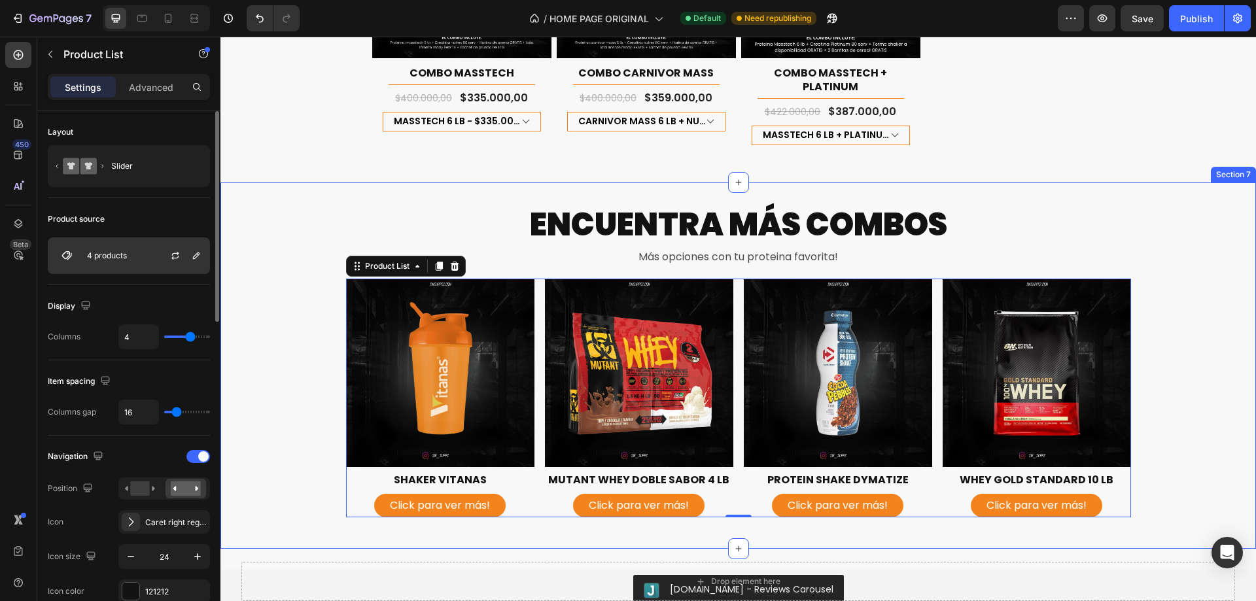
click at [128, 252] on div "4 products" at bounding box center [129, 255] width 162 height 37
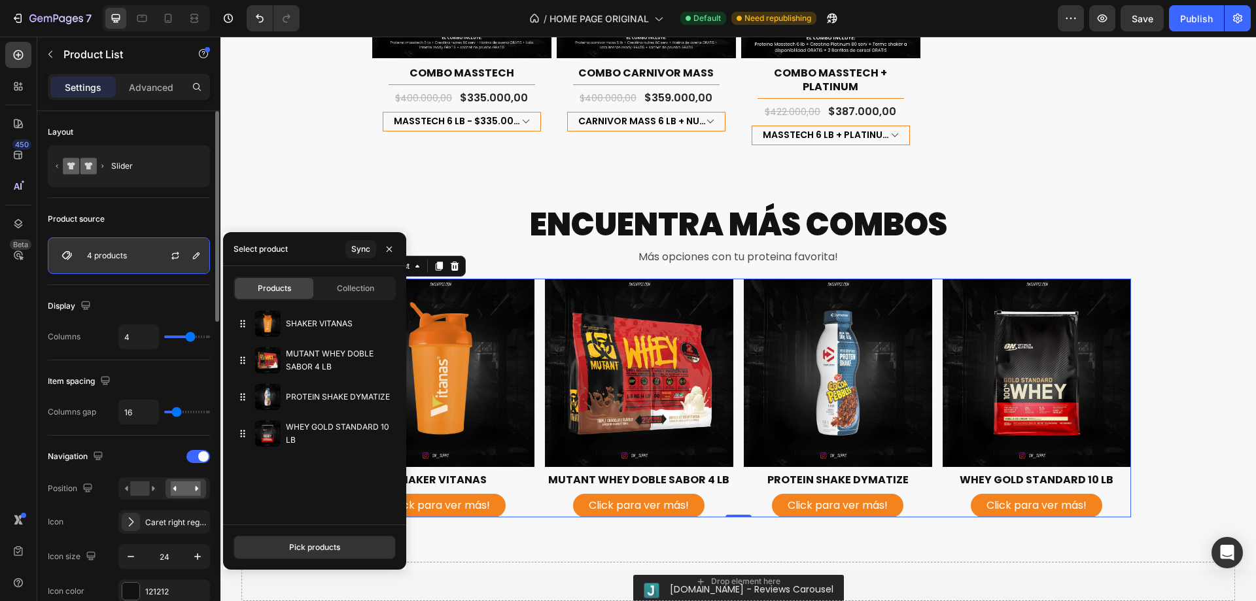
scroll to position [1635, 0]
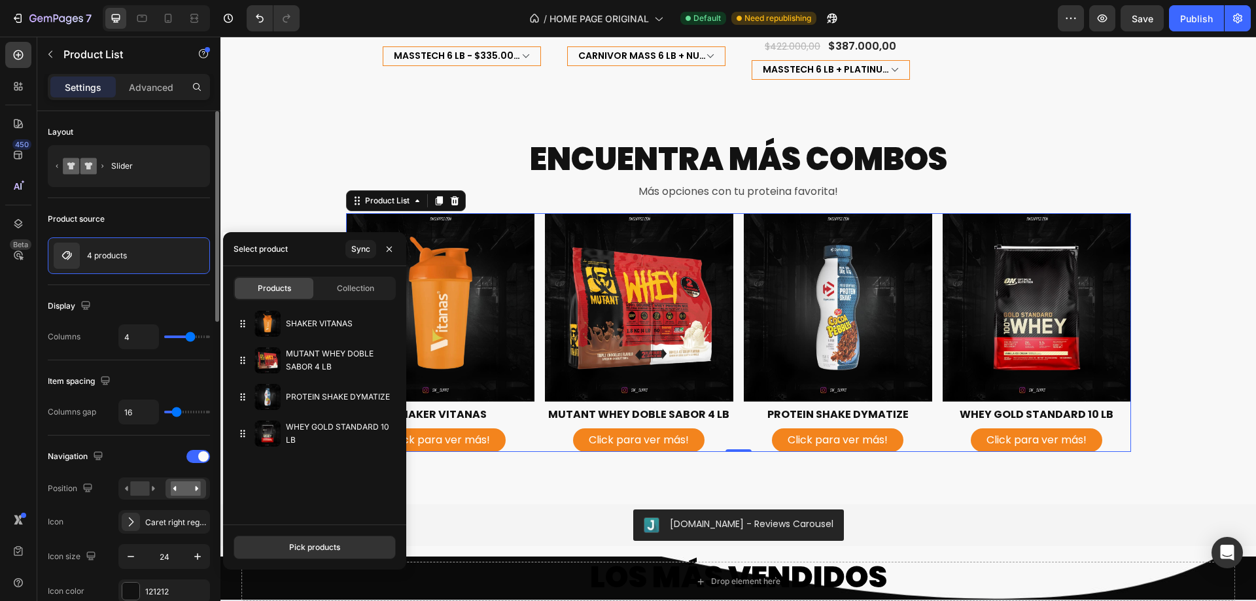
click at [162, 210] on div "Product source" at bounding box center [129, 219] width 162 height 21
click at [158, 165] on div "Slider" at bounding box center [151, 166] width 80 height 30
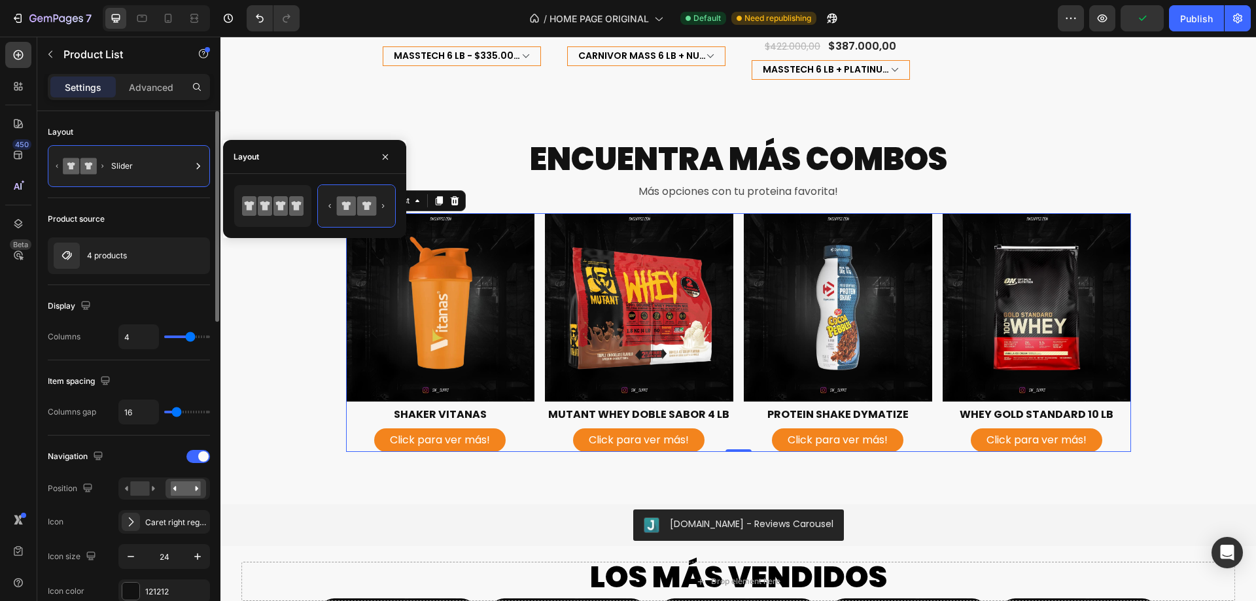
click at [177, 215] on div "Product source" at bounding box center [129, 219] width 162 height 21
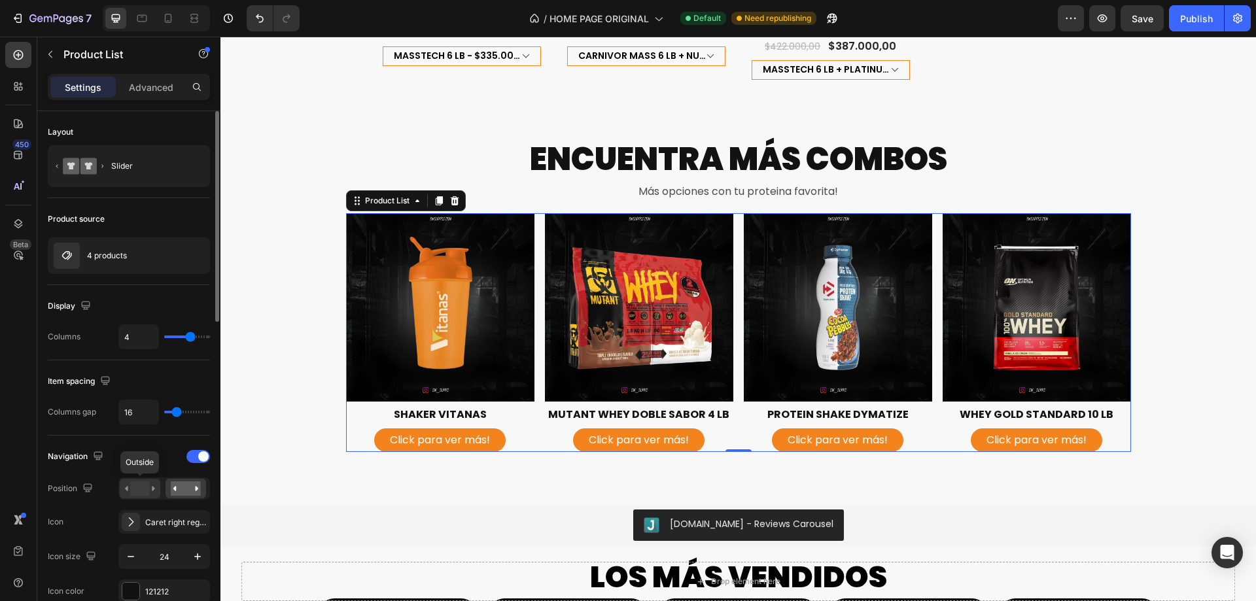
click at [149, 490] on rect at bounding box center [139, 488] width 19 height 14
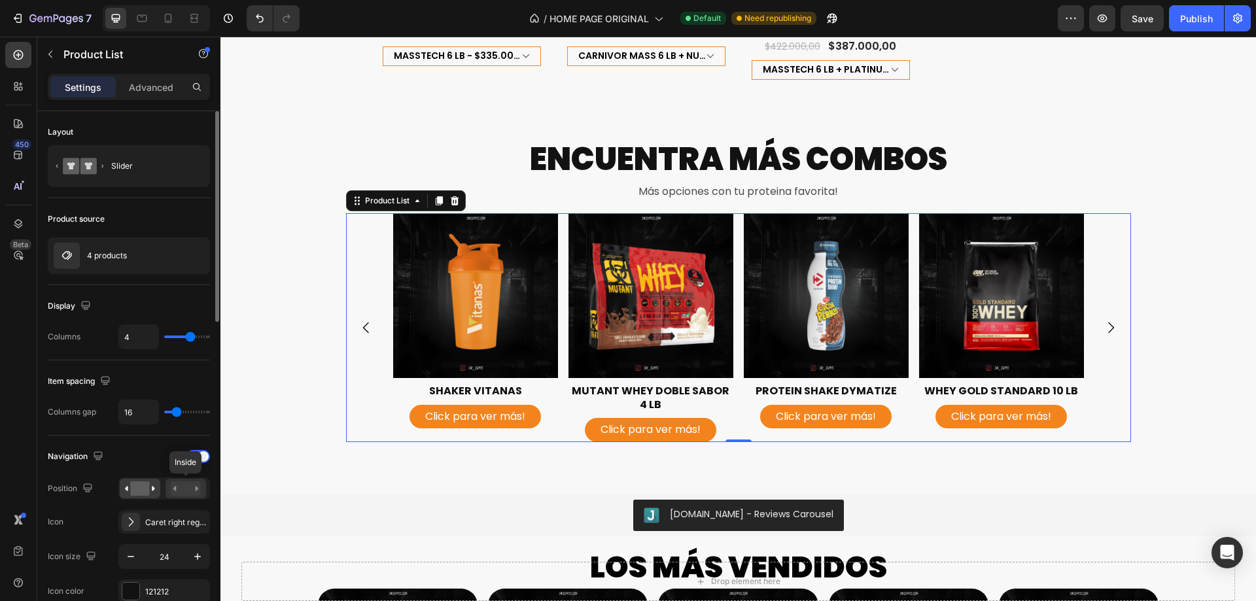
click at [173, 489] on rect at bounding box center [186, 488] width 30 height 14
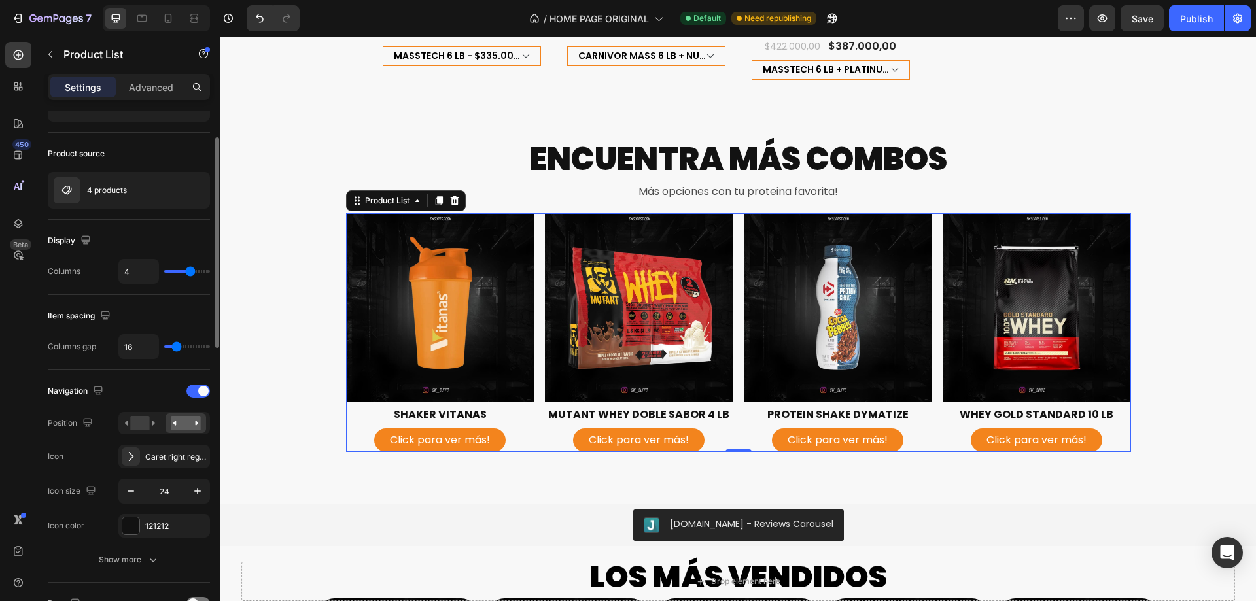
scroll to position [131, 0]
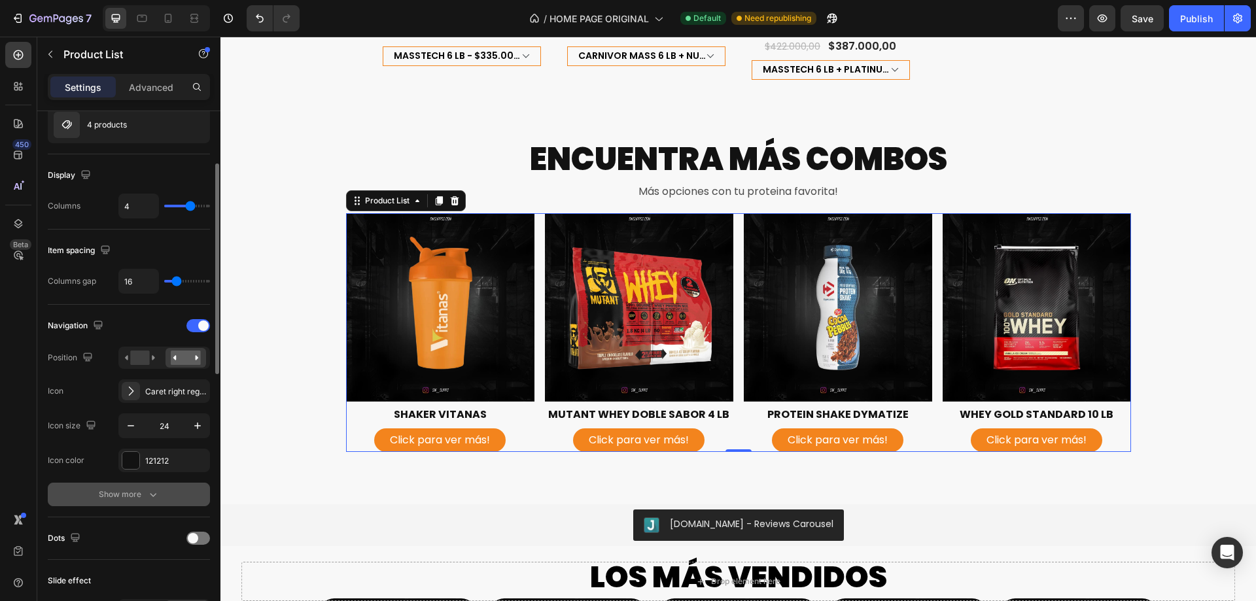
click at [139, 486] on button "Show more" at bounding box center [129, 495] width 162 height 24
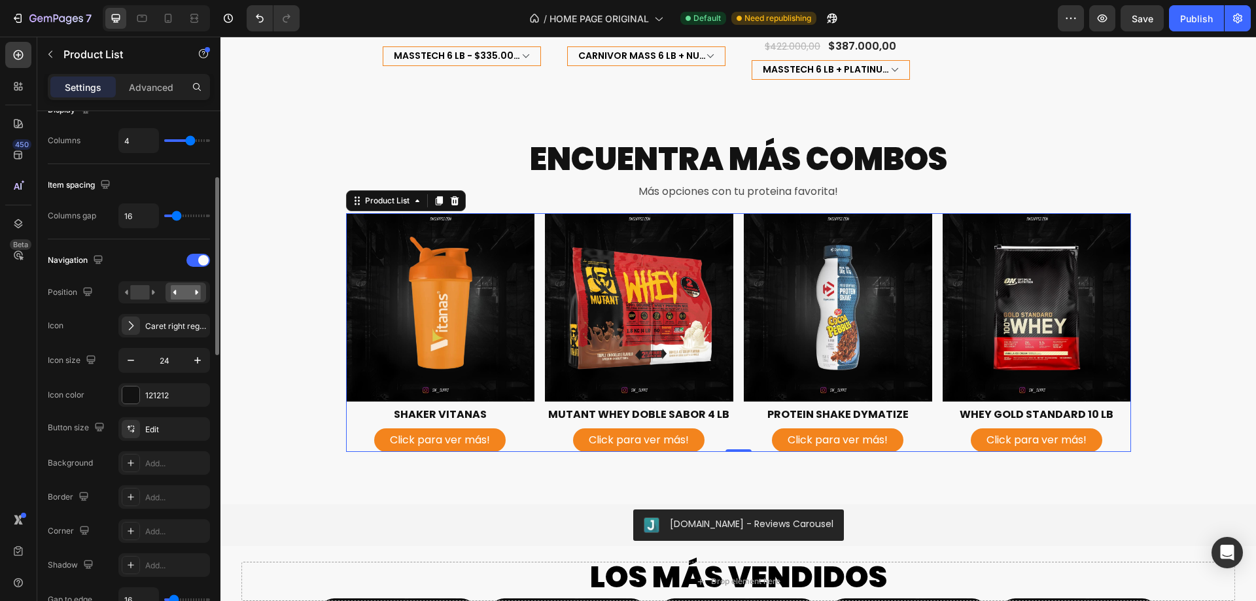
type input "0"
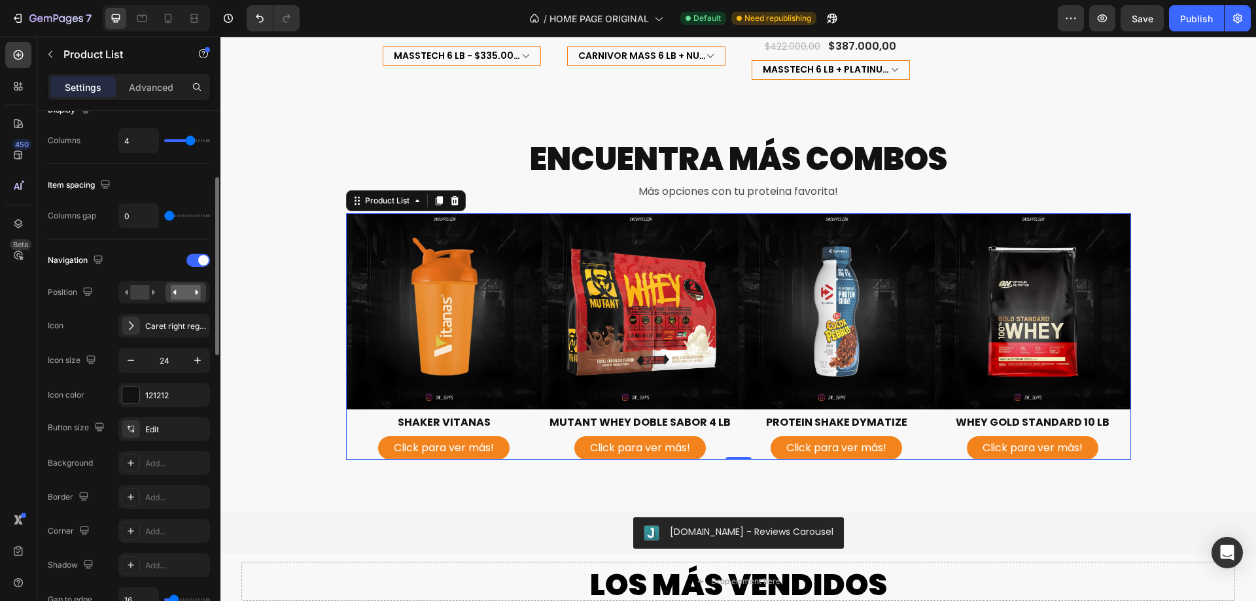
type input "1"
click at [170, 217] on input "range" at bounding box center [187, 216] width 46 height 3
type input "16"
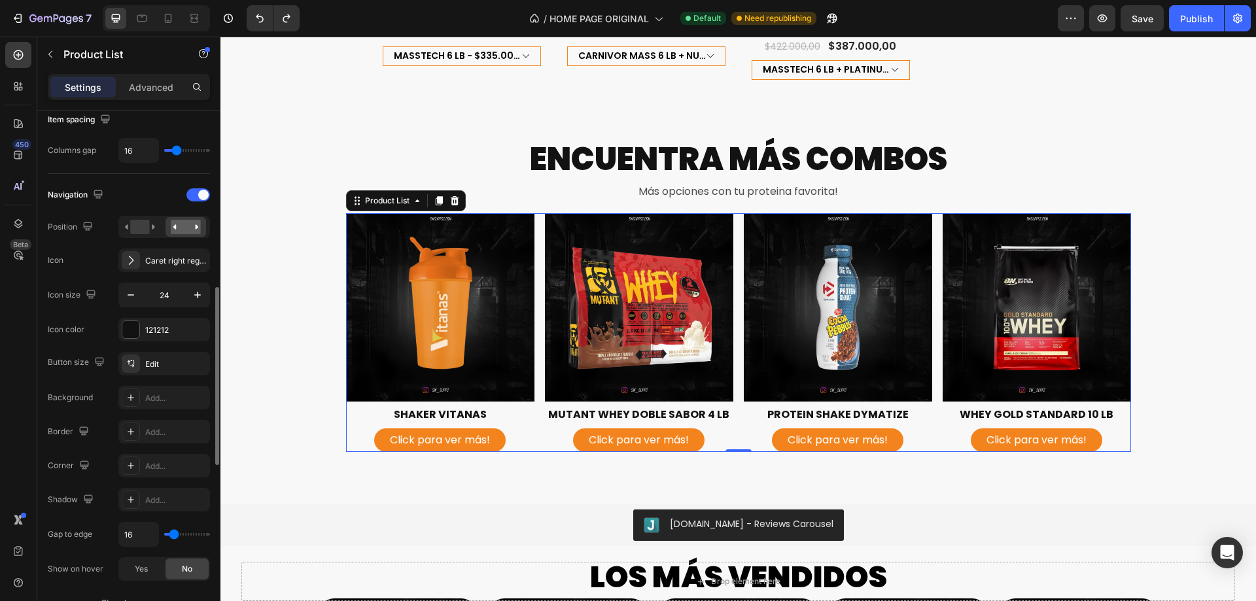
scroll to position [327, 0]
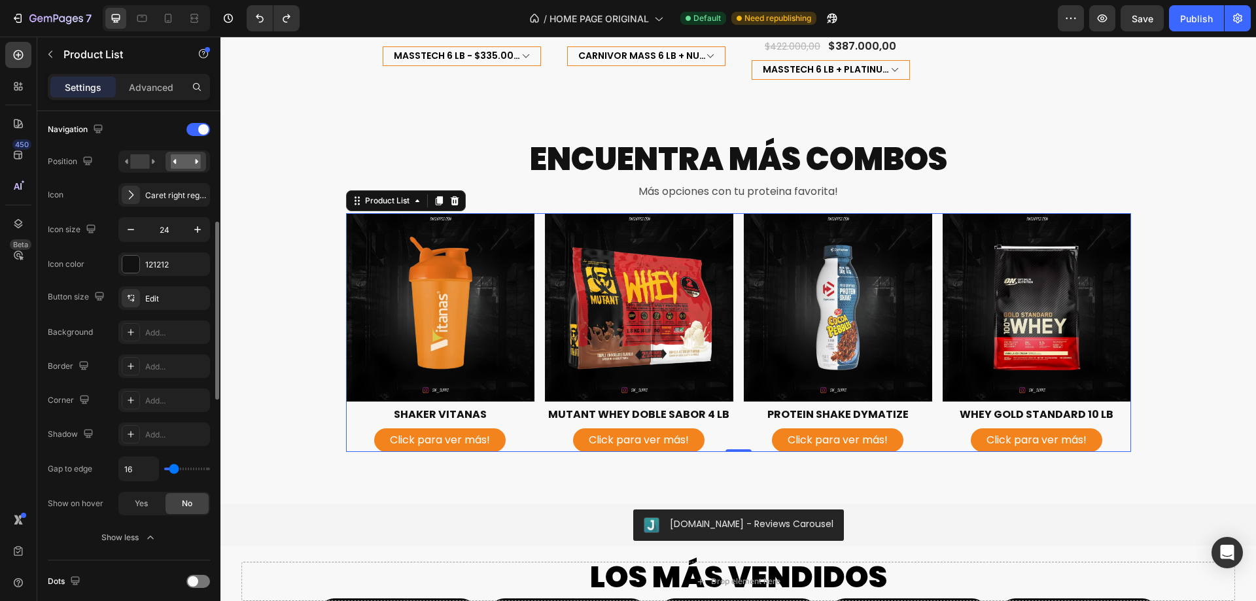
type input "18"
type input "47"
type input "60"
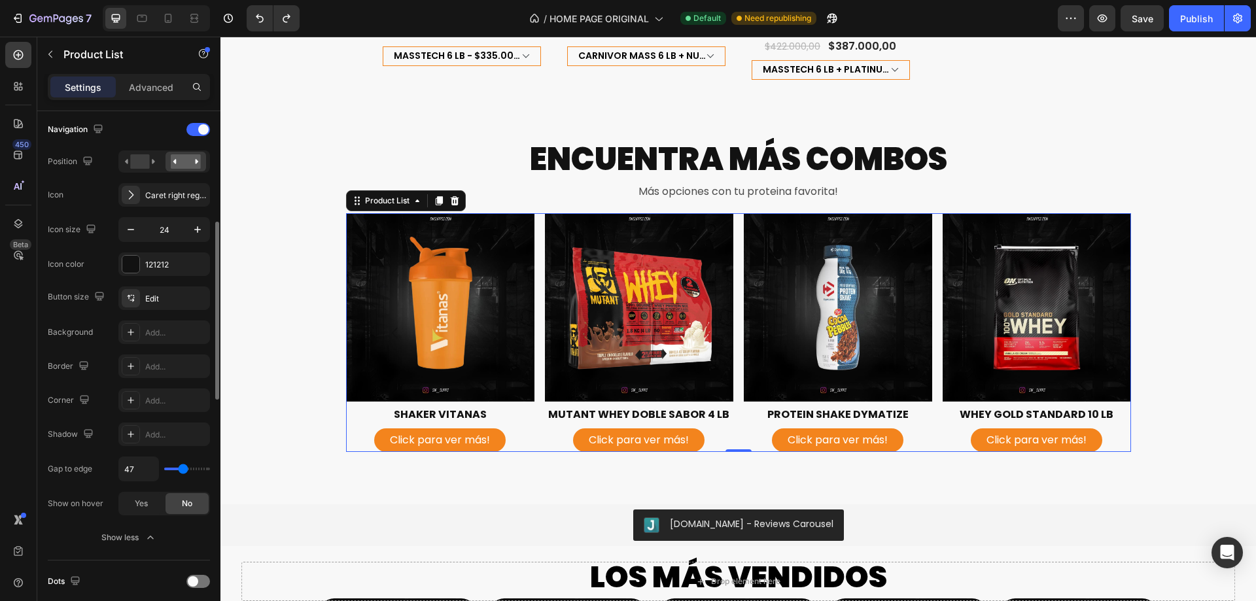
type input "60"
type input "76"
type input "78"
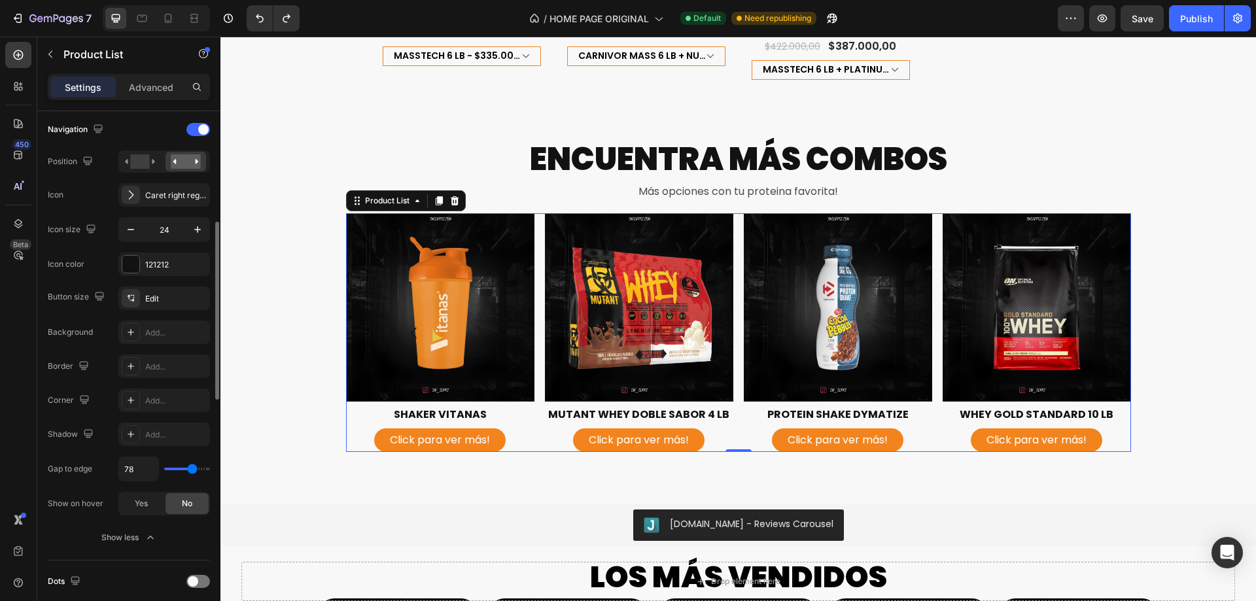
type input "69"
type input "13"
type input "0"
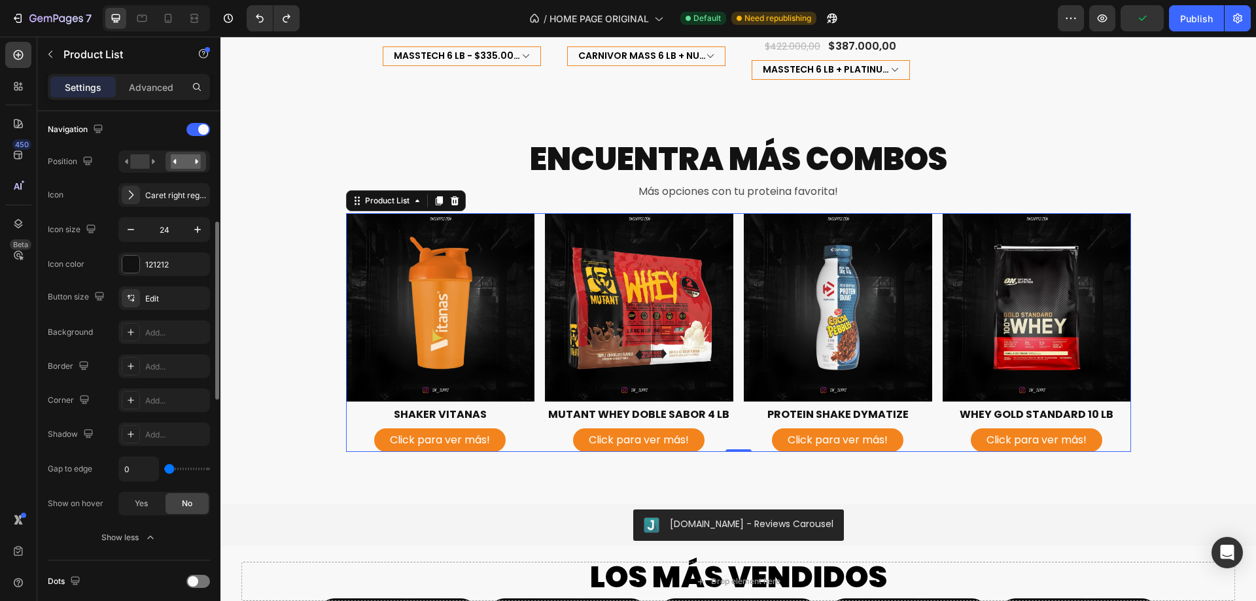
drag, startPoint x: 171, startPoint y: 468, endPoint x: 43, endPoint y: 471, distance: 128.2
type input "0"
click at [164, 470] on input "range" at bounding box center [187, 469] width 46 height 3
click at [137, 507] on span "Yes" at bounding box center [141, 504] width 13 height 12
click at [177, 504] on div "No" at bounding box center [186, 503] width 43 height 21
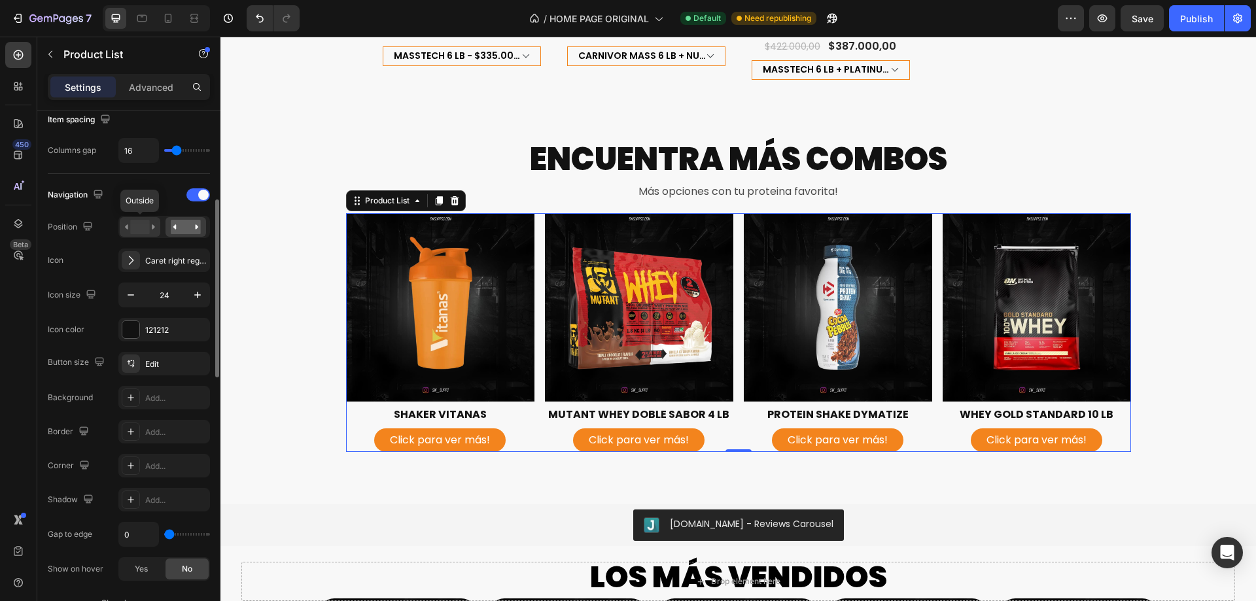
scroll to position [196, 0]
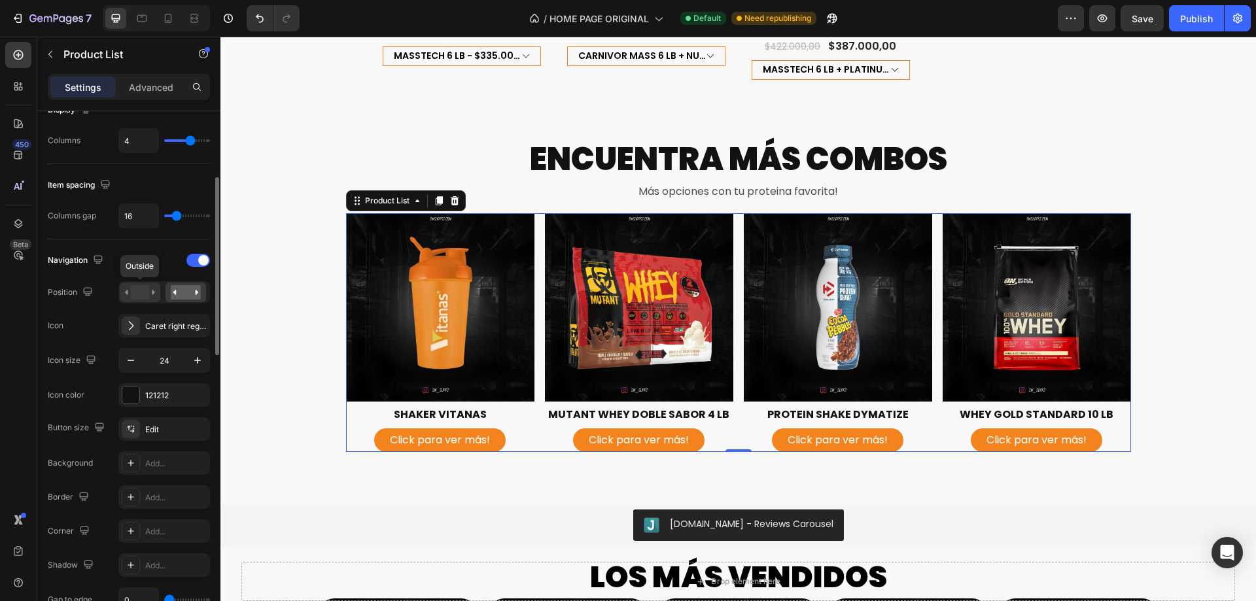
click at [146, 284] on div at bounding box center [140, 293] width 41 height 20
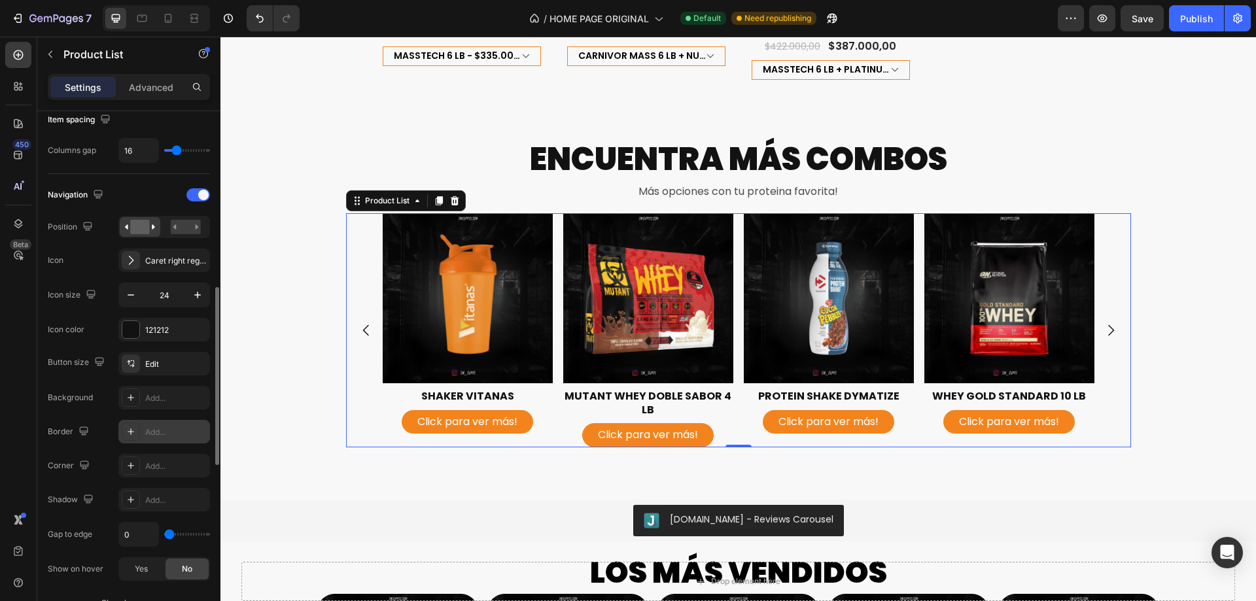
scroll to position [327, 0]
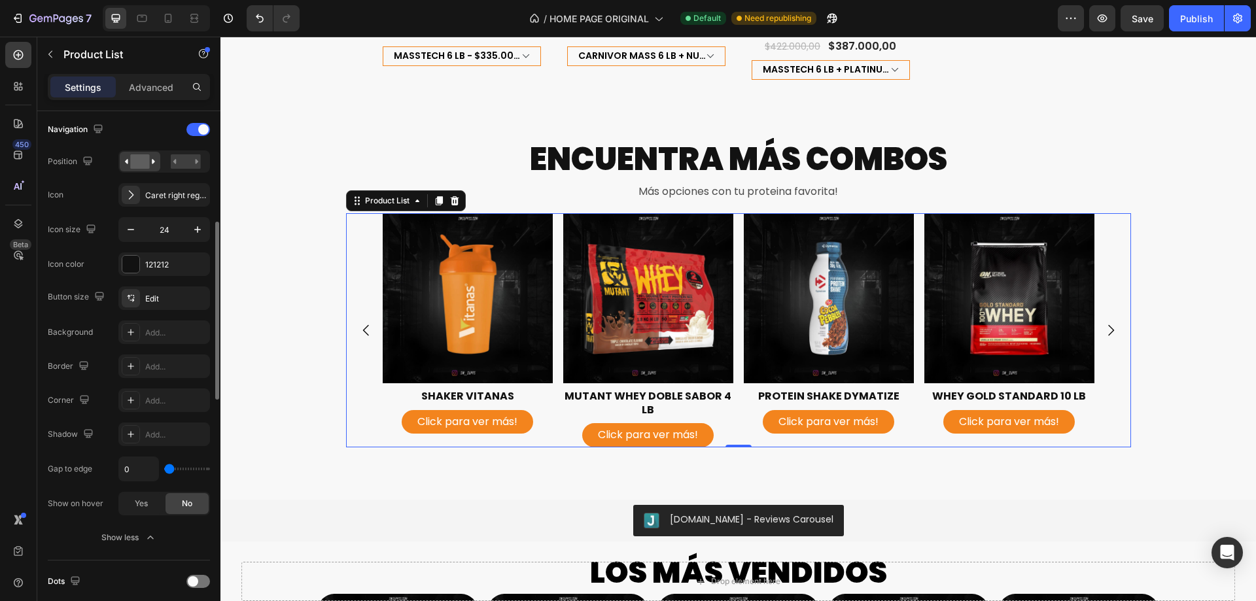
drag, startPoint x: 171, startPoint y: 474, endPoint x: 188, endPoint y: 474, distance: 17.7
click at [188, 474] on div "0" at bounding box center [164, 468] width 92 height 25
type input "29"
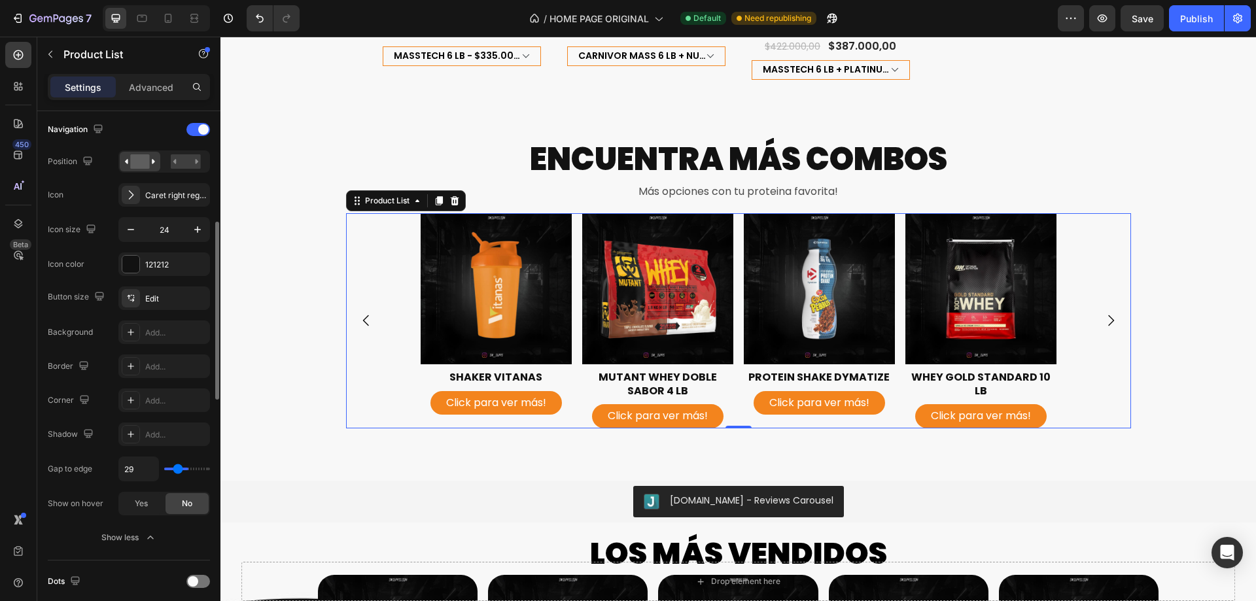
type input "58"
type input "67"
type input "38"
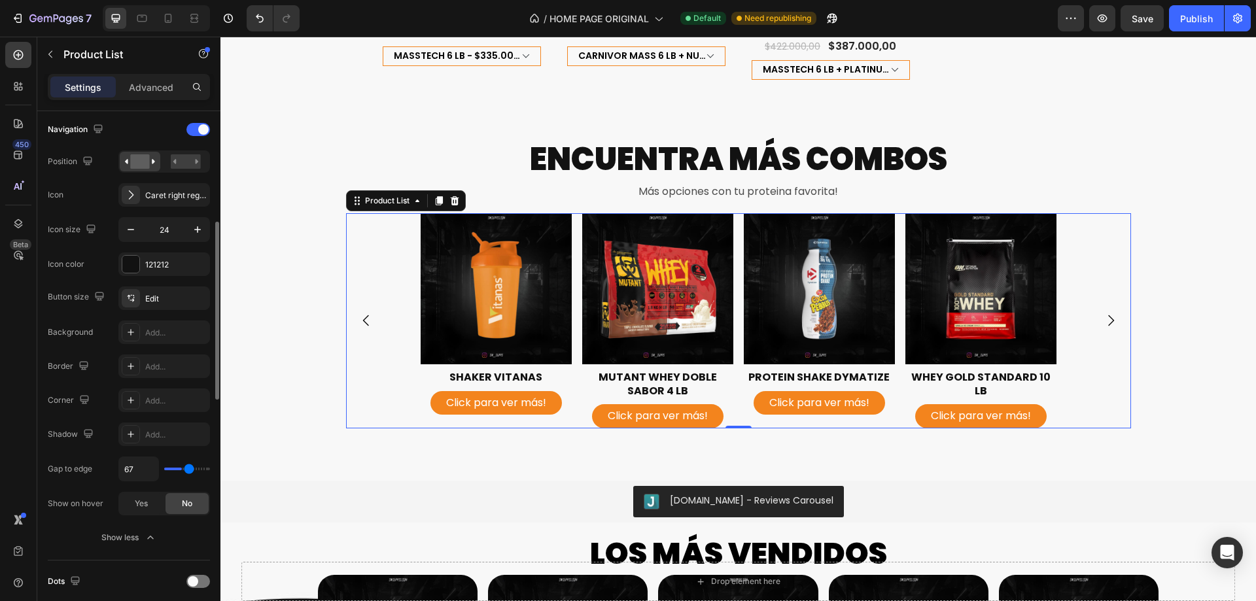
type input "38"
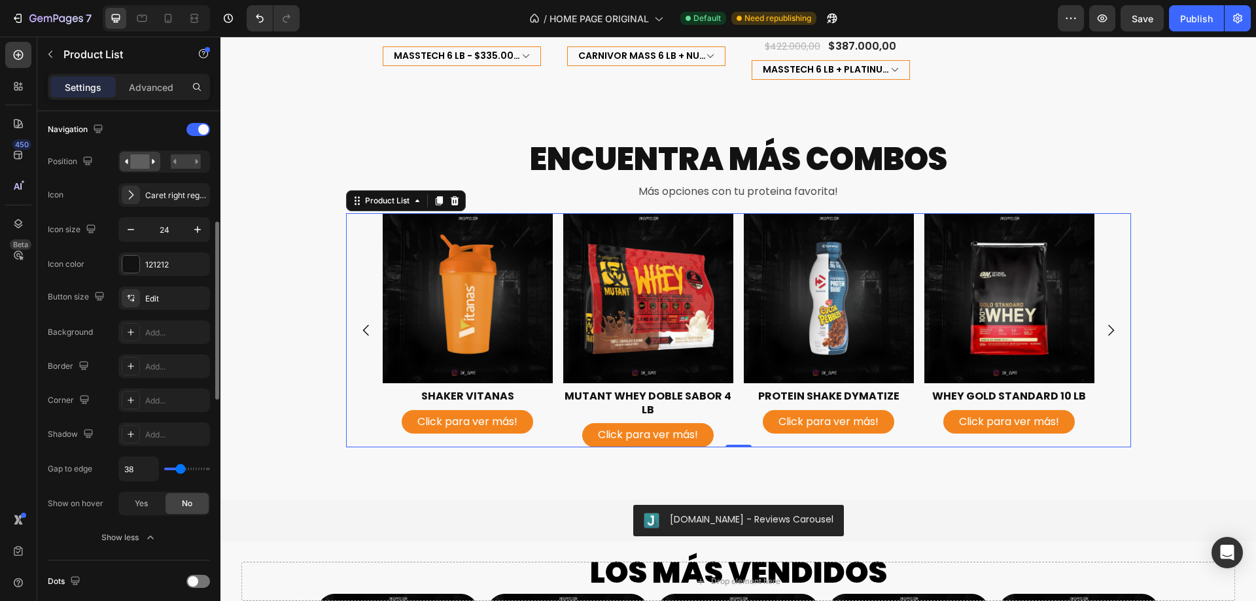
type input "0"
drag, startPoint x: 184, startPoint y: 467, endPoint x: 24, endPoint y: 452, distance: 160.9
click at [164, 468] on input "range" at bounding box center [187, 469] width 46 height 3
click at [0, 414] on div "450 Beta" at bounding box center [18, 319] width 37 height 564
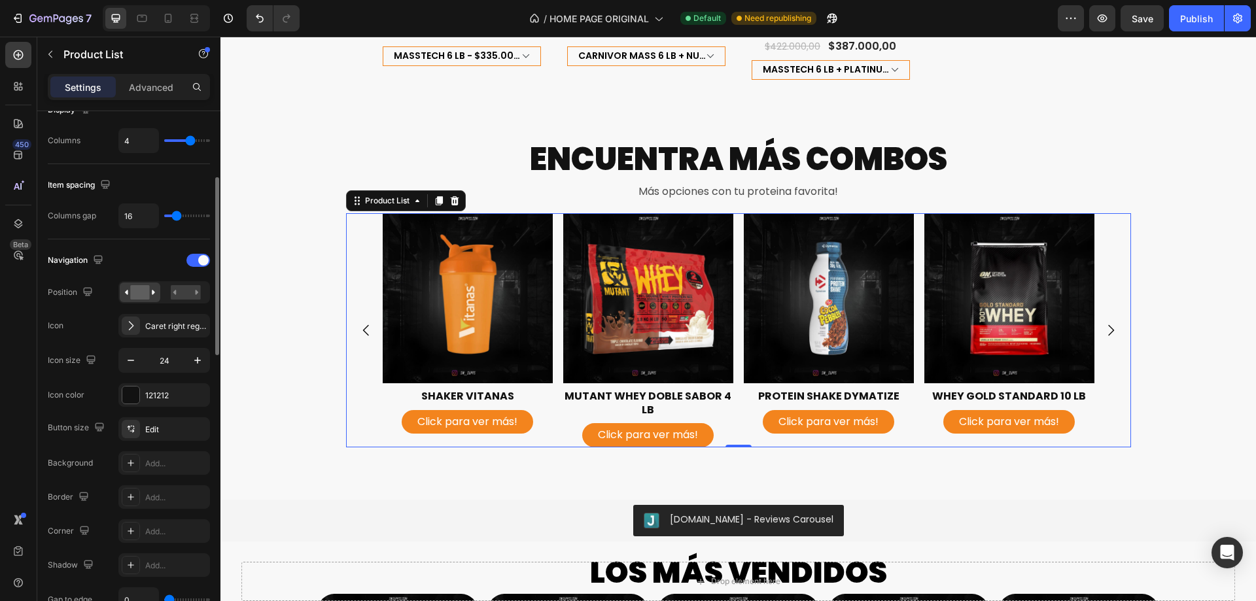
scroll to position [131, 0]
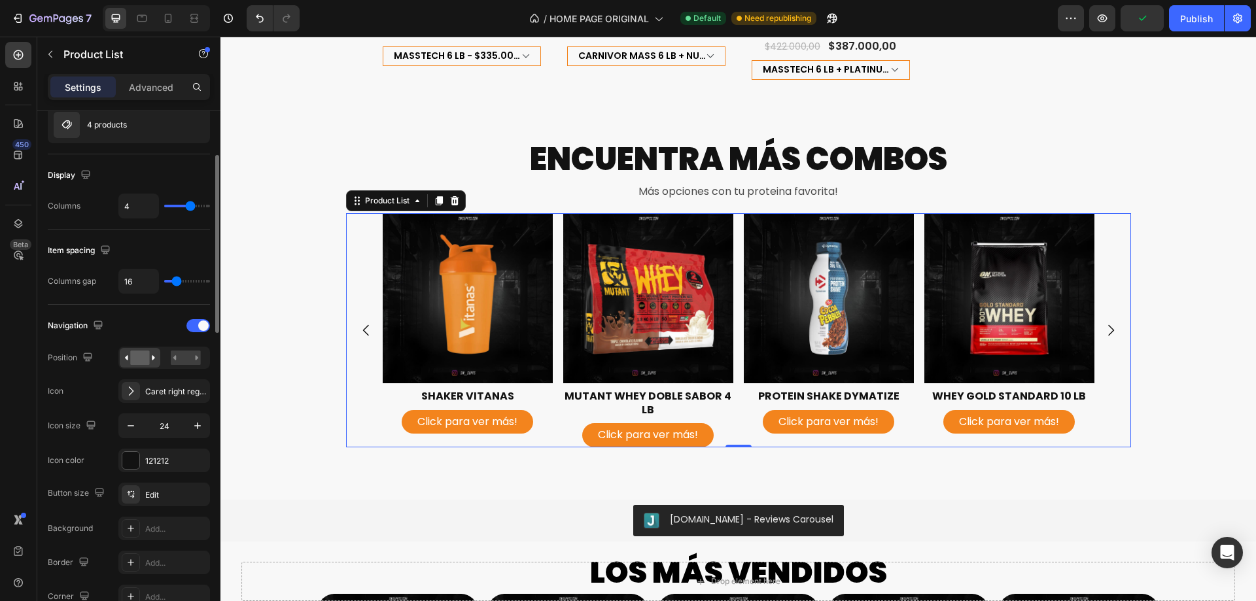
type input "3"
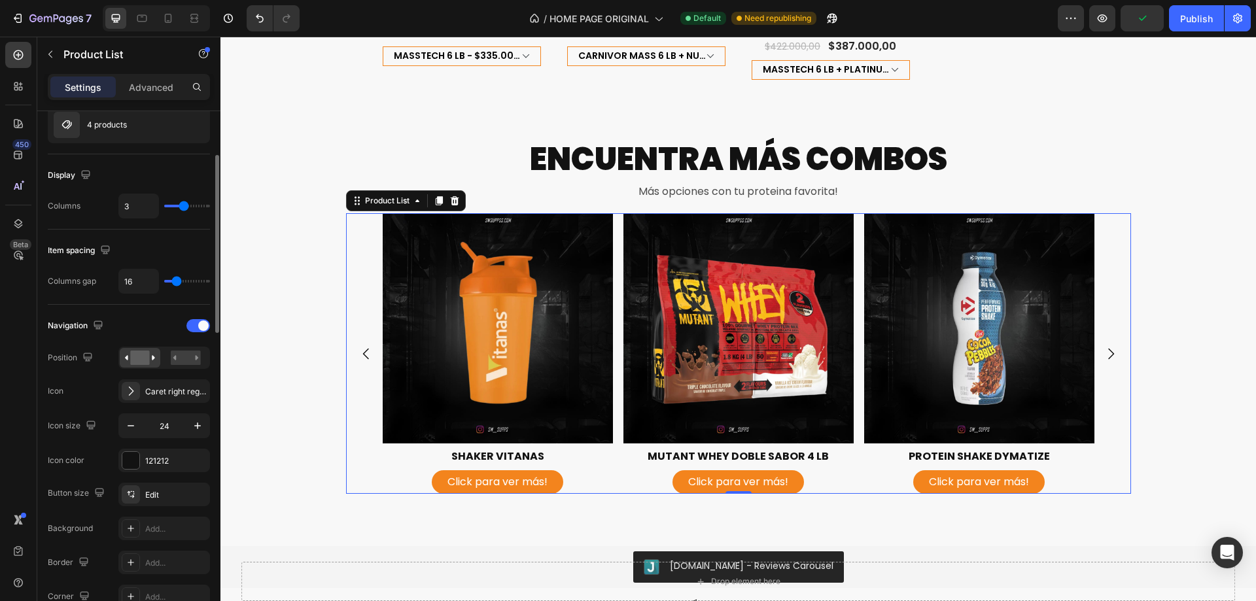
type input "2"
drag, startPoint x: 186, startPoint y: 207, endPoint x: 177, endPoint y: 207, distance: 8.5
type input "2"
click at [177, 207] on input "range" at bounding box center [187, 206] width 46 height 3
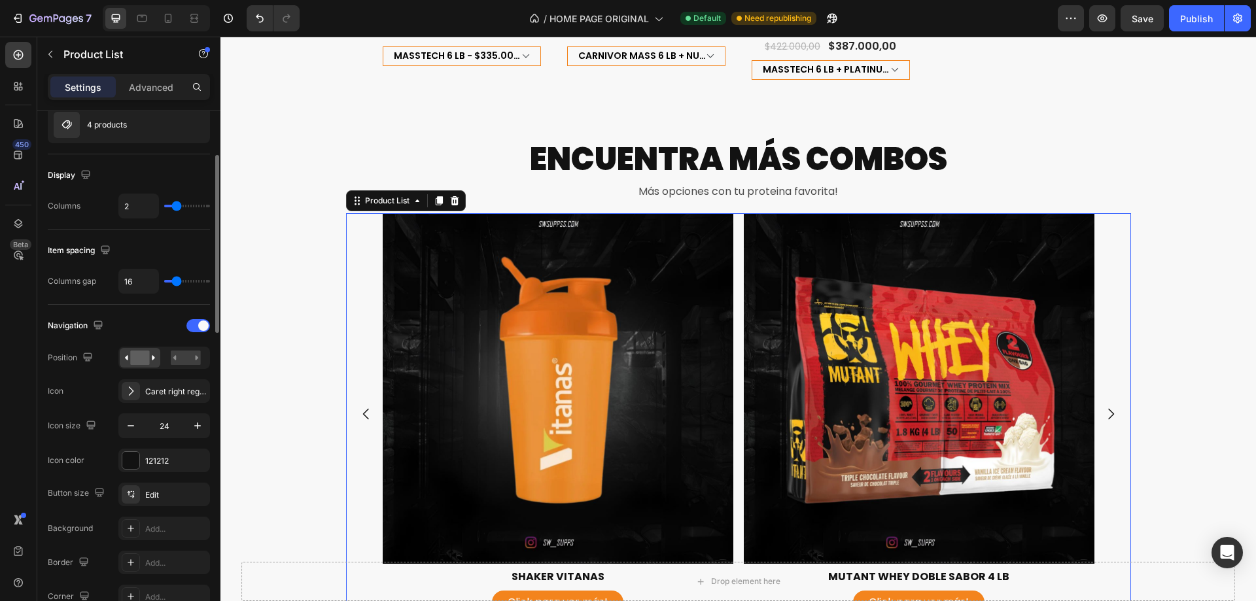
click at [177, 207] on input "range" at bounding box center [187, 206] width 46 height 3
type input "3"
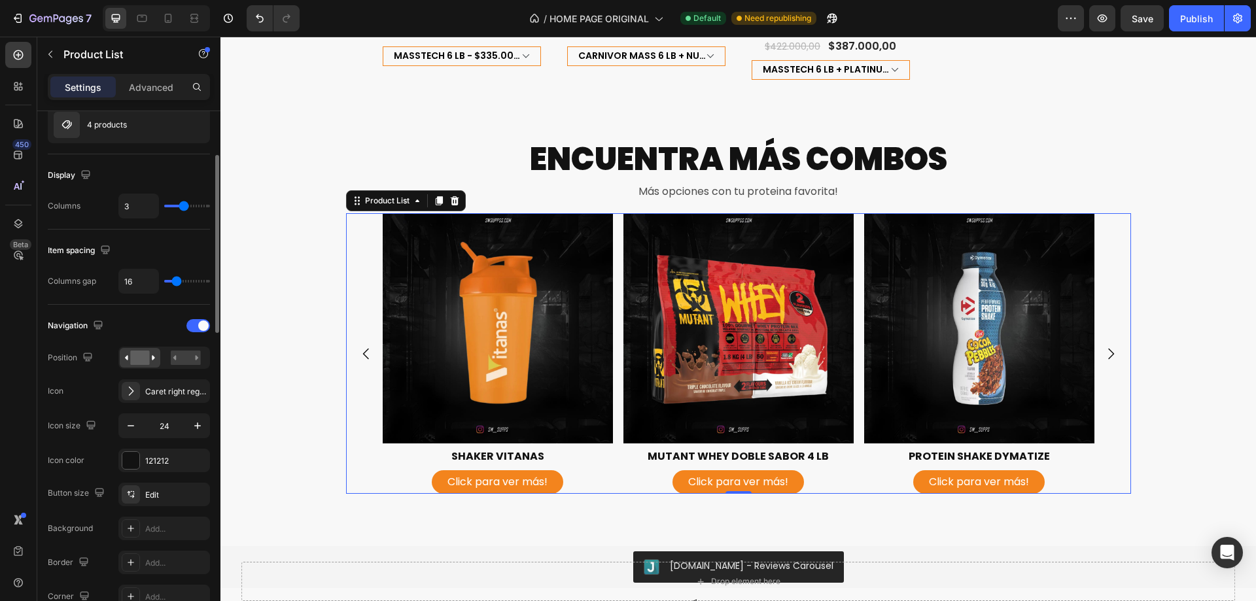
type input "3"
click at [183, 207] on input "range" at bounding box center [187, 206] width 46 height 3
type input "4"
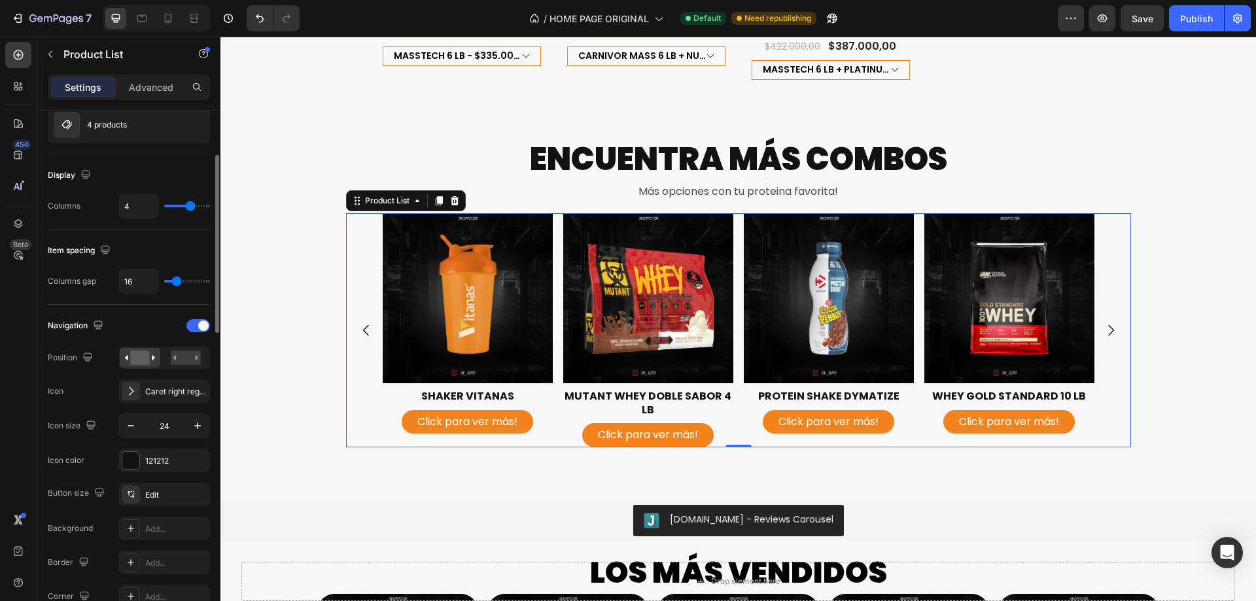
type input "4"
click at [188, 207] on input "range" at bounding box center [187, 206] width 46 height 3
click at [135, 312] on div "Navigation Position Icon Caret right regular Icon size 24 Icon color 121212 But…" at bounding box center [129, 531] width 162 height 452
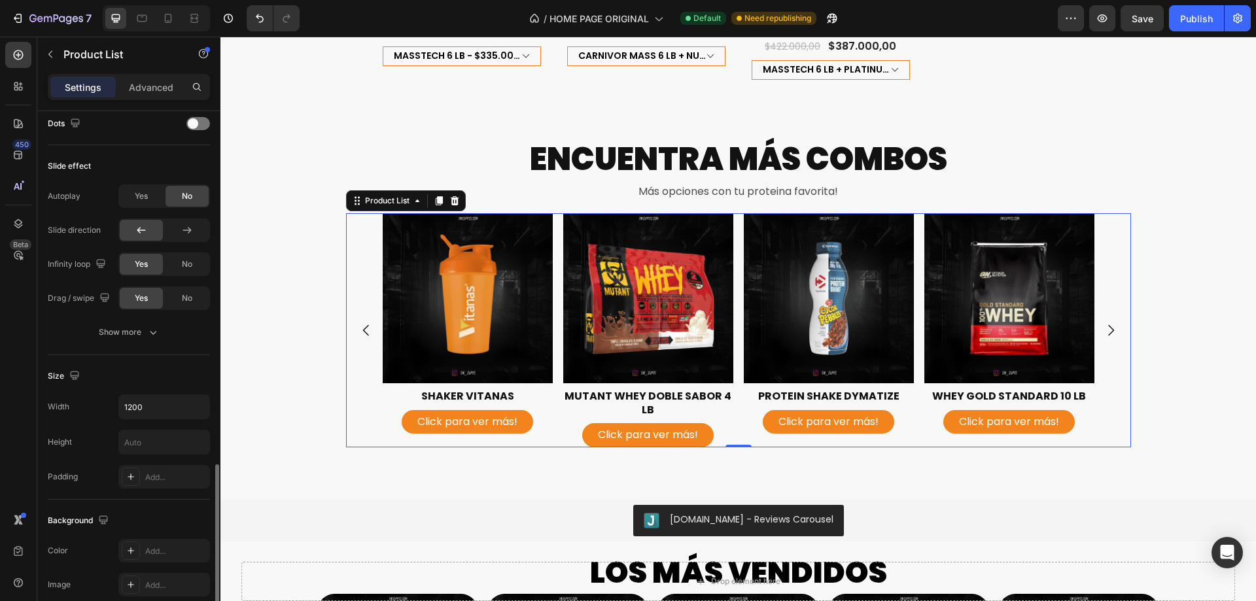
scroll to position [850, 0]
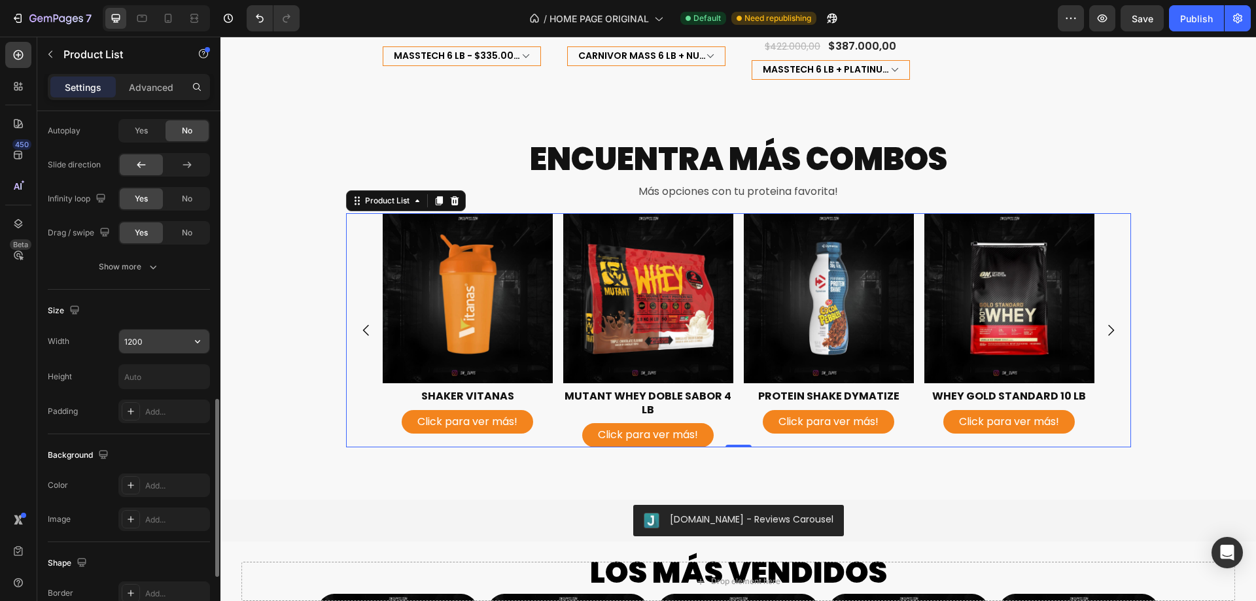
click at [158, 340] on input "1200" at bounding box center [164, 342] width 90 height 24
type input "1600"
click at [322, 183] on div "ENCUENTRA MÁS COMBOS Heading Más opciones con tu proteina favorita! Text Block …" at bounding box center [737, 298] width 1035 height 320
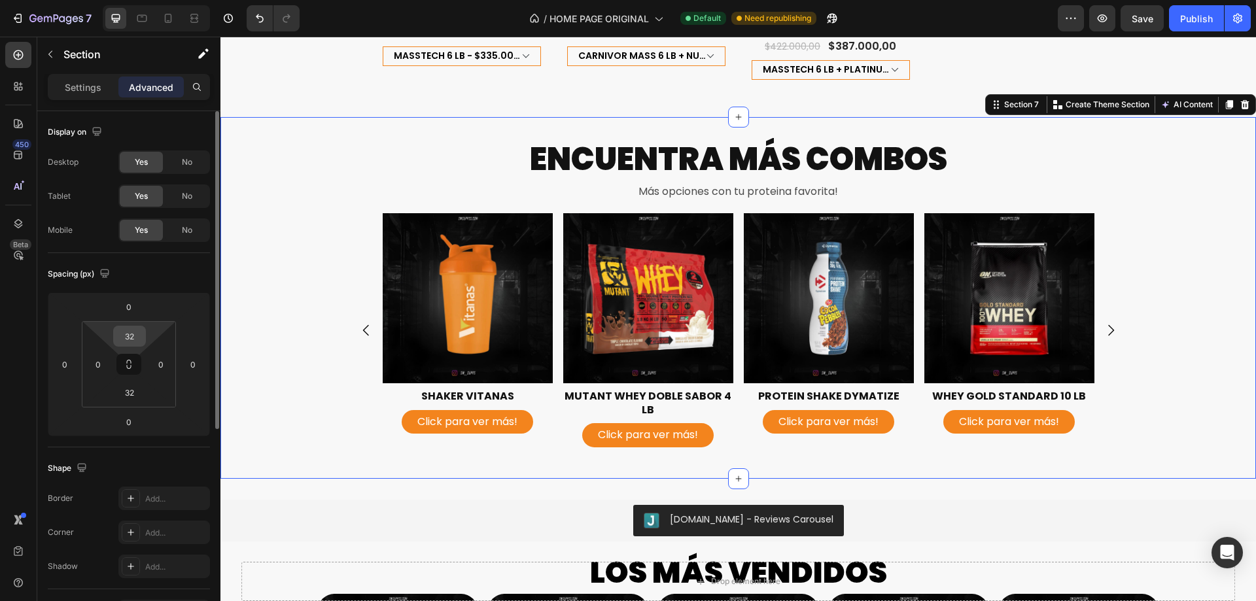
scroll to position [65, 0]
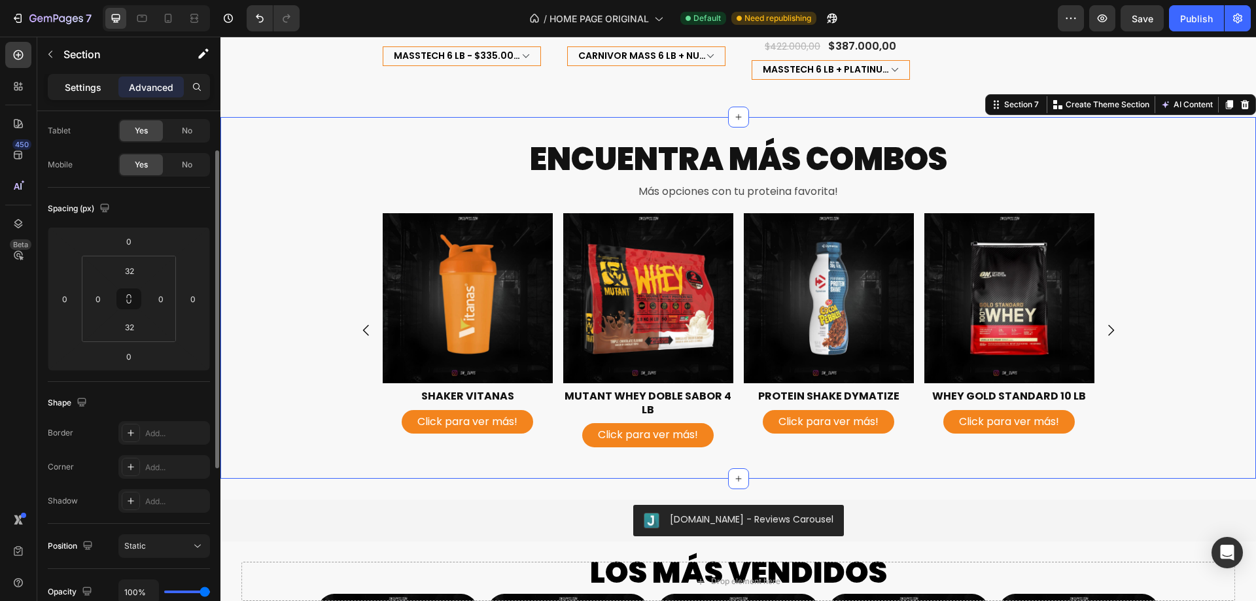
click at [100, 83] on p "Settings" at bounding box center [83, 87] width 37 height 14
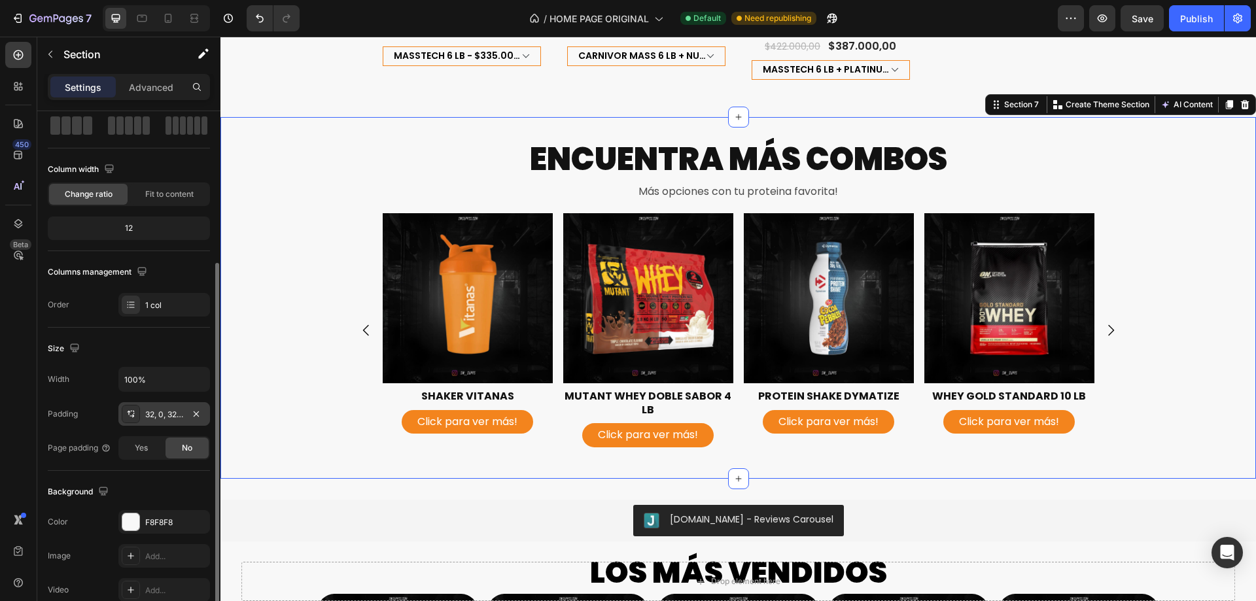
scroll to position [131, 0]
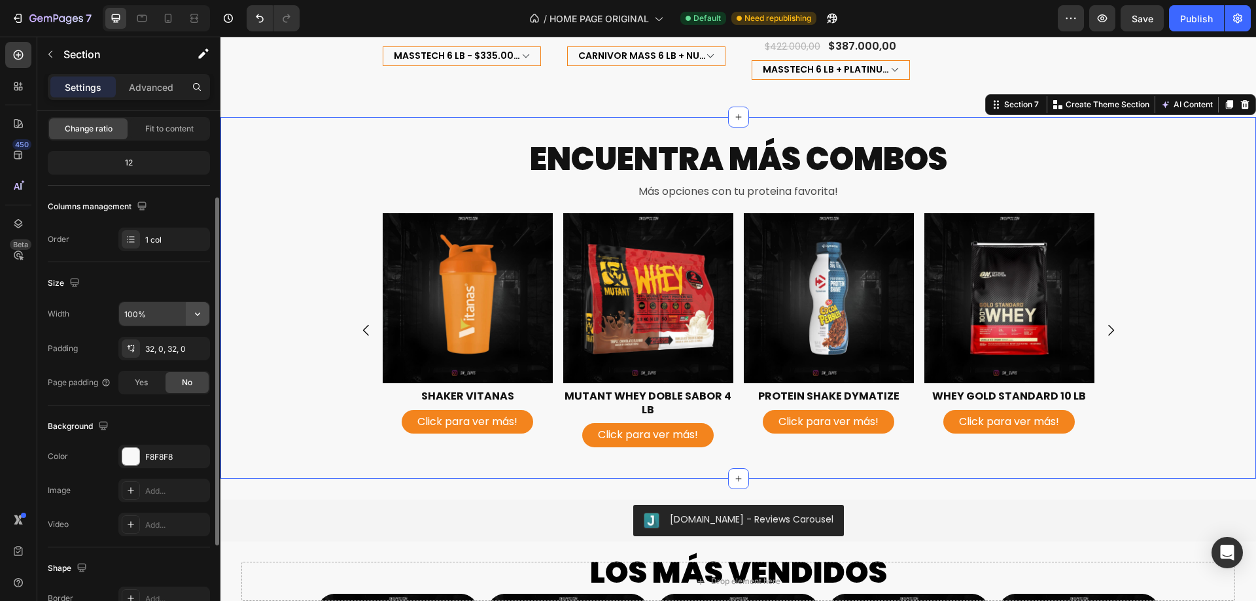
click at [189, 316] on button "button" at bounding box center [198, 314] width 24 height 24
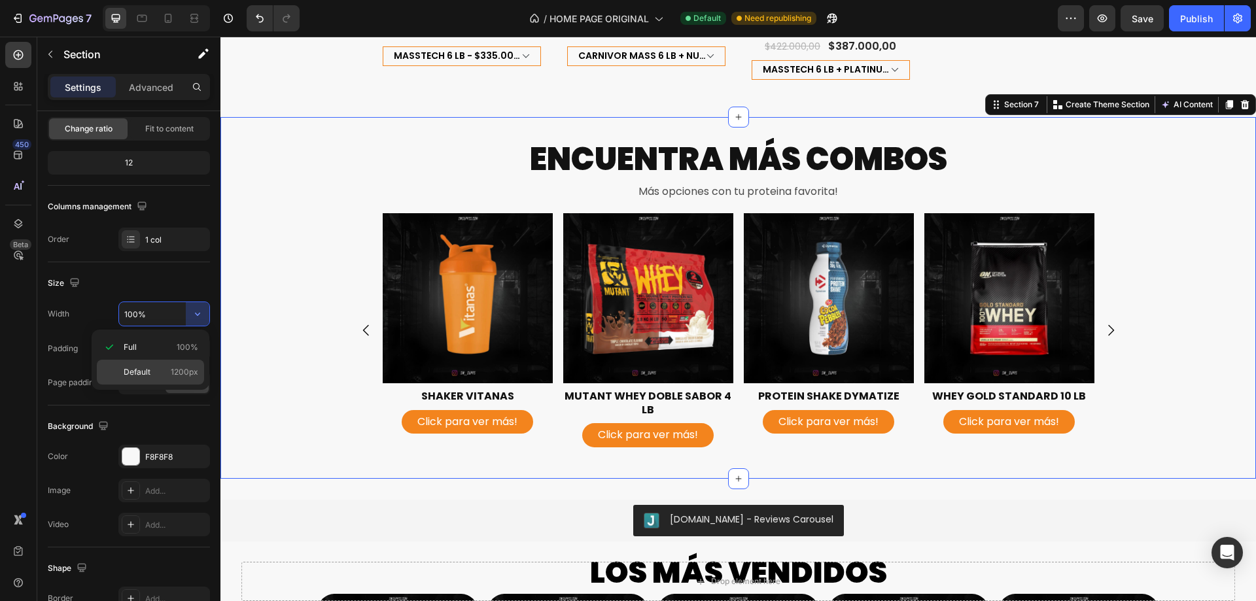
click at [181, 367] on span "1200px" at bounding box center [184, 372] width 27 height 12
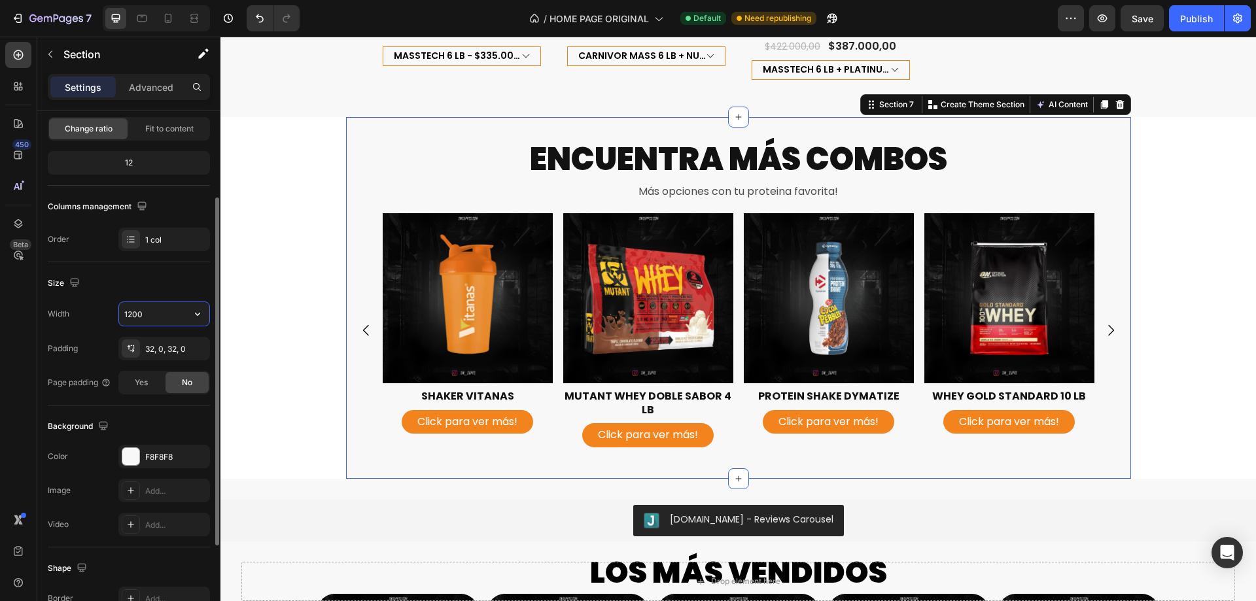
click at [154, 317] on input "1200" at bounding box center [164, 314] width 90 height 24
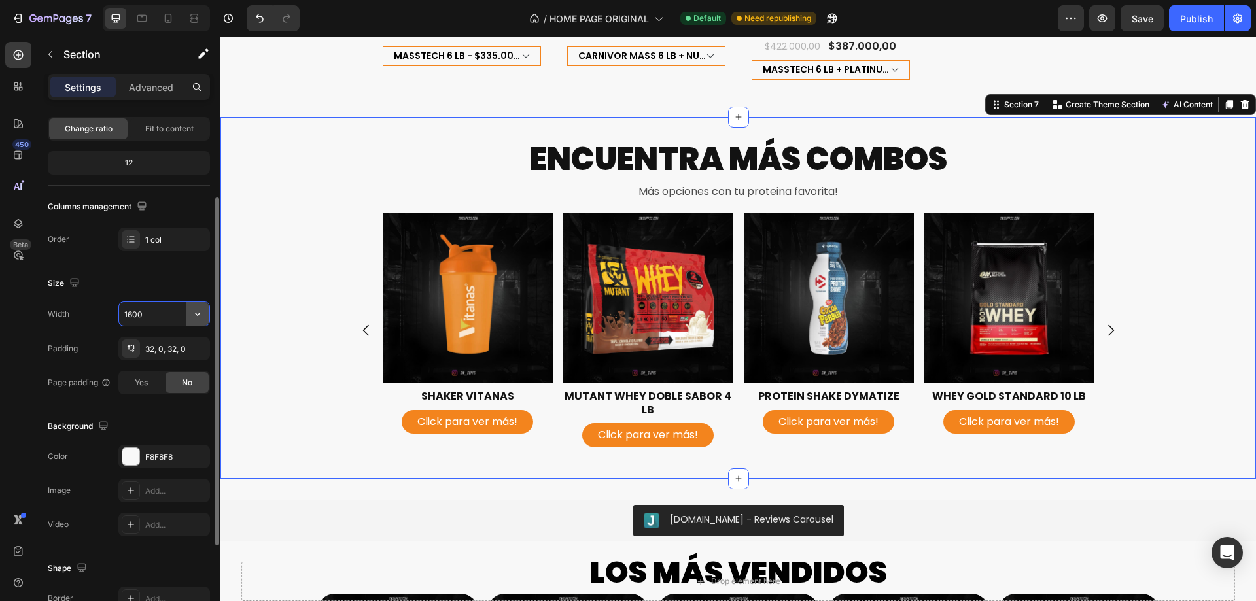
click at [192, 322] on button "button" at bounding box center [198, 314] width 24 height 24
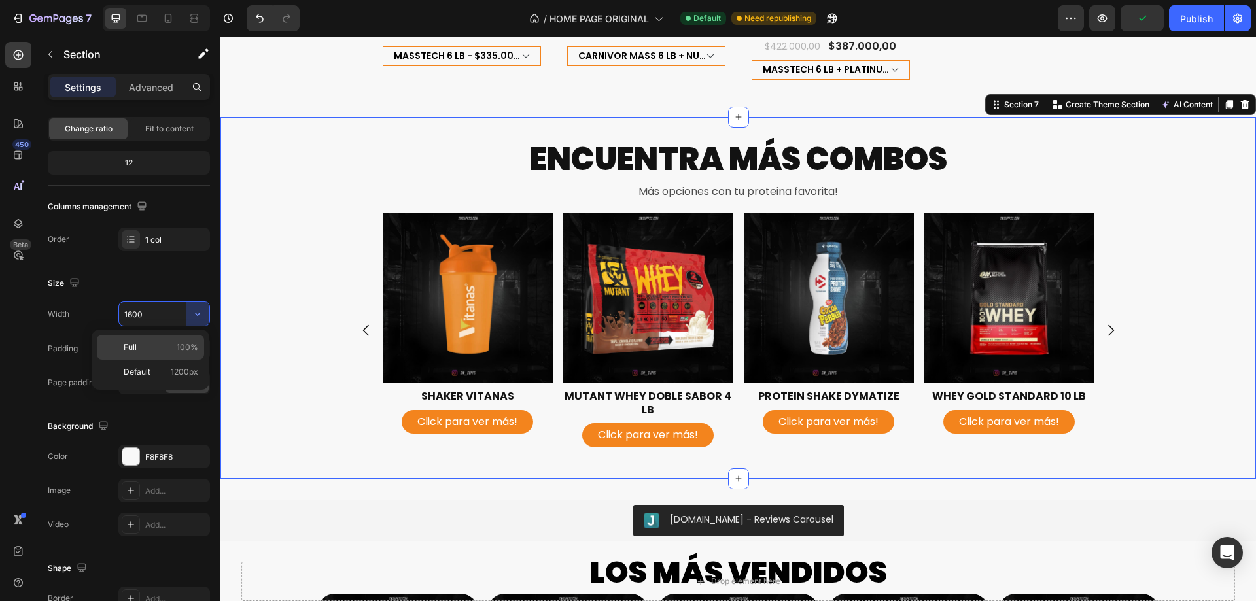
click at [188, 349] on span "100%" at bounding box center [188, 347] width 22 height 12
type input "100%"
click at [198, 344] on icon "button" at bounding box center [196, 348] width 10 height 10
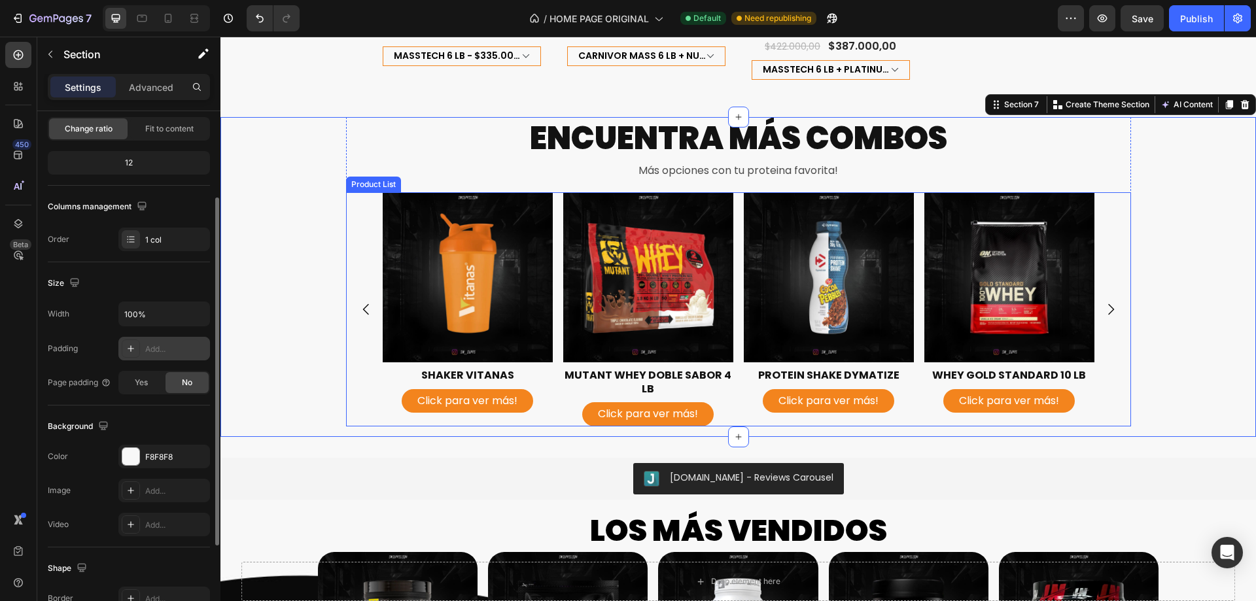
click at [355, 252] on div "Product Images SHAKER VITANAS Product Title Click para ver más! Product View Mo…" at bounding box center [738, 309] width 785 height 234
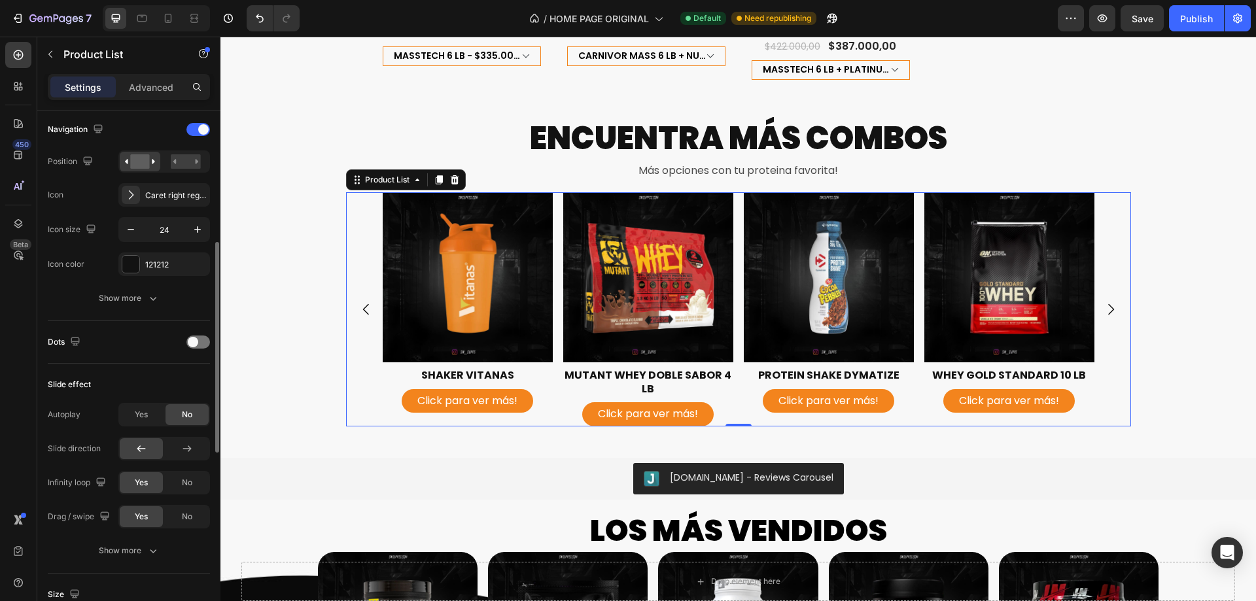
scroll to position [392, 0]
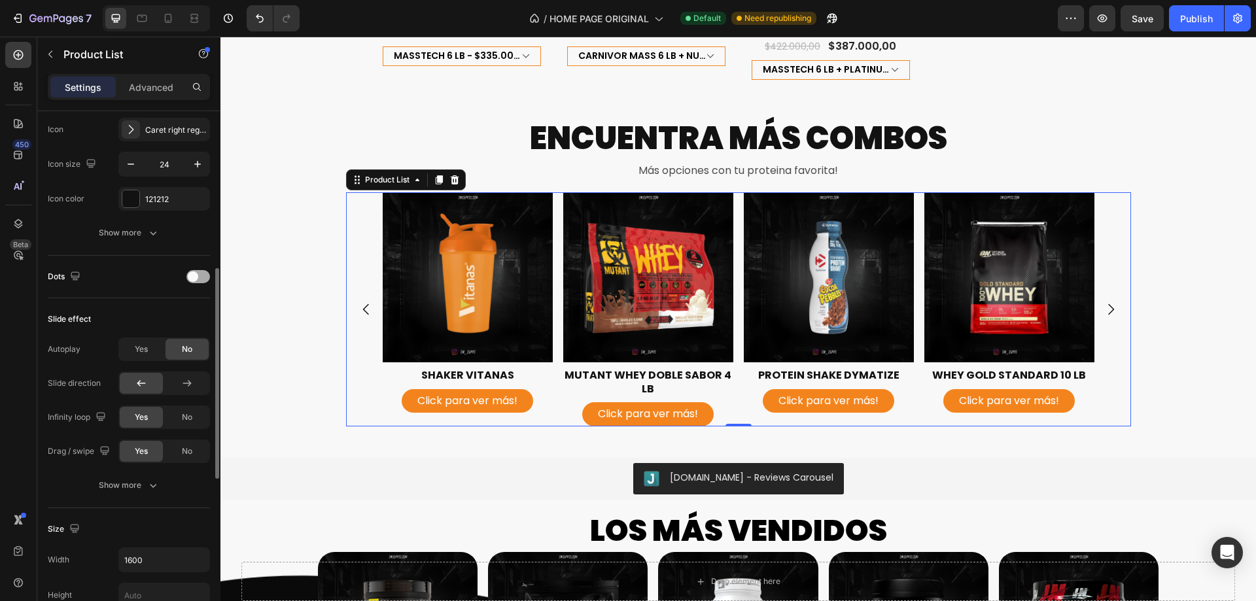
click at [195, 277] on span at bounding box center [193, 276] width 10 height 10
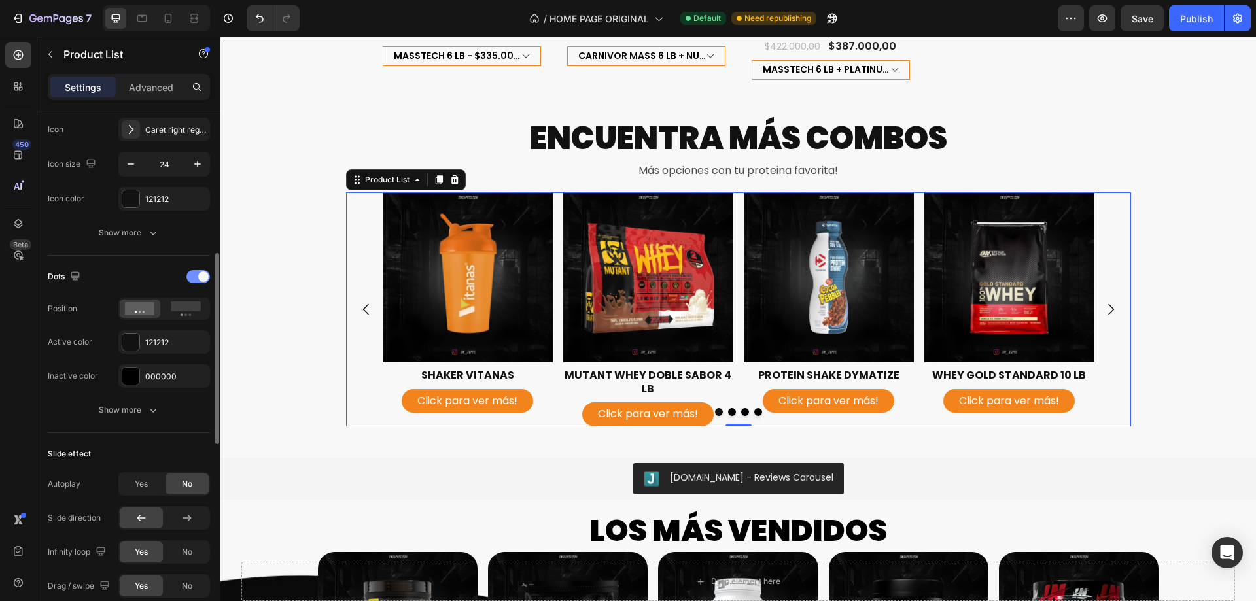
click at [198, 277] on div at bounding box center [198, 276] width 24 height 13
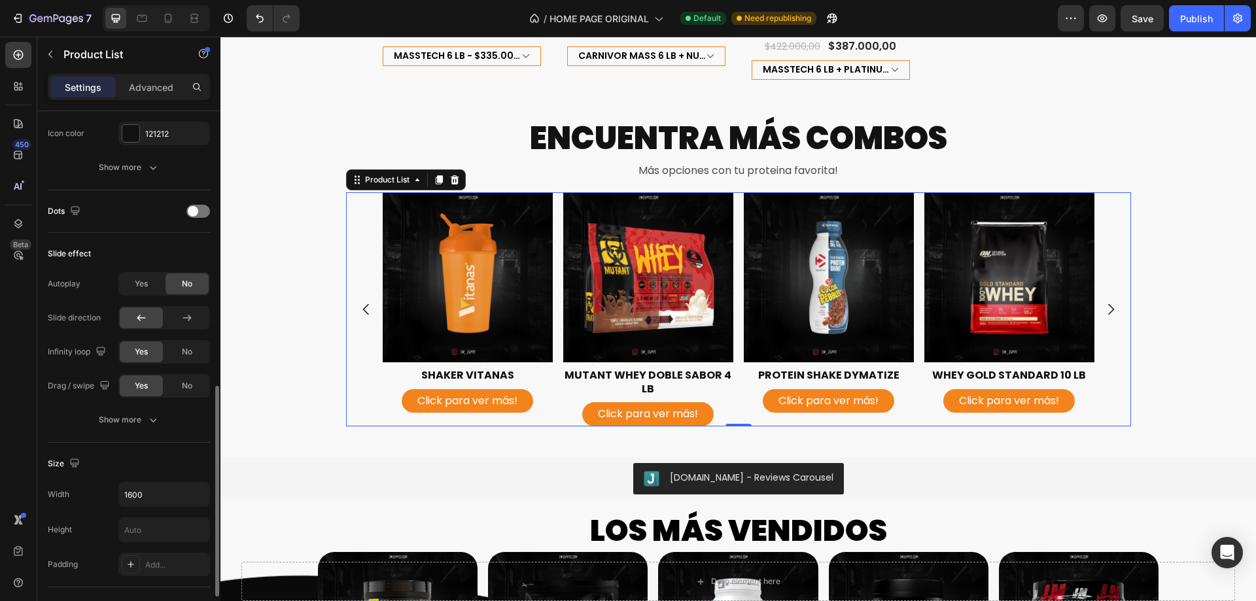
scroll to position [523, 0]
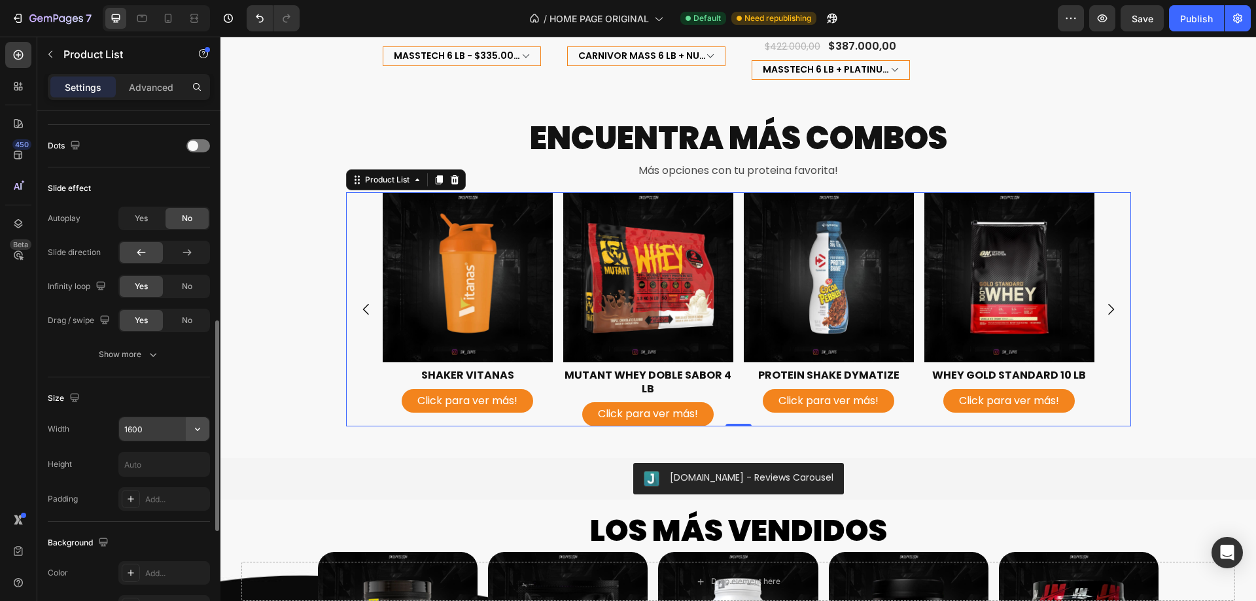
click at [201, 436] on button "button" at bounding box center [198, 429] width 24 height 24
click at [188, 470] on div "Full 100%" at bounding box center [150, 462] width 107 height 25
type input "100%"
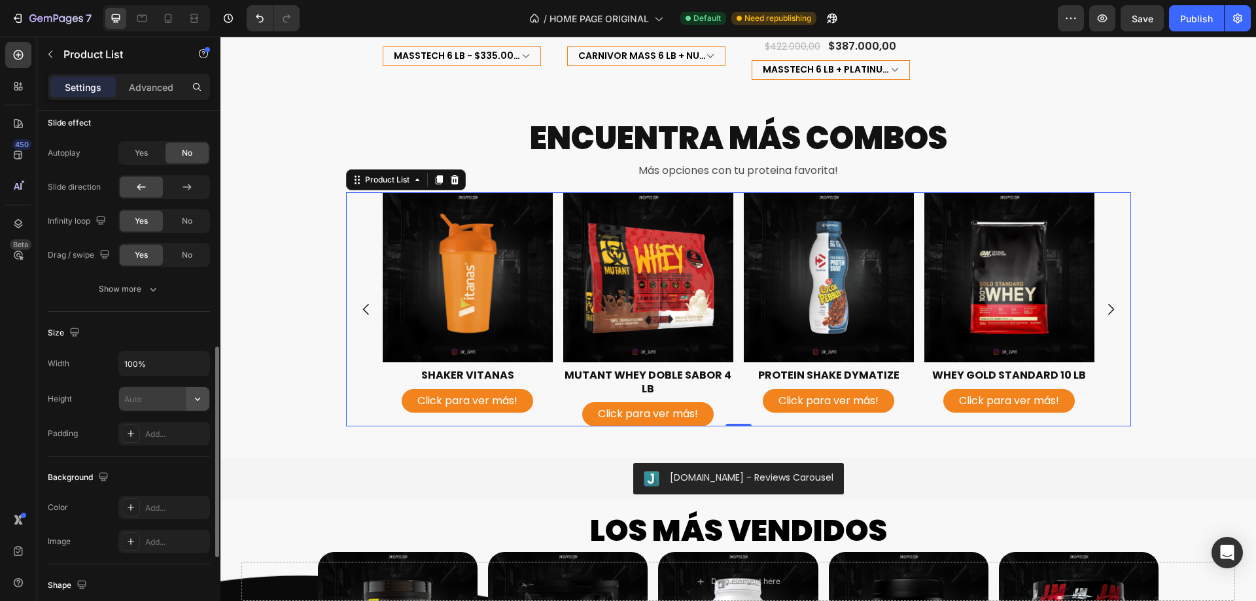
click at [205, 402] on button "button" at bounding box center [198, 399] width 24 height 24
click at [181, 437] on p "Fit content" at bounding box center [161, 432] width 75 height 12
type input "Auto"
click at [196, 396] on icon "button" at bounding box center [197, 398] width 13 height 13
drag, startPoint x: 178, startPoint y: 431, endPoint x: 162, endPoint y: 431, distance: 15.7
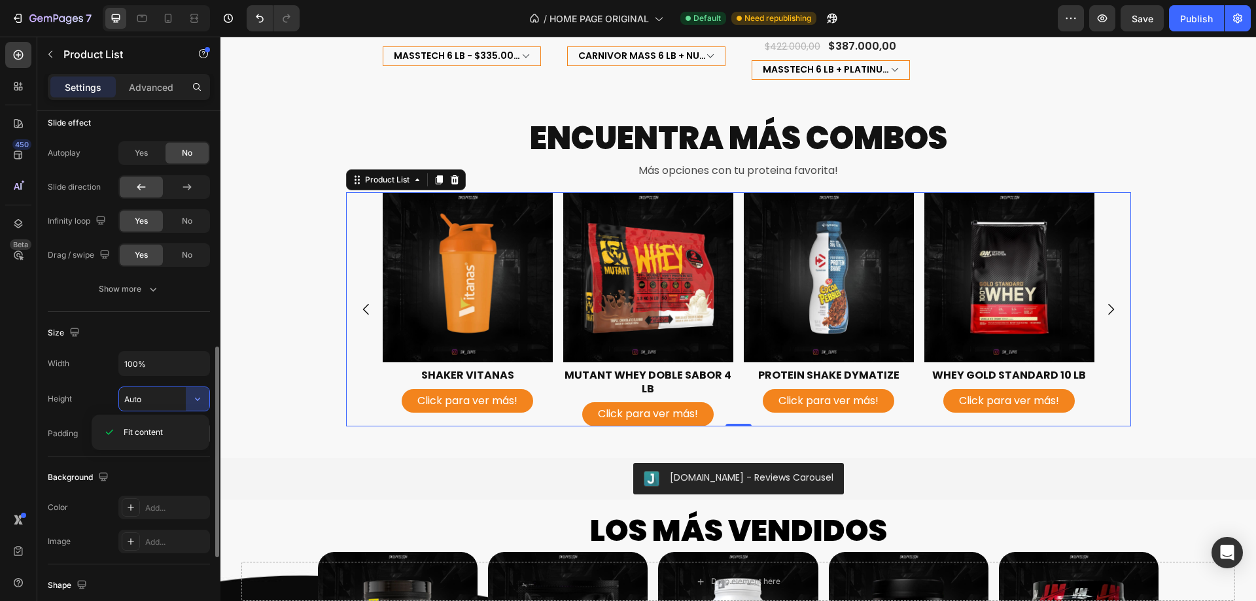
click at [177, 432] on p "Fit content" at bounding box center [161, 432] width 75 height 12
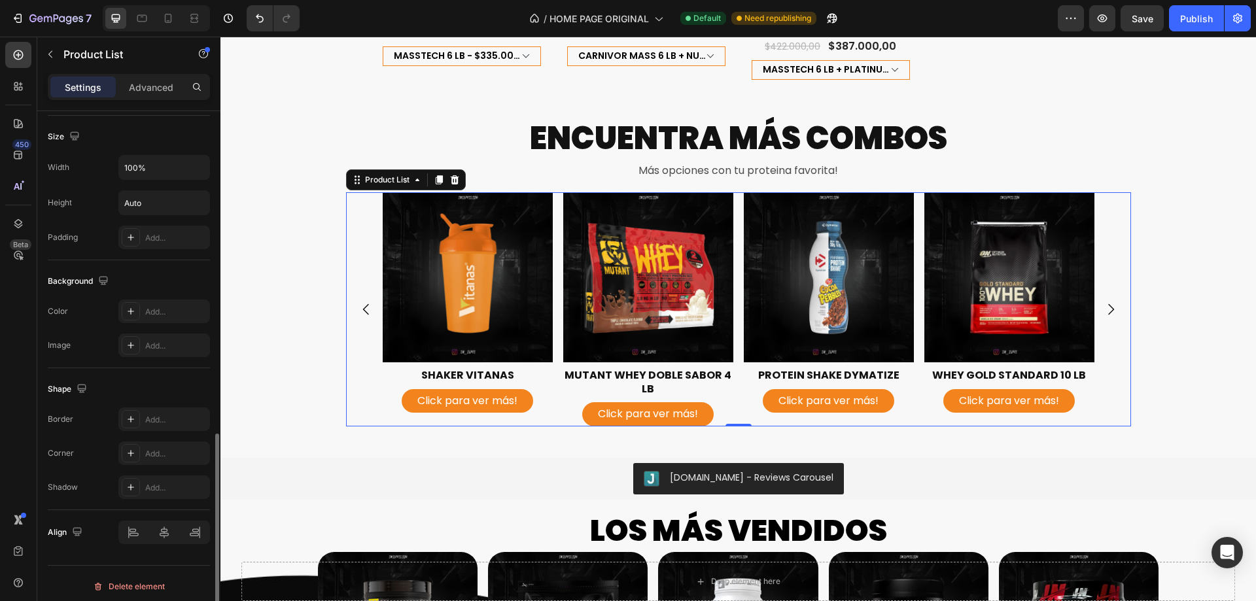
scroll to position [791, 0]
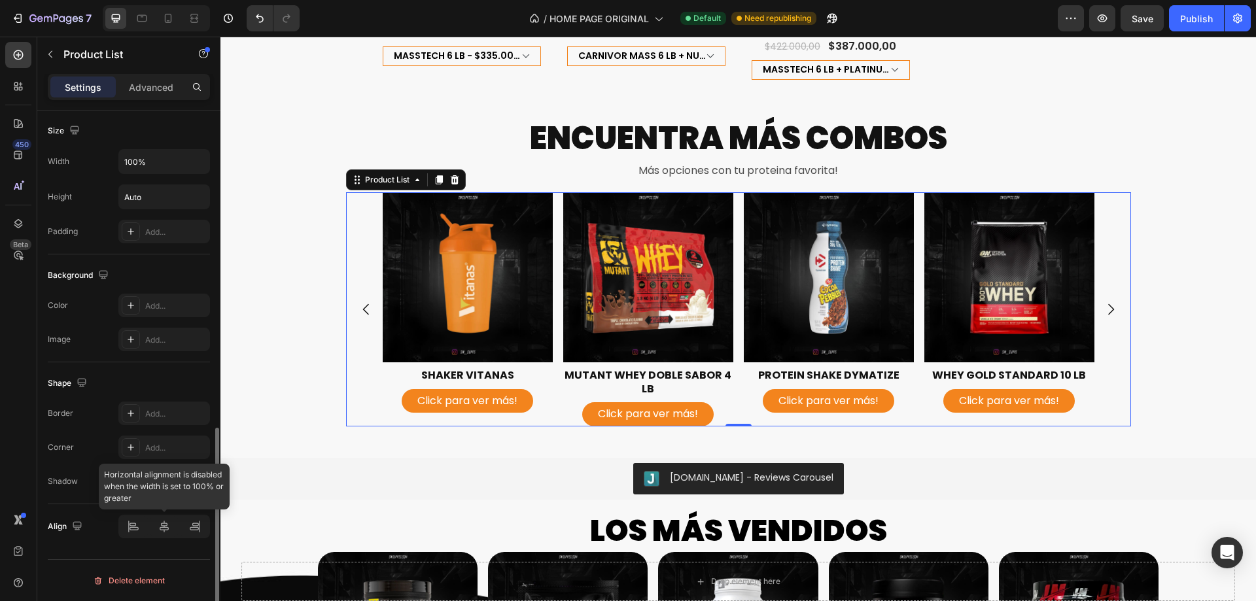
click at [169, 530] on div at bounding box center [164, 527] width 92 height 24
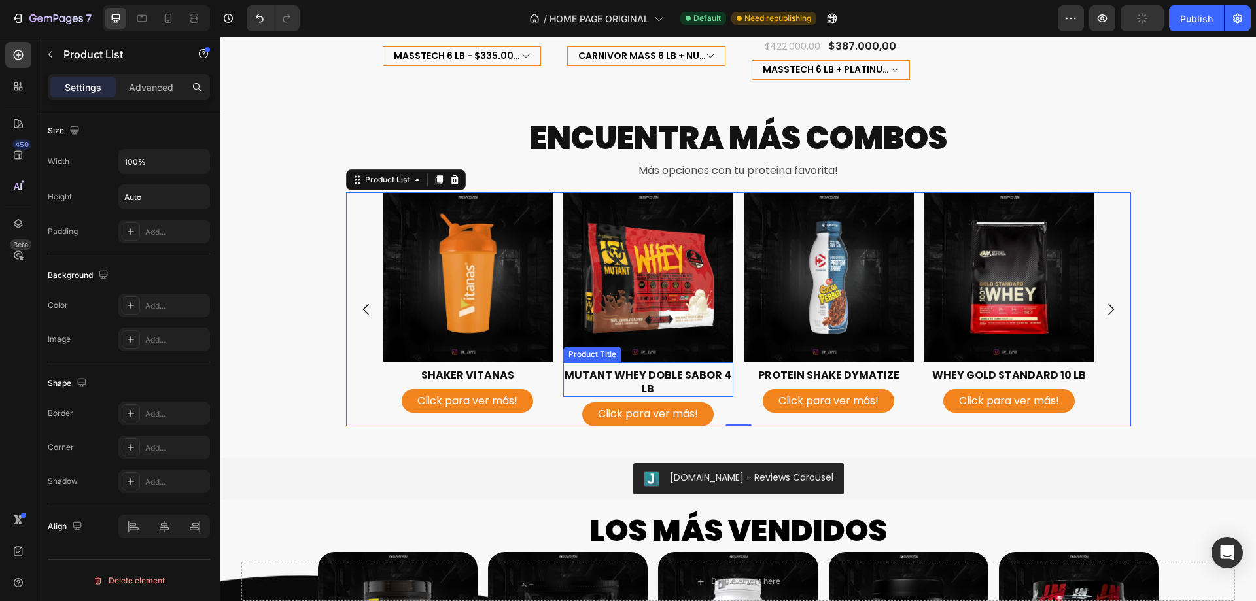
click at [719, 381] on h2 "MUTANT WHEY DOBLE SABOR 4 LB" at bounding box center [648, 383] width 170 height 30
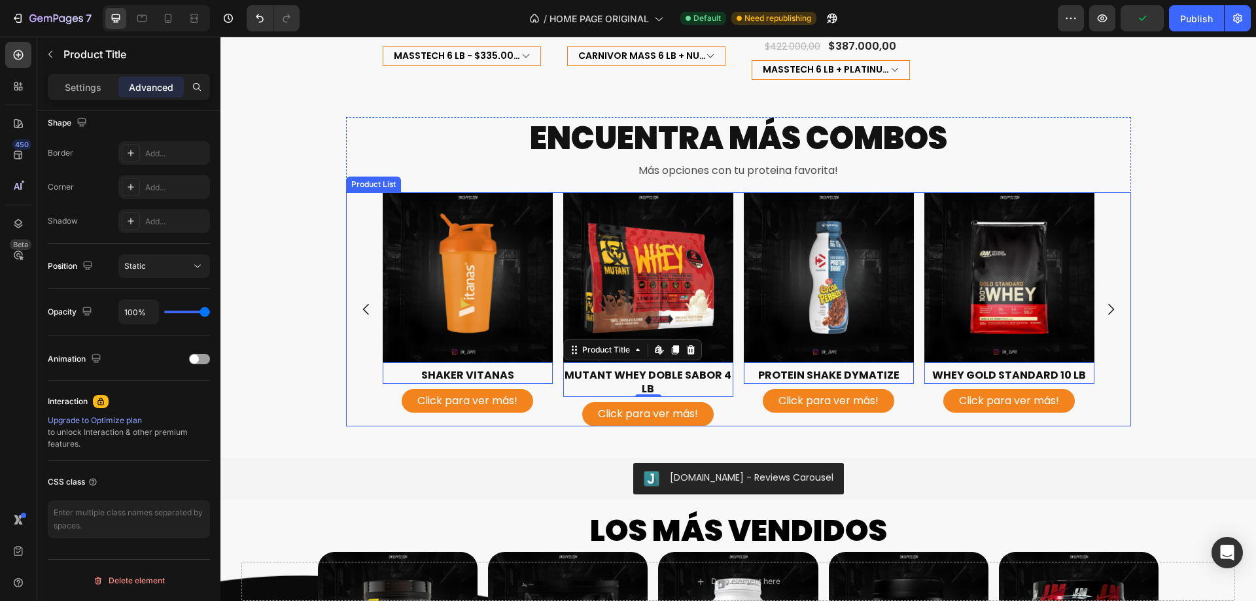
scroll to position [0, 0]
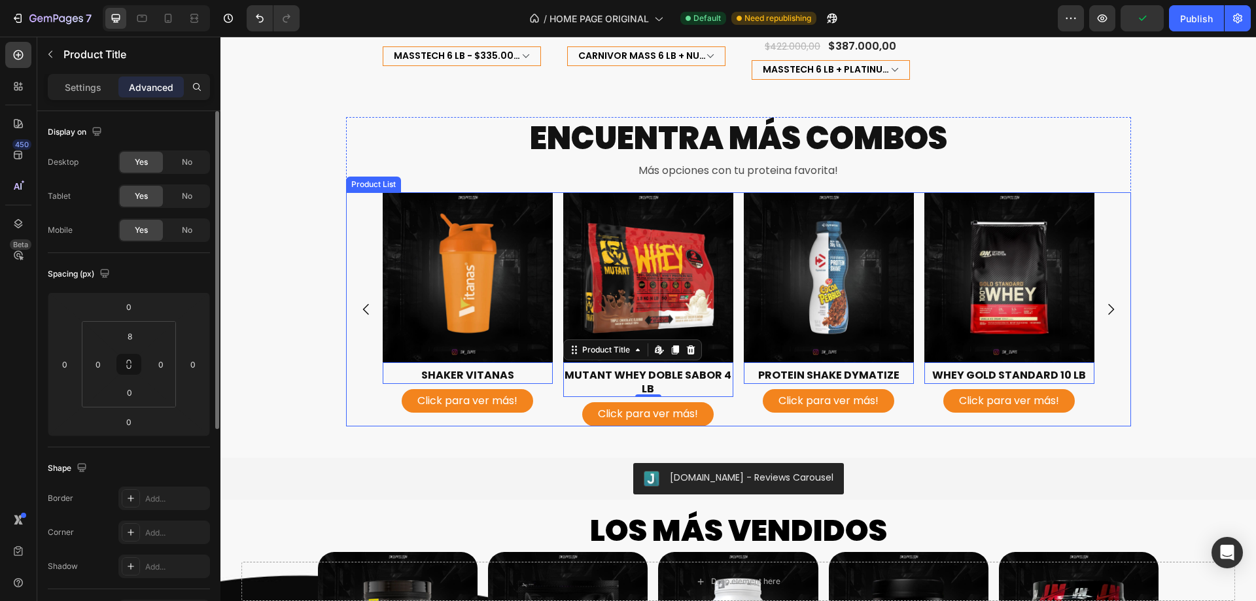
click at [734, 385] on div "Product Images SHAKER VITANAS Product Title Edit content in Shopify 0 Click par…" at bounding box center [739, 309] width 712 height 234
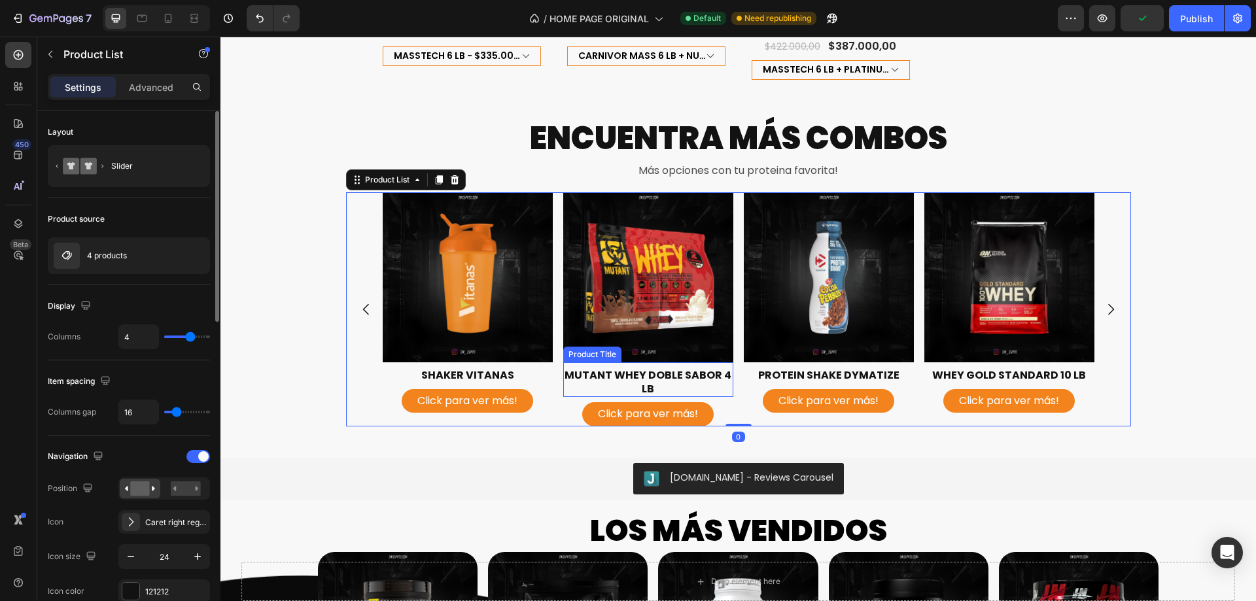
click at [714, 368] on h2 "MUTANT WHEY DOBLE SABOR 4 LB" at bounding box center [648, 383] width 170 height 30
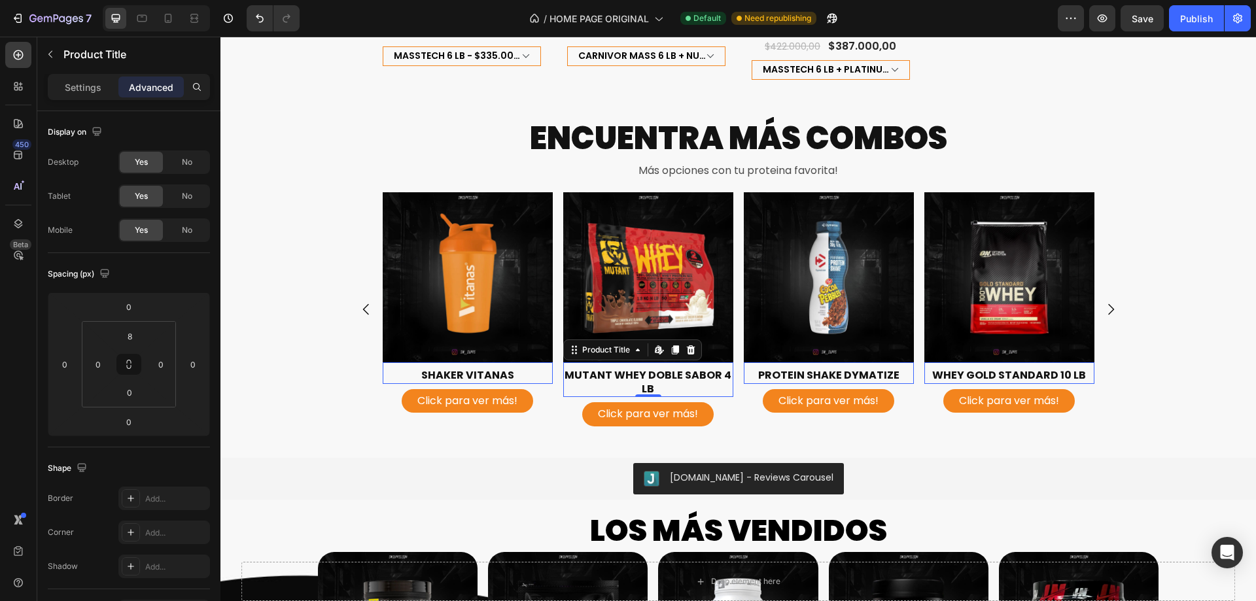
click at [67, 75] on div "Settings Advanced" at bounding box center [129, 87] width 162 height 26
click at [96, 88] on p "Settings" at bounding box center [83, 87] width 37 height 14
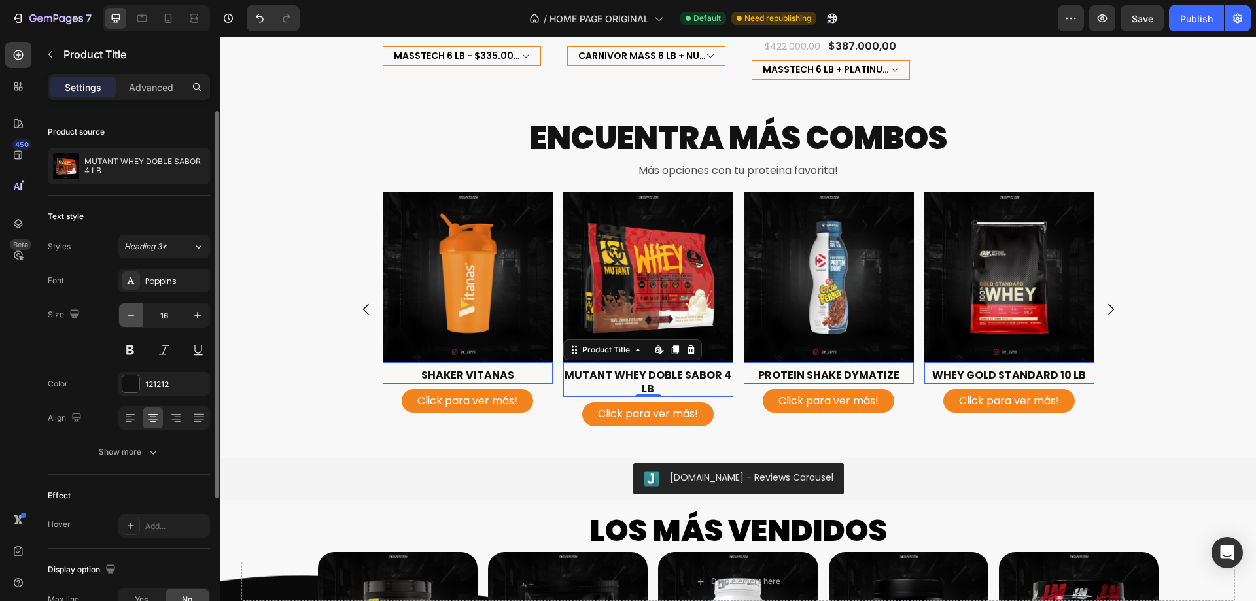
click at [129, 317] on icon "button" at bounding box center [130, 315] width 13 height 13
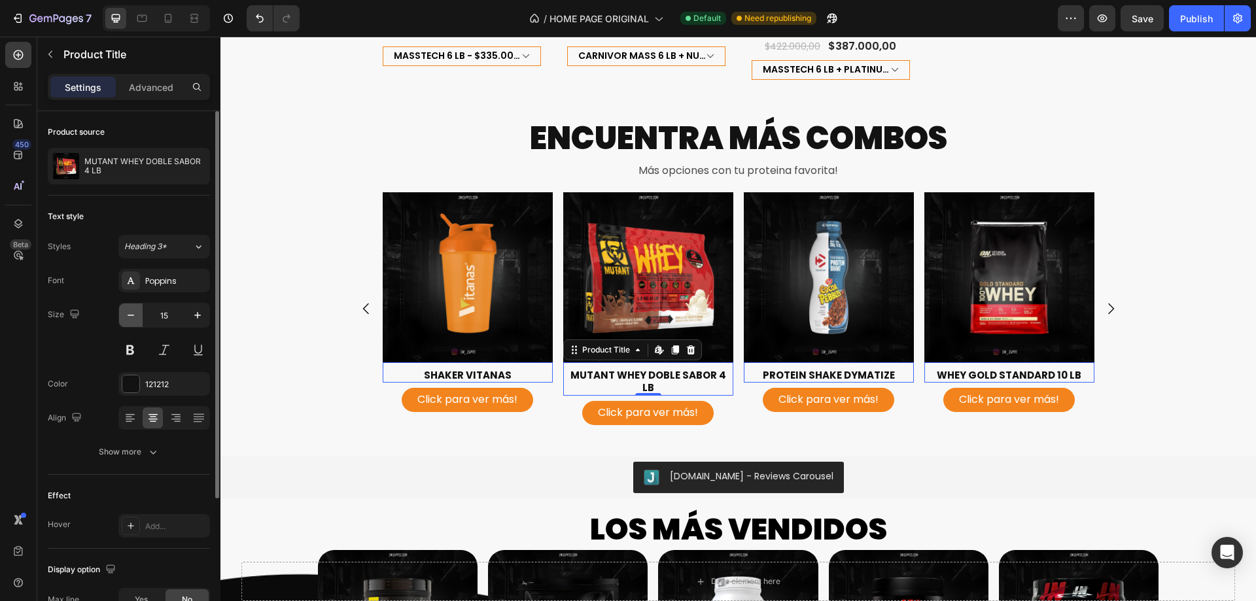
click at [134, 315] on icon "button" at bounding box center [130, 315] width 13 height 13
type input "14"
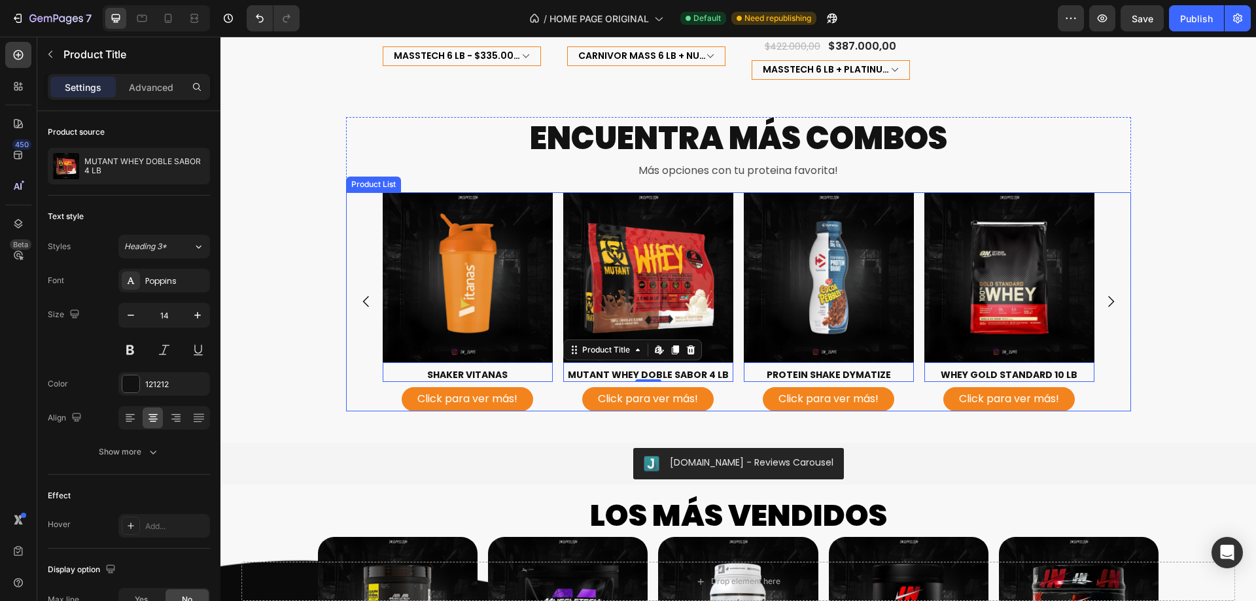
click at [1153, 266] on div "ENCUENTRA MÁS COMBOS Heading Más opciones con tu proteina favorita! Text Block …" at bounding box center [737, 269] width 1035 height 305
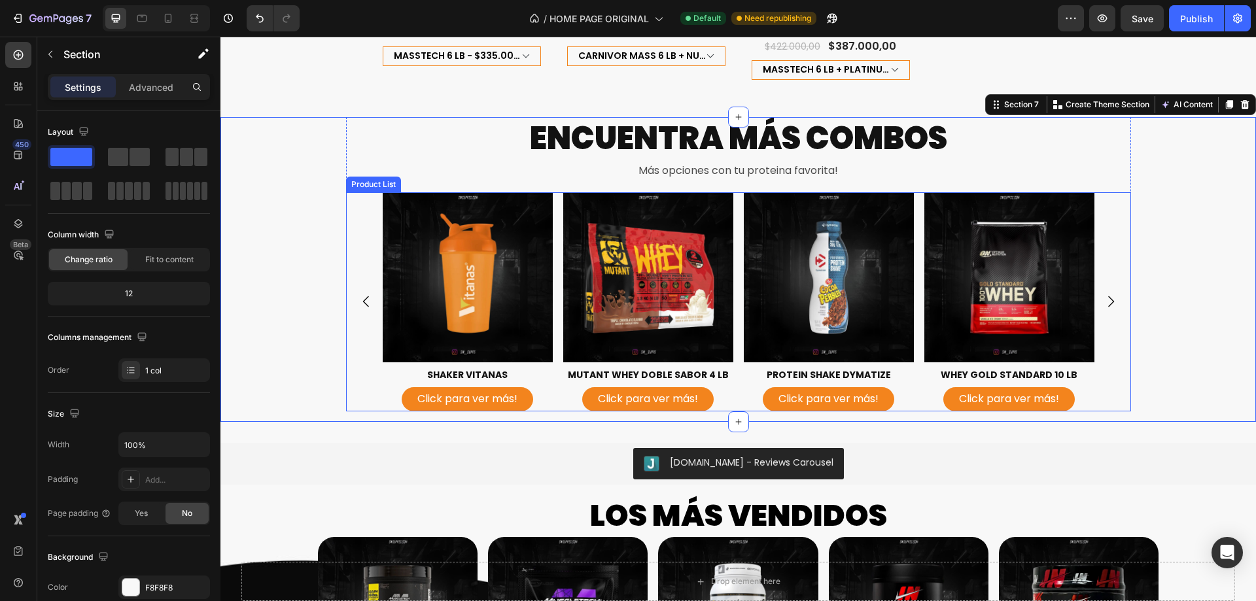
click at [1106, 294] on icon "Carousel Next Arrow" at bounding box center [1111, 302] width 16 height 16
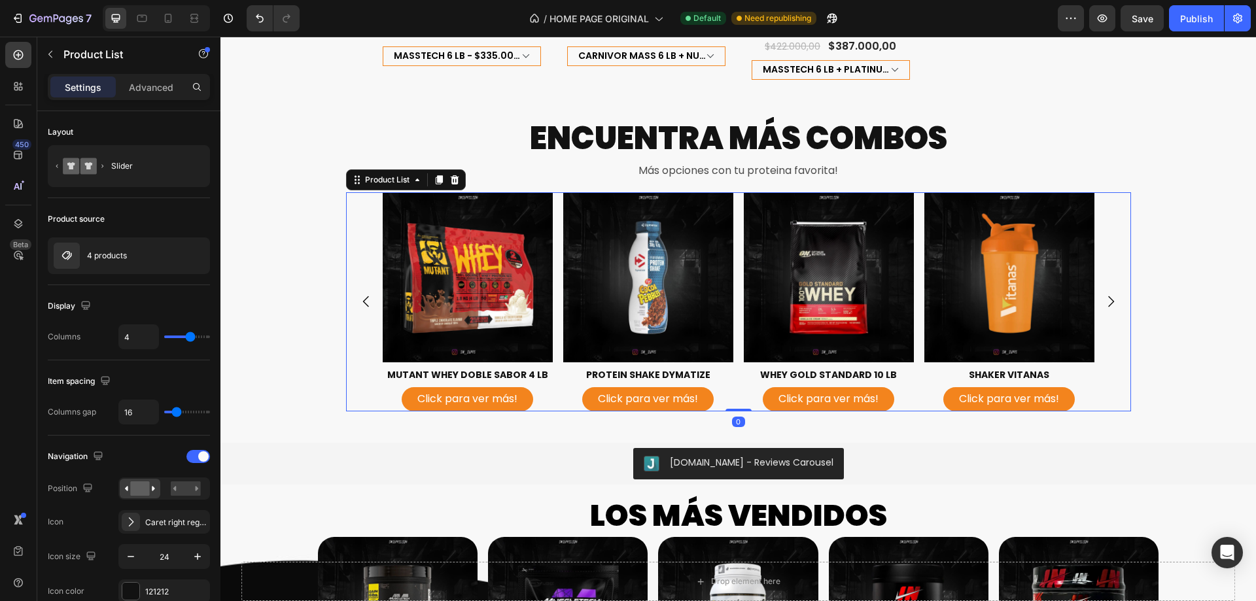
click at [1107, 294] on icon "Carousel Next Arrow" at bounding box center [1111, 302] width 16 height 16
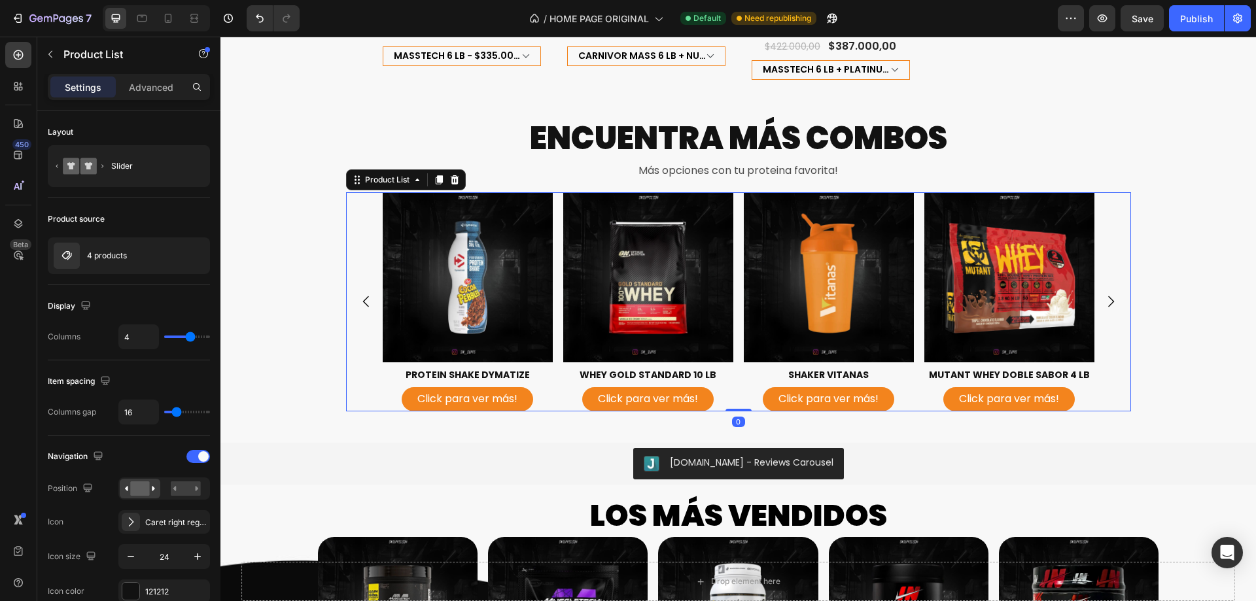
click at [1107, 294] on icon "Carousel Next Arrow" at bounding box center [1111, 302] width 16 height 16
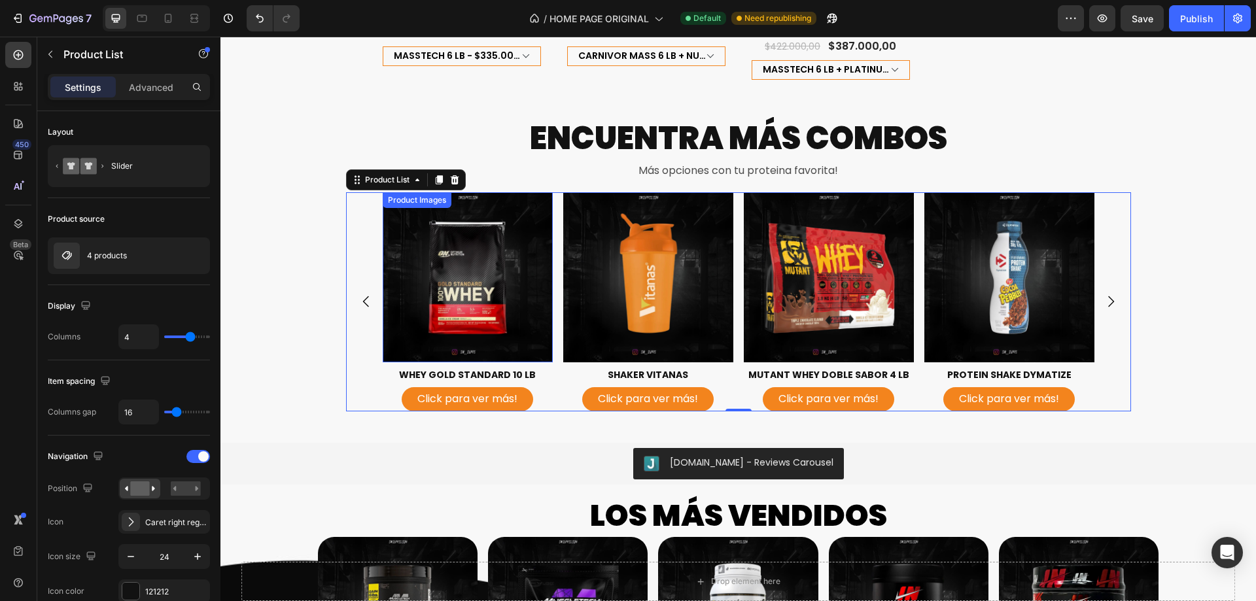
click at [608, 238] on img at bounding box center [648, 277] width 170 height 170
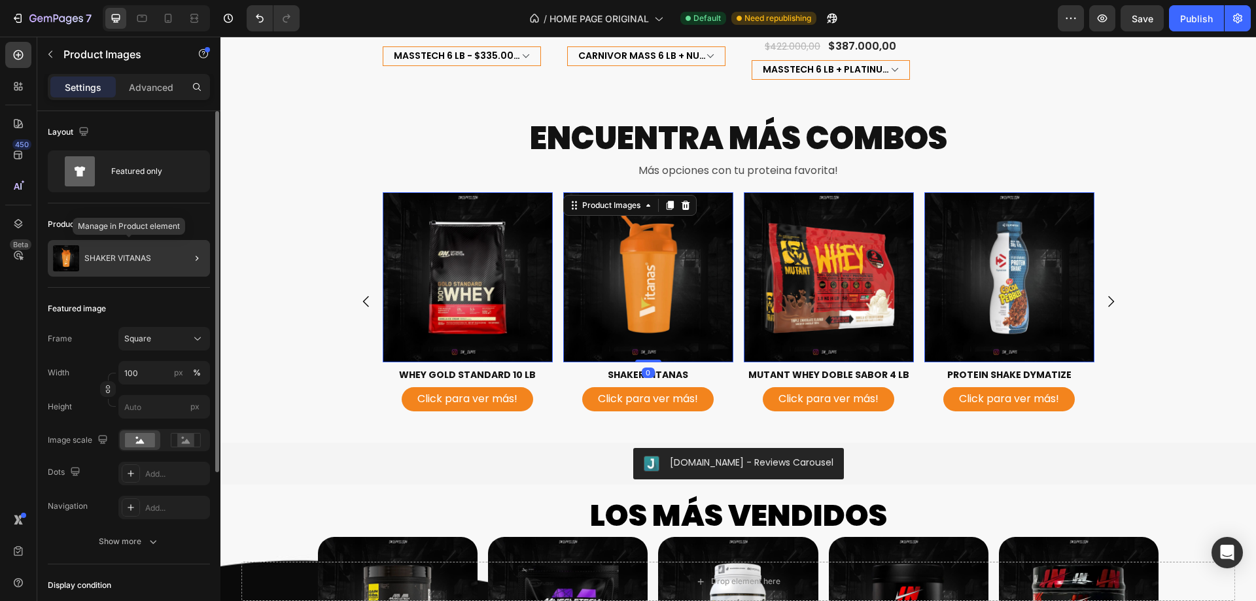
click at [149, 264] on div "SHAKER VITANAS" at bounding box center [129, 258] width 162 height 37
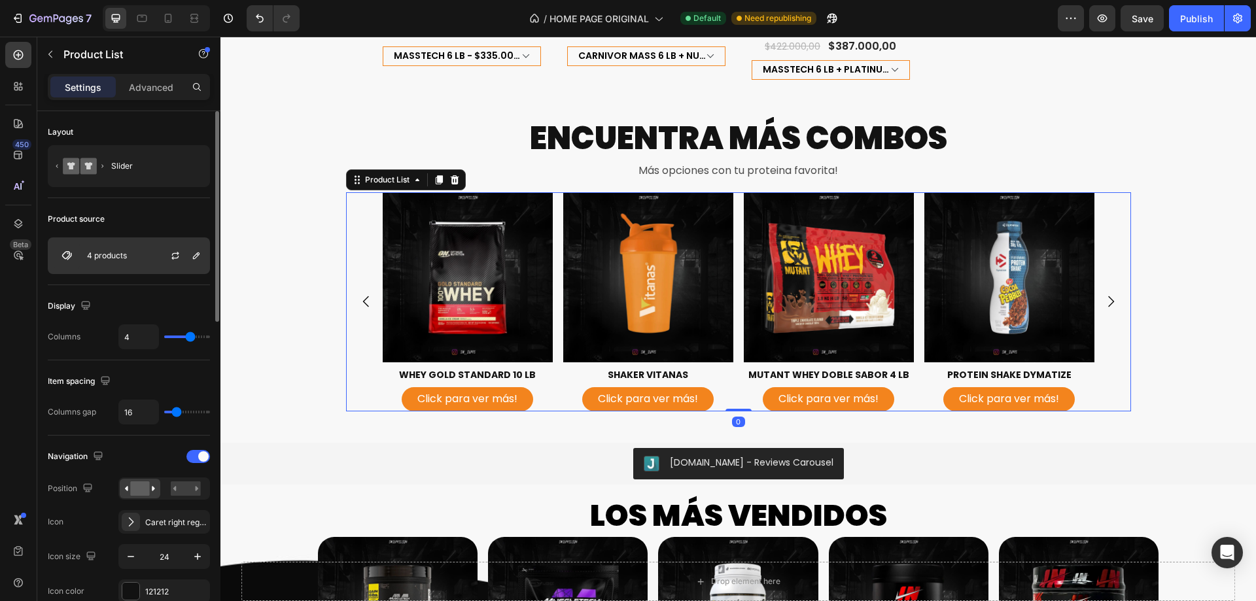
click at [138, 257] on div "4 products" at bounding box center [129, 255] width 162 height 37
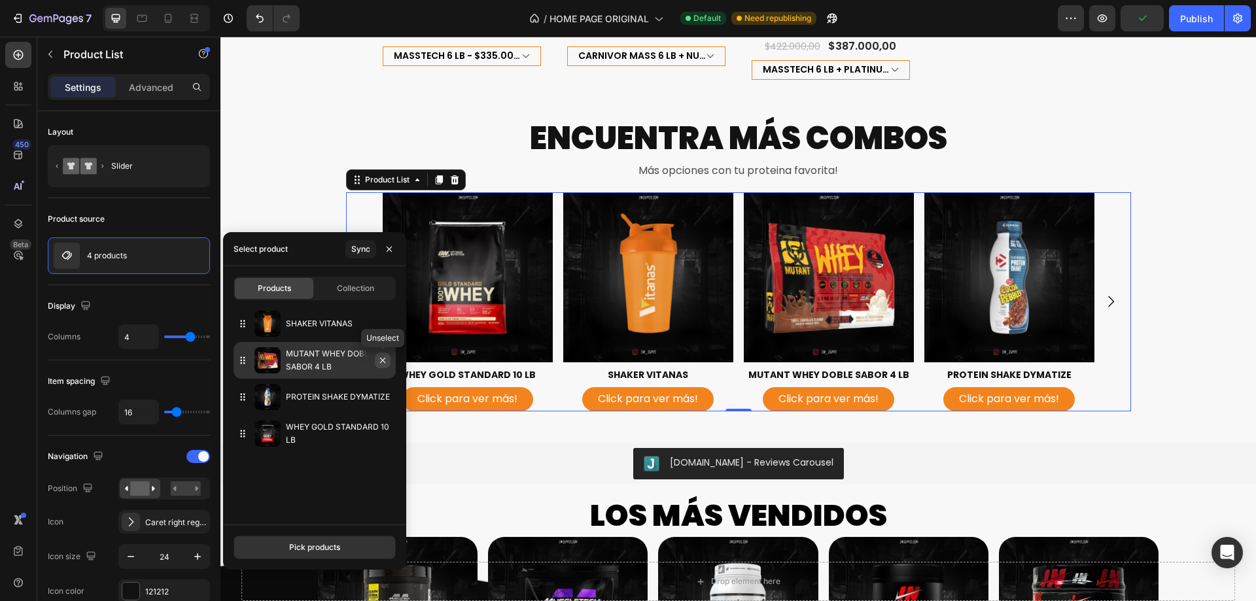
click at [387, 356] on icon "button" at bounding box center [382, 360] width 10 height 10
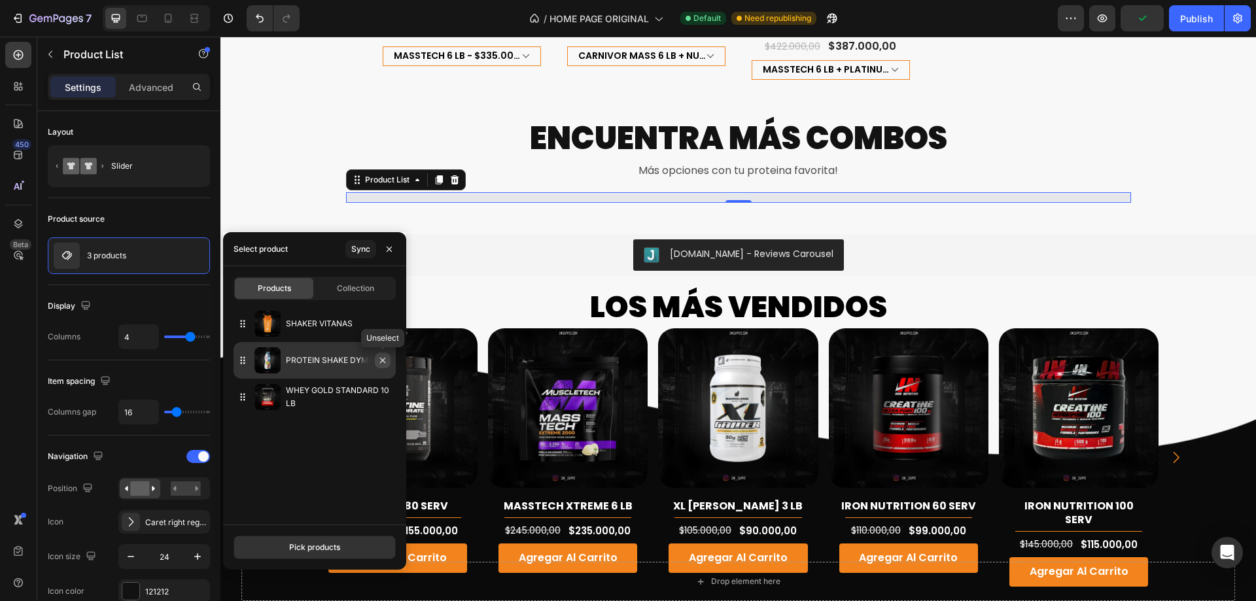
click at [386, 359] on icon "button" at bounding box center [382, 360] width 10 height 10
click at [0, 0] on icon "button" at bounding box center [0, 0] width 0 height 0
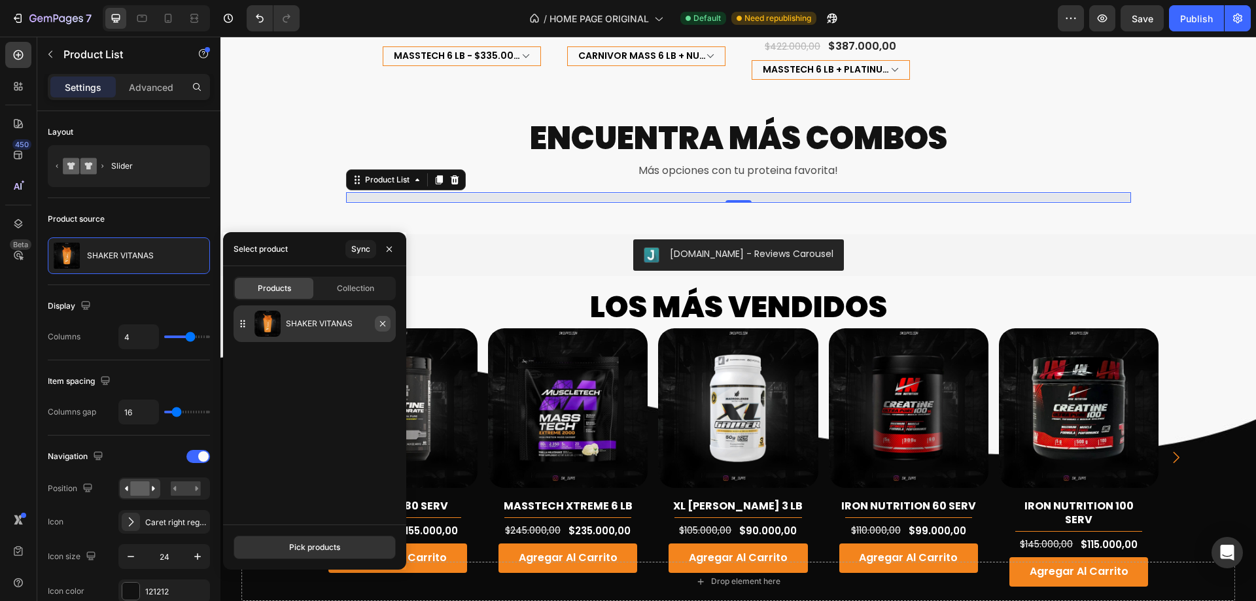
click at [389, 322] on button "button" at bounding box center [383, 324] width 16 height 16
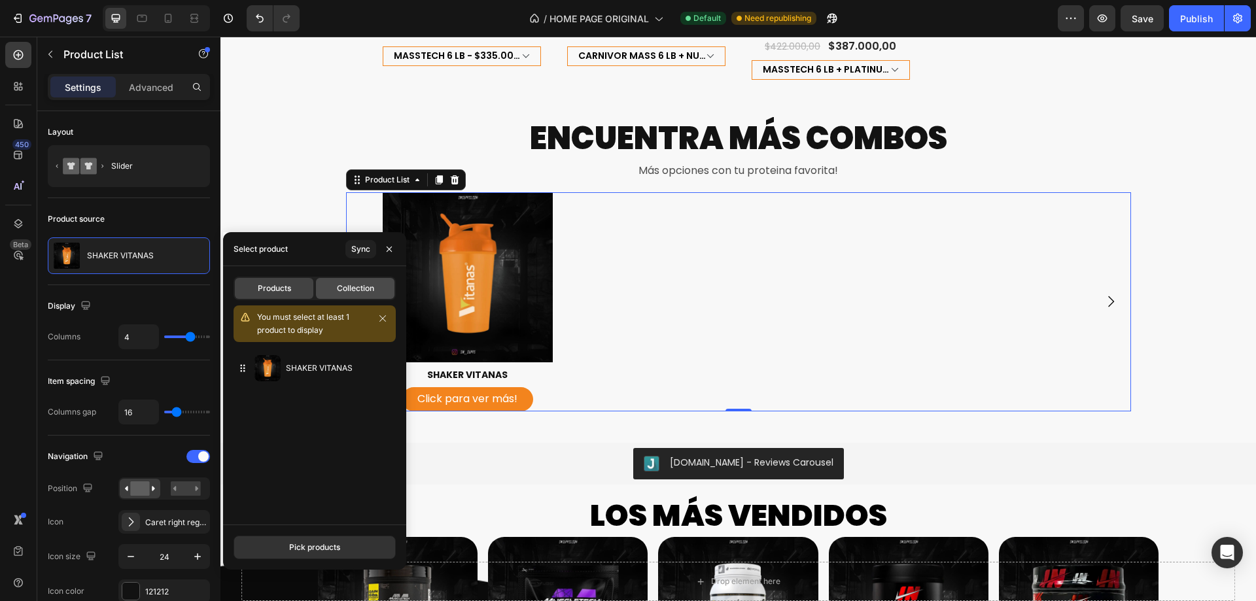
click at [357, 283] on span "Collection" at bounding box center [355, 289] width 37 height 12
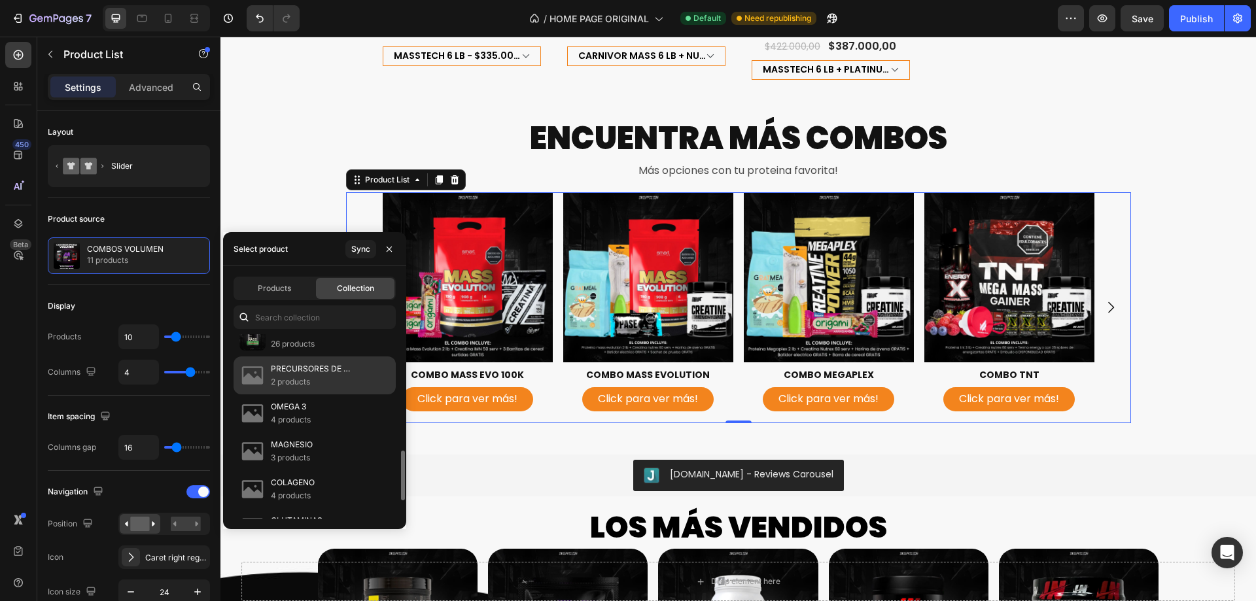
scroll to position [302, 0]
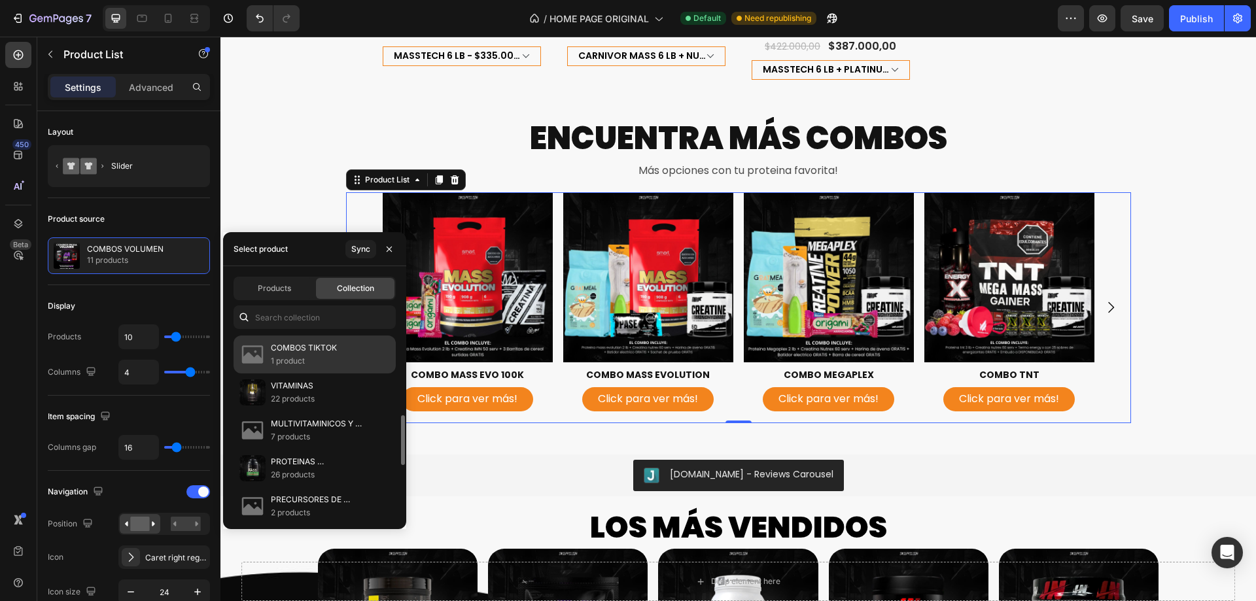
click at [356, 363] on div "COMBOS TIKTOK 1 product" at bounding box center [314, 354] width 162 height 38
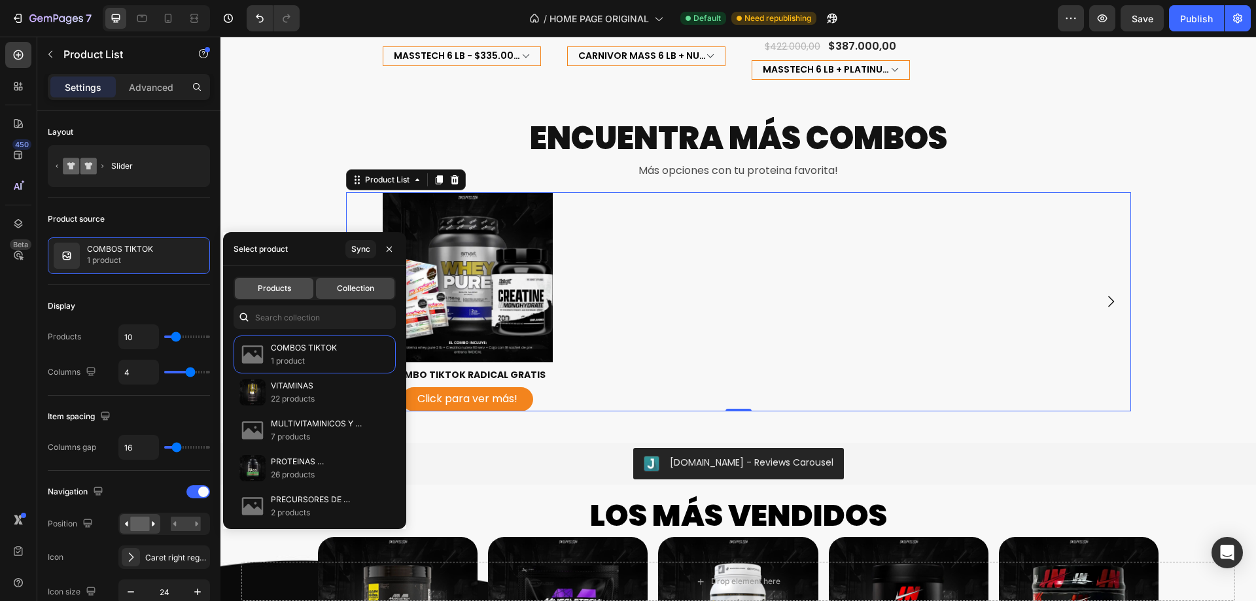
click at [269, 284] on span "Products" at bounding box center [274, 289] width 33 height 12
type input "4"
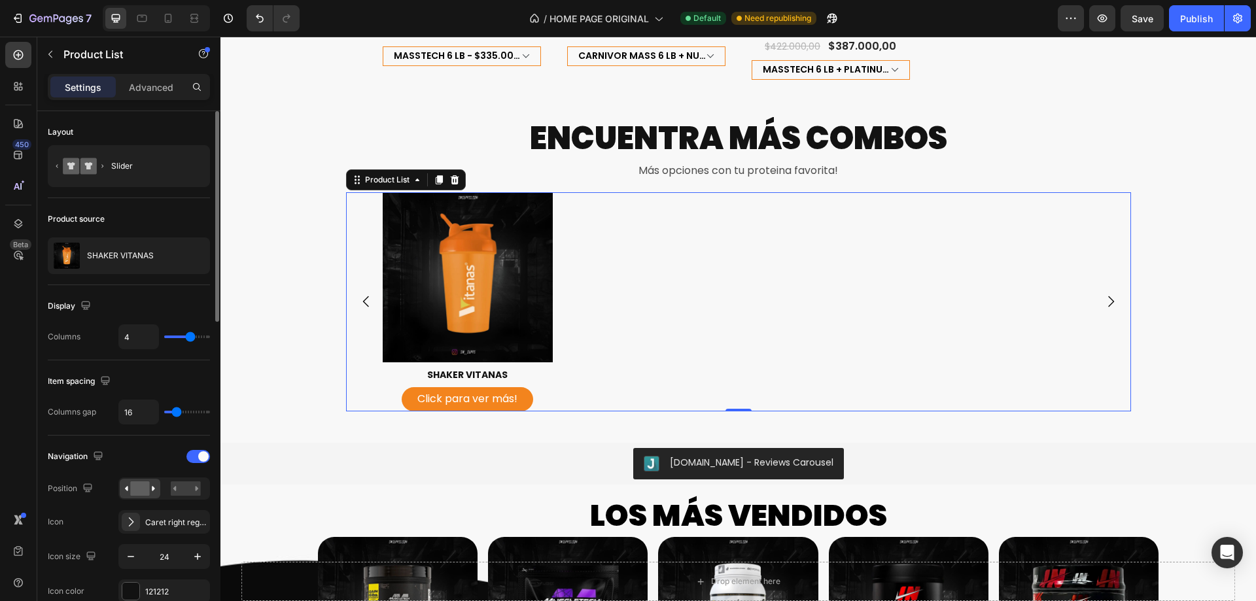
click at [180, 295] on div "Display Columns 4" at bounding box center [129, 322] width 162 height 75
click at [611, 221] on div "Product Images SHAKER VITANAS Product Title Click para ver más! Product View Mo…" at bounding box center [739, 301] width 712 height 219
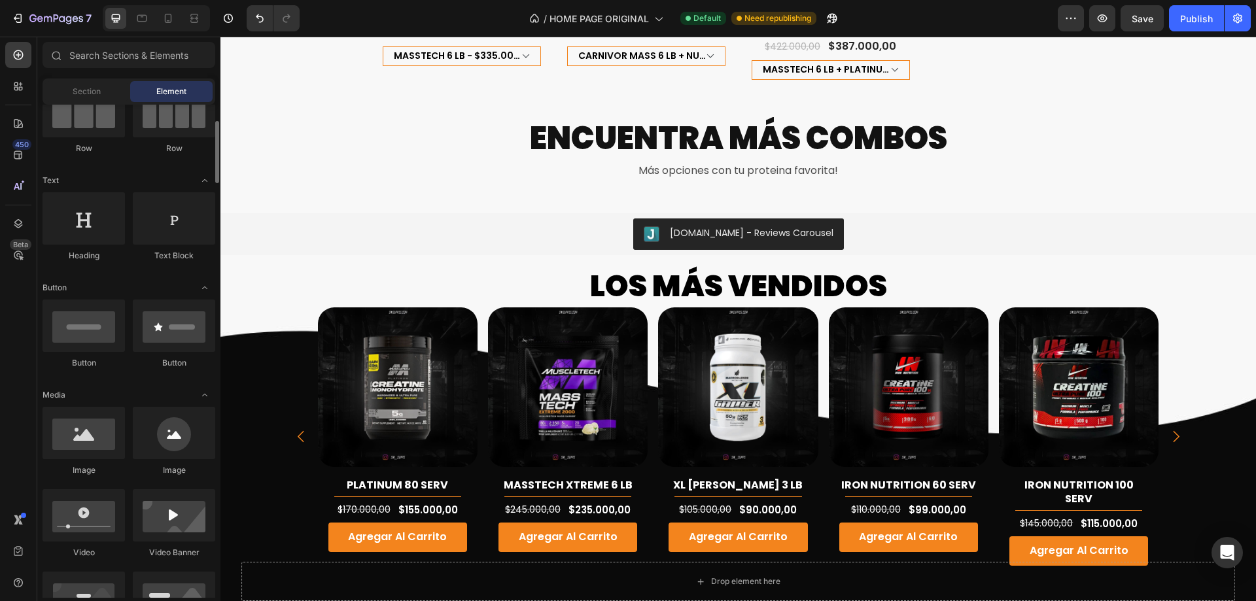
scroll to position [0, 0]
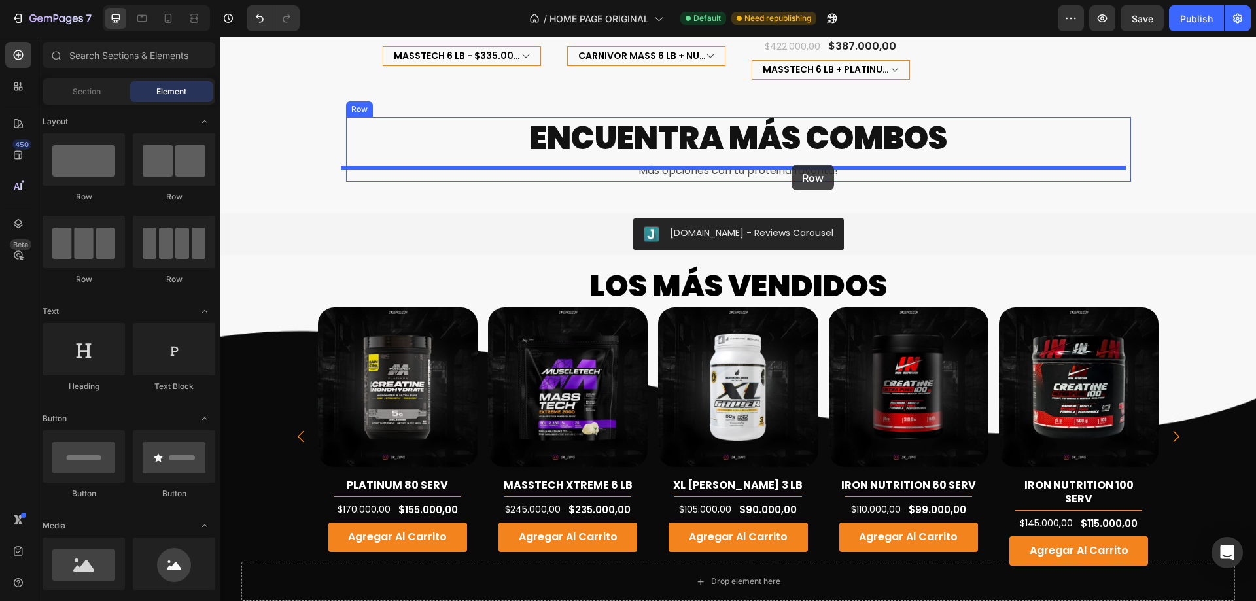
drag, startPoint x: 317, startPoint y: 199, endPoint x: 791, endPoint y: 165, distance: 476.1
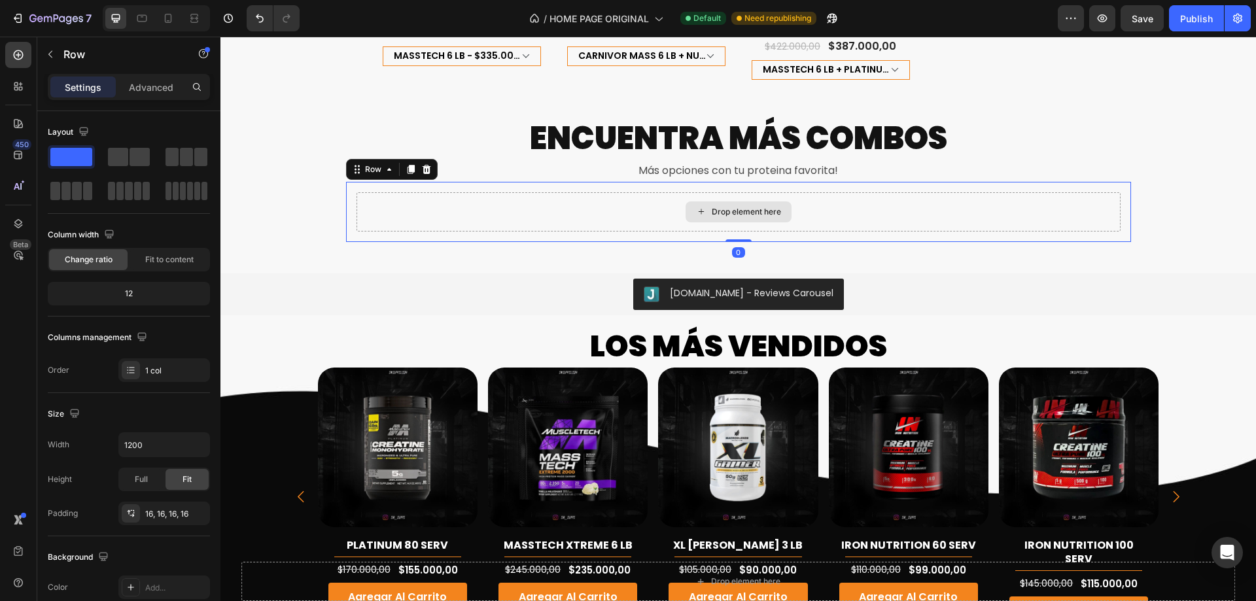
click at [800, 201] on div "Drop element here" at bounding box center [738, 211] width 764 height 39
click at [131, 54] on p "Row" at bounding box center [118, 54] width 111 height 16
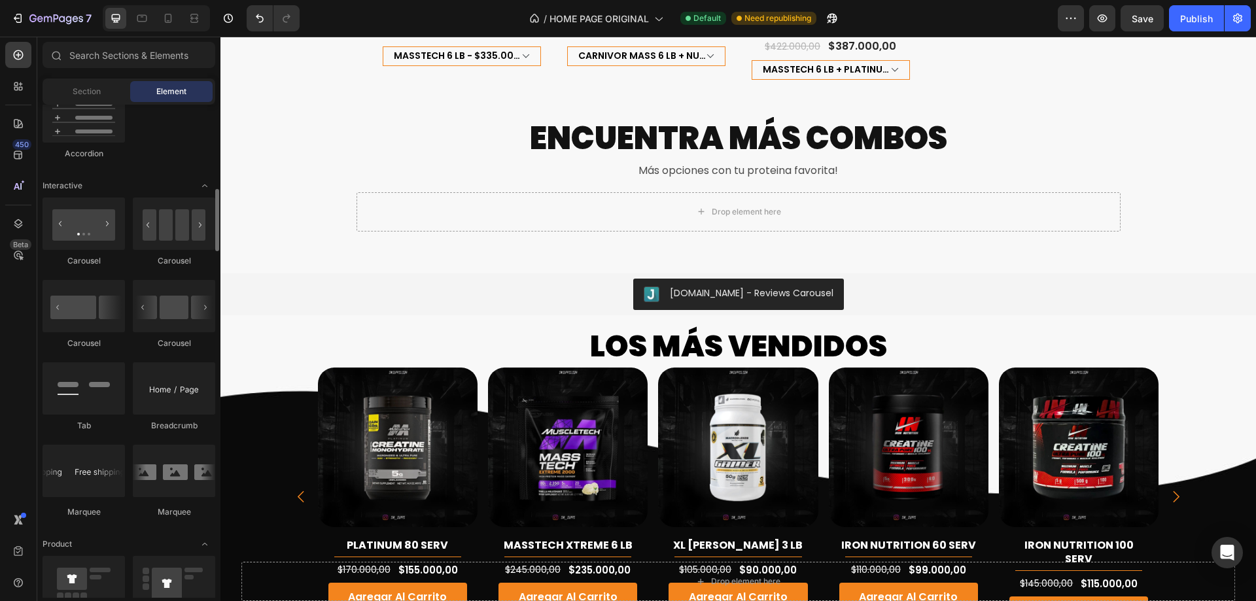
scroll to position [1177, 0]
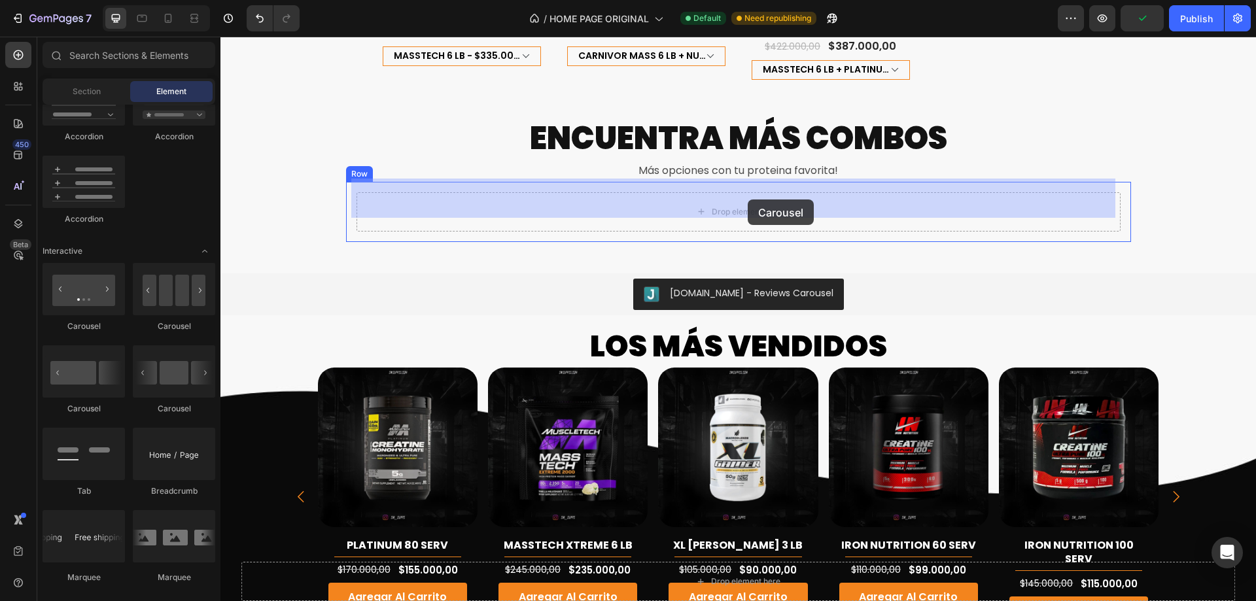
drag, startPoint x: 400, startPoint y: 424, endPoint x: 753, endPoint y: 199, distance: 418.2
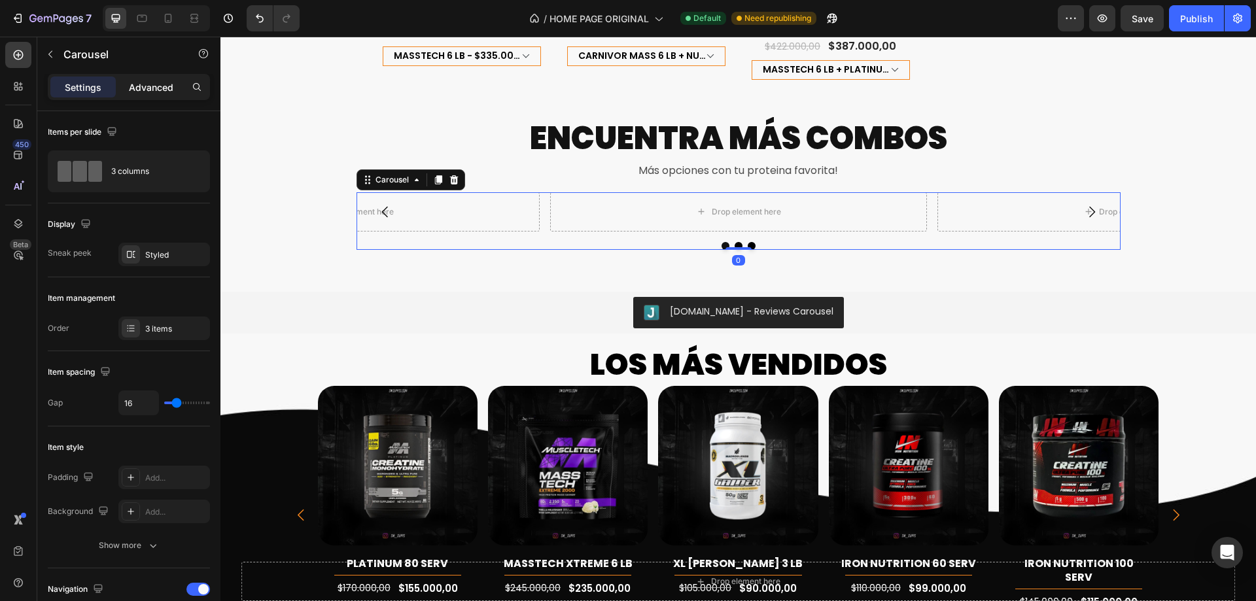
click at [152, 80] on p "Advanced" at bounding box center [151, 87] width 44 height 14
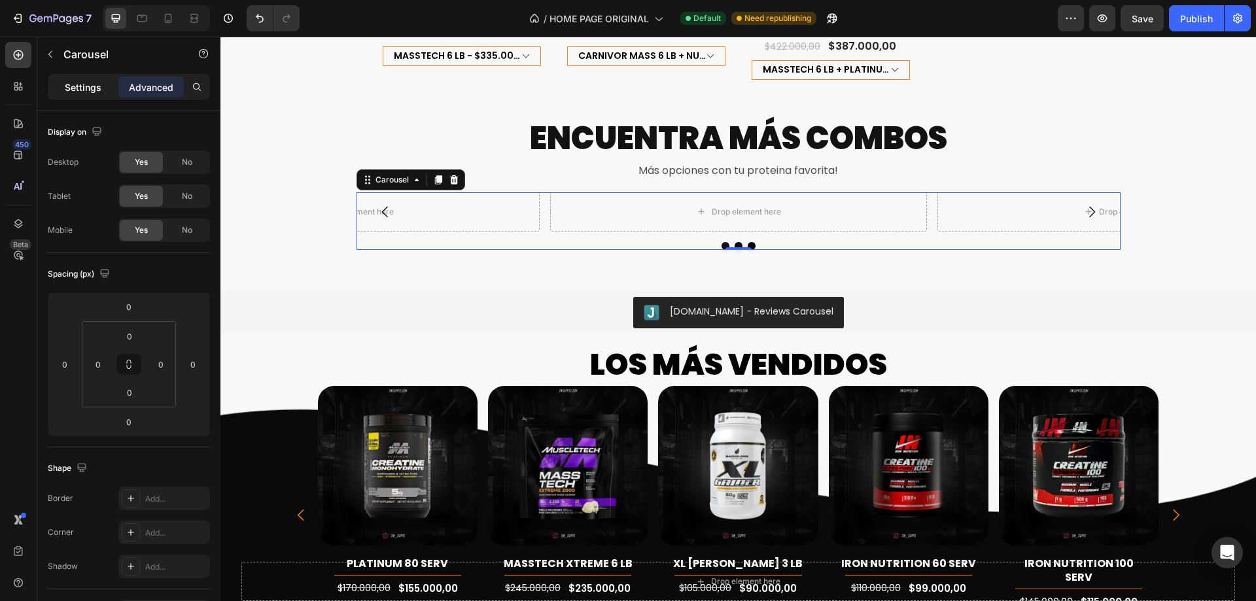
click at [105, 81] on div "Settings" at bounding box center [82, 87] width 65 height 21
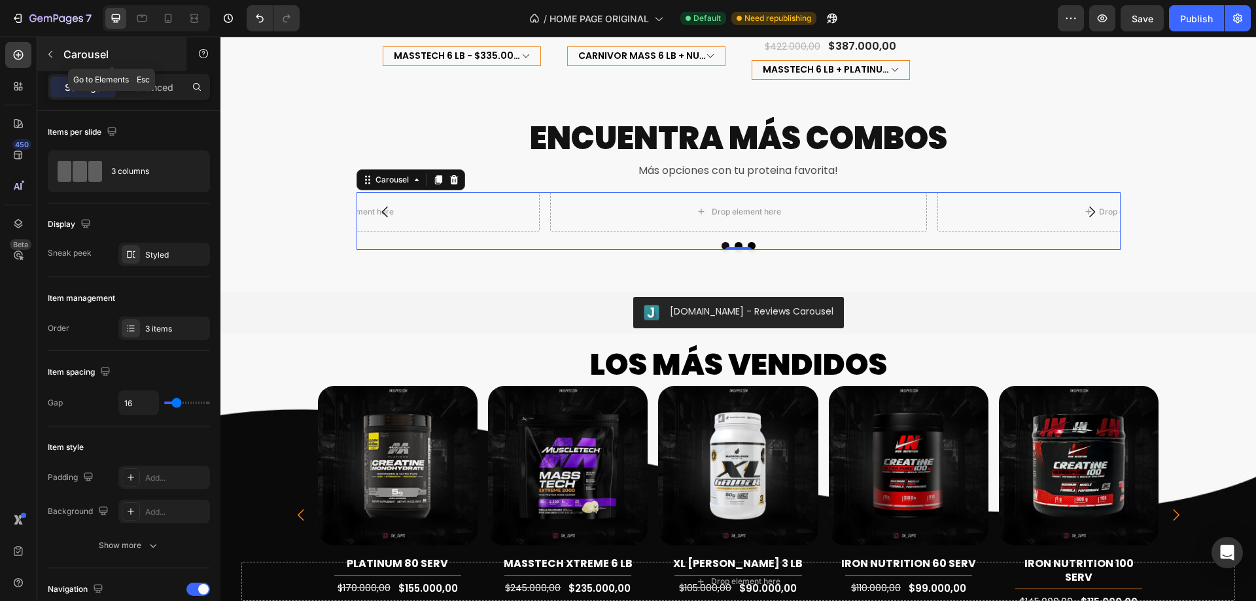
click at [130, 60] on p "Carousel" at bounding box center [118, 54] width 111 height 16
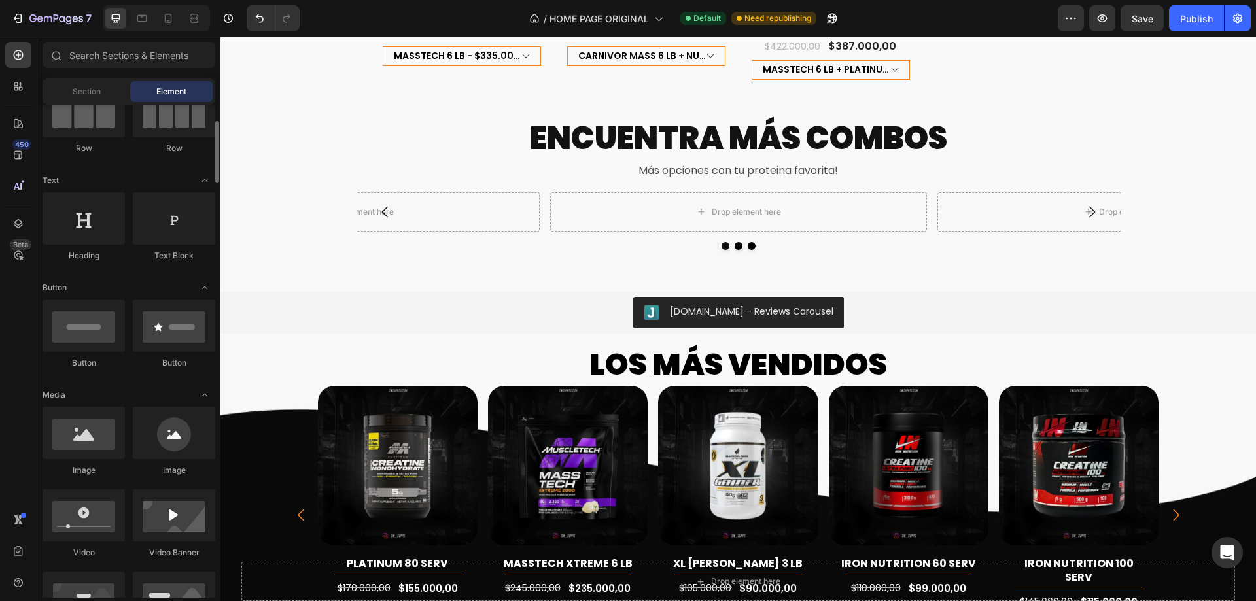
scroll to position [196, 0]
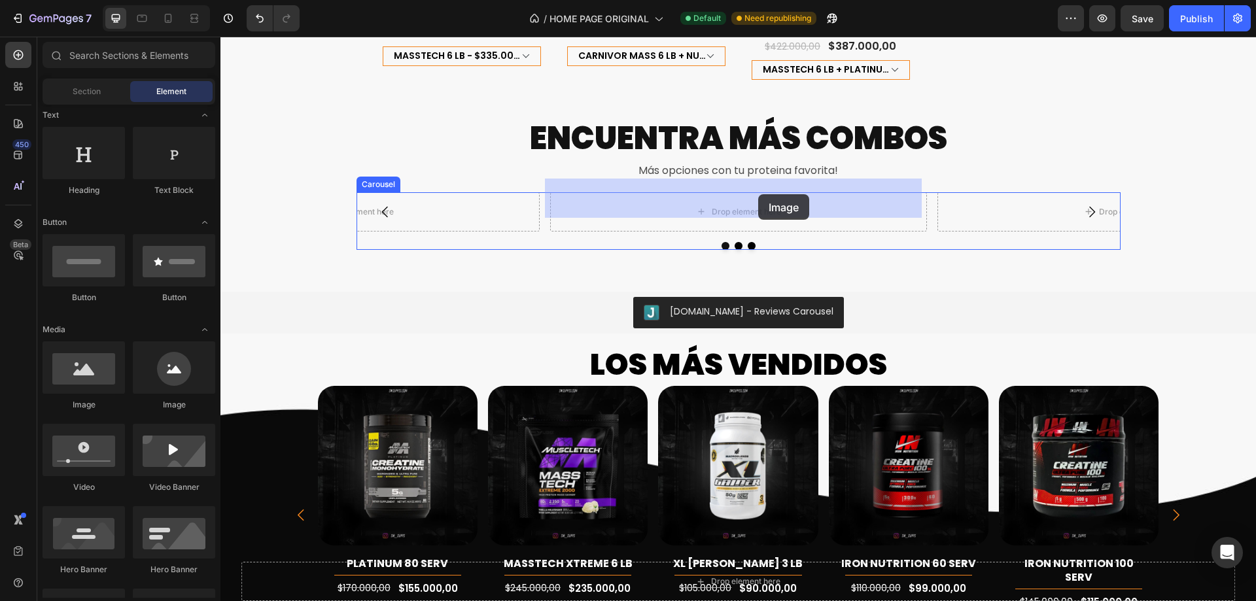
drag, startPoint x: 320, startPoint y: 405, endPoint x: 758, endPoint y: 194, distance: 486.1
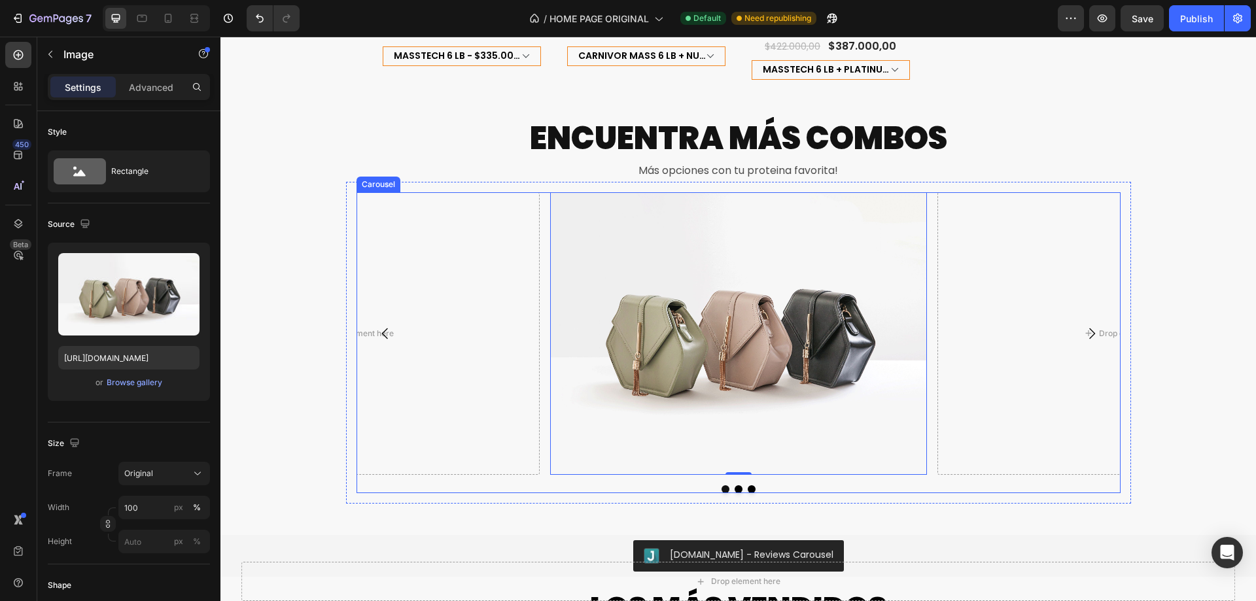
click at [540, 250] on div "Image 0 Drop element here Drop element here" at bounding box center [738, 333] width 764 height 283
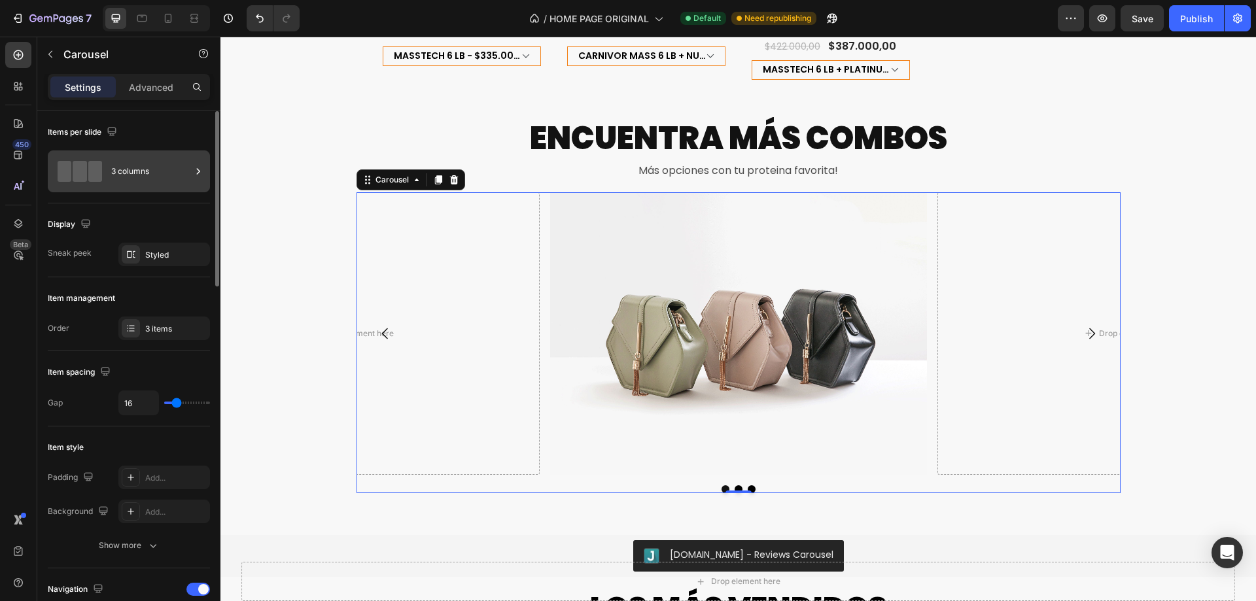
click at [145, 174] on div "3 columns" at bounding box center [151, 171] width 80 height 30
click at [150, 221] on div "Display" at bounding box center [129, 224] width 162 height 21
click at [156, 247] on div "Styled" at bounding box center [164, 255] width 92 height 24
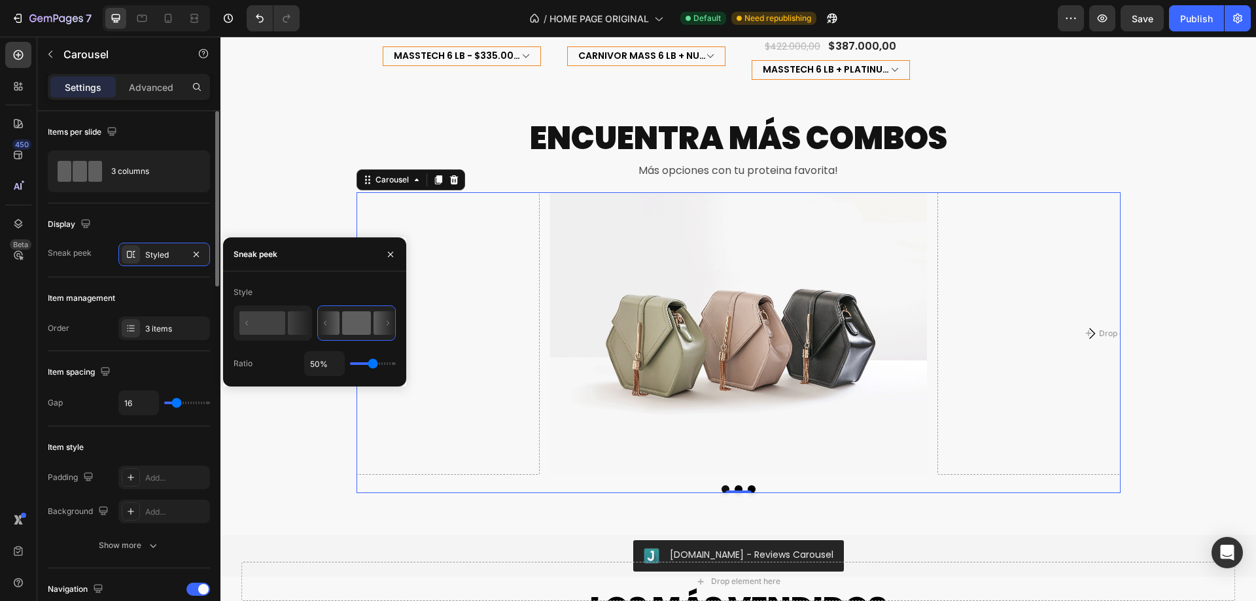
click at [157, 206] on div "Display Sneak peek Styled" at bounding box center [129, 240] width 162 height 74
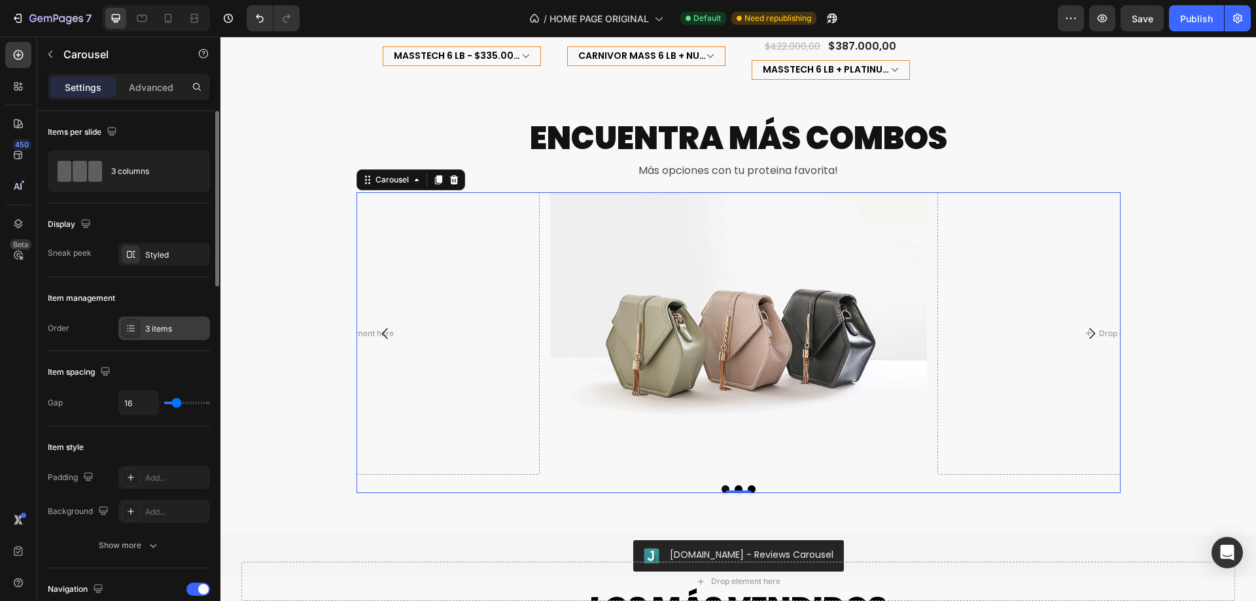
click at [165, 329] on div "3 items" at bounding box center [175, 329] width 61 height 12
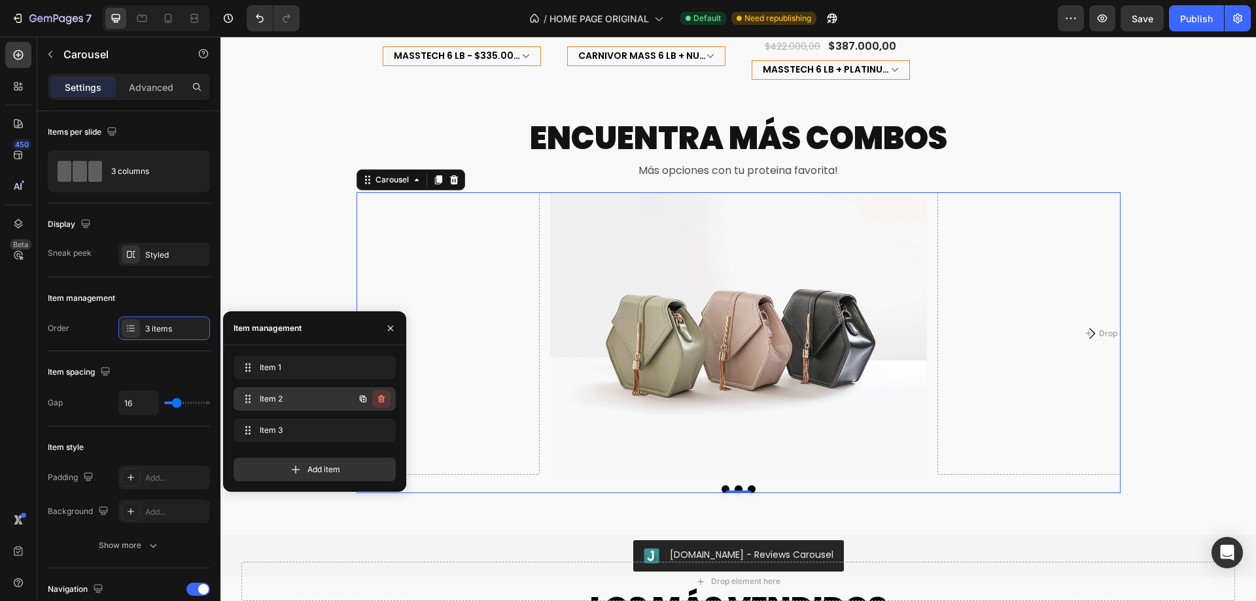
click at [386, 396] on icon "button" at bounding box center [381, 399] width 10 height 10
click at [385, 400] on button "Delete" at bounding box center [372, 399] width 36 height 18
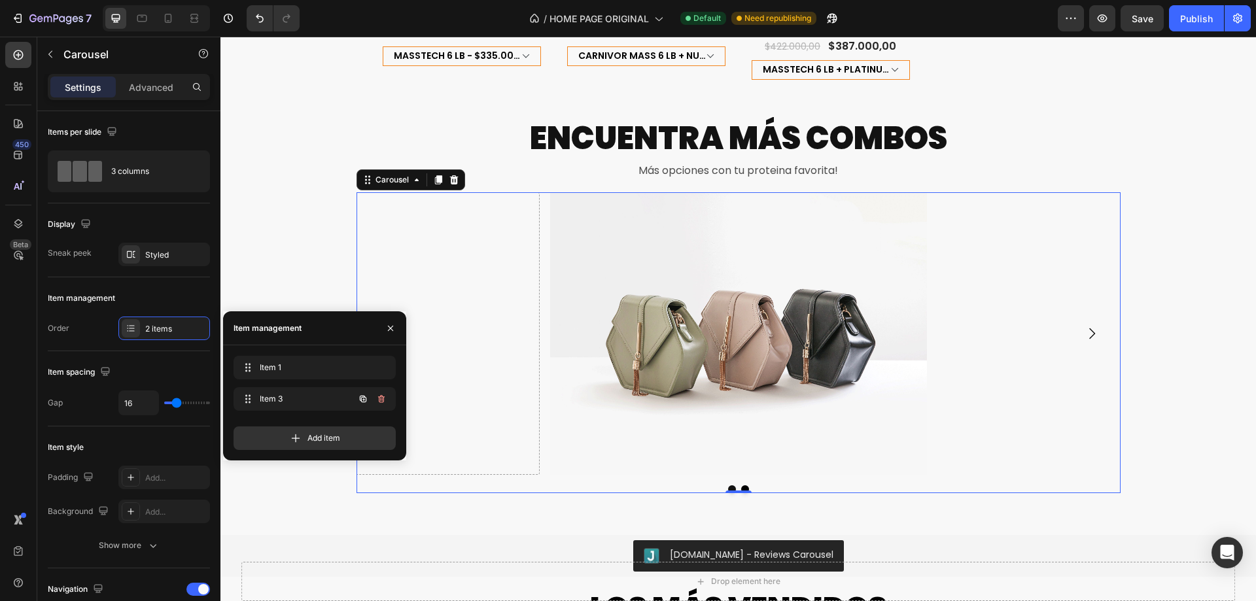
click at [385, 400] on icon "button" at bounding box center [381, 399] width 10 height 10
click at [385, 400] on button "Delete" at bounding box center [372, 399] width 36 height 18
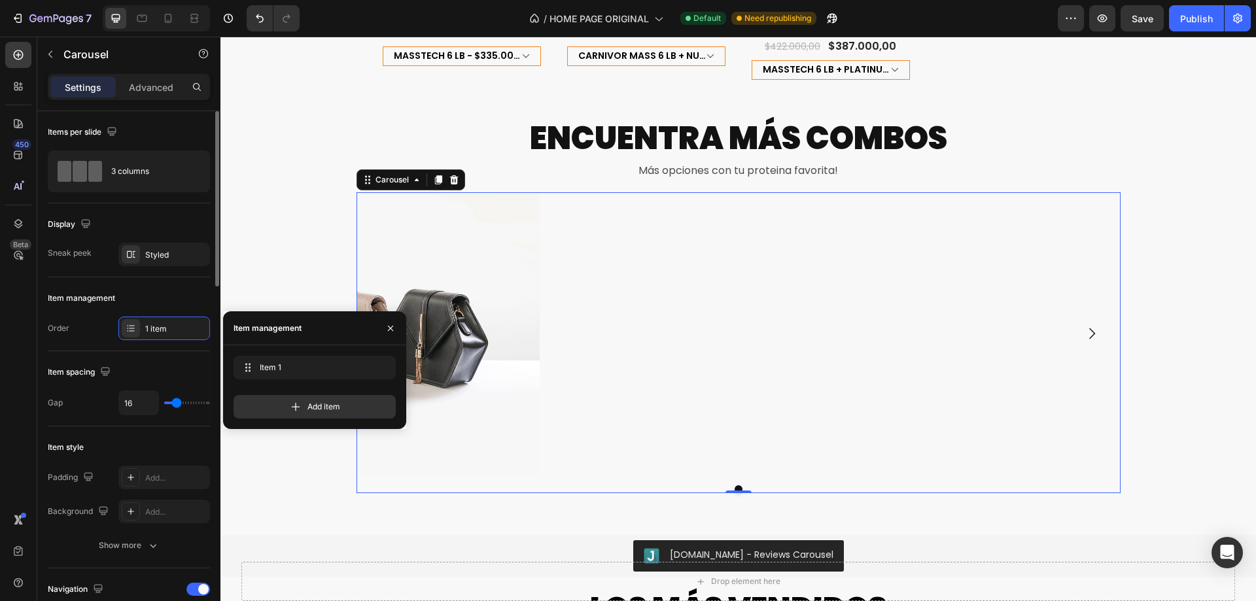
click at [179, 349] on div "Item management Order 1 item" at bounding box center [129, 314] width 162 height 74
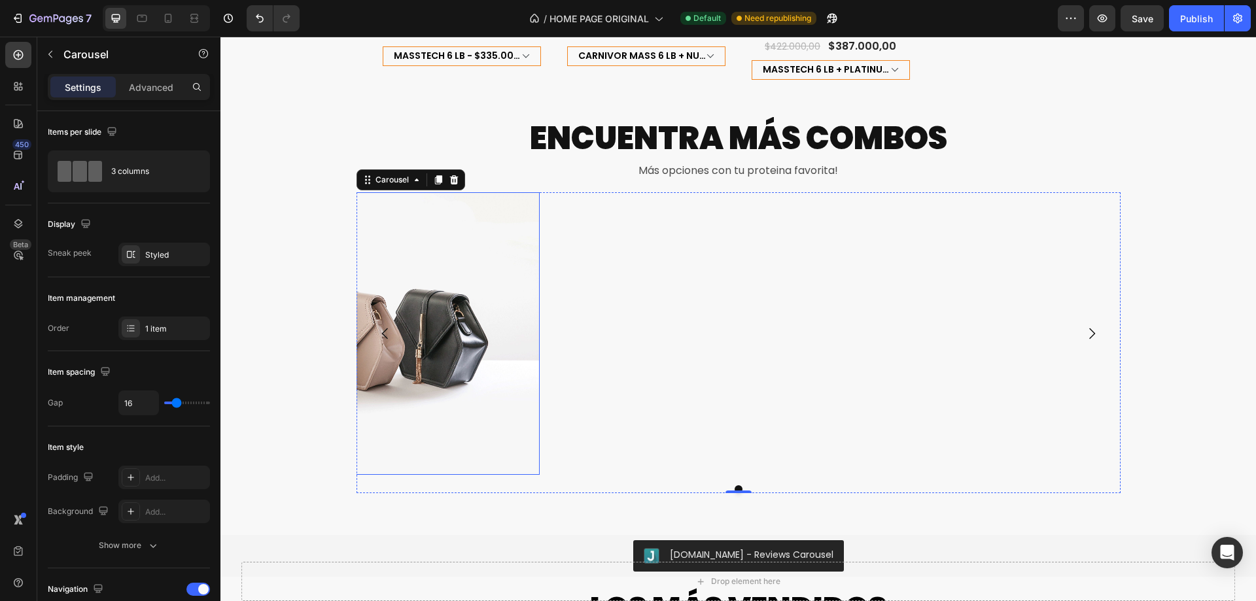
click at [472, 312] on img at bounding box center [351, 333] width 377 height 283
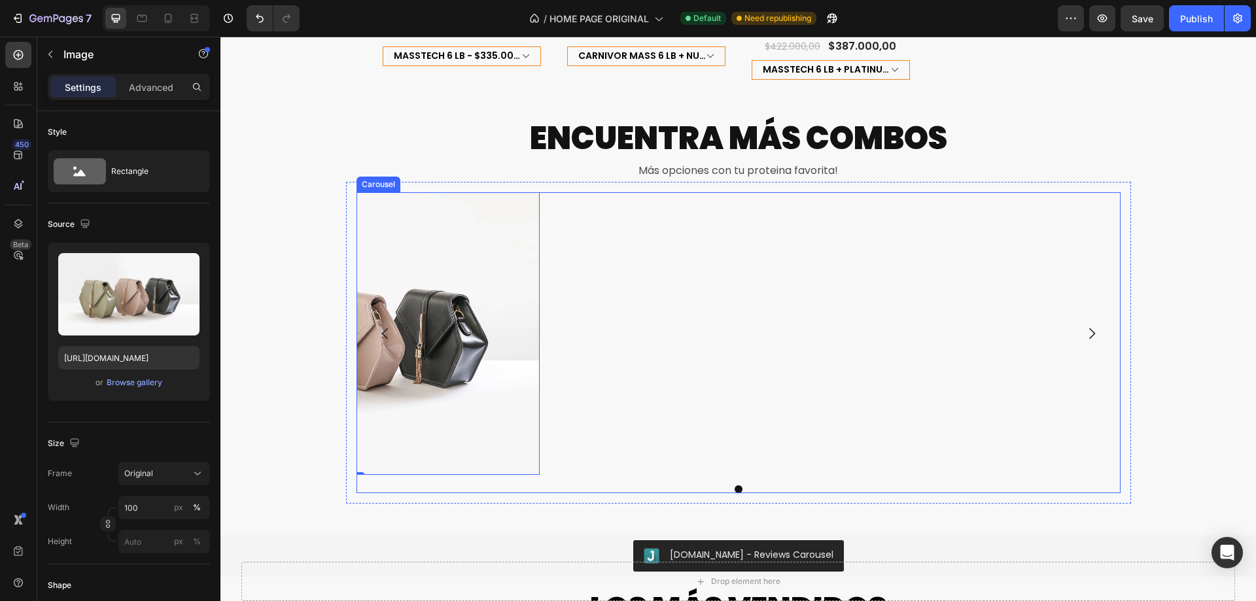
click at [581, 354] on div "Image 0" at bounding box center [738, 333] width 764 height 283
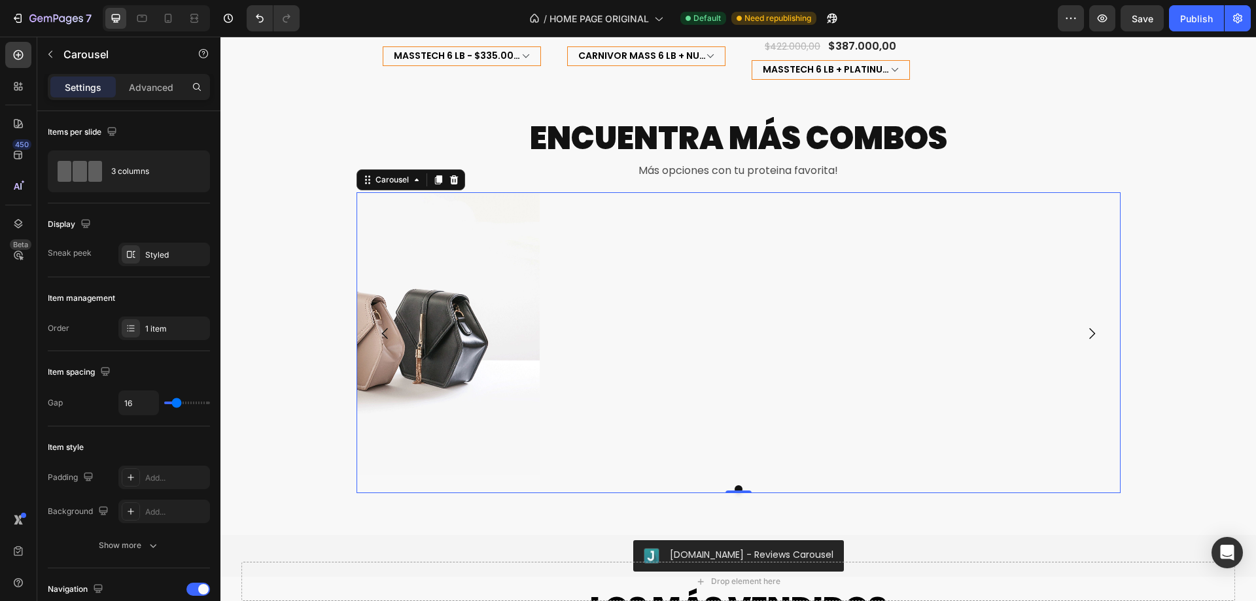
click at [383, 326] on icon "Carousel Back Arrow" at bounding box center [385, 334] width 16 height 16
click at [437, 320] on img at bounding box center [351, 333] width 377 height 283
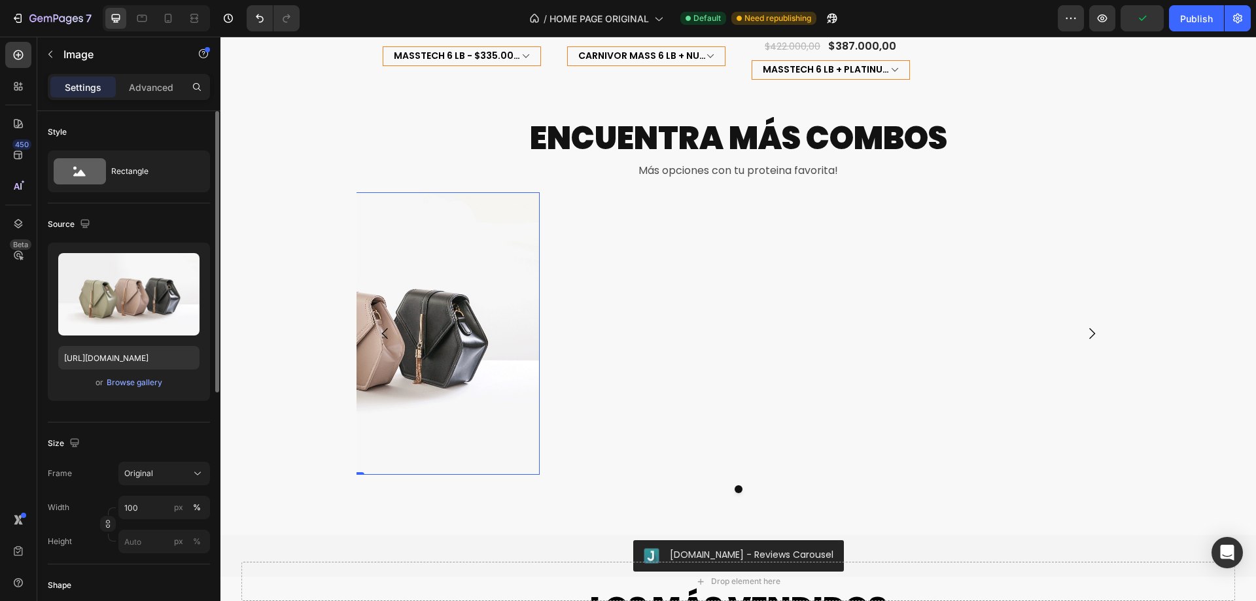
click at [137, 436] on div "Size" at bounding box center [129, 443] width 162 height 21
click at [150, 378] on div "Browse gallery" at bounding box center [135, 383] width 56 height 12
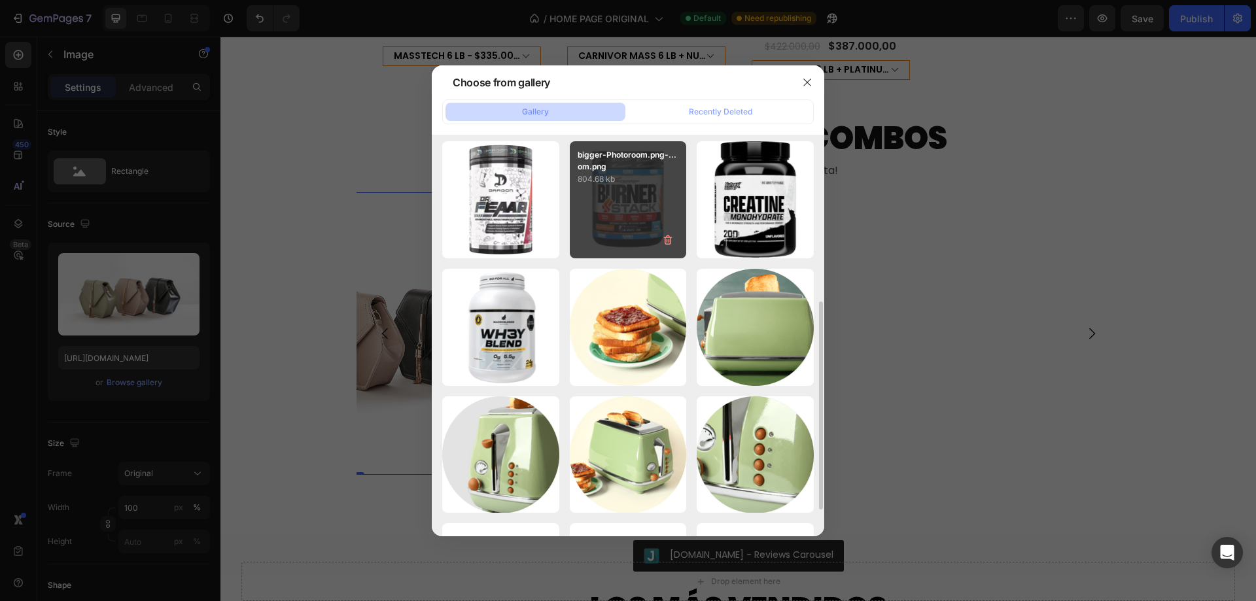
scroll to position [0, 0]
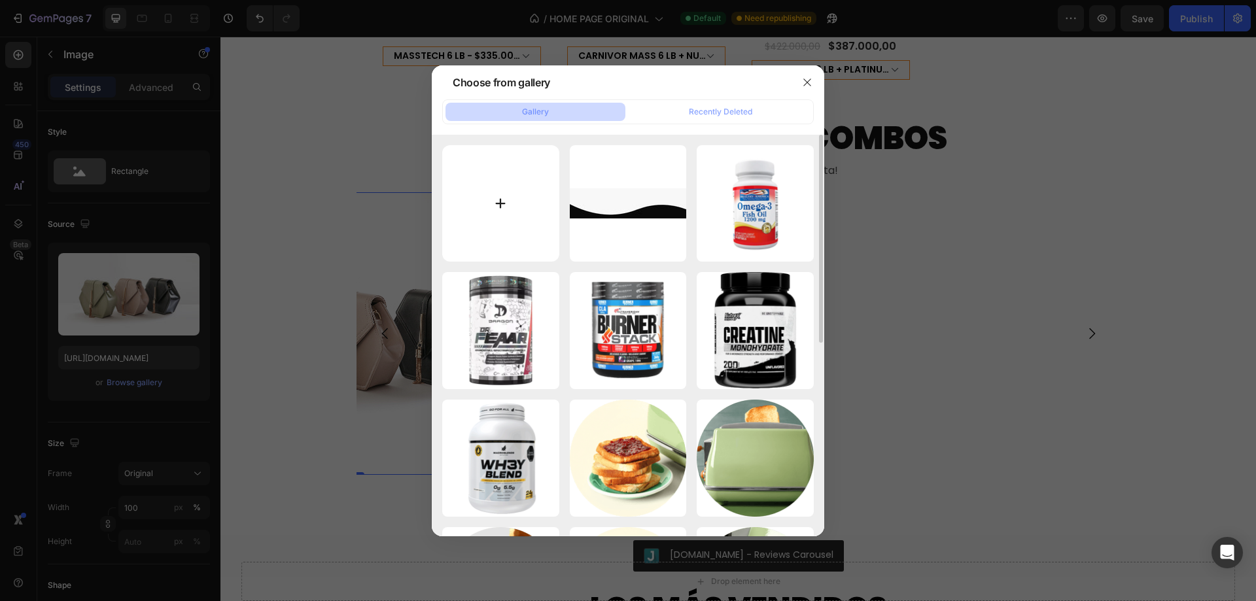
click at [498, 185] on input "file" at bounding box center [500, 203] width 117 height 117
click at [795, 75] on div at bounding box center [807, 82] width 34 height 34
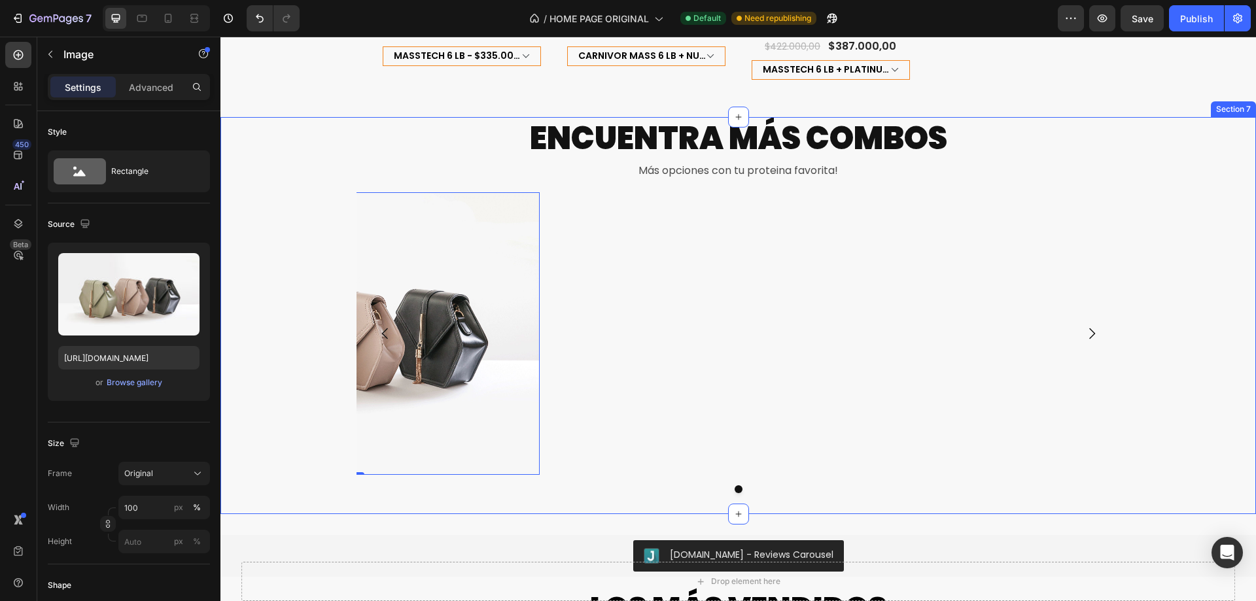
click at [1190, 137] on div "ENCUENTRA MÁS COMBOS Heading Más opciones con tu proteina favorita! Text Block …" at bounding box center [737, 315] width 1035 height 397
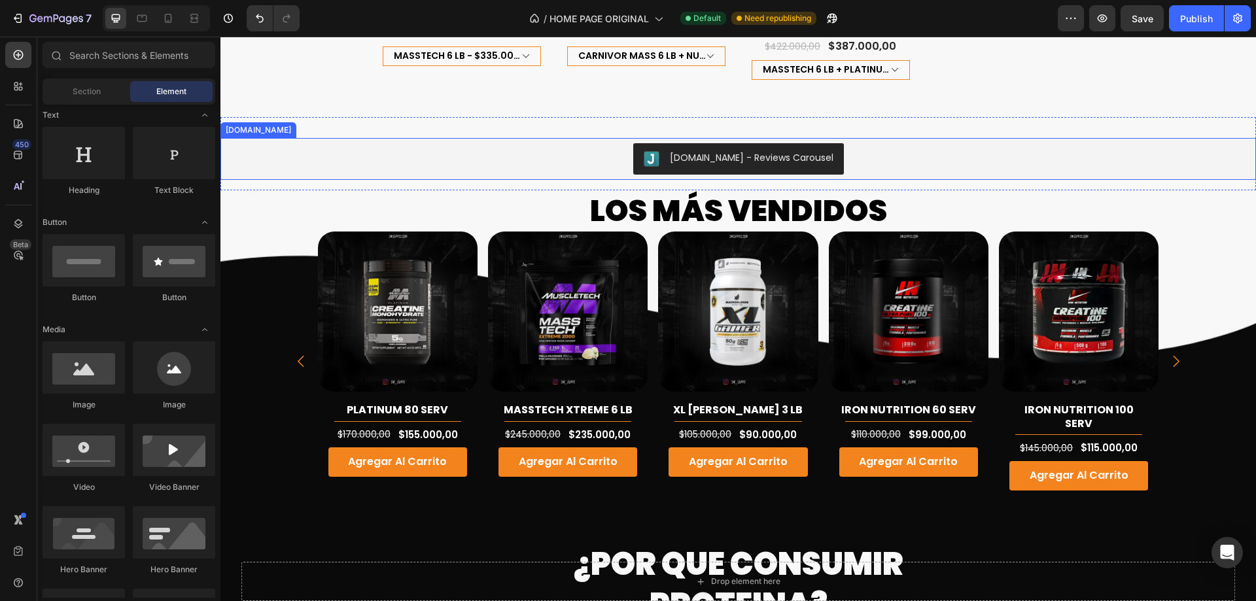
scroll to position [1570, 0]
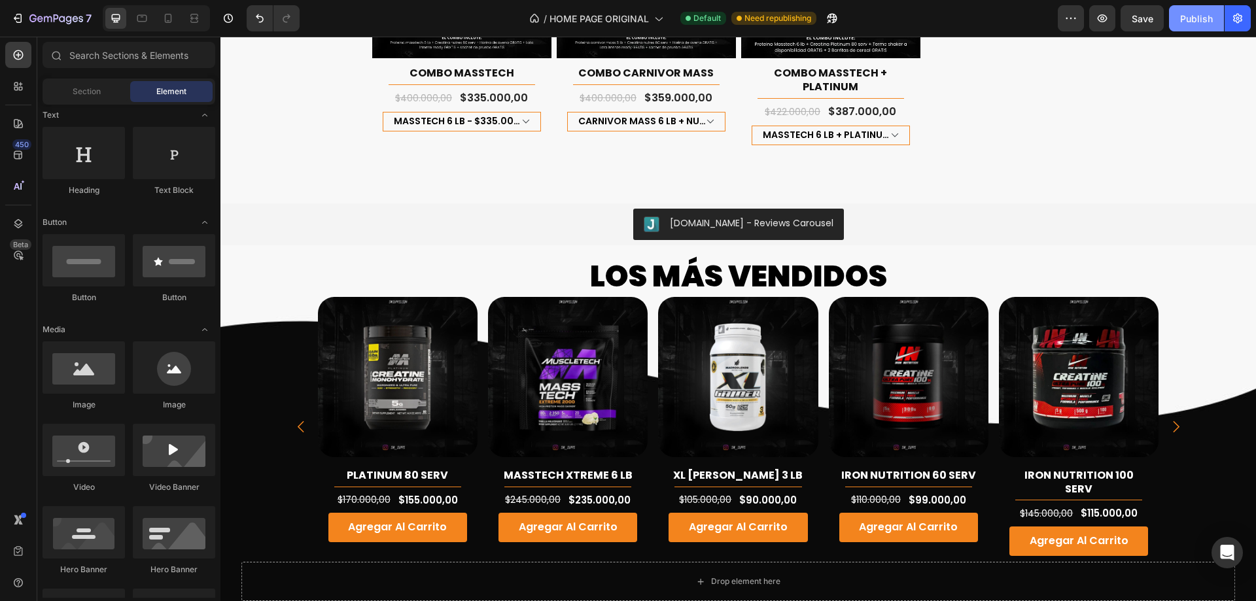
click at [1192, 18] on div "Publish" at bounding box center [1196, 19] width 33 height 14
